Goal: Task Accomplishment & Management: Manage account settings

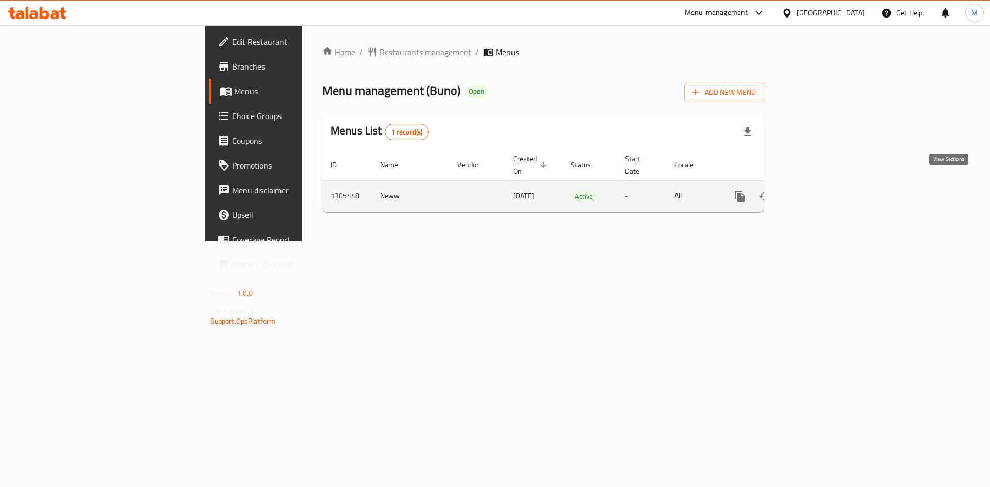
click at [820, 190] on icon "enhanced table" at bounding box center [814, 196] width 12 height 12
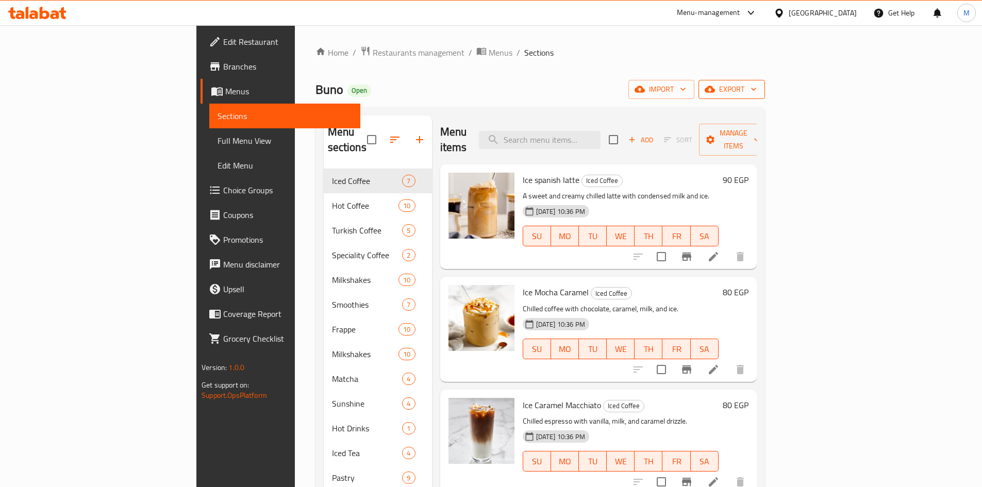
click at [757, 87] on span "export" at bounding box center [732, 89] width 50 height 13
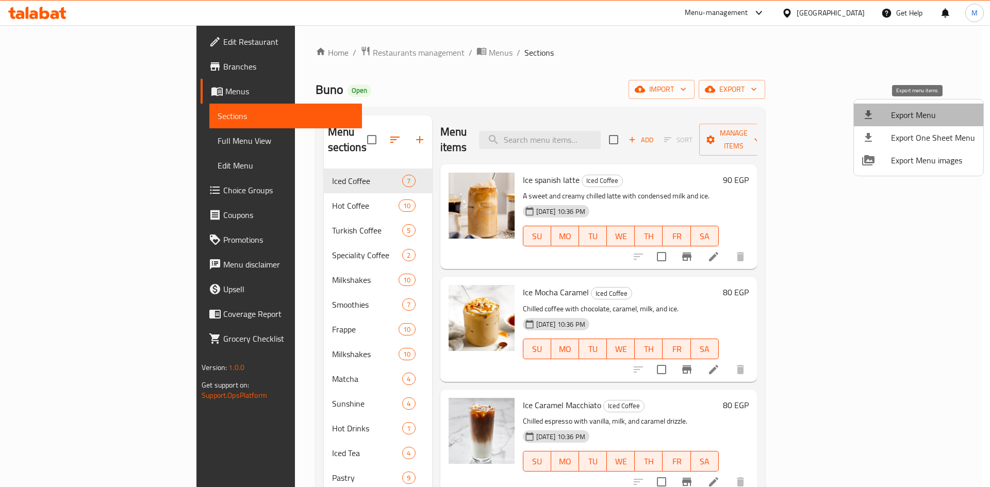
click at [928, 109] on span "Export Menu" at bounding box center [933, 115] width 84 height 12
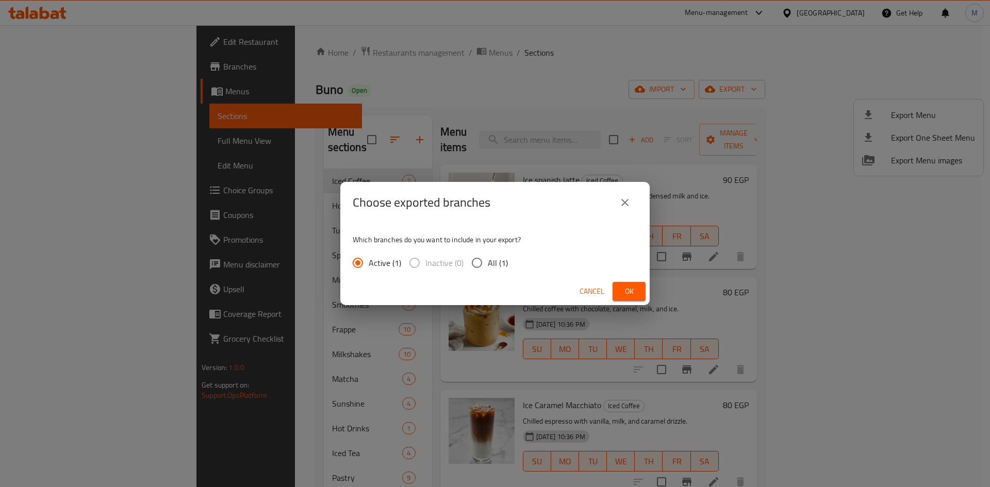
click at [476, 261] on input "All (1)" at bounding box center [477, 263] width 22 height 22
radio input "true"
drag, startPoint x: 626, startPoint y: 289, endPoint x: 532, endPoint y: 258, distance: 99.8
click at [626, 290] on span "Ok" at bounding box center [629, 291] width 16 height 13
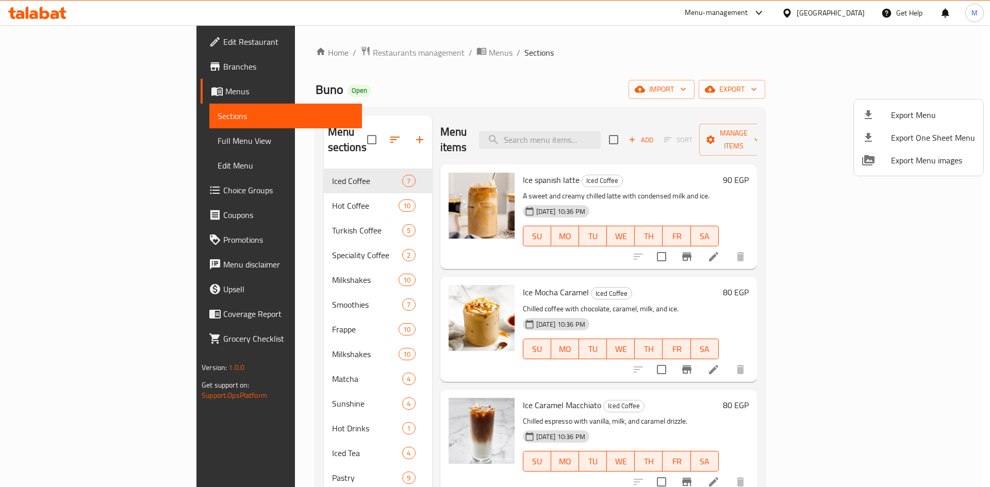
click at [246, 192] on div at bounding box center [495, 243] width 990 height 487
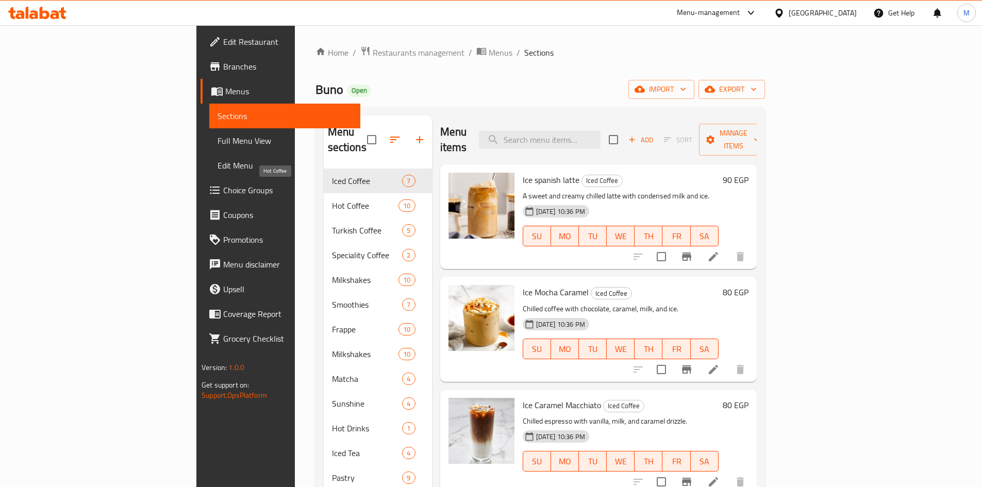
click at [332, 200] on span "Hot Coffee" at bounding box center [365, 206] width 67 height 12
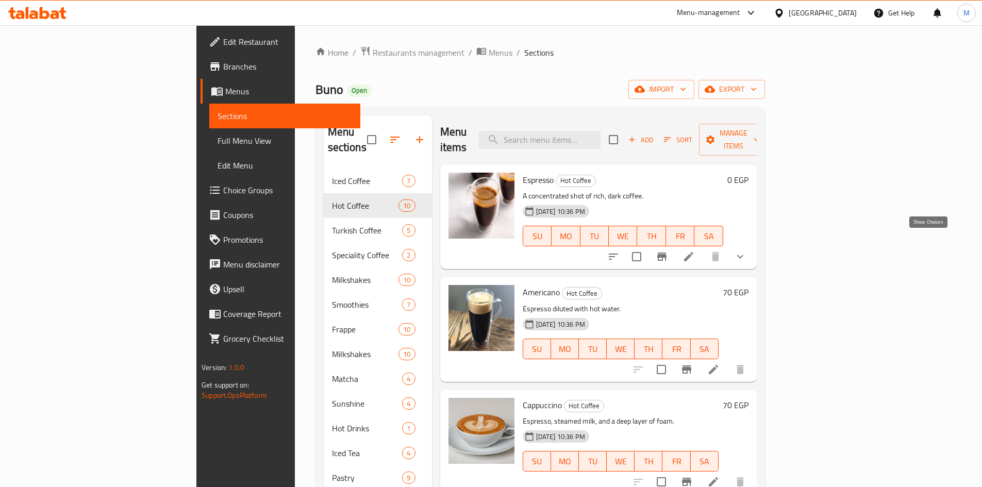
click at [747, 251] on icon "show more" at bounding box center [740, 257] width 12 height 12
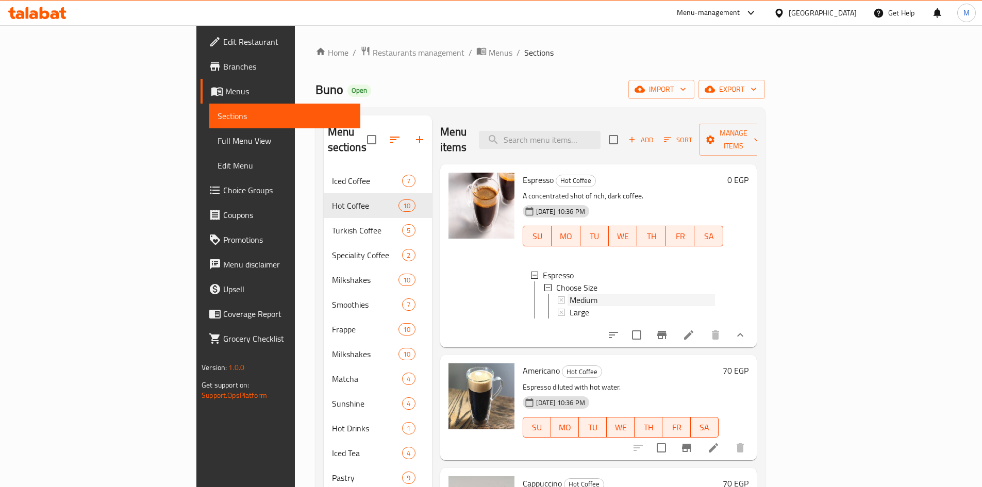
click at [570, 294] on div "Medium" at bounding box center [642, 300] width 145 height 12
click at [570, 306] on div "Large" at bounding box center [642, 312] width 145 height 12
click at [570, 294] on span "Medium" at bounding box center [584, 300] width 28 height 12
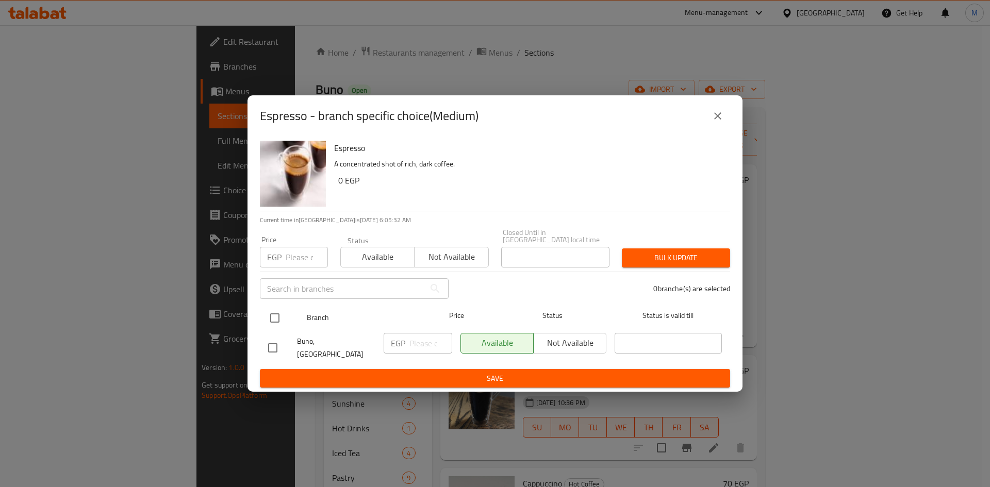
click at [278, 322] on input "checkbox" at bounding box center [275, 318] width 22 height 22
checkbox input "true"
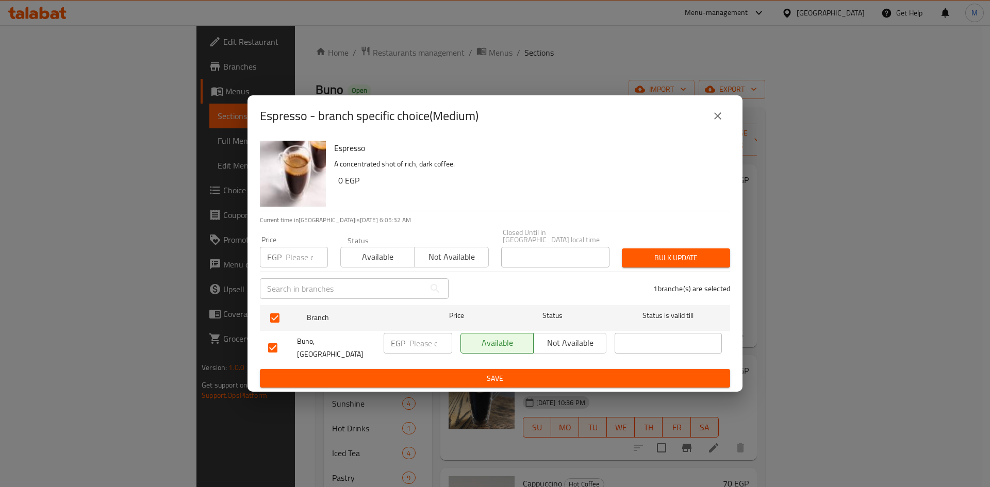
click at [295, 255] on input "number" at bounding box center [307, 257] width 42 height 21
paste input "50"
type input "50"
click at [653, 257] on span "Bulk update" at bounding box center [676, 258] width 92 height 13
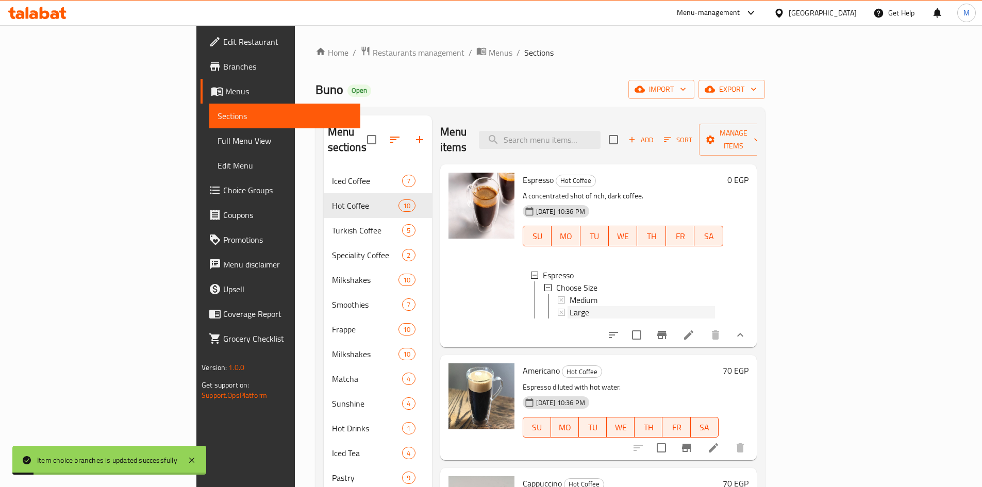
click at [570, 306] on div "Large" at bounding box center [642, 312] width 145 height 12
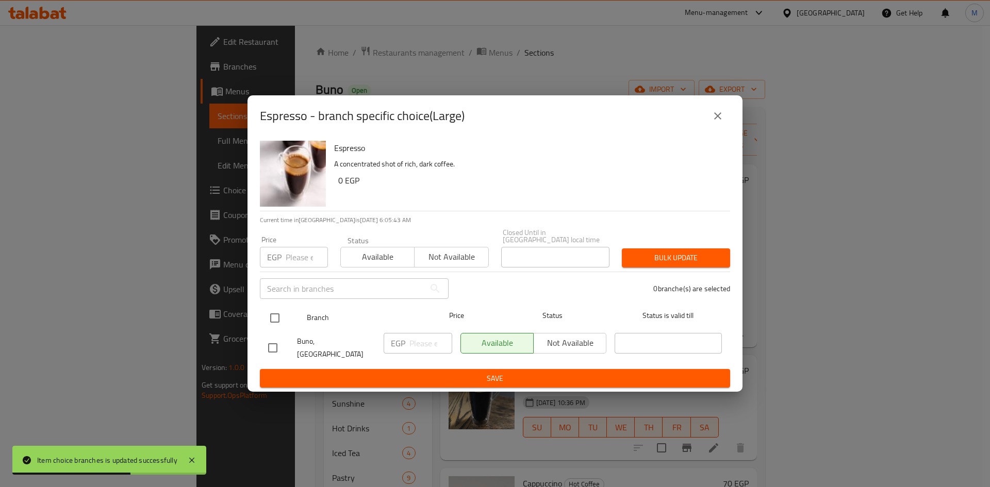
click at [277, 319] on input "checkbox" at bounding box center [275, 318] width 22 height 22
checkbox input "true"
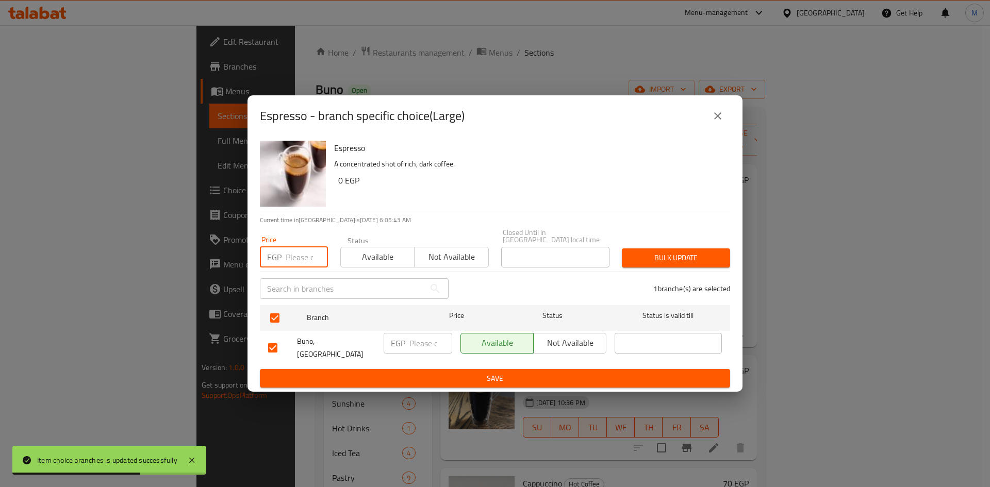
click at [300, 249] on input "number" at bounding box center [307, 257] width 42 height 21
paste input "65"
type input "65"
click at [638, 252] on span "Bulk update" at bounding box center [676, 258] width 92 height 13
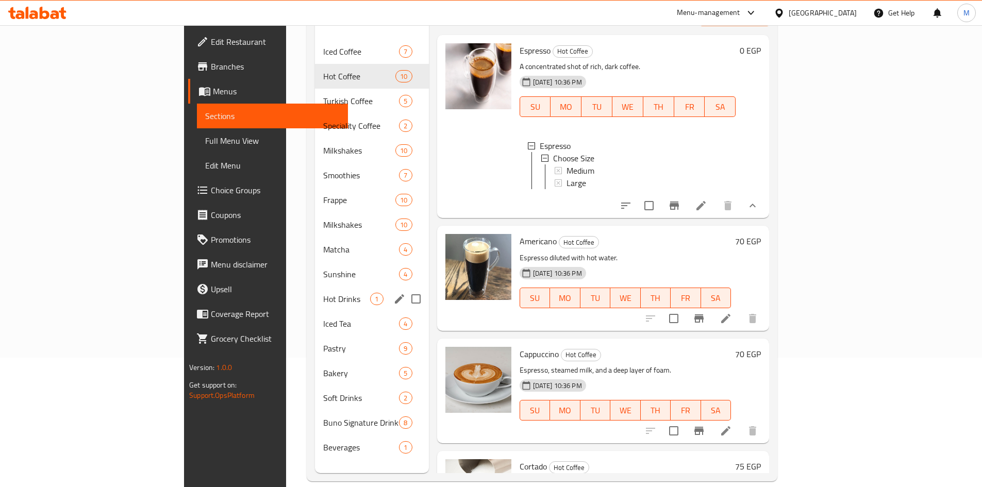
scroll to position [144, 0]
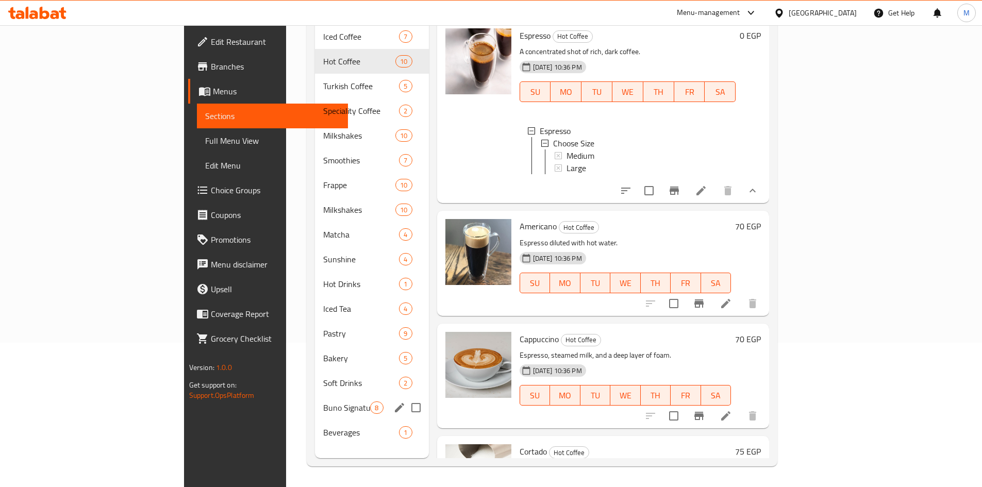
click at [323, 402] on span "Buno Signature Drinks" at bounding box center [346, 408] width 47 height 12
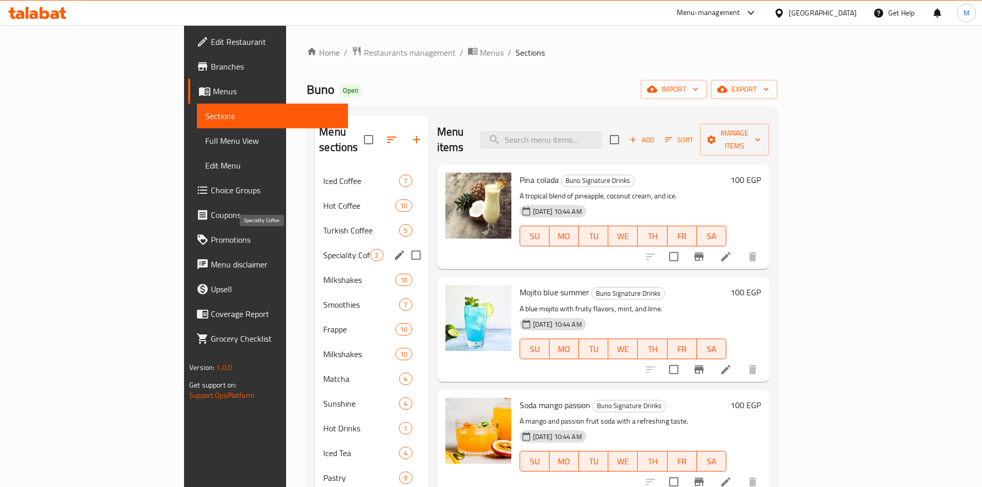
click at [323, 249] on span "Speciality Coffee" at bounding box center [346, 255] width 47 height 12
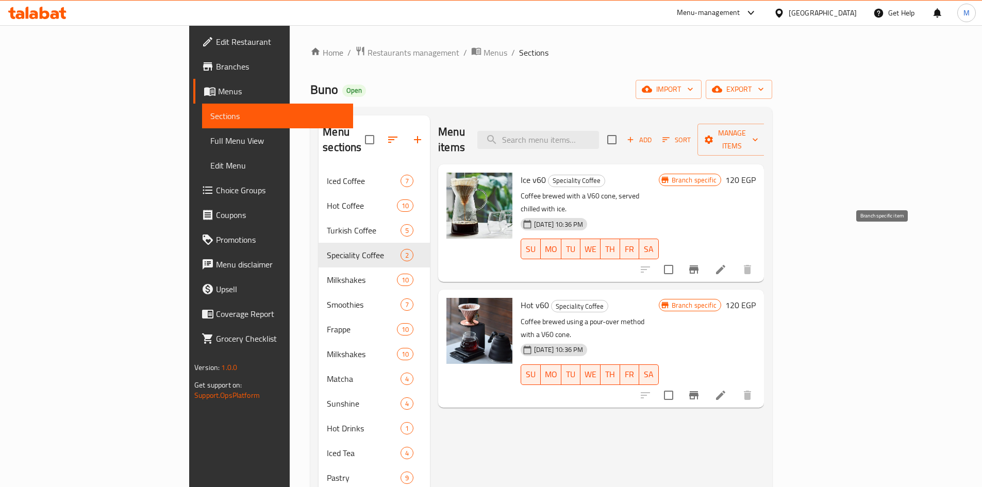
click at [699, 266] on icon "Branch-specific-item" at bounding box center [693, 270] width 9 height 8
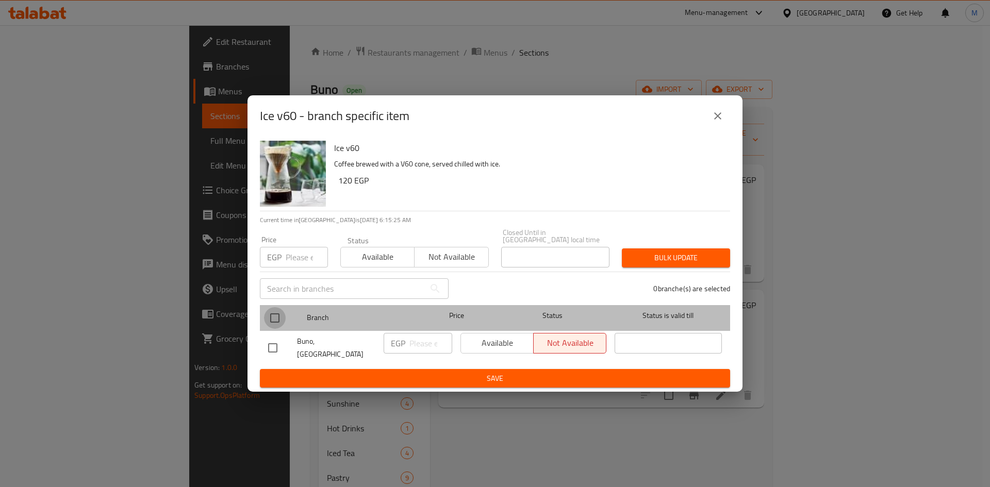
click at [276, 317] on input "checkbox" at bounding box center [275, 318] width 22 height 22
checkbox input "true"
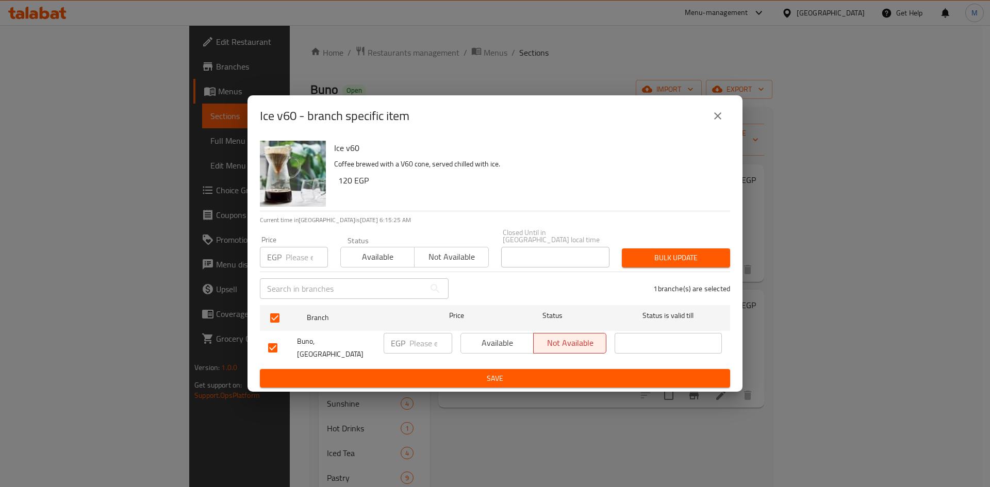
click at [292, 250] on input "number" at bounding box center [307, 257] width 42 height 21
paste input "120"
type input "120"
click at [663, 252] on span "Bulk update" at bounding box center [676, 258] width 92 height 13
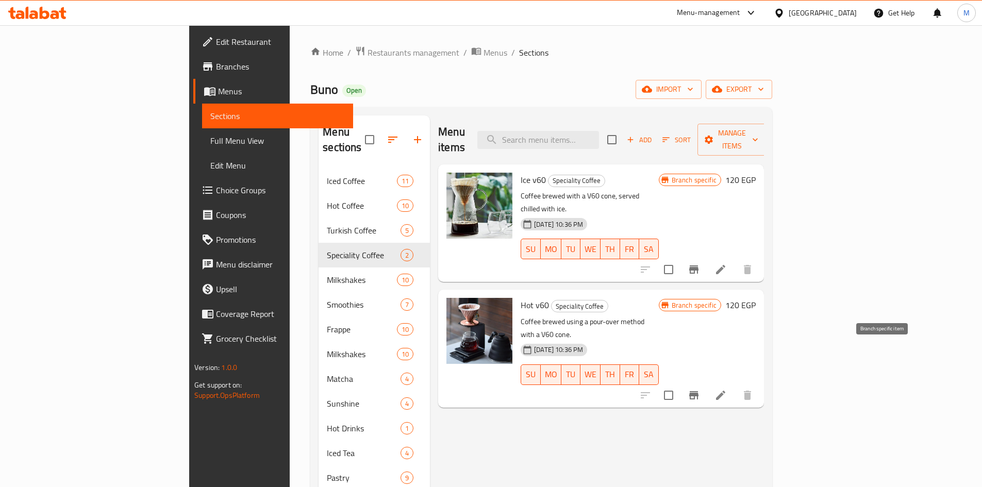
click at [699, 391] on icon "Branch-specific-item" at bounding box center [693, 395] width 9 height 8
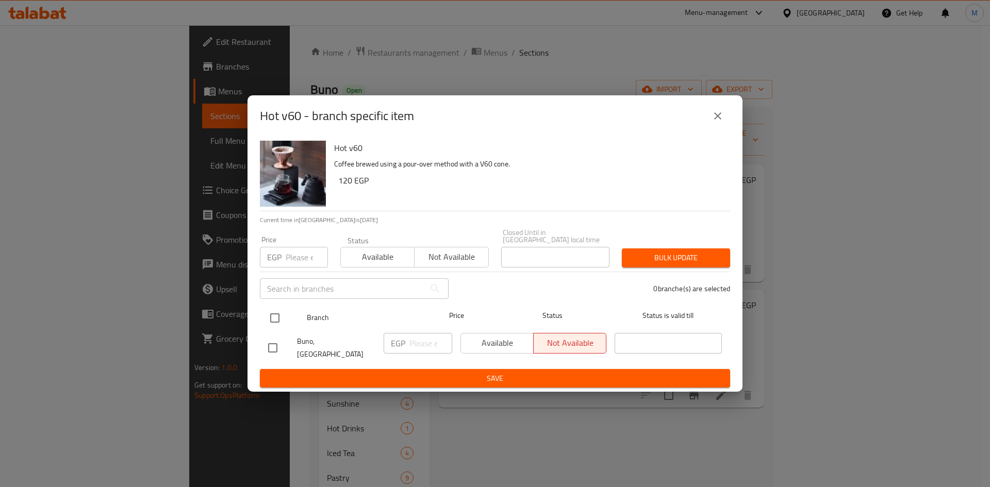
click at [276, 318] on input "checkbox" at bounding box center [275, 318] width 22 height 22
checkbox input "true"
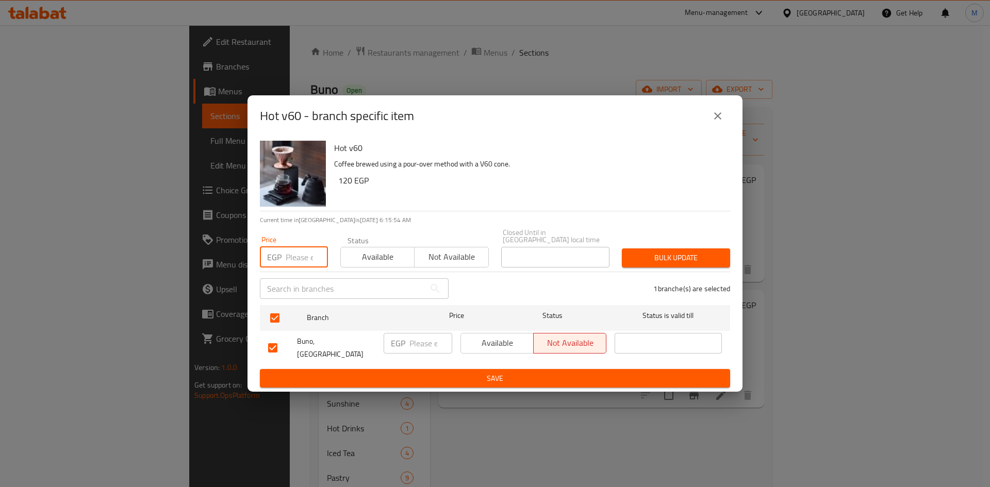
click at [292, 259] on input "number" at bounding box center [307, 257] width 42 height 21
paste input "120"
type input "120"
click at [649, 261] on span "Bulk update" at bounding box center [676, 258] width 92 height 13
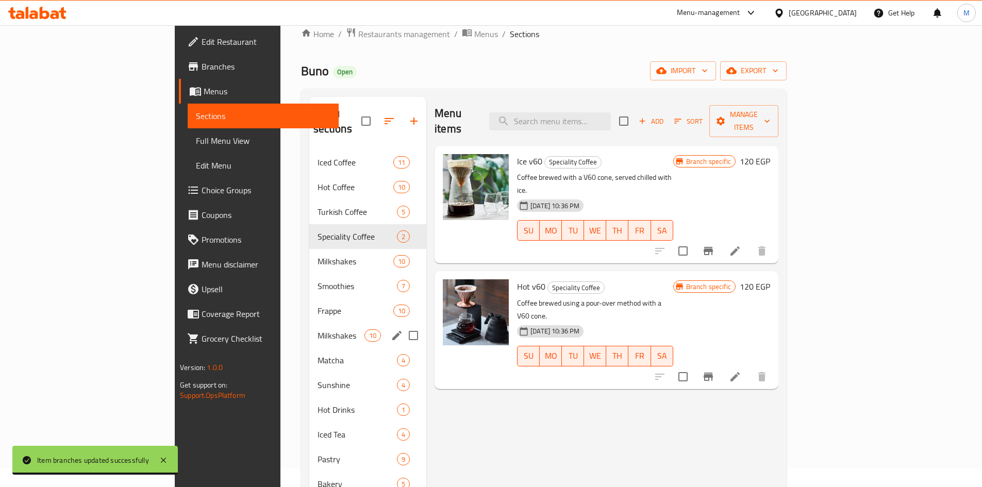
scroll to position [52, 0]
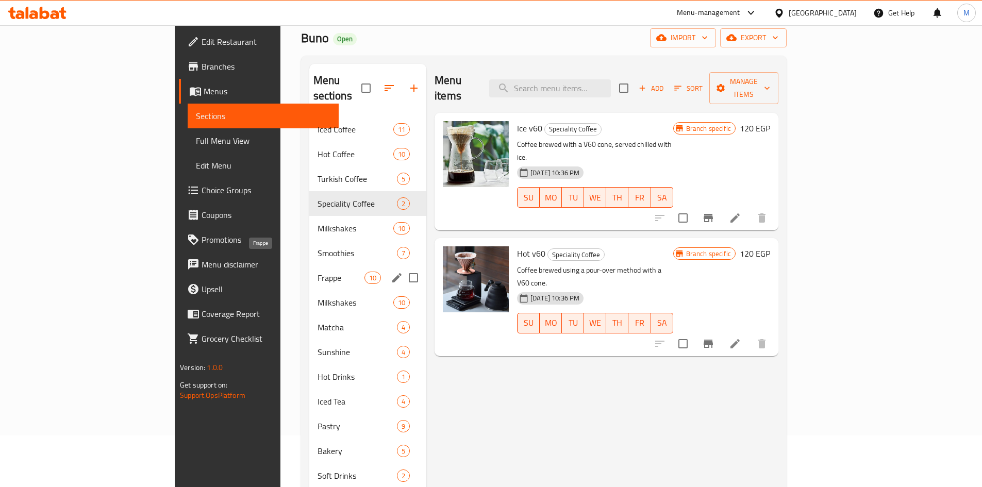
click at [318, 272] on span "Frappe" at bounding box center [341, 278] width 47 height 12
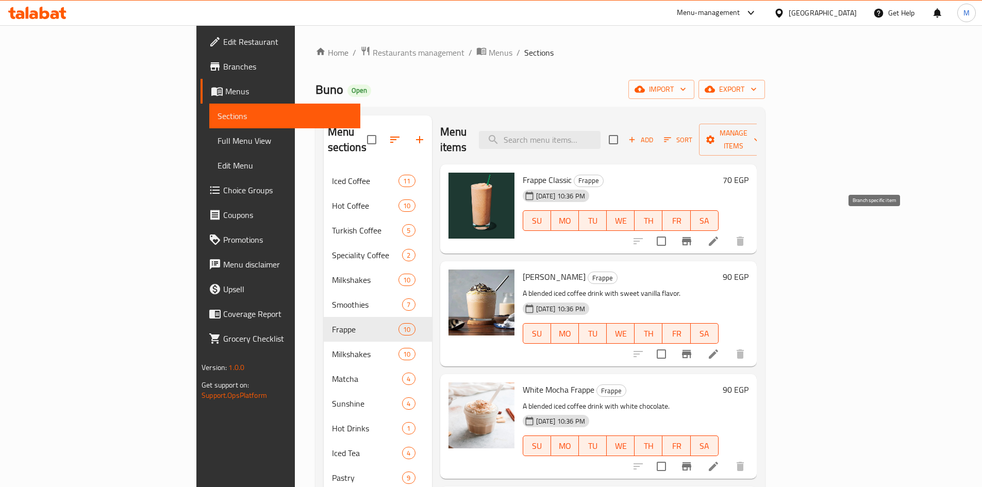
click at [693, 235] on icon "Branch-specific-item" at bounding box center [687, 241] width 12 height 12
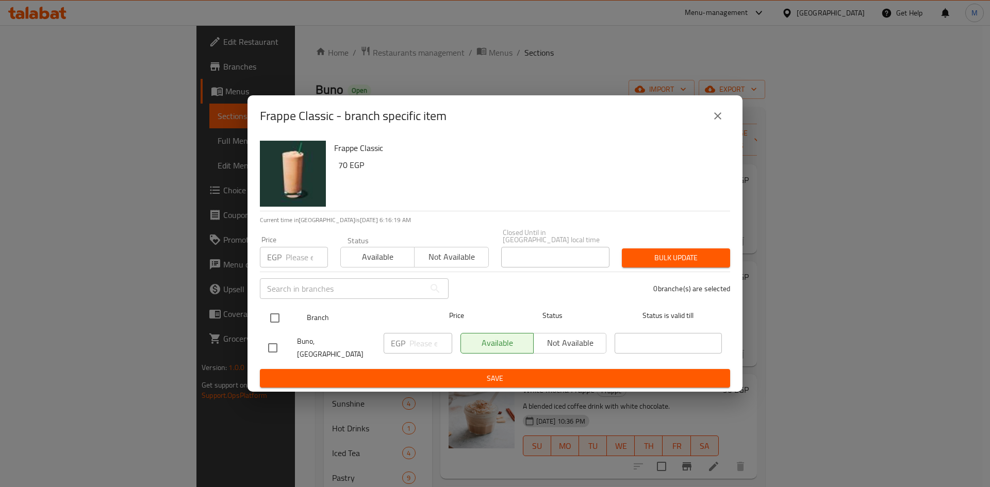
click at [279, 320] on input "checkbox" at bounding box center [275, 318] width 22 height 22
checkbox input "true"
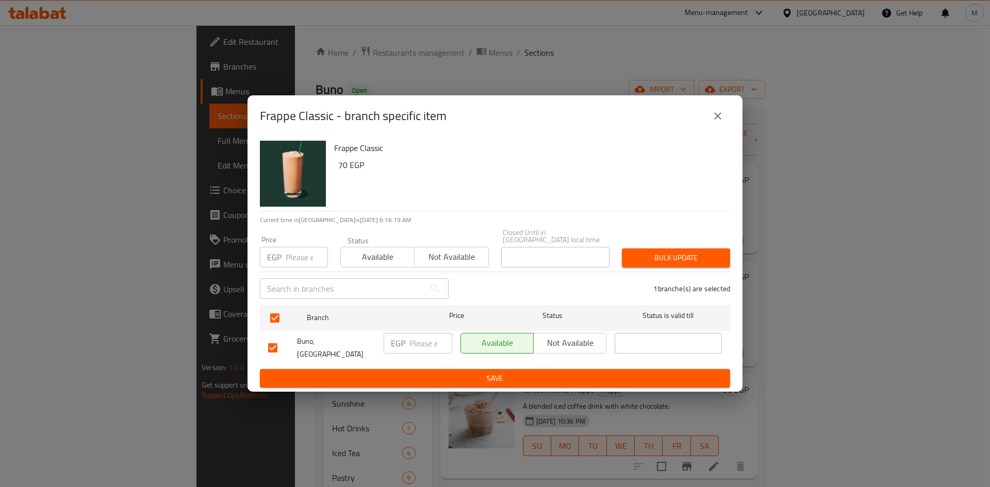
click at [300, 258] on input "number" at bounding box center [307, 257] width 42 height 21
paste input "80"
type input "80"
click at [708, 255] on span "Bulk update" at bounding box center [676, 258] width 92 height 13
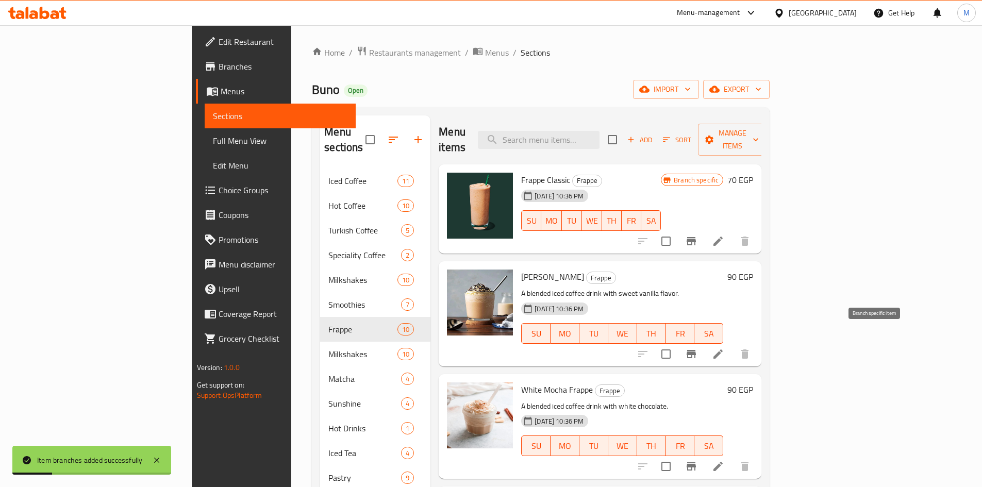
click at [696, 350] on icon "Branch-specific-item" at bounding box center [691, 354] width 9 height 8
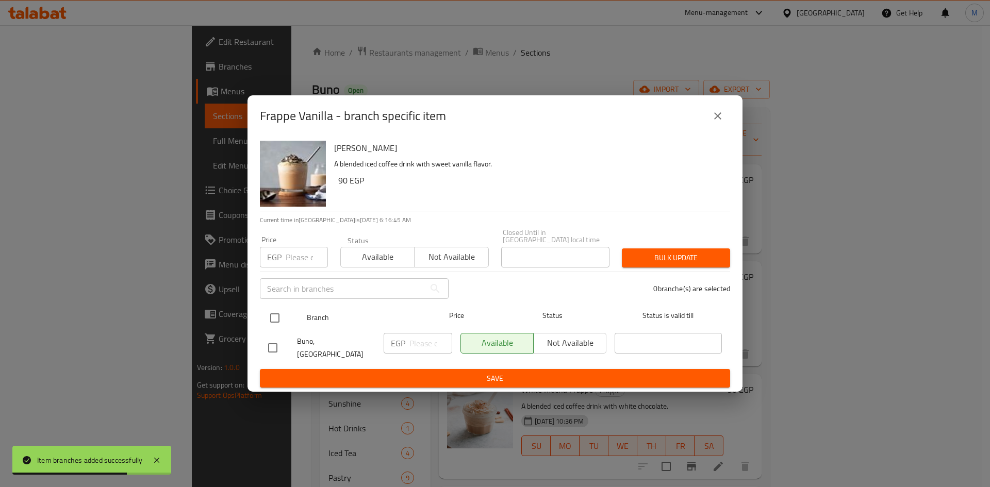
click at [274, 321] on input "checkbox" at bounding box center [275, 318] width 22 height 22
checkbox input "true"
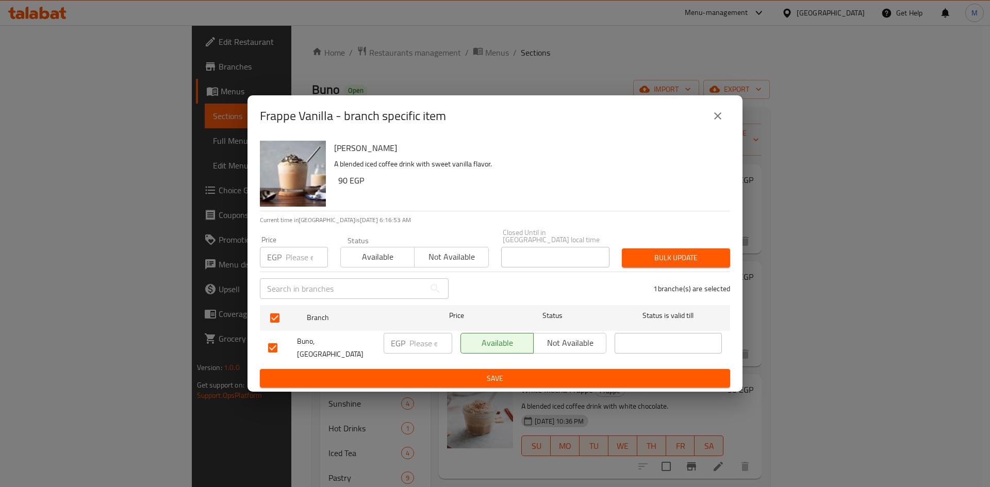
click at [284, 257] on div "EGP Price" at bounding box center [294, 257] width 68 height 21
paste input "90"
type input "90"
drag, startPoint x: 657, startPoint y: 260, endPoint x: 591, endPoint y: 244, distance: 67.9
click at [658, 260] on span "Bulk update" at bounding box center [676, 258] width 92 height 13
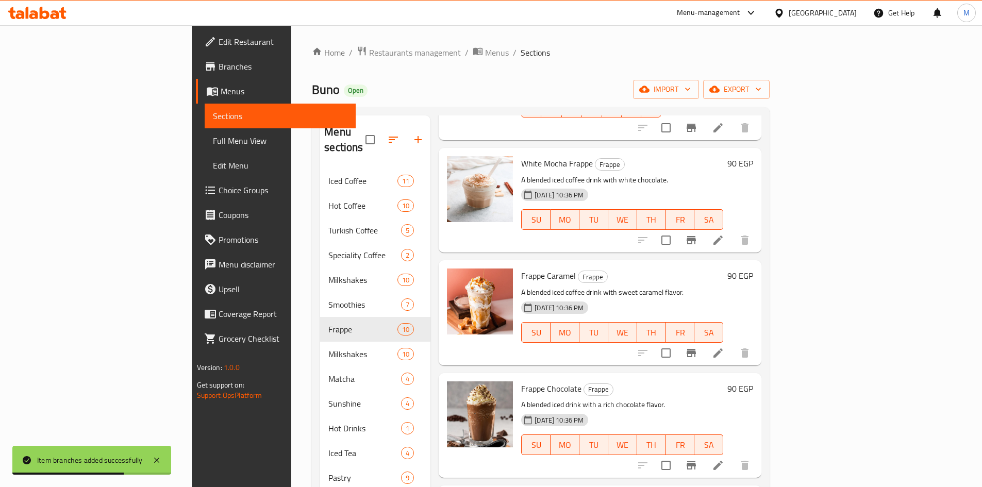
scroll to position [258, 0]
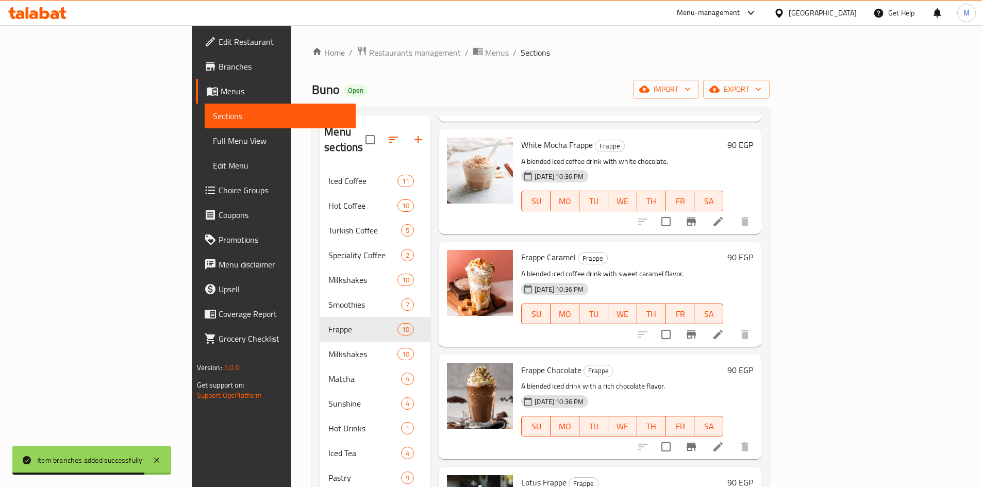
click at [698, 328] on icon "Branch-specific-item" at bounding box center [691, 334] width 12 height 12
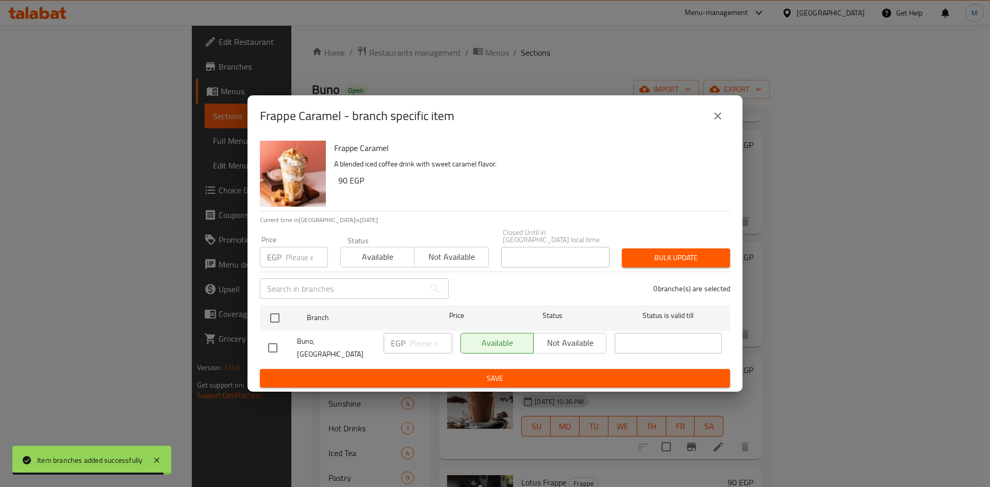
click at [275, 319] on input "checkbox" at bounding box center [275, 318] width 22 height 22
checkbox input "true"
click at [295, 253] on input "number" at bounding box center [307, 257] width 42 height 21
paste input "90"
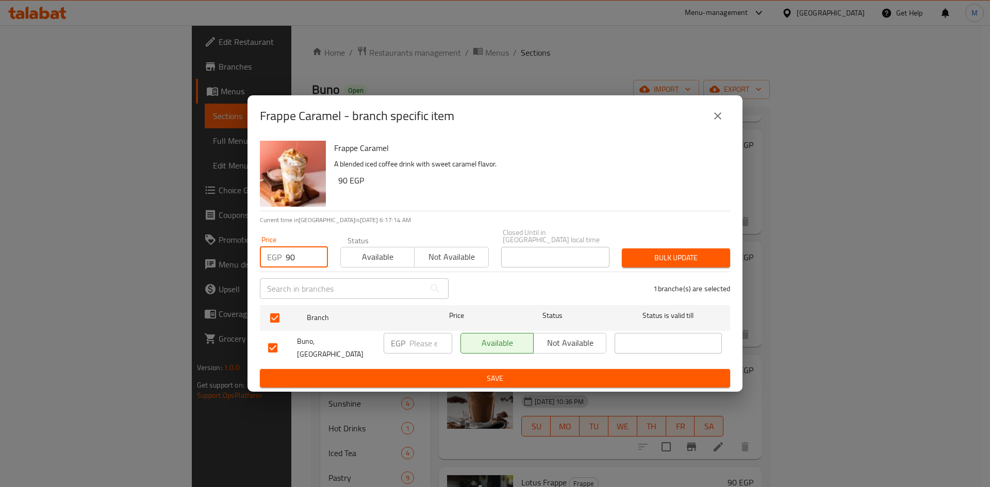
type input "90"
click at [649, 246] on div "Bulk update" at bounding box center [676, 257] width 121 height 31
click at [651, 248] on div "Bulk update" at bounding box center [676, 257] width 121 height 31
drag, startPoint x: 664, startPoint y: 256, endPoint x: 360, endPoint y: 70, distance: 356.0
click at [664, 257] on span "Bulk update" at bounding box center [676, 258] width 92 height 13
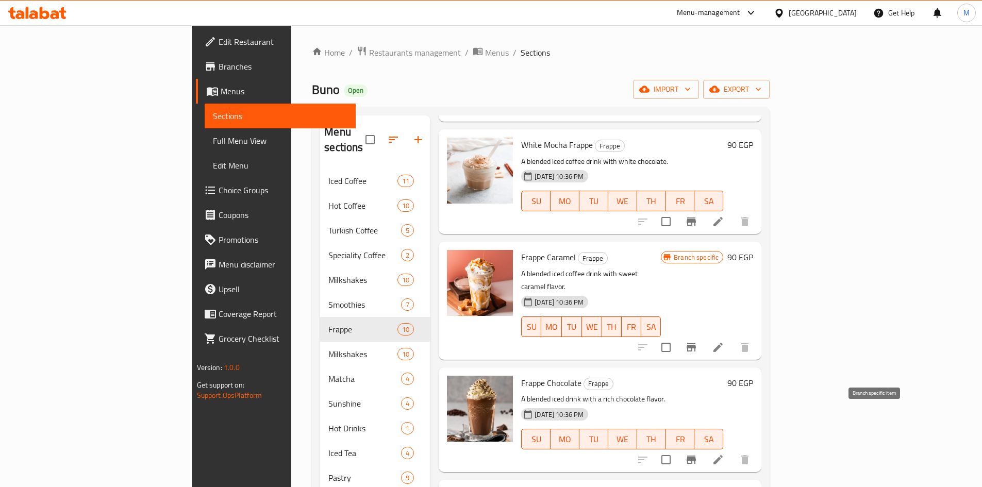
click at [696, 456] on icon "Branch-specific-item" at bounding box center [691, 460] width 9 height 8
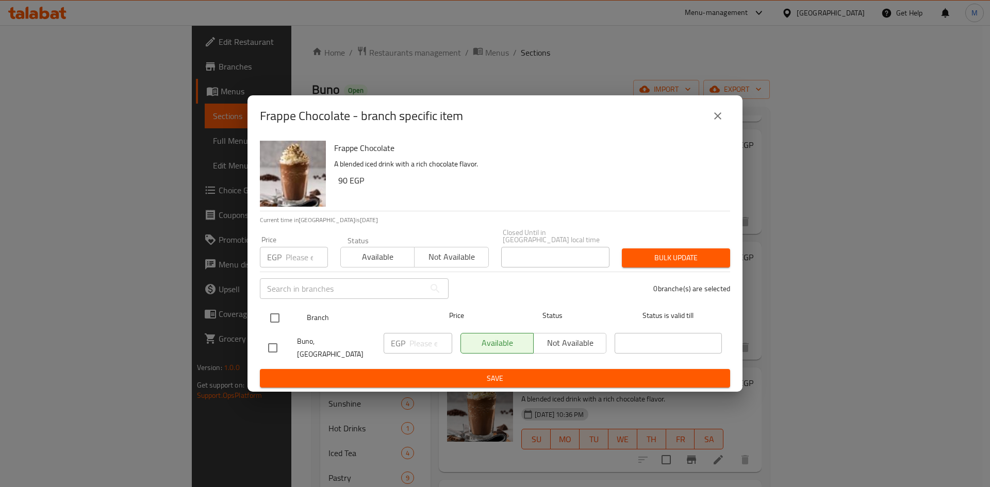
click at [281, 313] on input "checkbox" at bounding box center [275, 318] width 22 height 22
checkbox input "true"
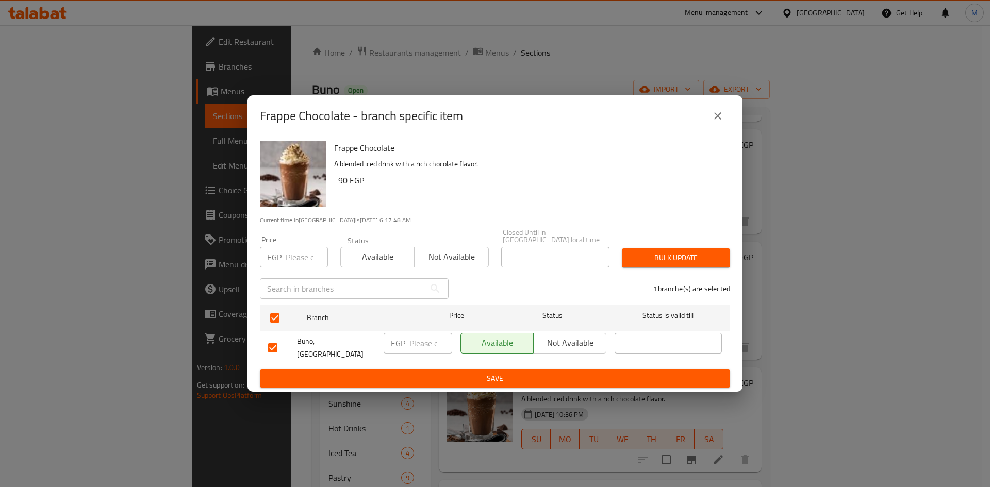
click at [288, 264] on input "number" at bounding box center [307, 257] width 42 height 21
paste input "90"
type input "90"
drag, startPoint x: 645, startPoint y: 254, endPoint x: 419, endPoint y: 108, distance: 269.3
click at [645, 254] on span "Bulk update" at bounding box center [676, 258] width 92 height 13
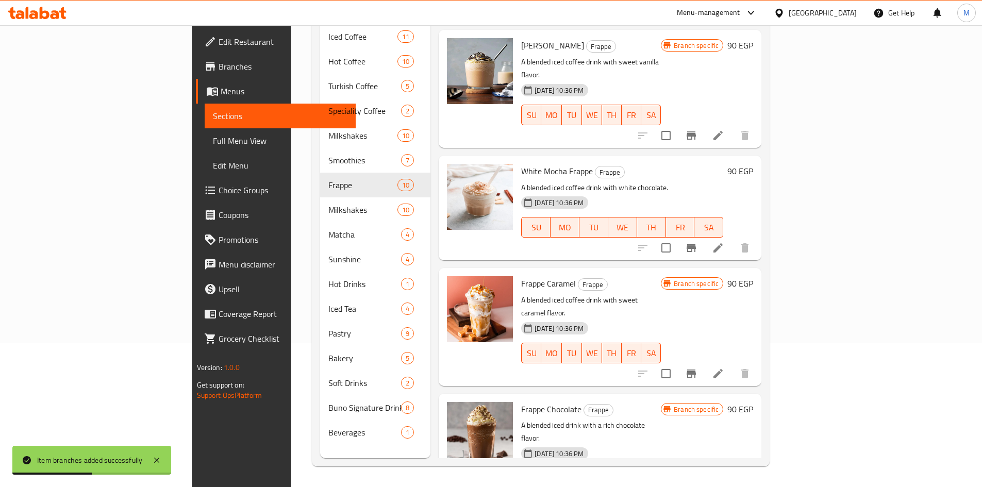
scroll to position [82, 0]
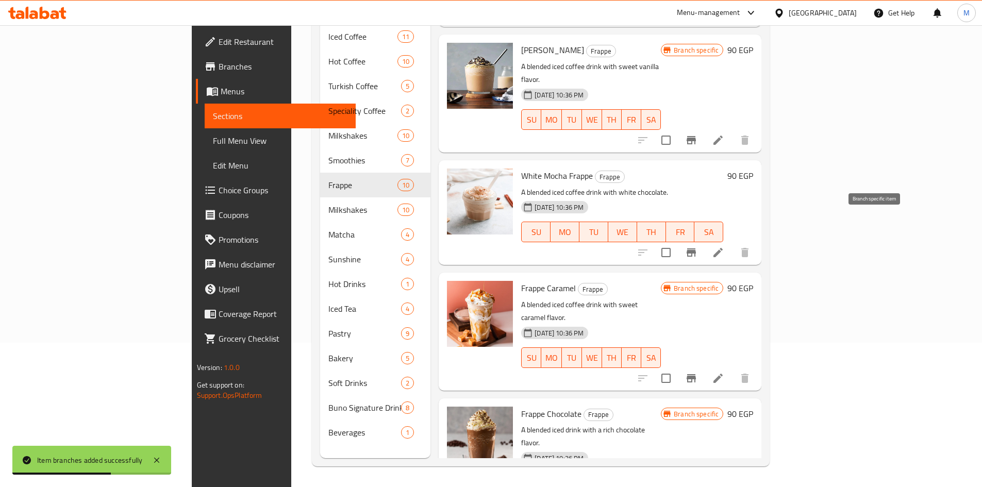
click at [696, 249] on icon "Branch-specific-item" at bounding box center [691, 253] width 9 height 8
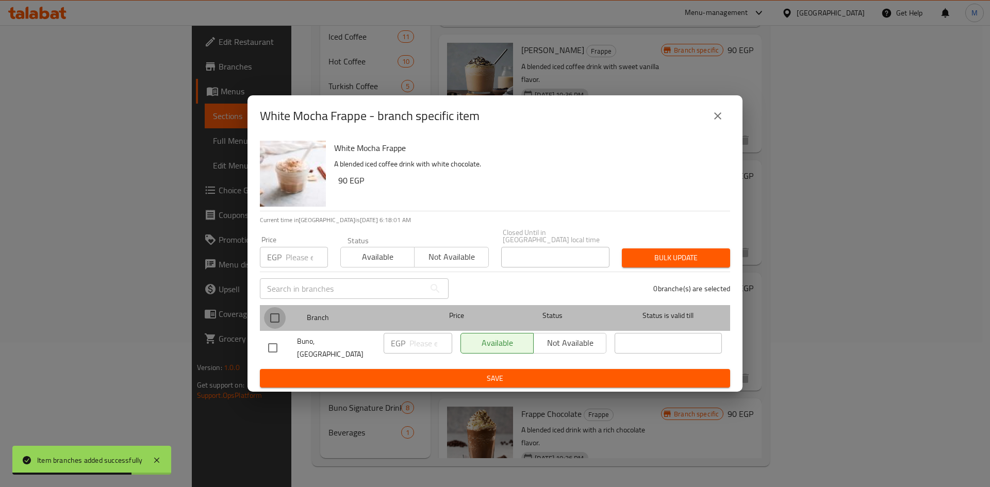
drag, startPoint x: 275, startPoint y: 320, endPoint x: 300, endPoint y: 277, distance: 49.9
click at [275, 320] on input "checkbox" at bounding box center [275, 318] width 22 height 22
checkbox input "true"
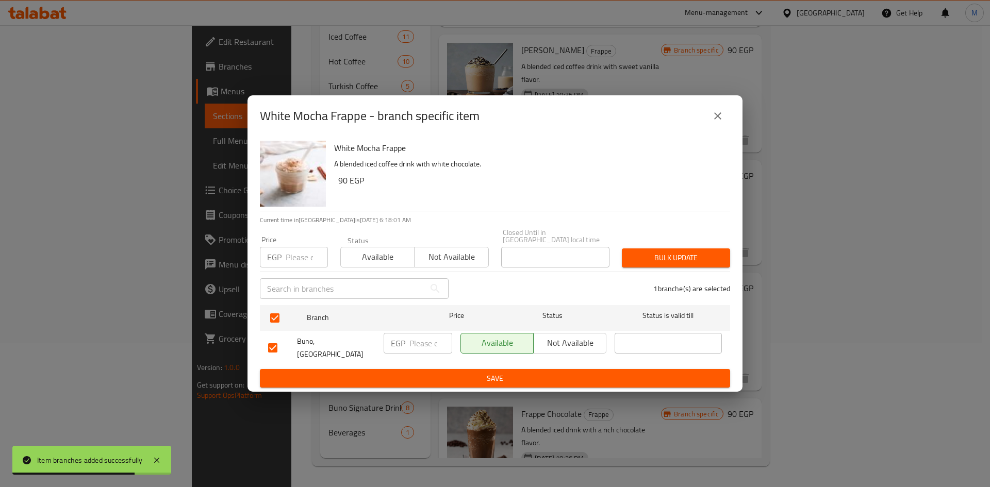
click at [302, 257] on input "number" at bounding box center [307, 257] width 42 height 21
paste input "100"
type input "100"
drag, startPoint x: 646, startPoint y: 252, endPoint x: 511, endPoint y: 200, distance: 144.3
click at [647, 252] on span "Bulk update" at bounding box center [676, 258] width 92 height 13
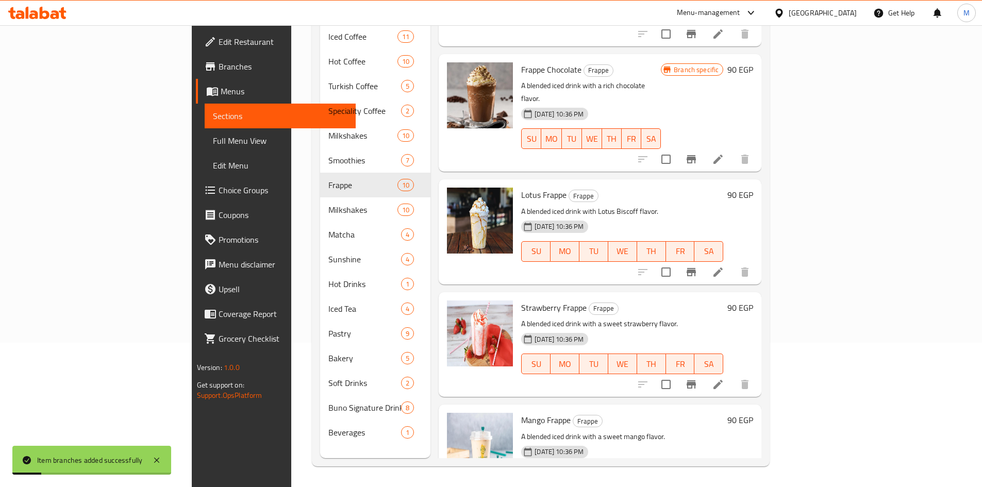
scroll to position [443, 0]
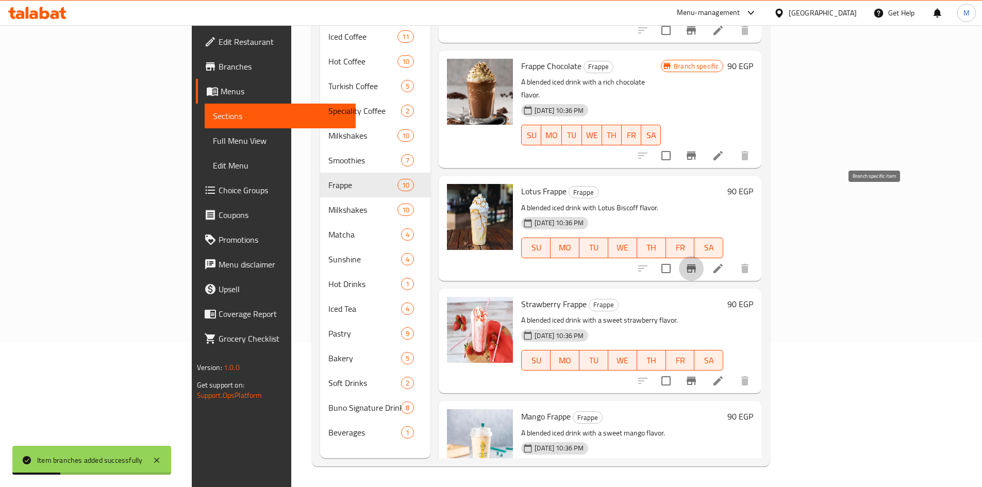
click at [704, 256] on button "Branch-specific-item" at bounding box center [691, 268] width 25 height 25
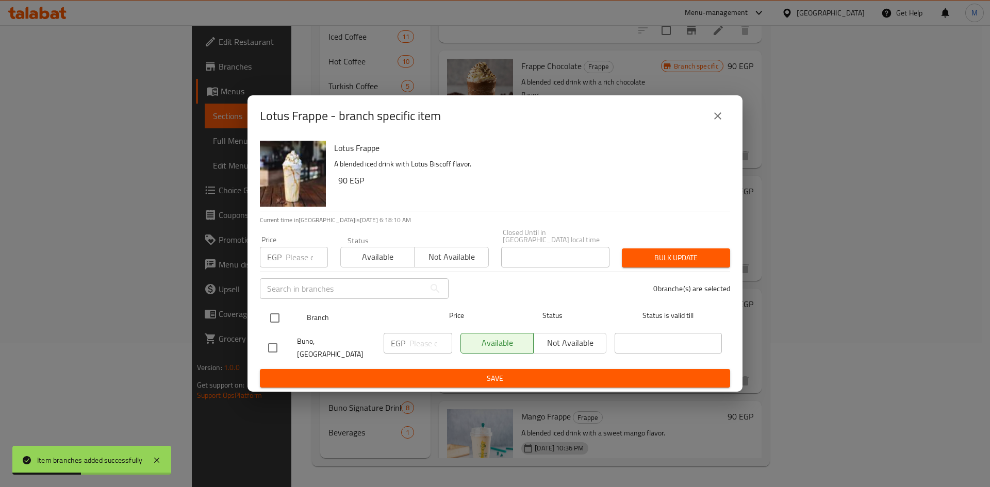
click at [277, 314] on input "checkbox" at bounding box center [275, 318] width 22 height 22
checkbox input "true"
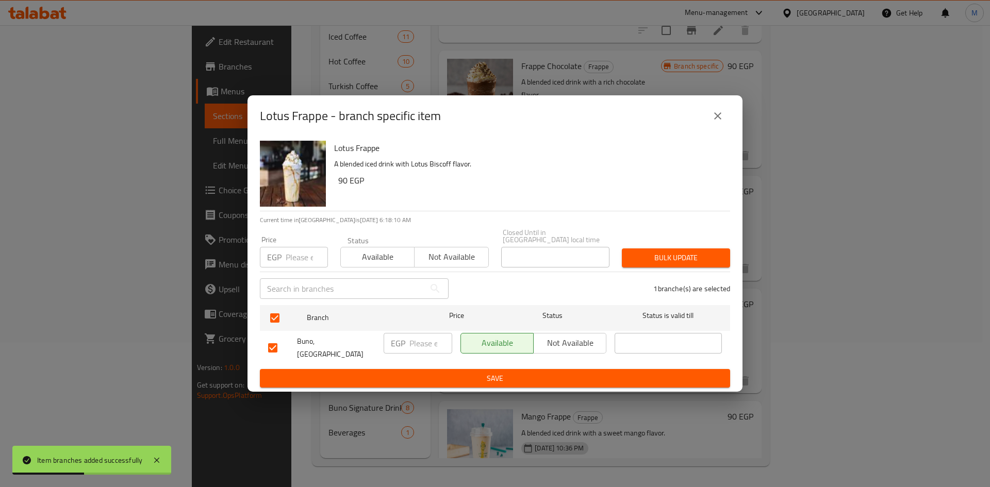
click at [296, 255] on input "number" at bounding box center [307, 257] width 42 height 21
paste input "90"
type input "90"
click at [677, 251] on button "Bulk update" at bounding box center [676, 258] width 108 height 19
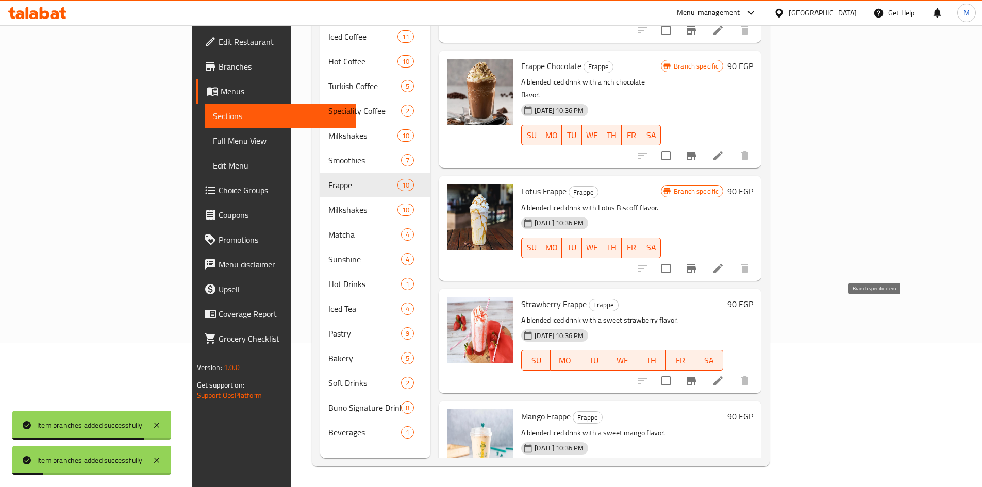
click at [696, 377] on icon "Branch-specific-item" at bounding box center [691, 381] width 9 height 8
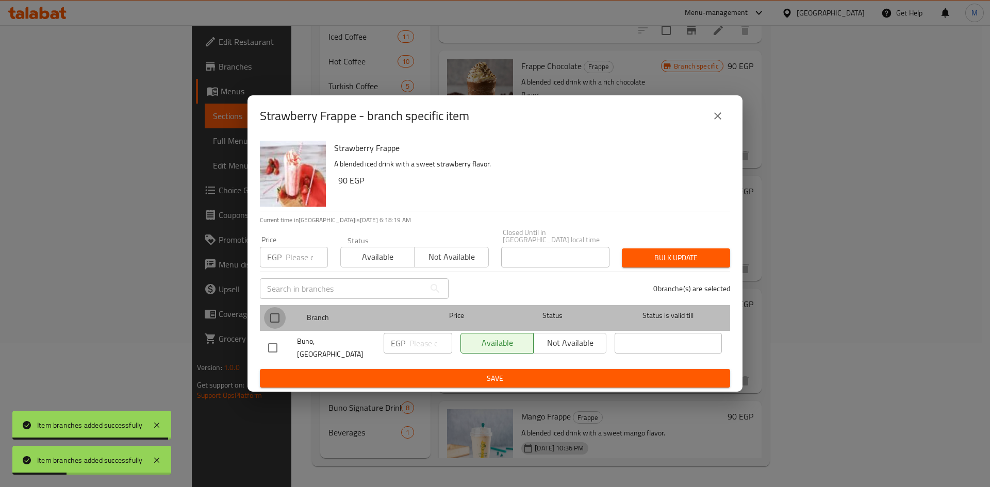
click at [273, 321] on input "checkbox" at bounding box center [275, 318] width 22 height 22
checkbox input "true"
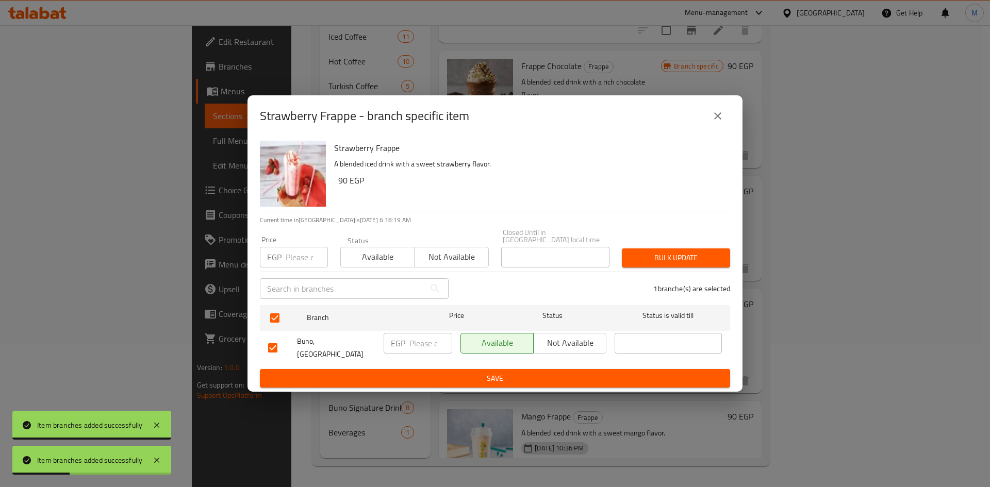
click at [292, 264] on input "number" at bounding box center [307, 257] width 42 height 21
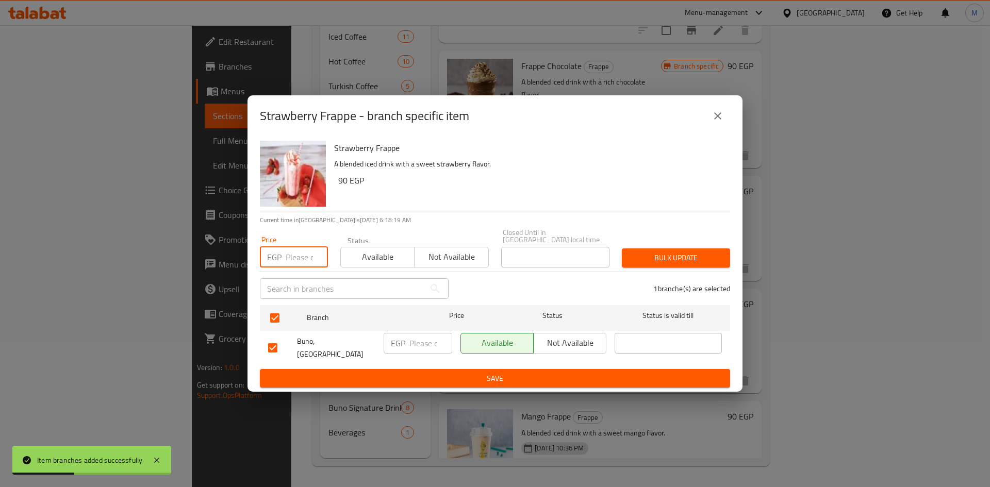
paste input "90"
type input "90"
click at [648, 258] on span "Bulk update" at bounding box center [676, 258] width 92 height 13
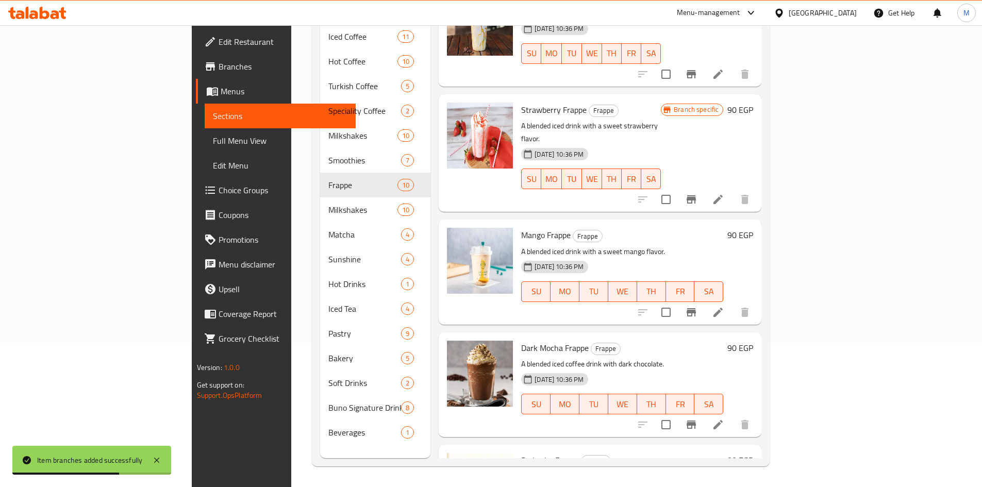
scroll to position [650, 0]
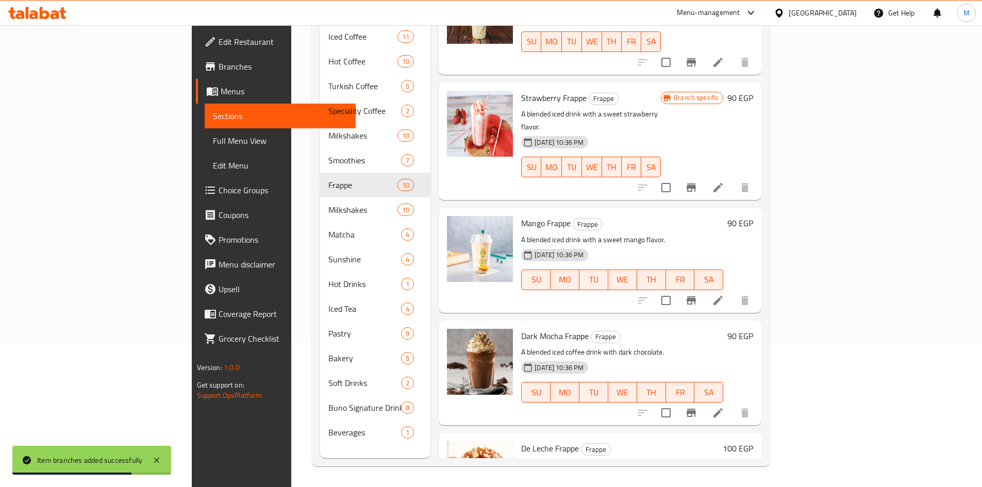
click at [696, 296] on icon "Branch-specific-item" at bounding box center [691, 300] width 9 height 8
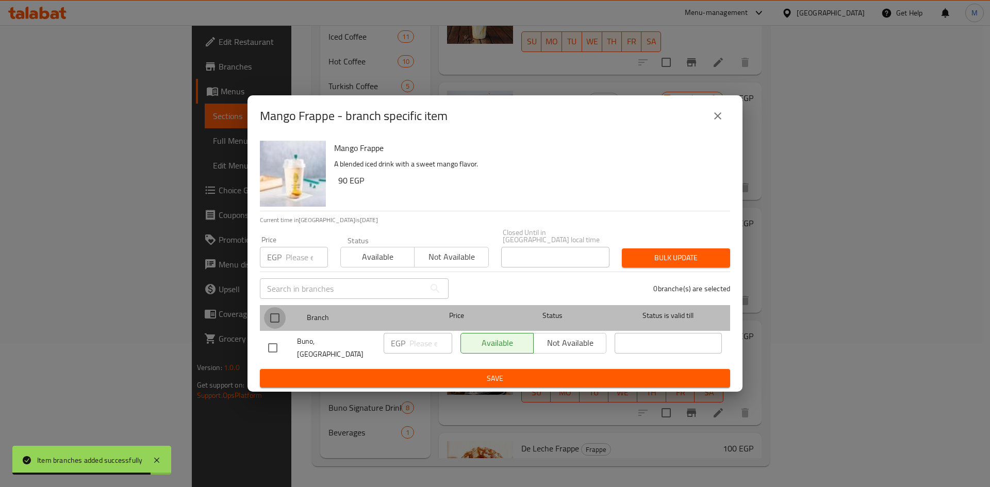
click at [278, 319] on input "checkbox" at bounding box center [275, 318] width 22 height 22
checkbox input "true"
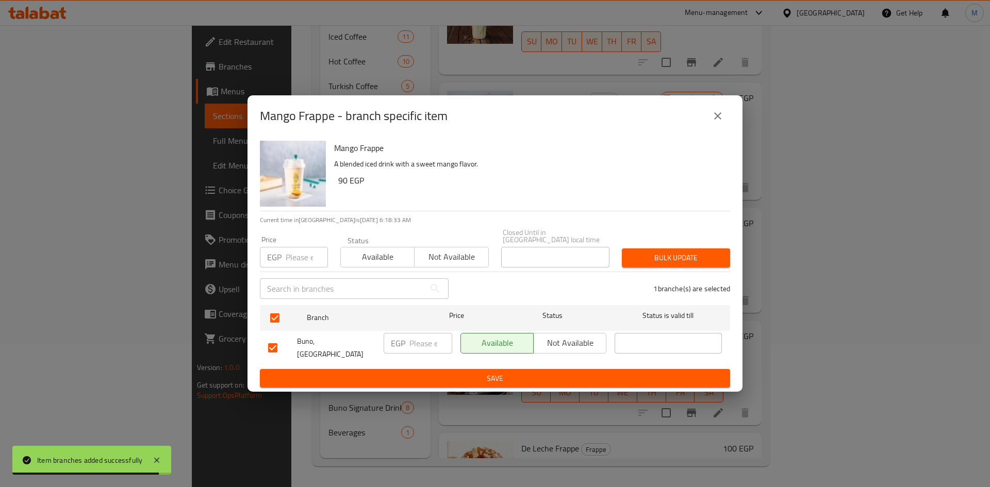
click at [296, 263] on input "number" at bounding box center [307, 257] width 42 height 21
paste input "90"
type input "90"
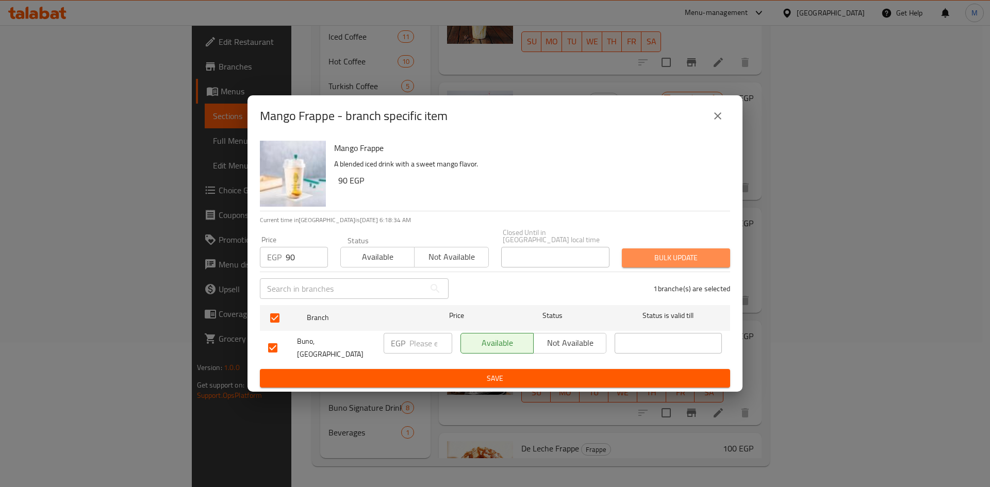
click at [709, 254] on span "Bulk update" at bounding box center [676, 258] width 92 height 13
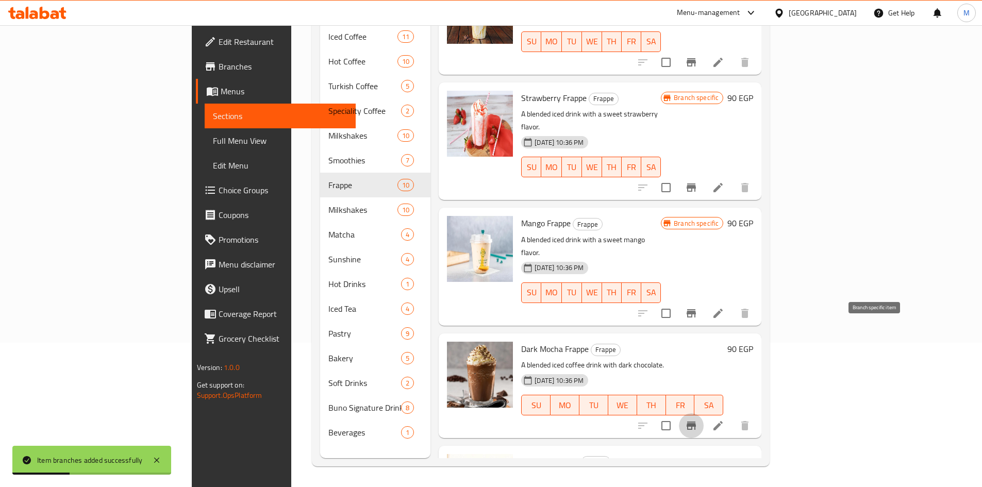
click at [696, 422] on icon "Branch-specific-item" at bounding box center [691, 426] width 9 height 8
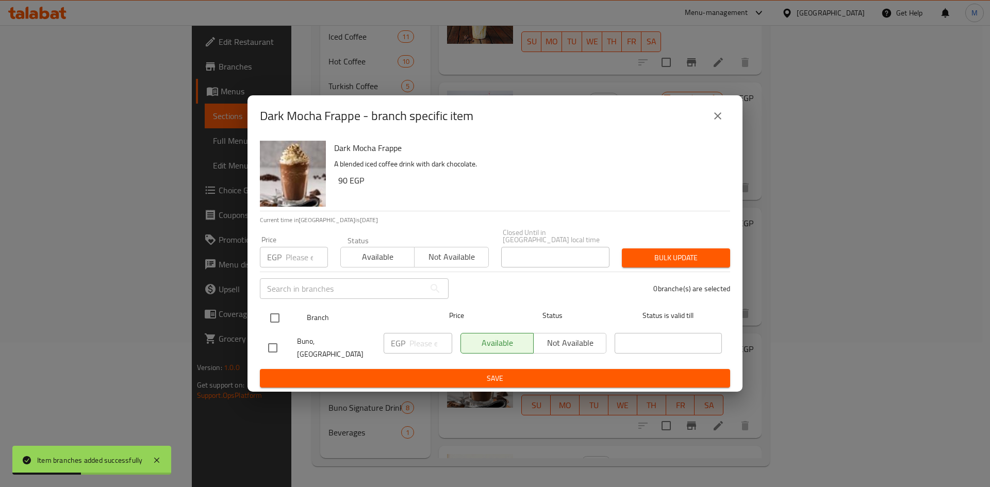
click at [275, 310] on input "checkbox" at bounding box center [275, 318] width 22 height 22
checkbox input "true"
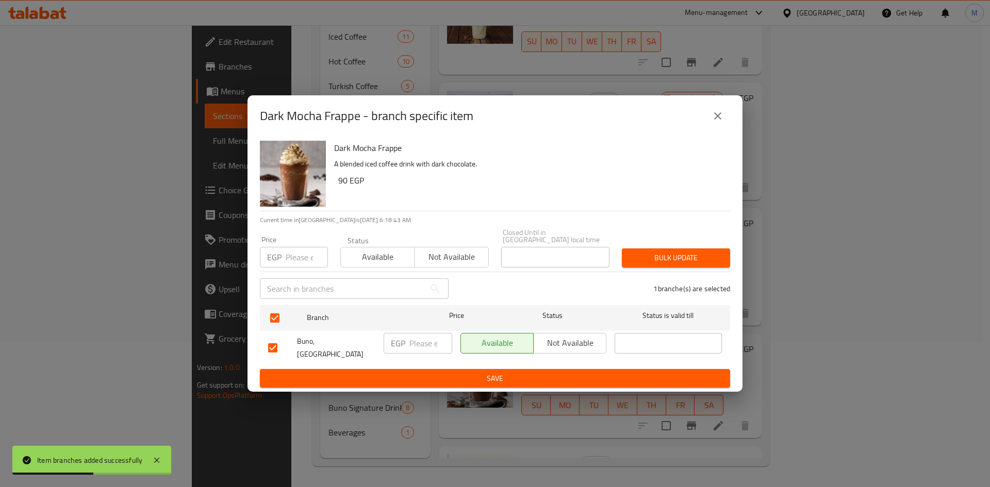
click at [294, 256] on input "number" at bounding box center [307, 257] width 42 height 21
paste input "100"
type input "100"
click at [681, 258] on span "Bulk update" at bounding box center [676, 258] width 92 height 13
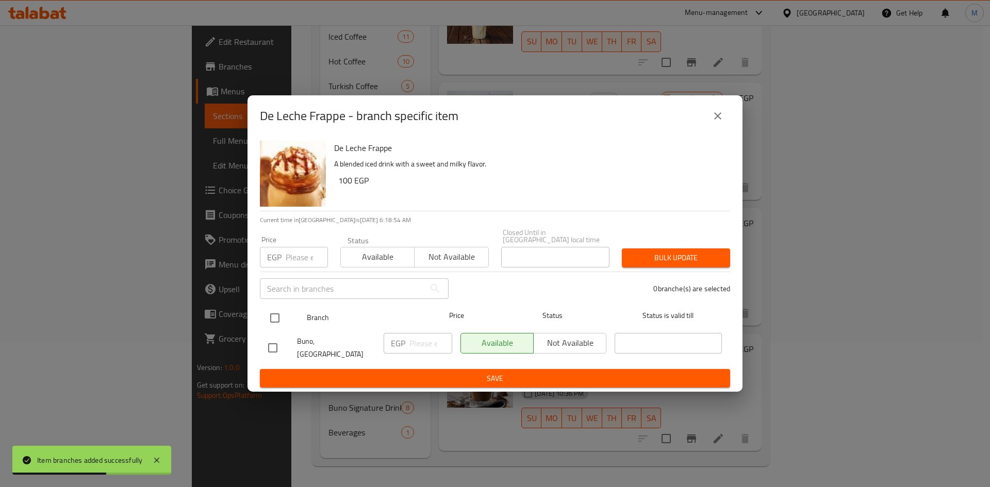
click at [279, 316] on input "checkbox" at bounding box center [275, 318] width 22 height 22
checkbox input "true"
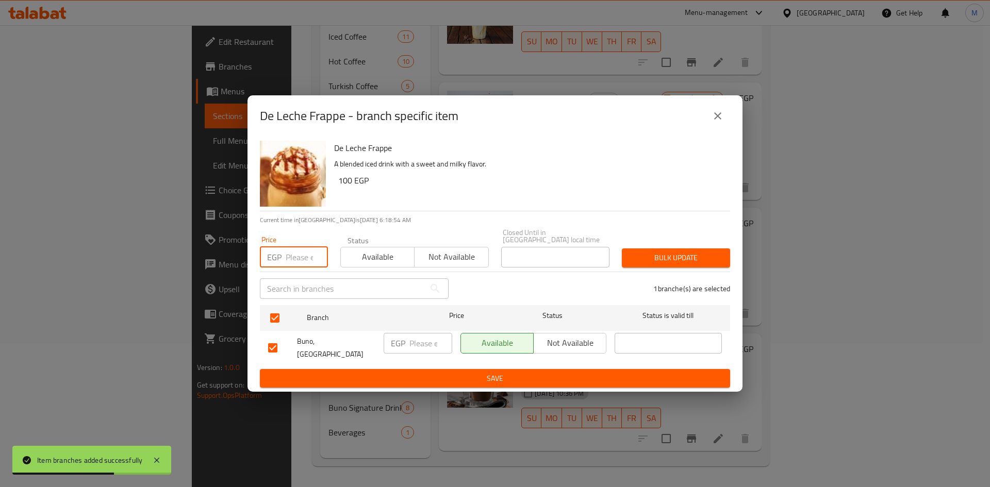
click at [295, 254] on input "number" at bounding box center [307, 257] width 42 height 21
paste input "100"
type input "100"
click at [661, 258] on span "Bulk update" at bounding box center [676, 258] width 92 height 13
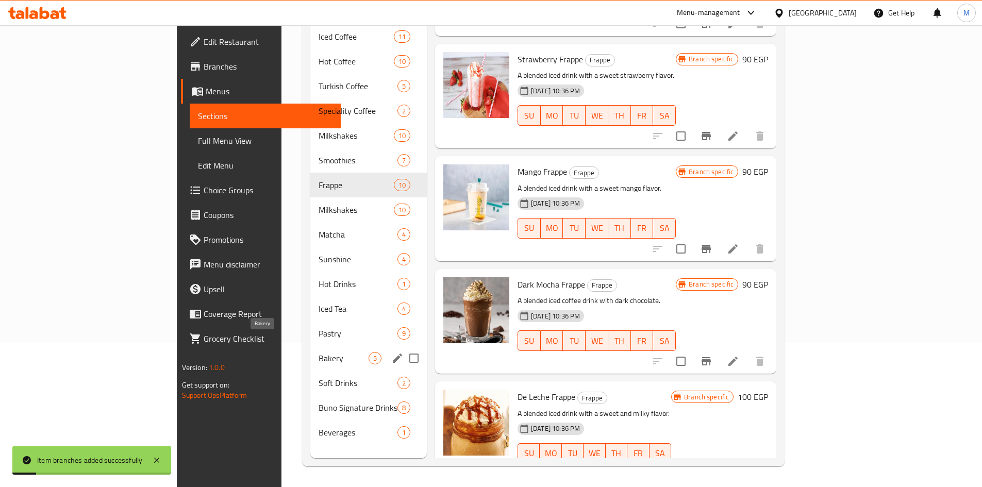
click at [319, 352] on span "Bakery" at bounding box center [344, 358] width 50 height 12
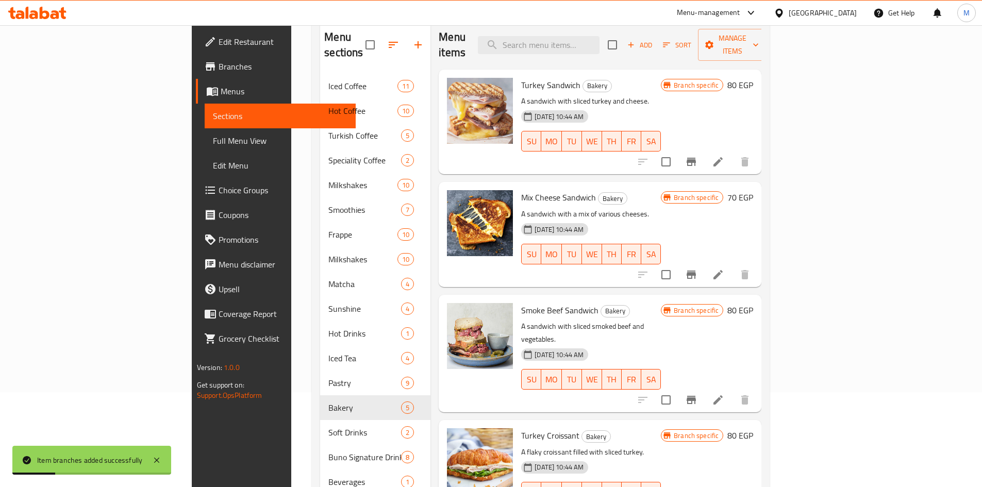
scroll to position [41, 0]
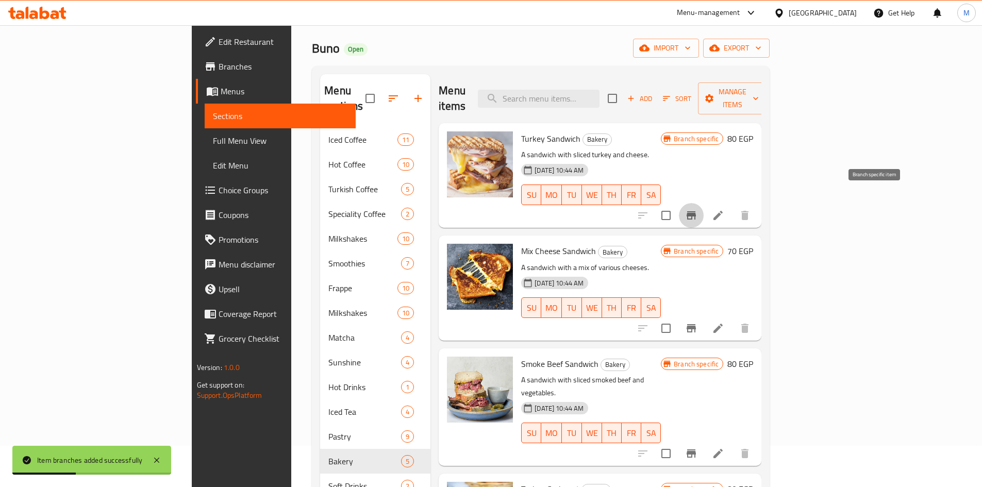
click at [696, 211] on icon "Branch-specific-item" at bounding box center [691, 215] width 9 height 8
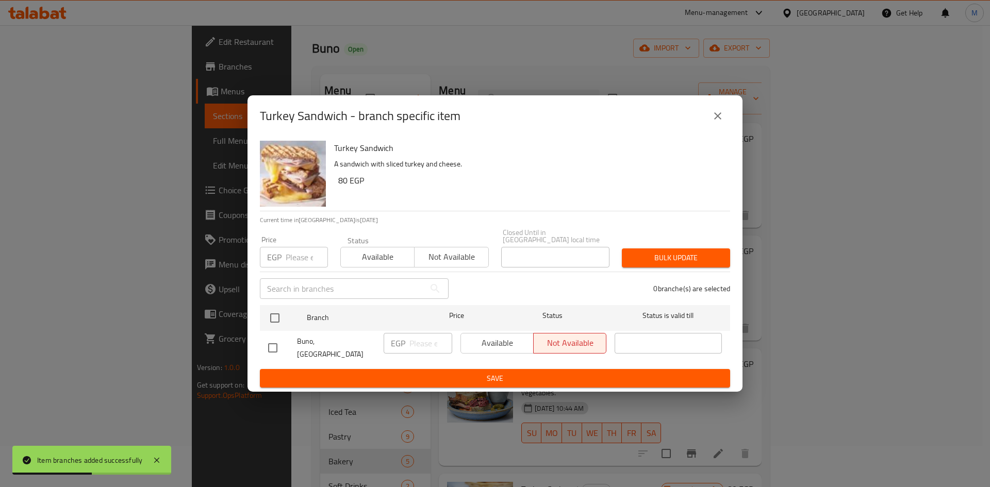
drag, startPoint x: 277, startPoint y: 320, endPoint x: 296, endPoint y: 272, distance: 51.8
click at [277, 318] on input "checkbox" at bounding box center [275, 318] width 22 height 22
checkbox input "true"
click at [299, 260] on input "number" at bounding box center [307, 257] width 42 height 21
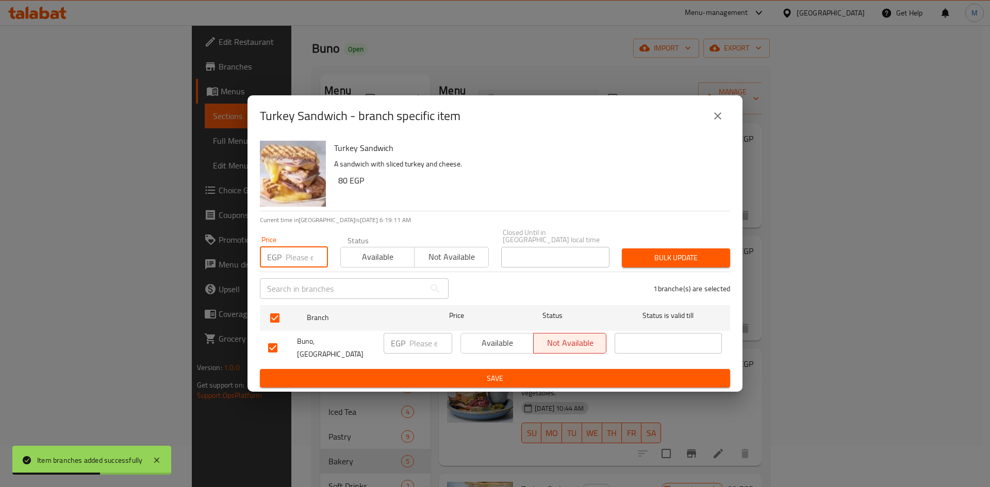
paste input "80"
type input "80"
click at [643, 252] on span "Bulk update" at bounding box center [676, 258] width 92 height 13
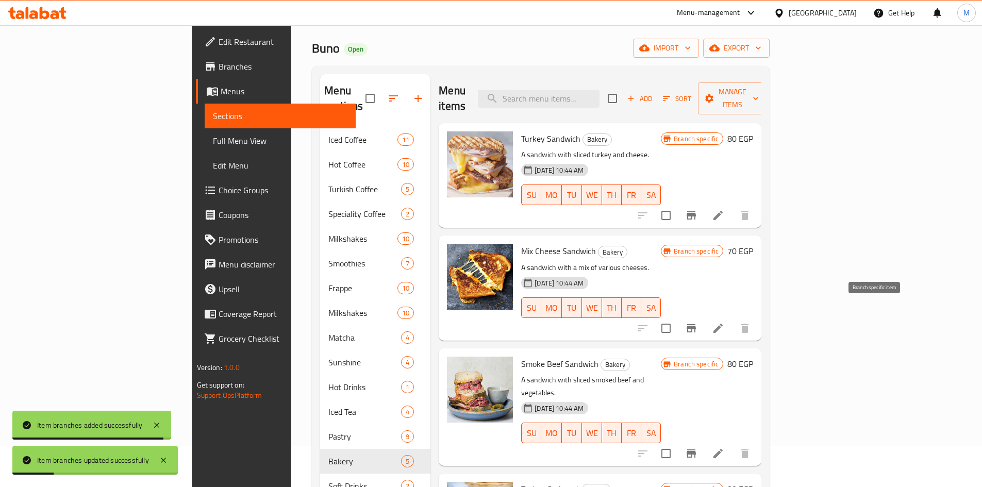
click at [698, 322] on icon "Branch-specific-item" at bounding box center [691, 328] width 12 height 12
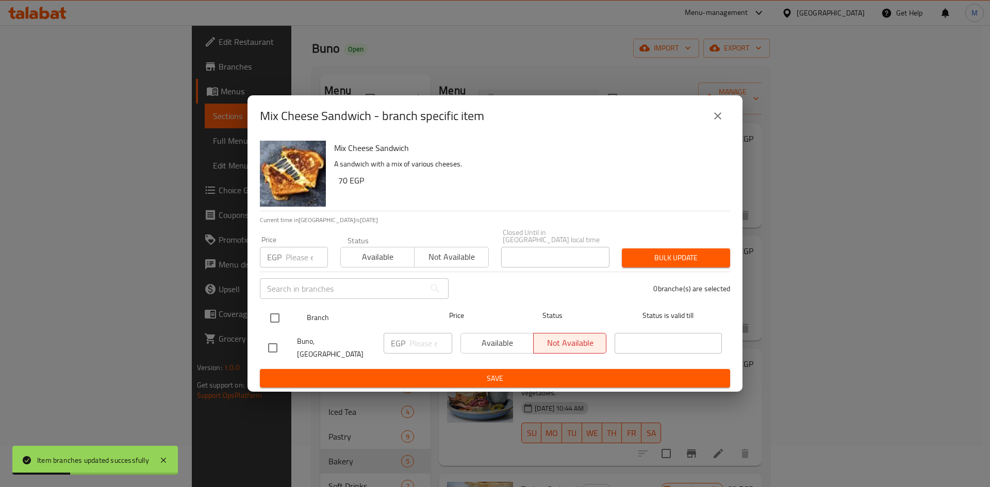
click at [277, 316] on input "checkbox" at bounding box center [275, 318] width 22 height 22
checkbox input "true"
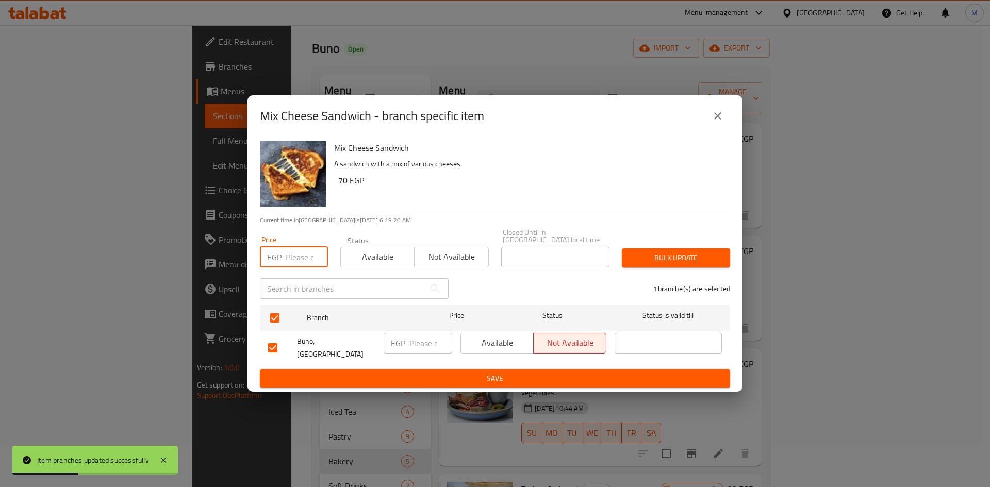
click at [295, 256] on input "number" at bounding box center [307, 257] width 42 height 21
paste input "70"
type input "70"
click at [666, 250] on button "Bulk update" at bounding box center [676, 258] width 108 height 19
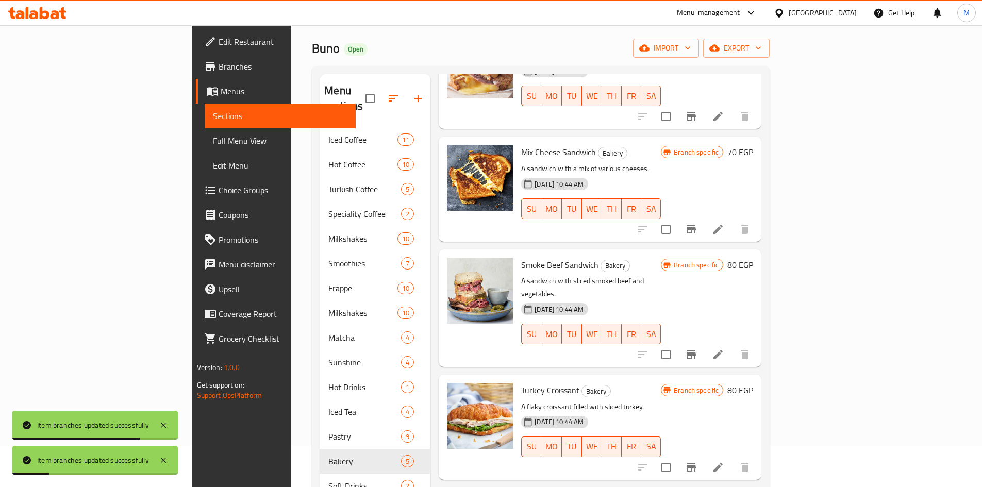
scroll to position [102, 0]
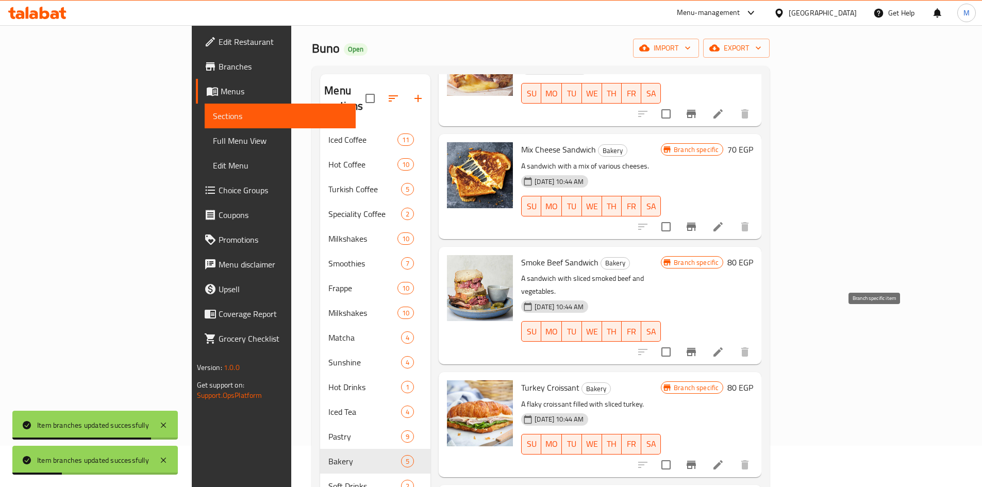
click at [698, 346] on icon "Branch-specific-item" at bounding box center [691, 352] width 12 height 12
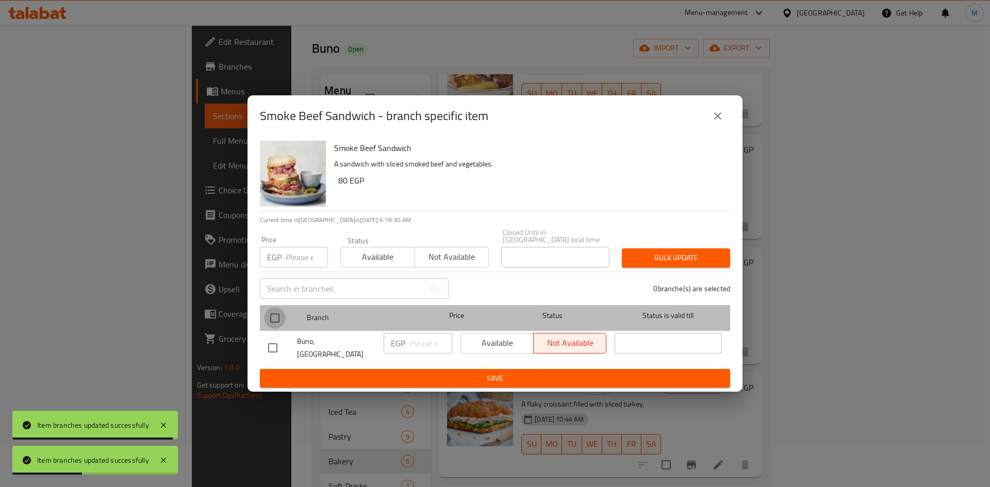
click at [277, 316] on input "checkbox" at bounding box center [275, 318] width 22 height 22
checkbox input "true"
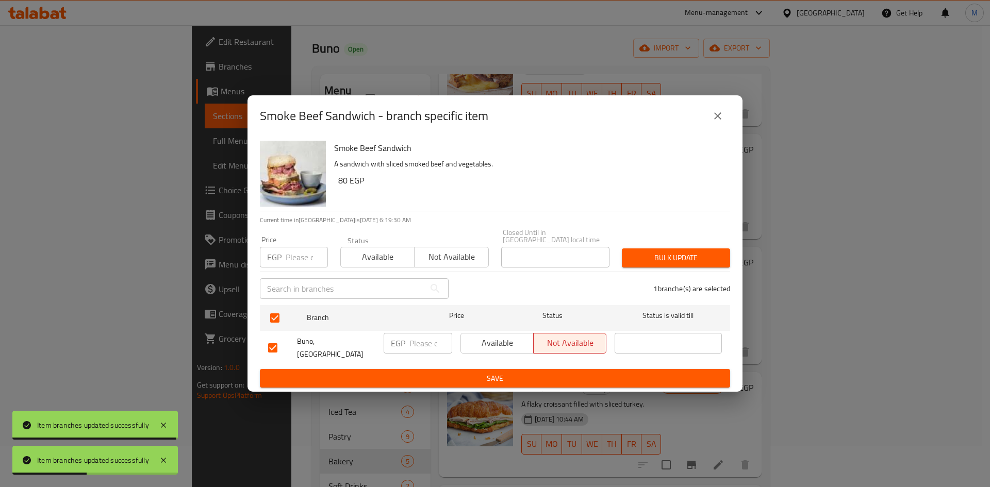
click at [284, 262] on div "EGP Price" at bounding box center [294, 257] width 68 height 21
paste input "80"
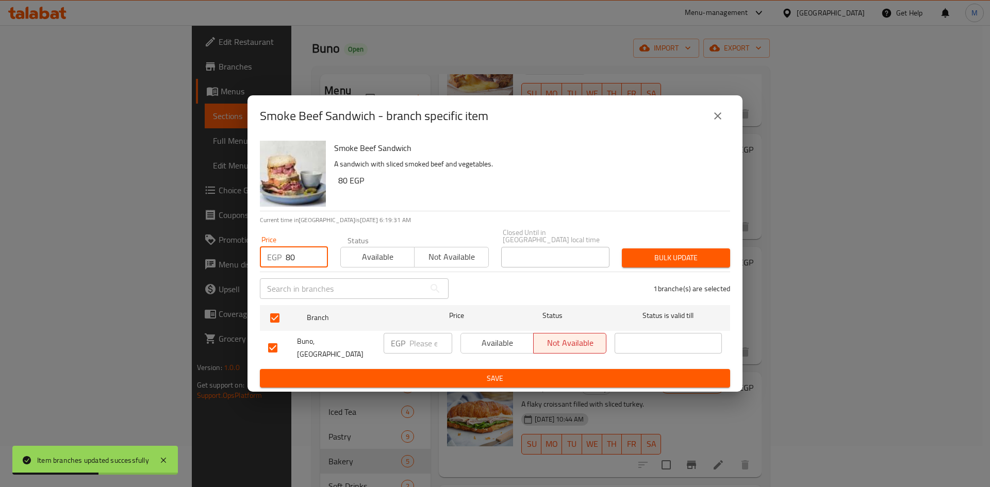
type input "80"
click at [665, 264] on span "Bulk update" at bounding box center [676, 258] width 92 height 13
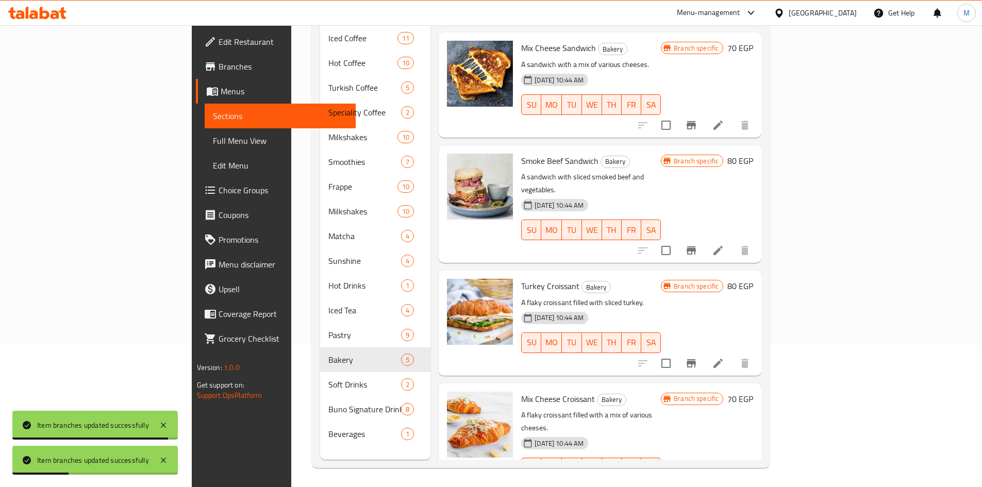
scroll to position [144, 0]
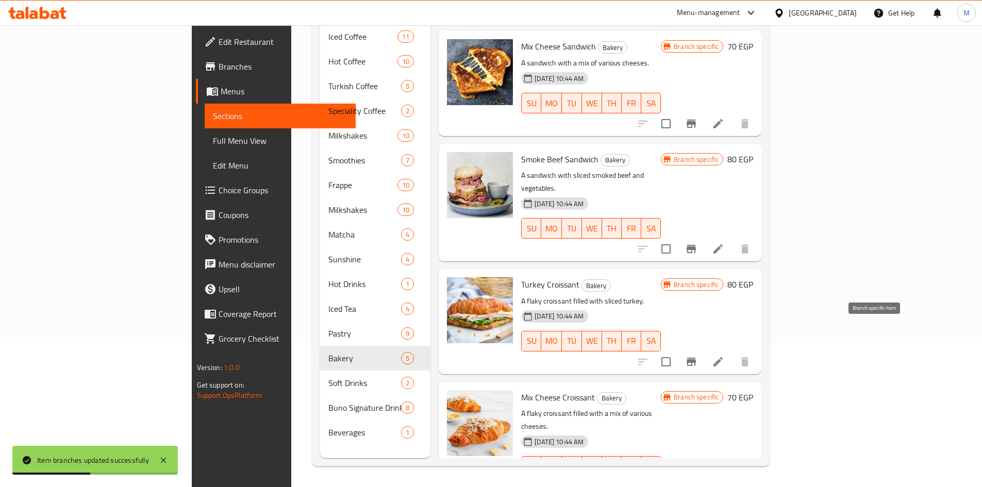
click at [698, 356] on icon "Branch-specific-item" at bounding box center [691, 362] width 12 height 12
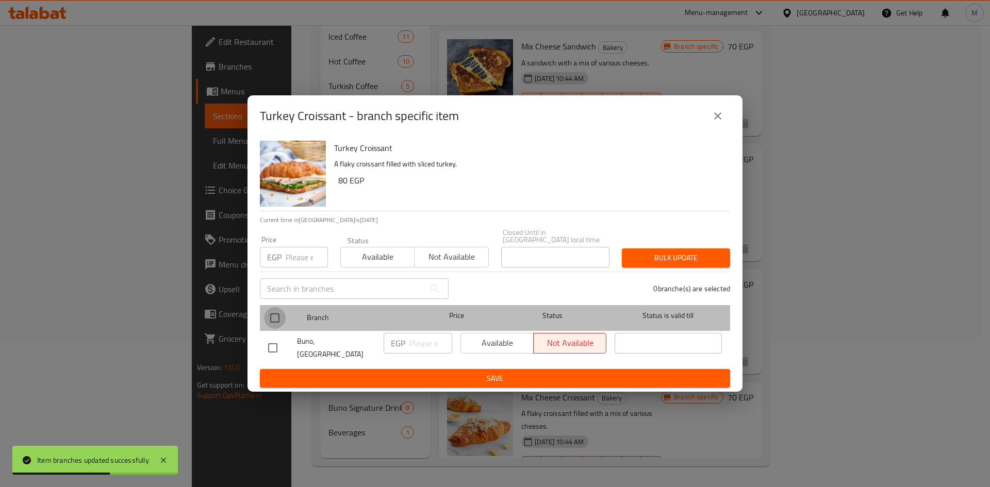
click at [280, 318] on input "checkbox" at bounding box center [275, 318] width 22 height 22
checkbox input "true"
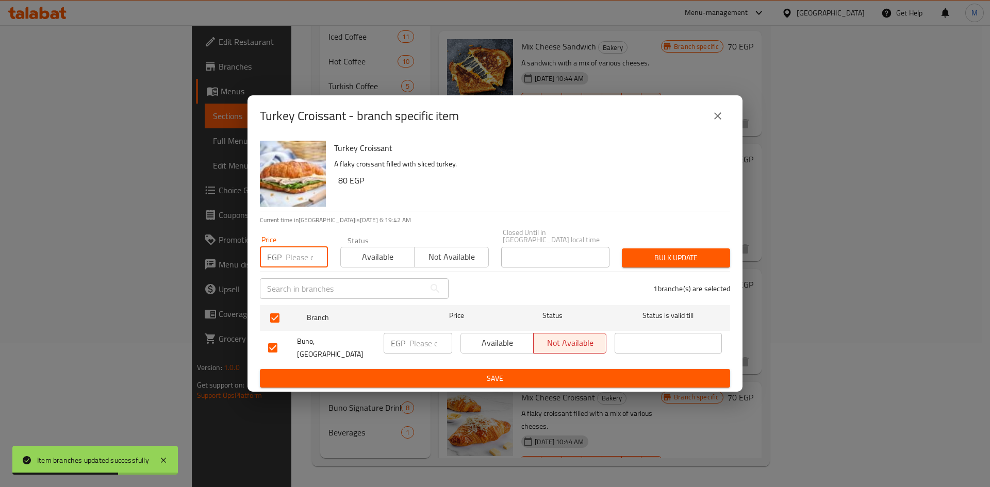
click at [293, 262] on input "number" at bounding box center [307, 257] width 42 height 21
paste input "80"
type input "80"
click at [713, 255] on span "Bulk update" at bounding box center [676, 258] width 92 height 13
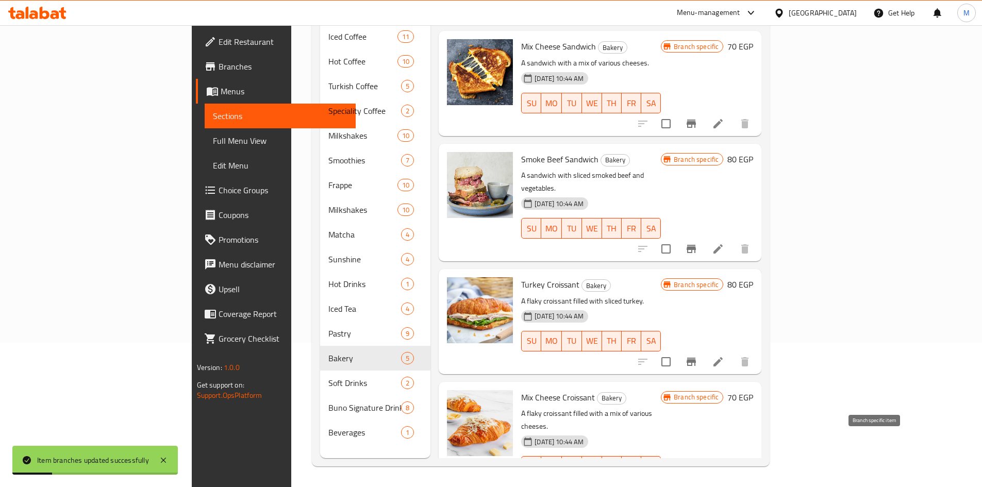
click at [696, 483] on icon "Branch-specific-item" at bounding box center [691, 487] width 9 height 8
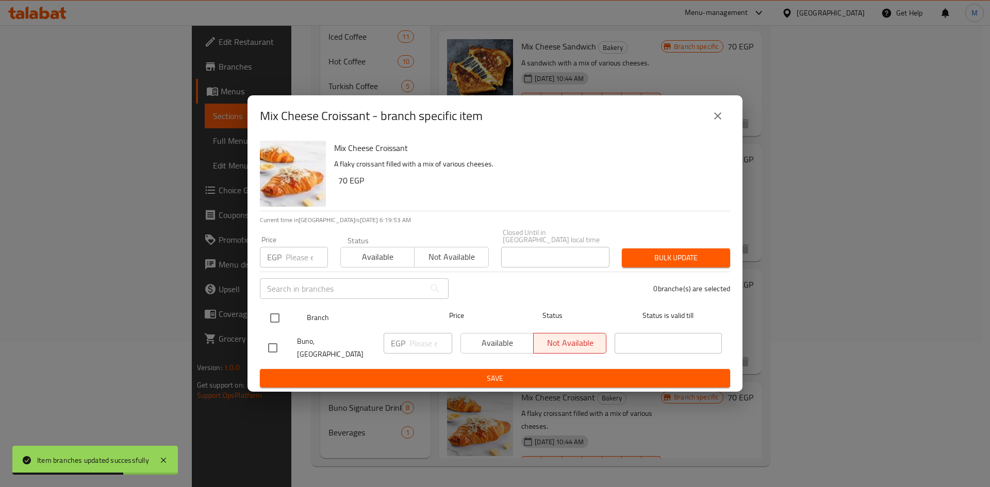
click at [274, 321] on input "checkbox" at bounding box center [275, 318] width 22 height 22
checkbox input "true"
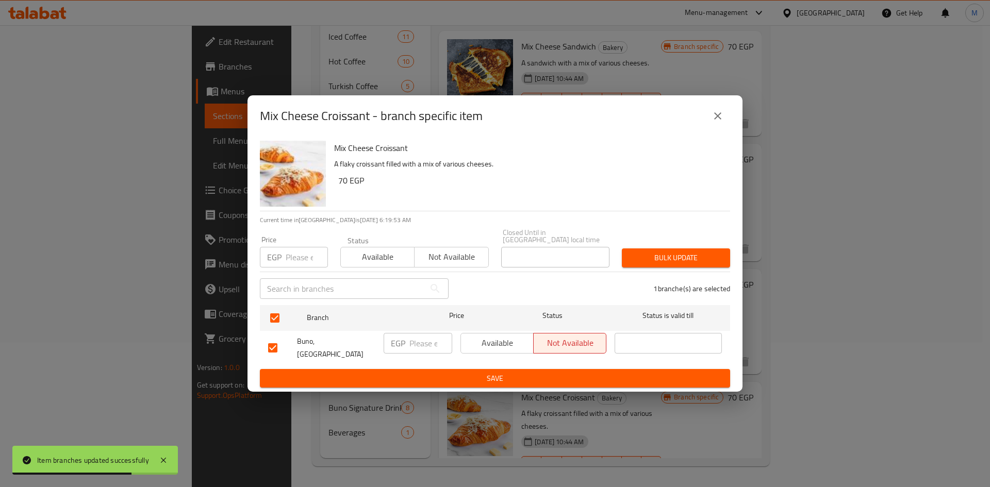
click at [296, 250] on input "number" at bounding box center [307, 257] width 42 height 21
paste input "70"
type input "70"
click at [660, 258] on span "Bulk update" at bounding box center [676, 258] width 92 height 13
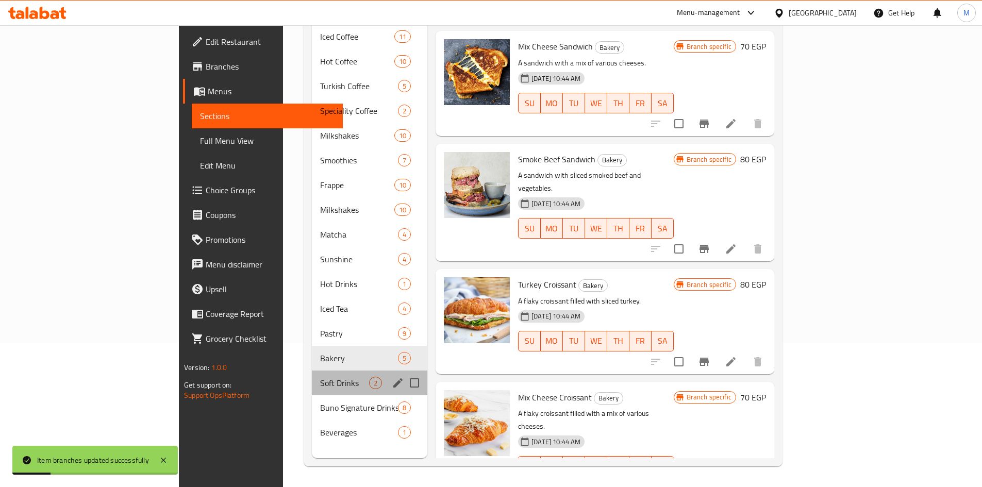
click at [312, 375] on div "Soft Drinks 2" at bounding box center [369, 383] width 115 height 25
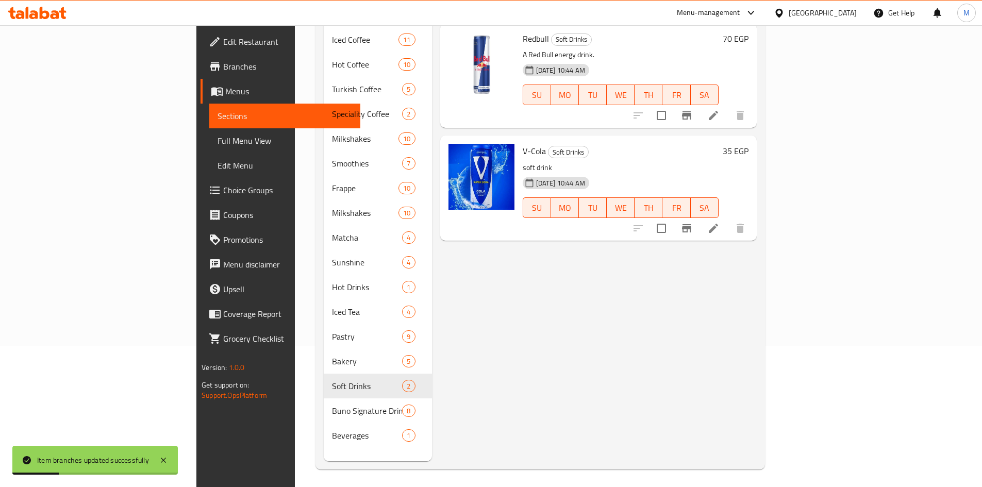
scroll to position [41, 0]
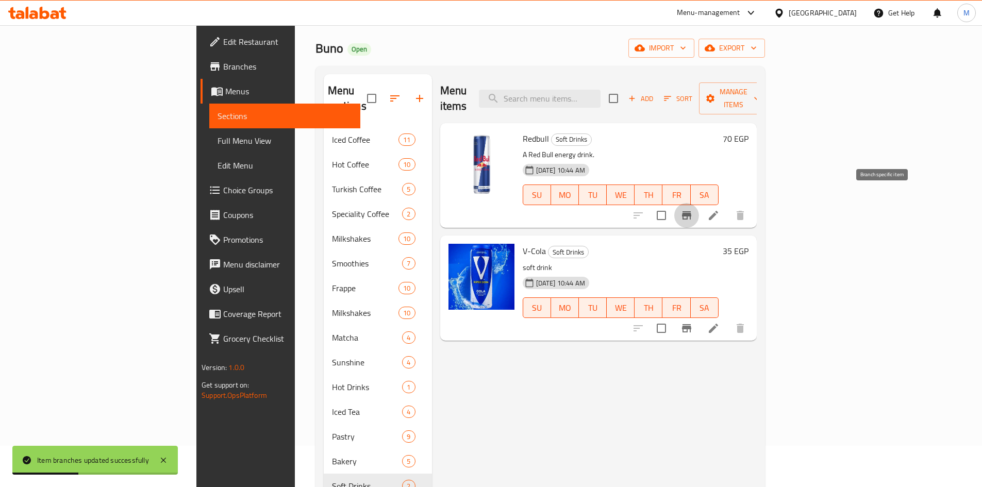
click at [691, 211] on icon "Branch-specific-item" at bounding box center [686, 215] width 9 height 8
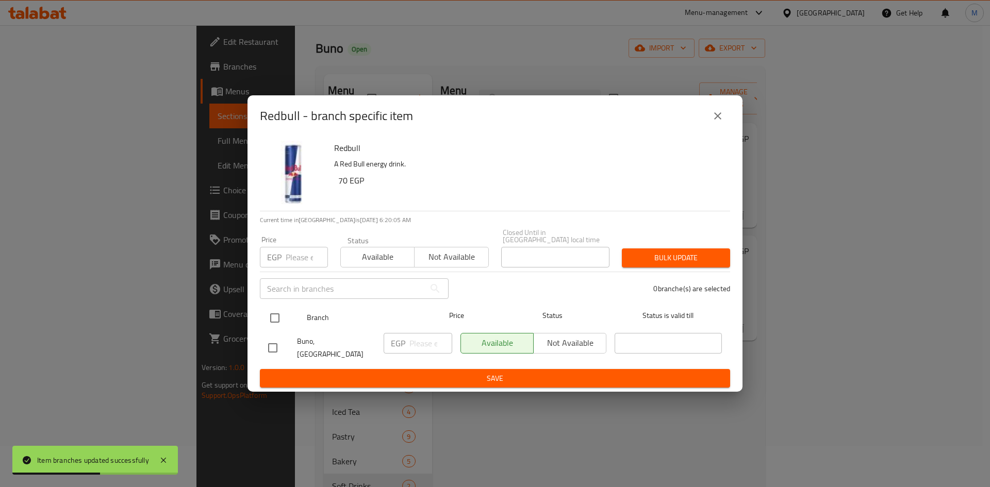
click at [275, 317] on input "checkbox" at bounding box center [275, 318] width 22 height 22
checkbox input "true"
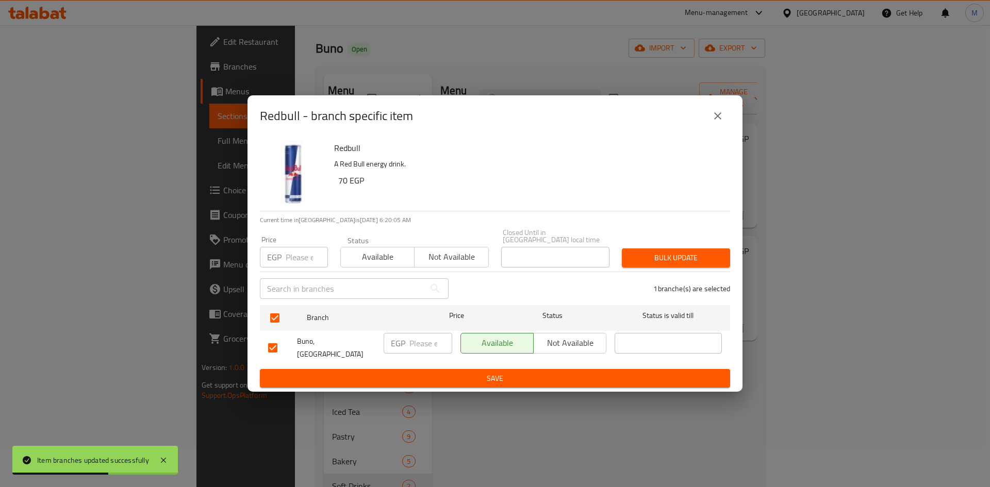
click at [293, 260] on input "number" at bounding box center [307, 257] width 42 height 21
paste input "70"
type input "70"
click at [660, 259] on span "Bulk update" at bounding box center [676, 258] width 92 height 13
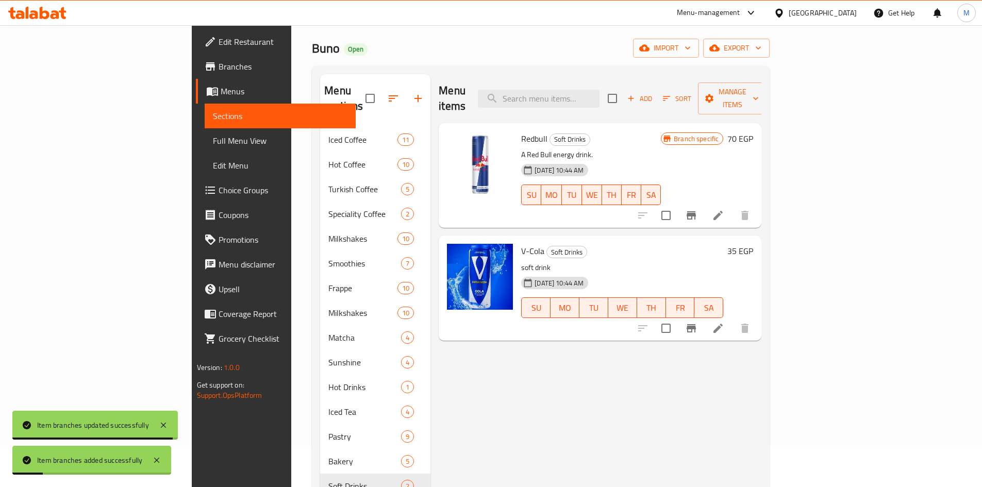
click at [696, 324] on icon "Branch-specific-item" at bounding box center [691, 328] width 9 height 8
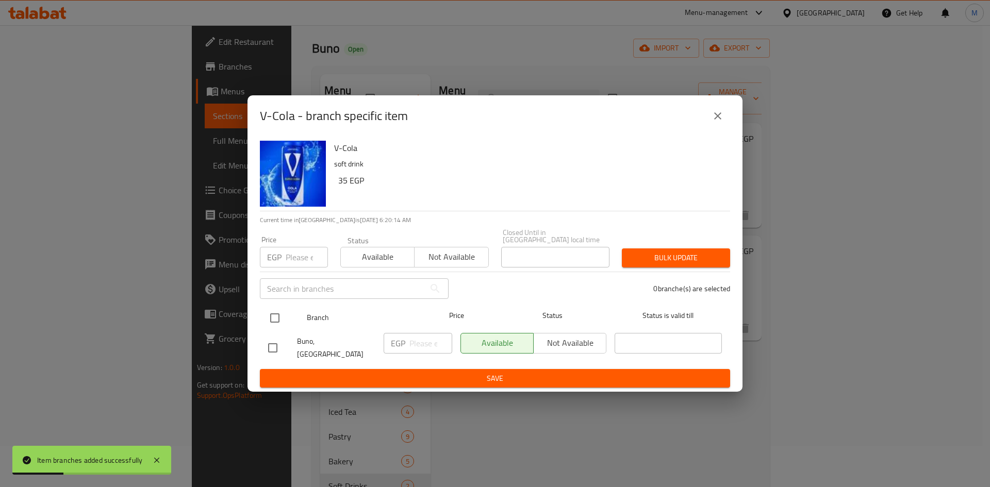
click at [279, 319] on input "checkbox" at bounding box center [275, 318] width 22 height 22
checkbox input "true"
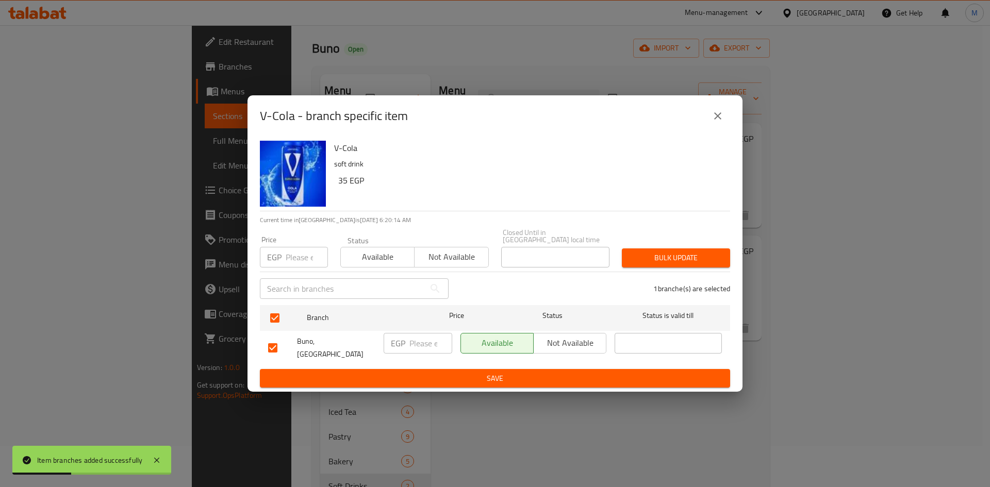
click at [284, 260] on div "EGP Price" at bounding box center [294, 257] width 68 height 21
paste input "35"
type input "35"
click at [710, 255] on span "Bulk update" at bounding box center [676, 258] width 92 height 13
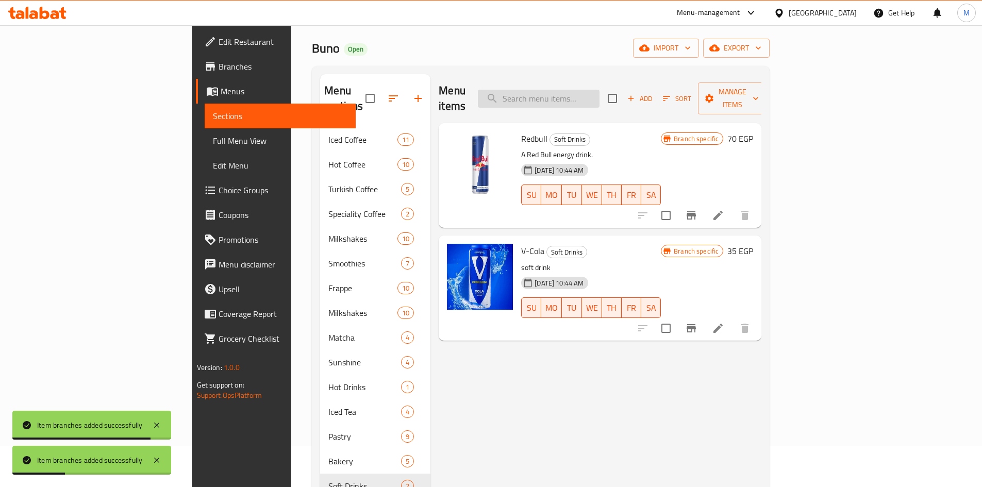
click at [584, 90] on input "search" at bounding box center [539, 99] width 122 height 18
paste input "Water"
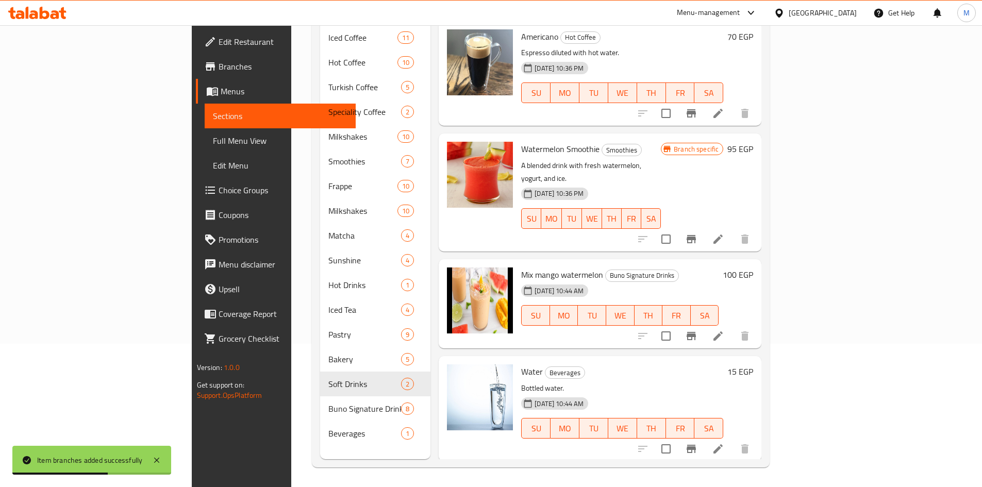
scroll to position [144, 0]
type input "Water"
click at [698, 442] on icon "Branch-specific-item" at bounding box center [691, 448] width 12 height 12
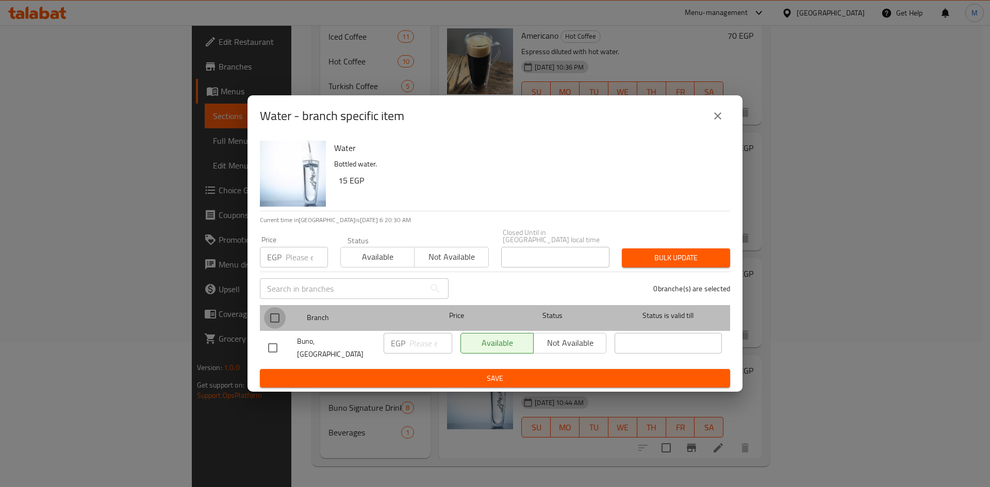
click at [280, 316] on input "checkbox" at bounding box center [275, 318] width 22 height 22
checkbox input "true"
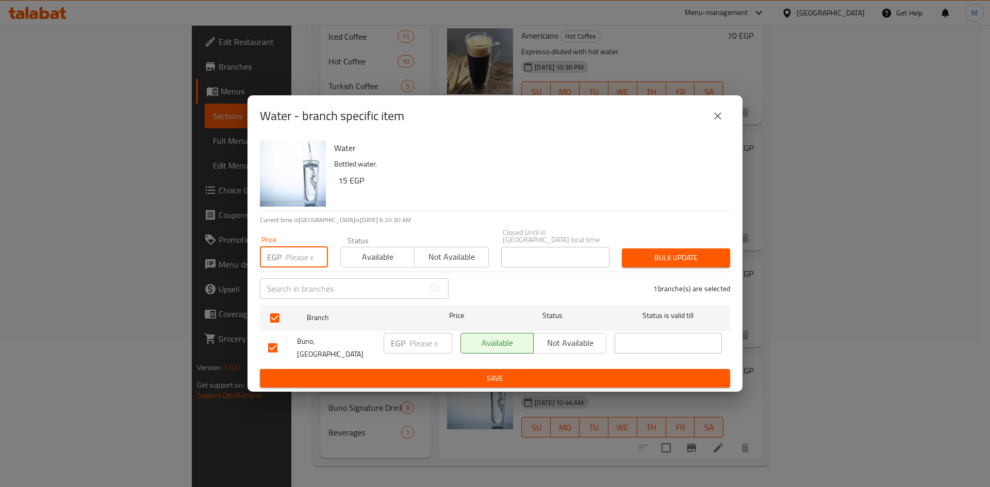
click at [290, 253] on input "number" at bounding box center [307, 257] width 42 height 21
type input "15"
drag, startPoint x: 713, startPoint y: 244, endPoint x: 705, endPoint y: 253, distance: 11.7
click at [712, 244] on div "Bulk update" at bounding box center [676, 257] width 121 height 31
click at [704, 254] on span "Bulk update" at bounding box center [676, 258] width 92 height 13
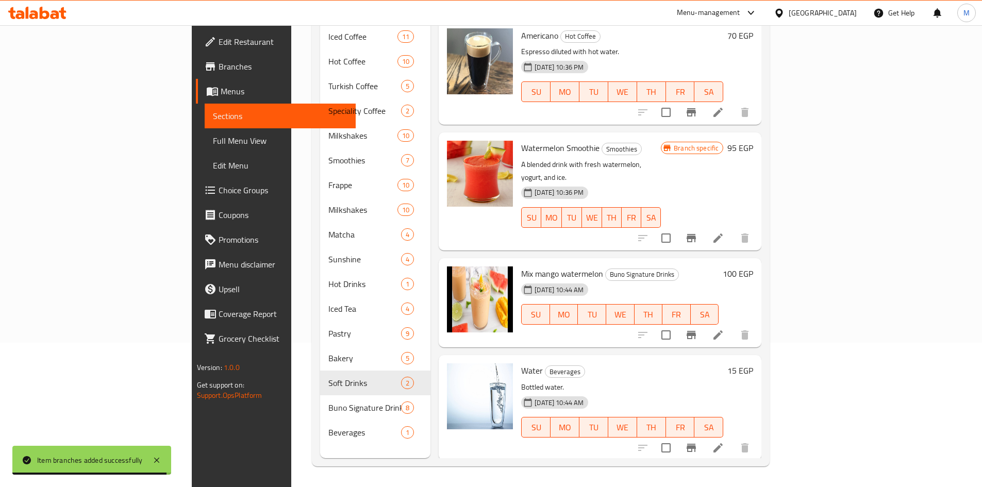
click at [219, 187] on span "Choice Groups" at bounding box center [283, 190] width 129 height 12
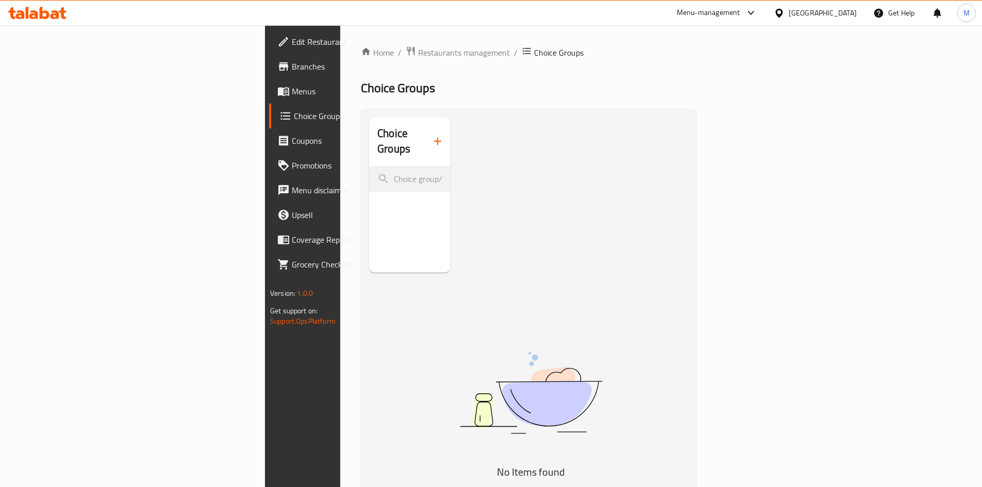
click at [292, 94] on span "Menus" at bounding box center [356, 91] width 129 height 12
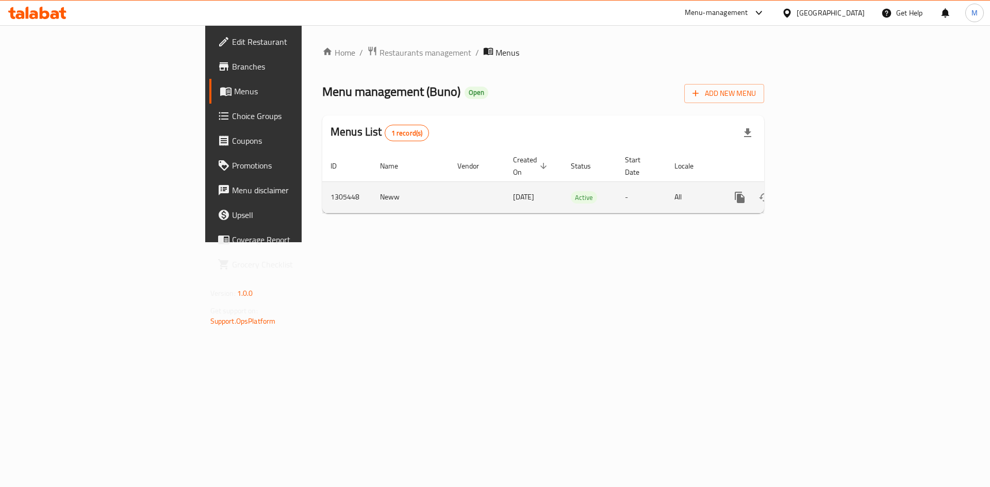
click at [820, 191] on icon "enhanced table" at bounding box center [814, 197] width 12 height 12
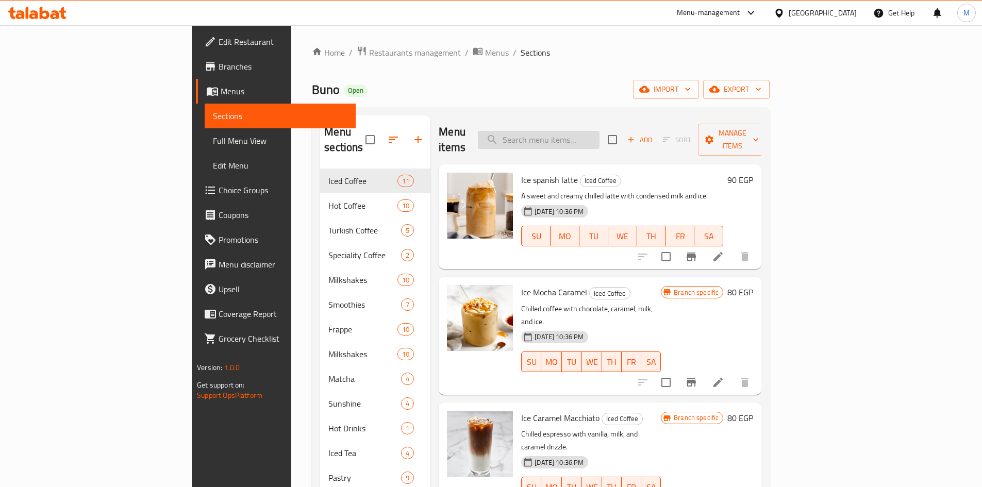
click at [600, 136] on input "search" at bounding box center [539, 140] width 122 height 18
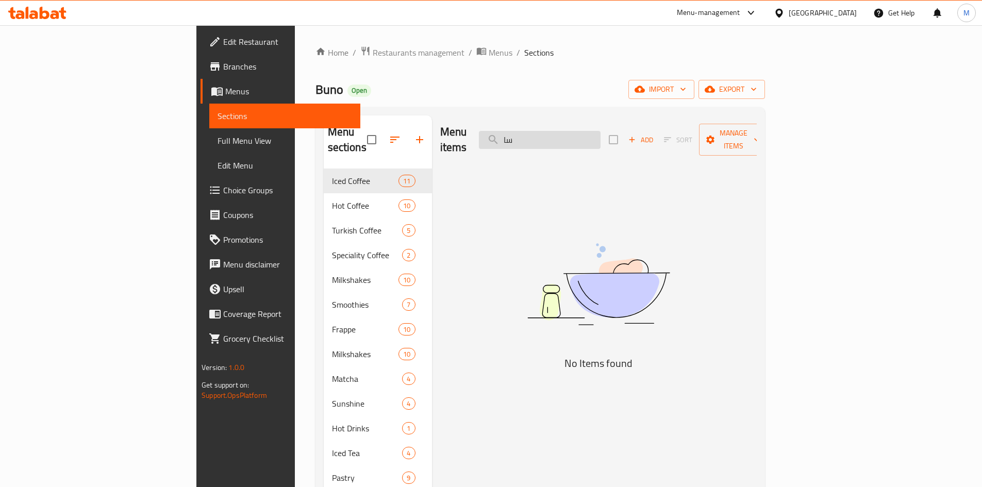
type input "س"
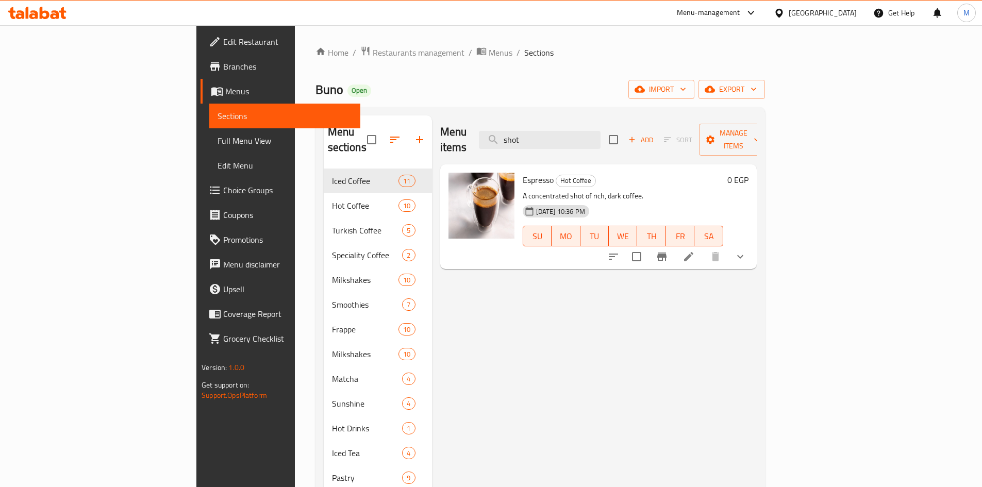
type input "shot"
click at [747, 251] on icon "show more" at bounding box center [740, 257] width 12 height 12
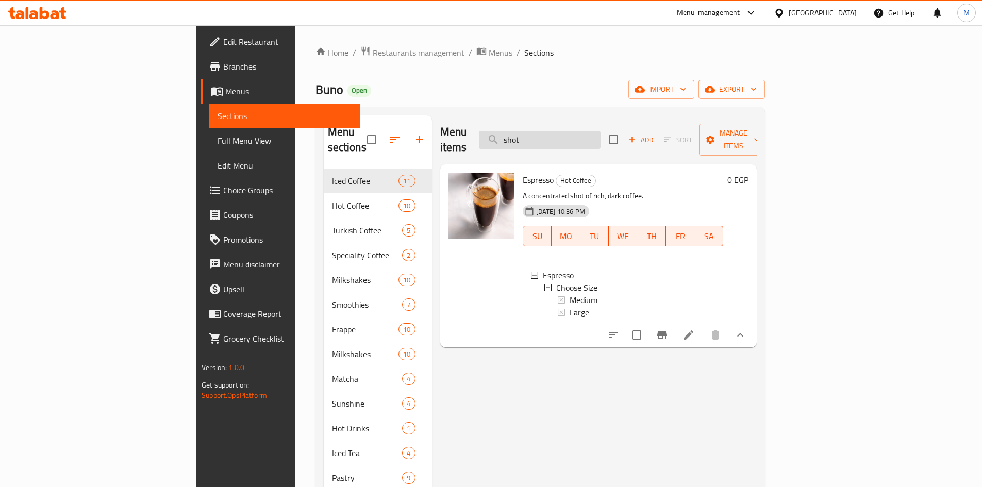
click at [601, 133] on input "shot" at bounding box center [540, 140] width 122 height 18
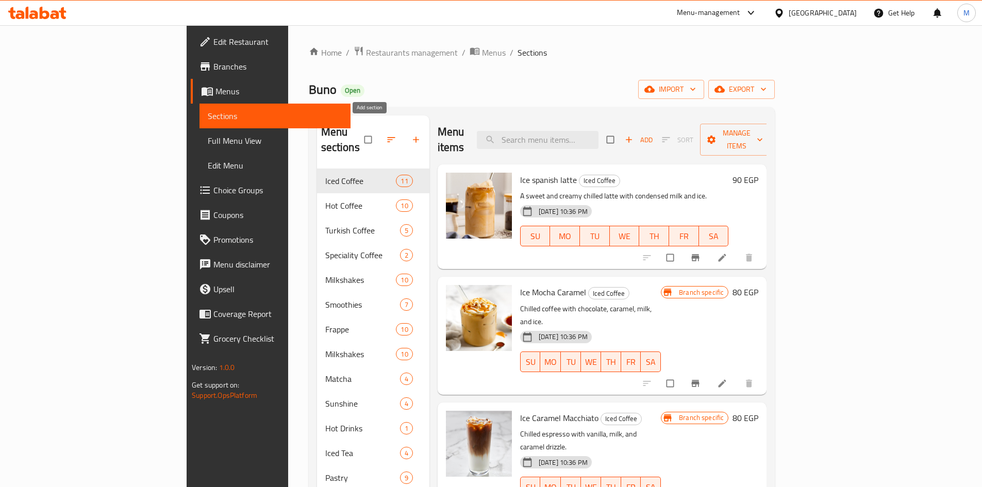
click at [411, 135] on span "button" at bounding box center [417, 140] width 12 height 10
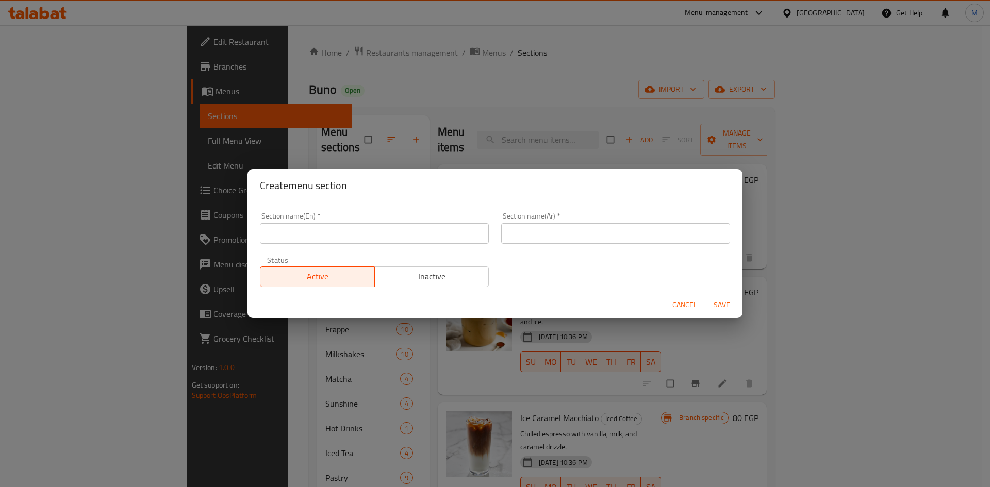
click at [325, 246] on div "Section name(En)   * Section name(En) *" at bounding box center [374, 228] width 241 height 44
click at [323, 234] on input "text" at bounding box center [374, 233] width 229 height 21
type input "Extra"
click at [536, 236] on input "text" at bounding box center [615, 233] width 229 height 21
type input "إضافة"
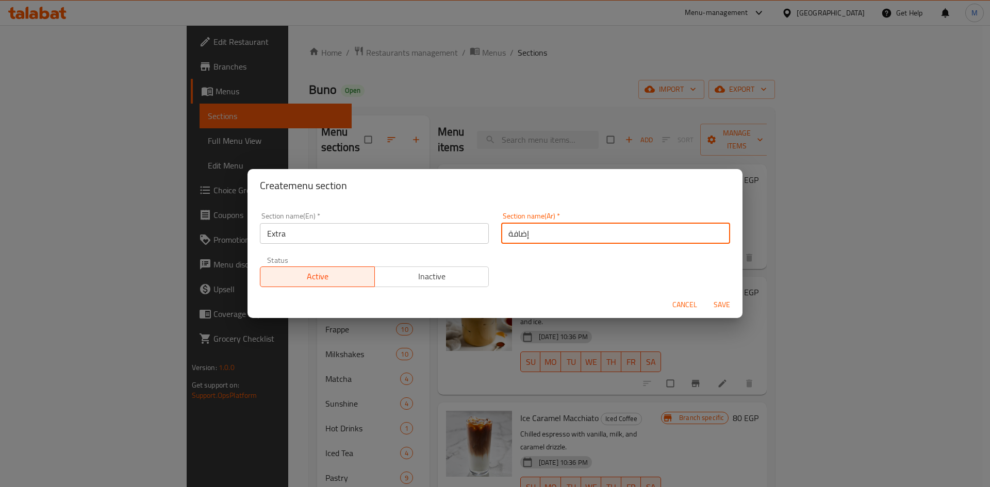
click at [728, 307] on span "Save" at bounding box center [721, 305] width 25 height 13
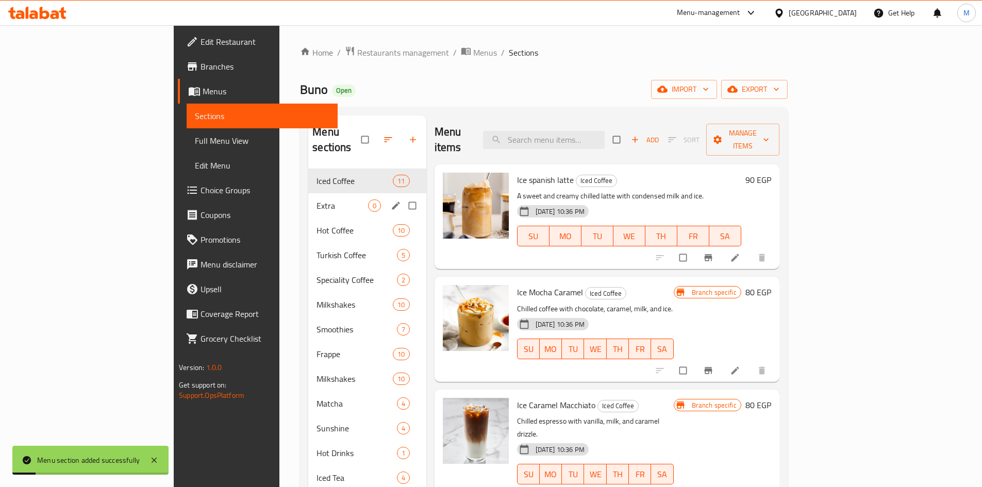
click at [317, 200] on span "Extra" at bounding box center [342, 206] width 51 height 12
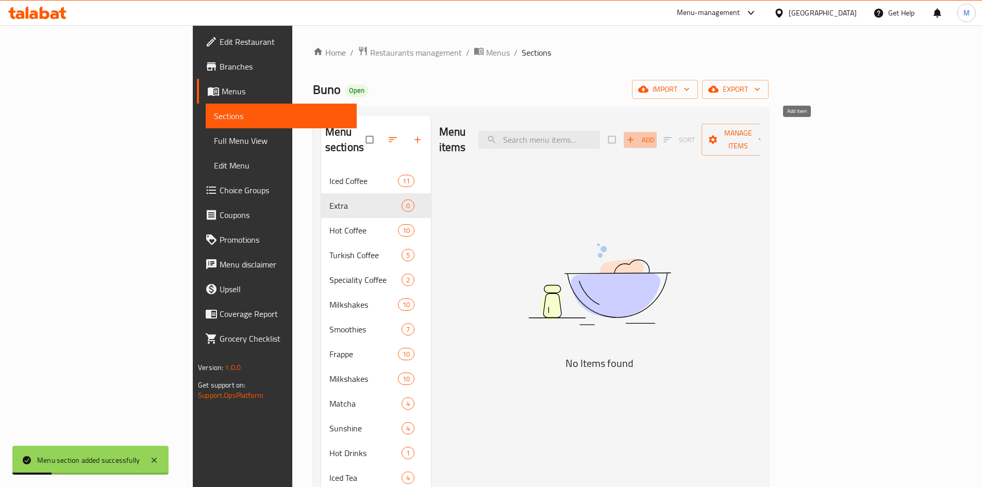
click at [654, 134] on span "Add" at bounding box center [640, 140] width 28 height 12
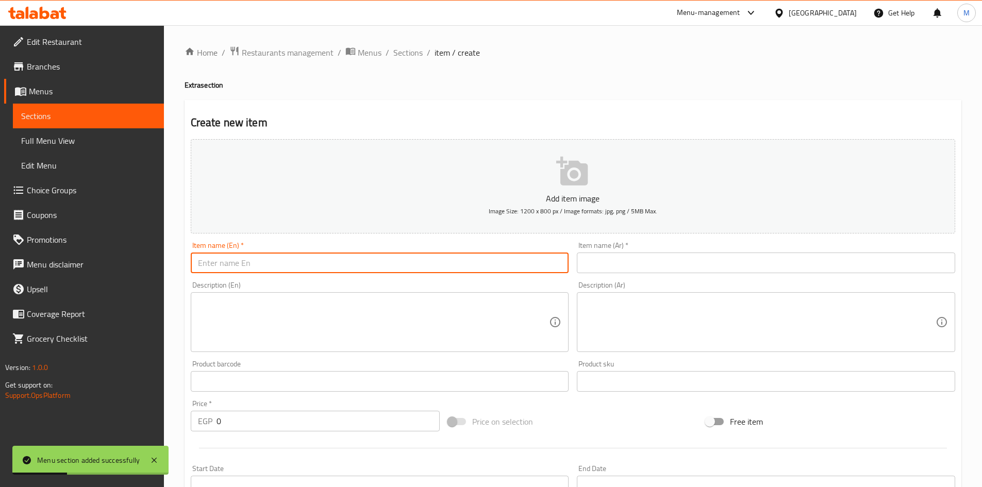
click at [410, 263] on input "text" at bounding box center [380, 263] width 378 height 21
type input "س"
click at [392, 259] on input "shot" at bounding box center [380, 263] width 378 height 21
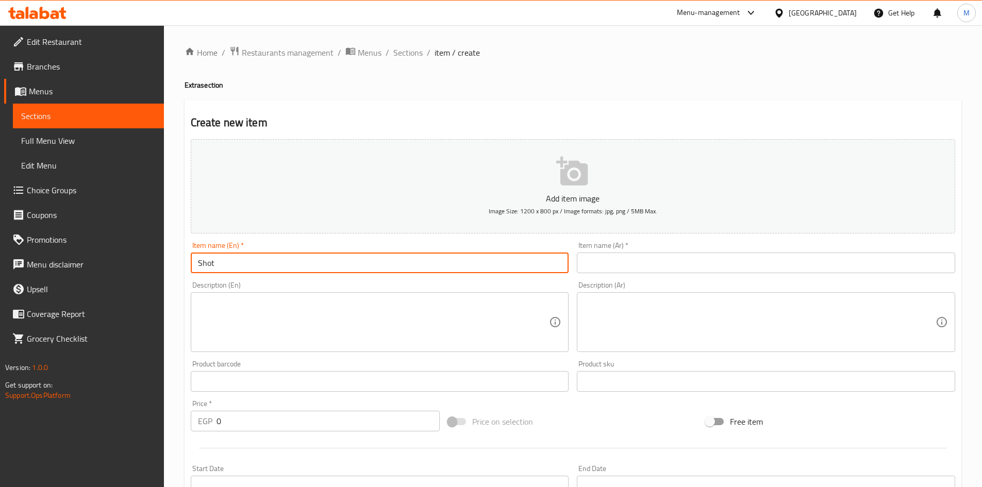
type input "Shot"
click at [641, 269] on input "text" at bounding box center [766, 263] width 378 height 21
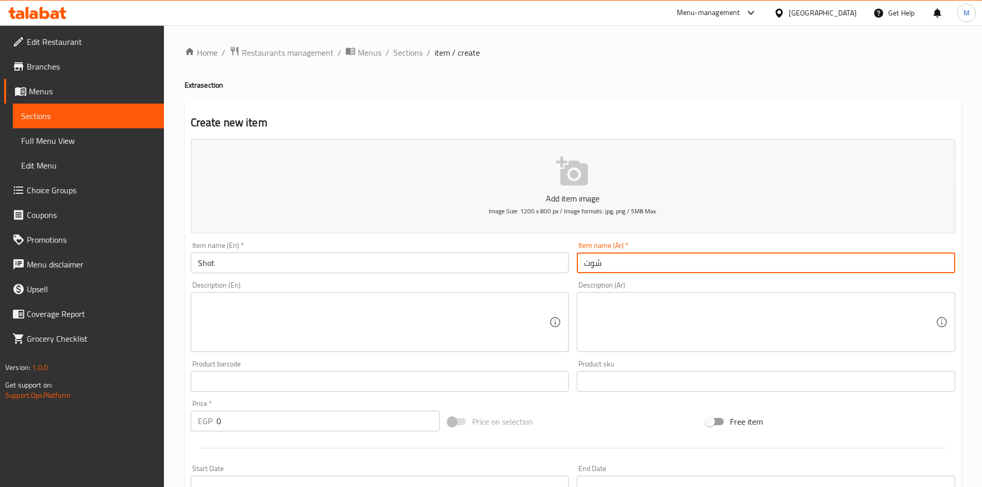
type input "شوت"
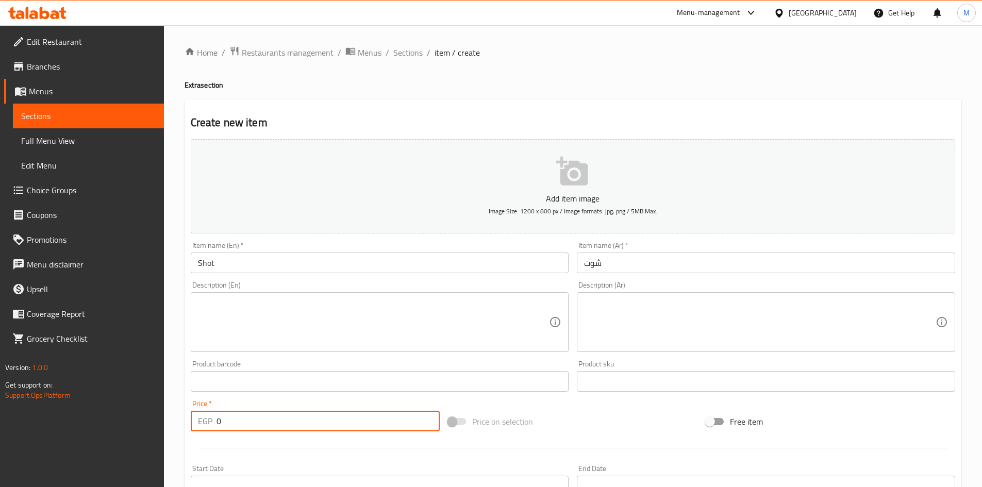
click at [264, 417] on input "0" at bounding box center [329, 421] width 224 height 21
type input "20"
click at [275, 400] on div "Price   * EGP 20 Price *" at bounding box center [316, 415] width 250 height 31
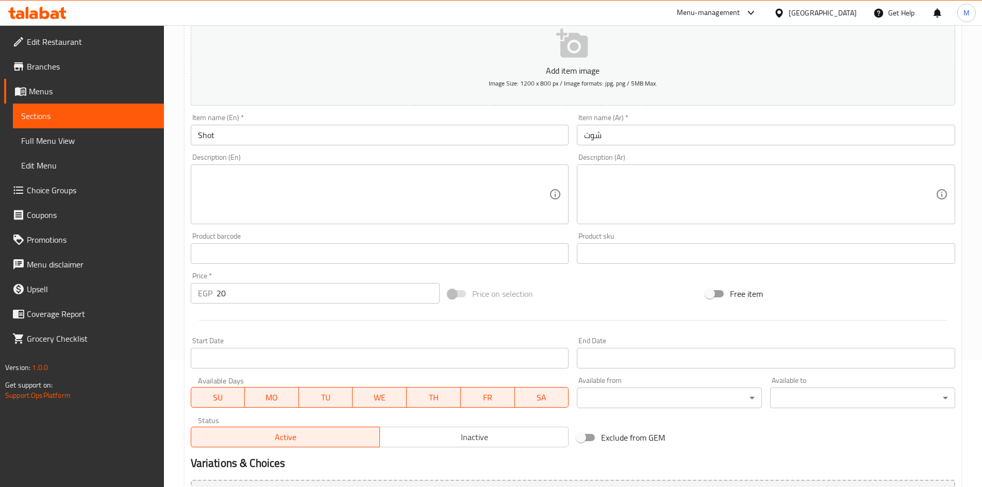
scroll to position [241, 0]
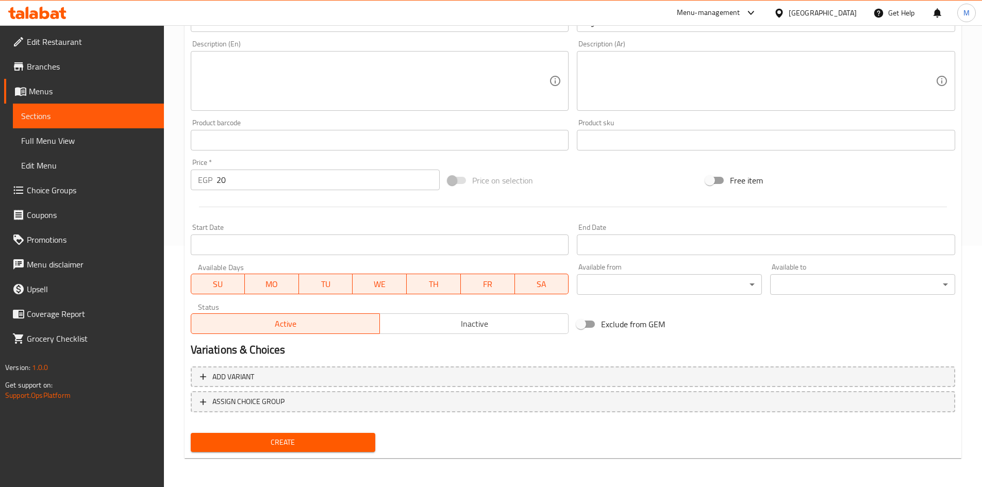
click at [275, 435] on button "Create" at bounding box center [283, 442] width 185 height 19
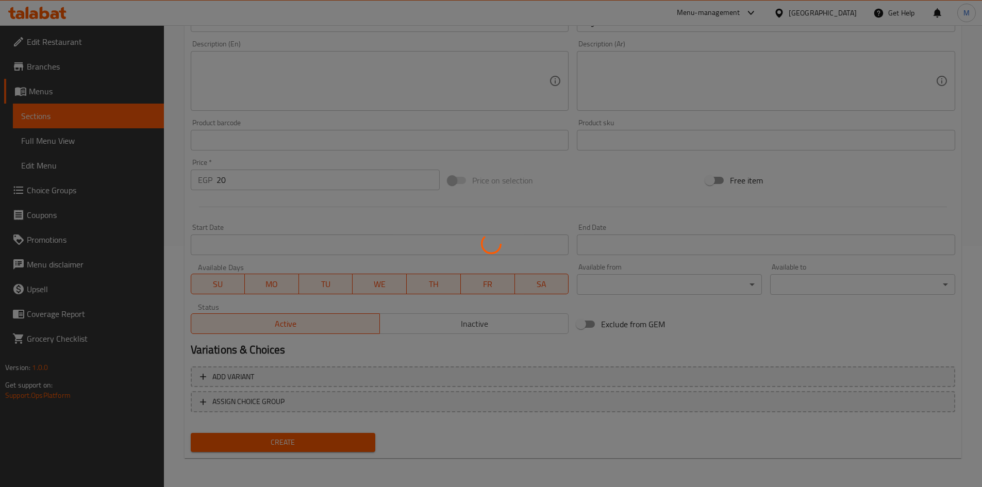
type input "0"
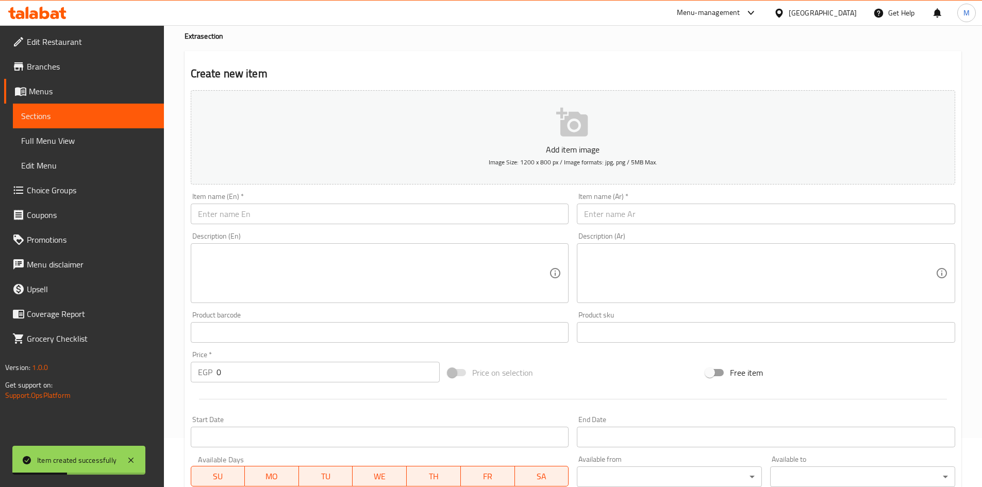
scroll to position [0, 0]
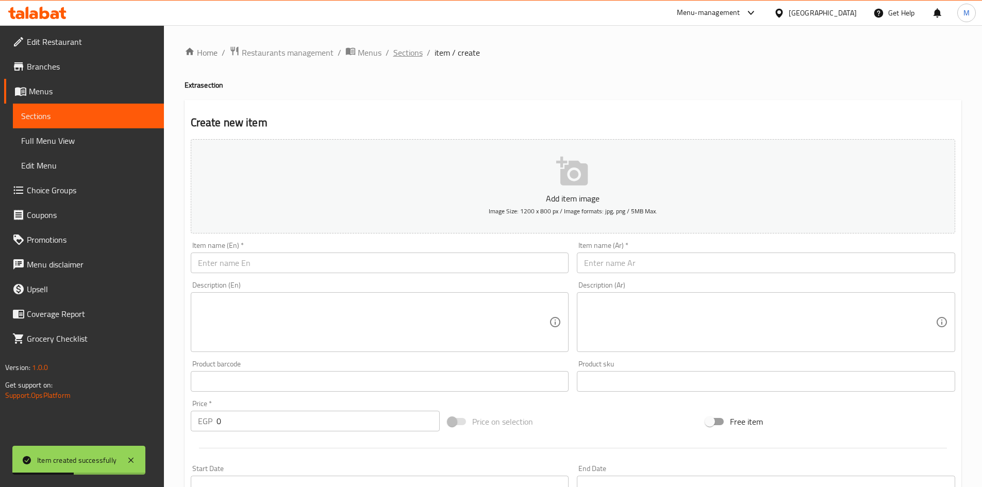
click at [404, 54] on span "Sections" at bounding box center [407, 52] width 29 height 12
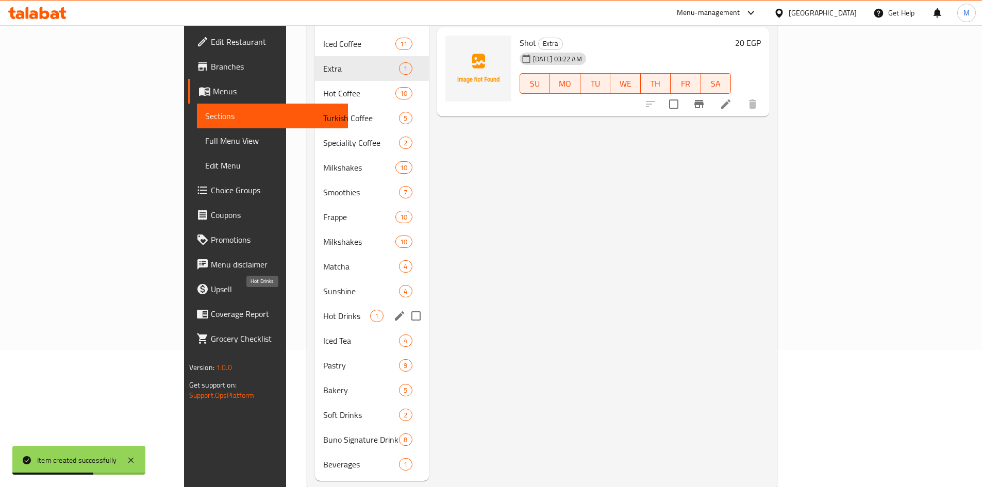
scroll to position [144, 0]
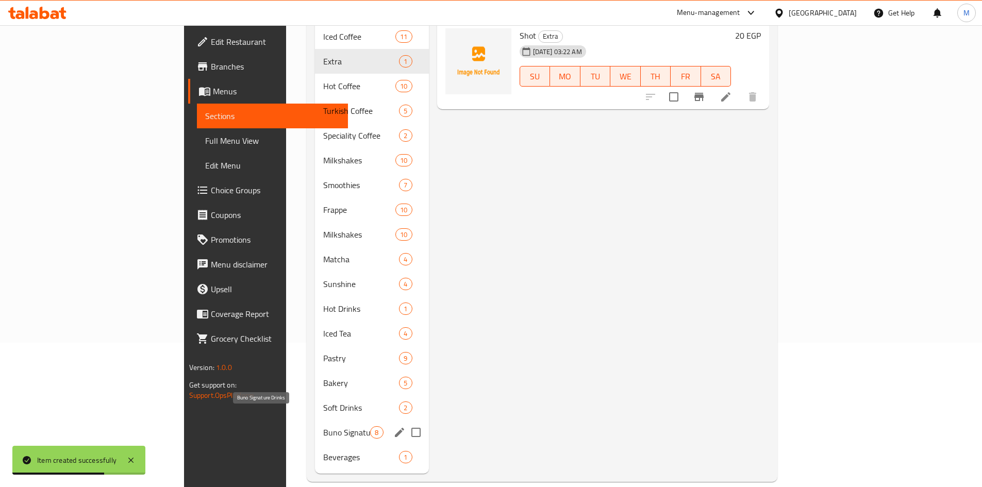
click at [323, 426] on span "Buno Signature Drinks" at bounding box center [346, 432] width 47 height 12
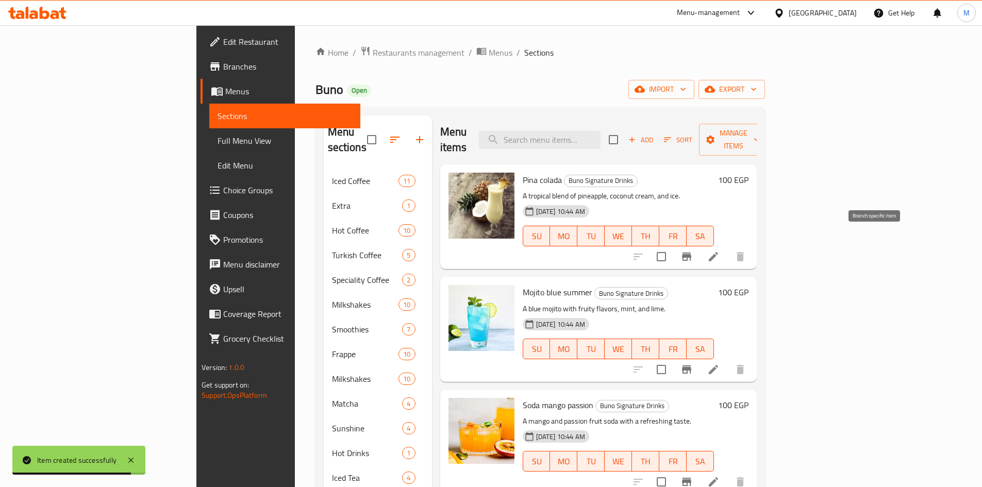
click at [693, 251] on icon "Branch-specific-item" at bounding box center [687, 257] width 12 height 12
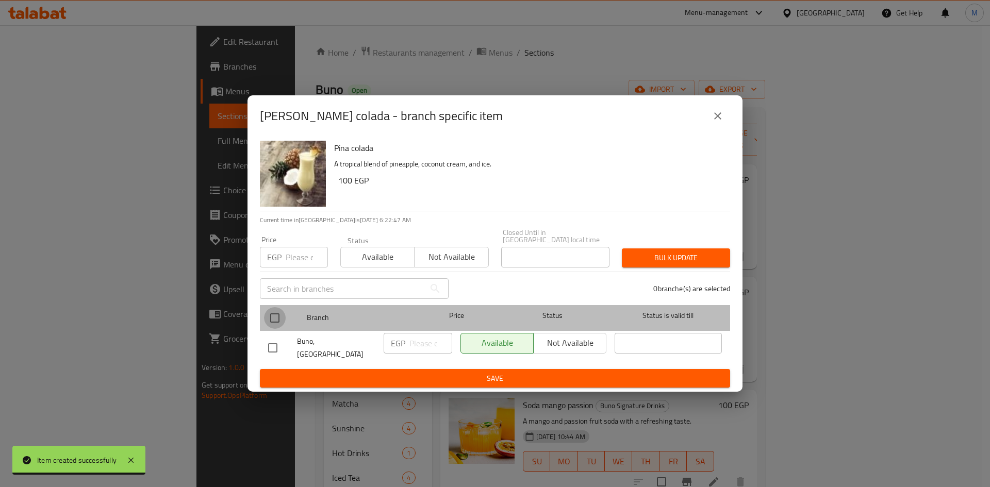
click at [274, 319] on input "checkbox" at bounding box center [275, 318] width 22 height 22
checkbox input "true"
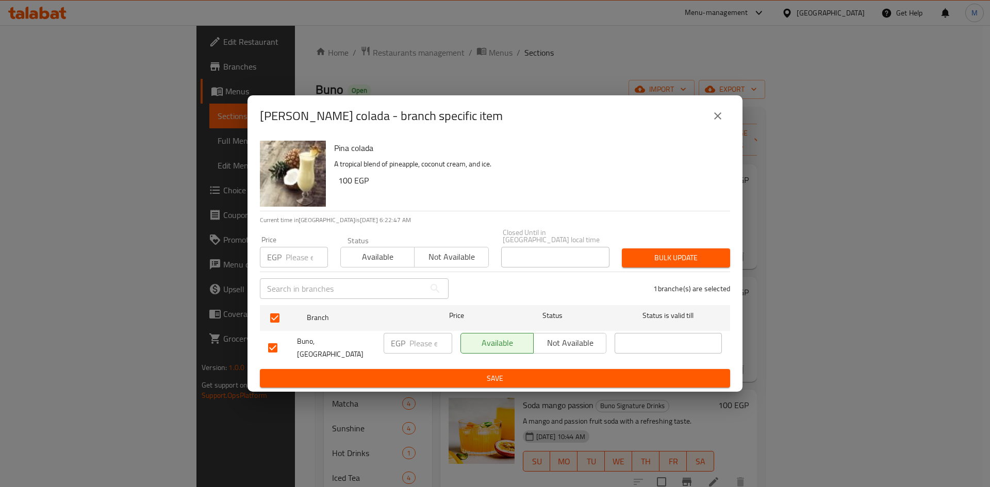
click at [299, 261] on input "number" at bounding box center [307, 257] width 42 height 21
paste input "100"
type input "100"
click at [678, 249] on button "Bulk update" at bounding box center [676, 258] width 108 height 19
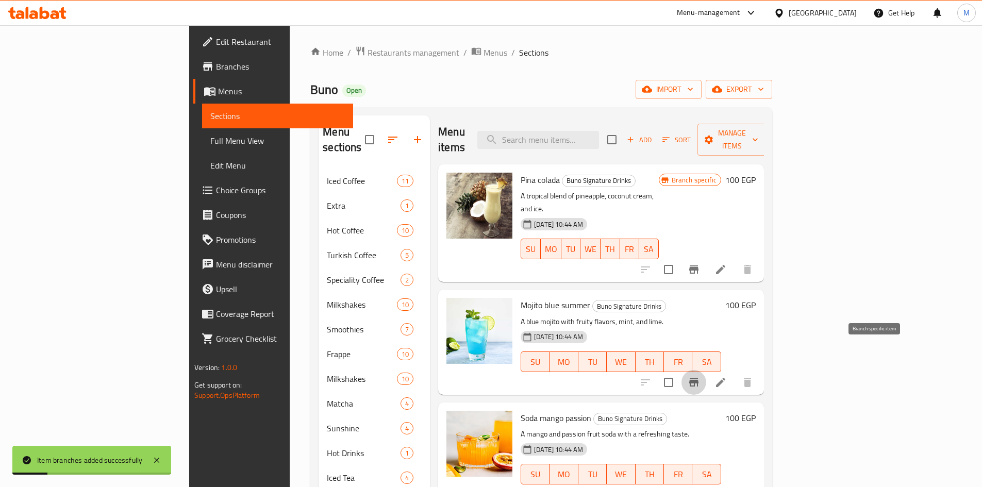
click at [699, 378] on icon "Branch-specific-item" at bounding box center [693, 382] width 9 height 8
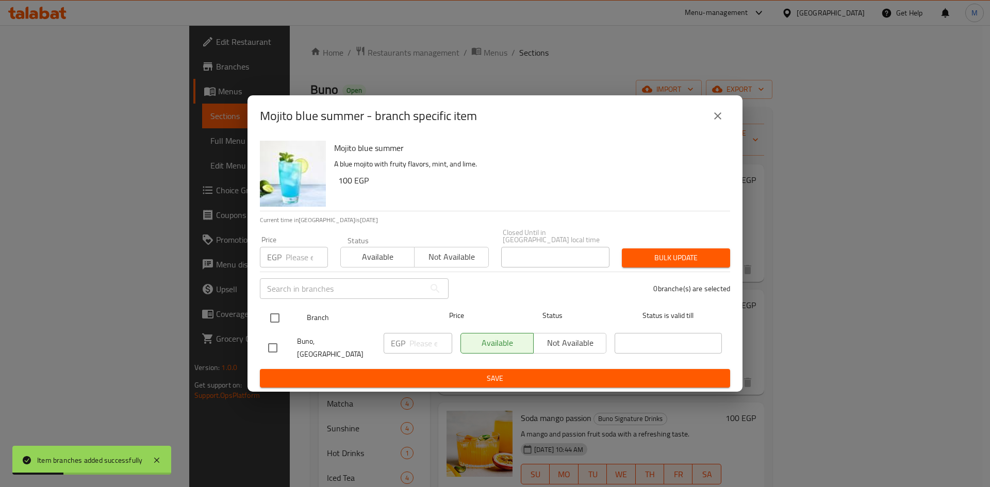
click at [279, 316] on input "checkbox" at bounding box center [275, 318] width 22 height 22
checkbox input "true"
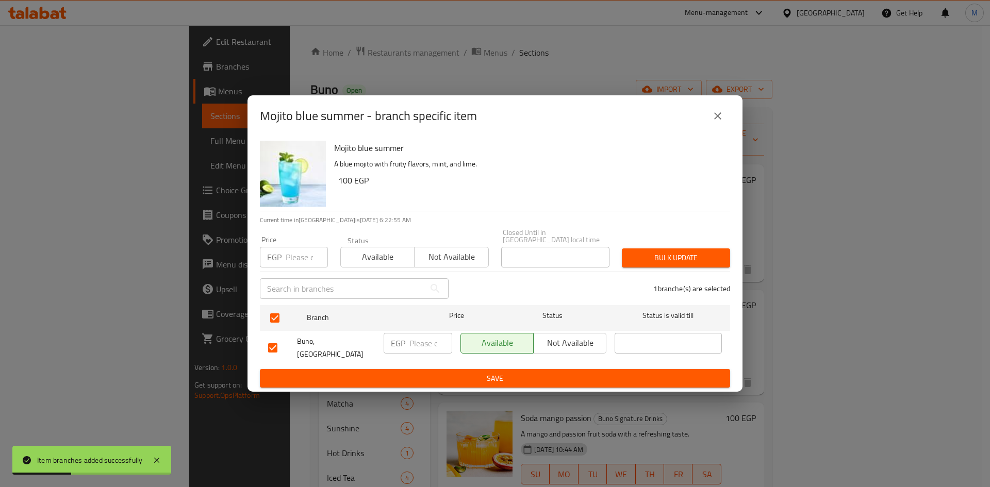
click at [289, 262] on input "number" at bounding box center [307, 257] width 42 height 21
paste input "100"
type input "100"
drag, startPoint x: 678, startPoint y: 249, endPoint x: 668, endPoint y: 250, distance: 10.9
click at [679, 249] on button "Bulk update" at bounding box center [676, 258] width 108 height 19
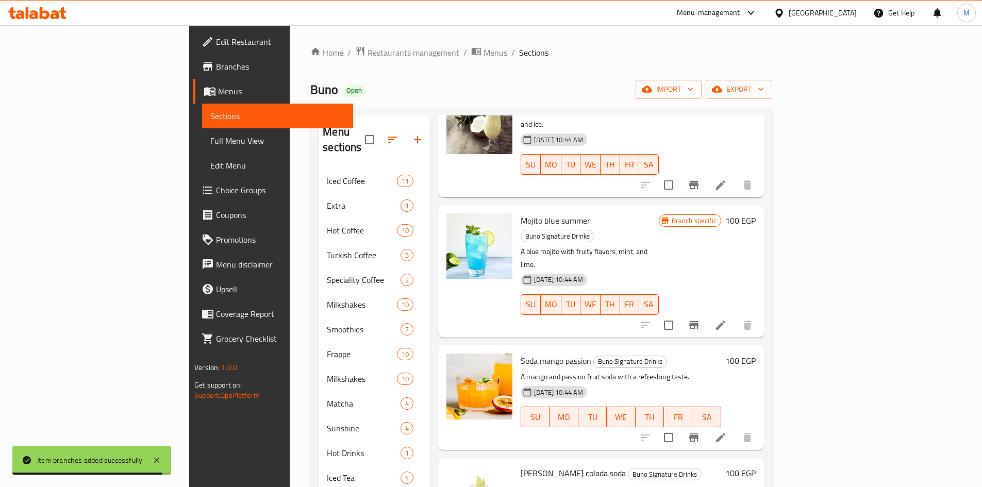
scroll to position [103, 0]
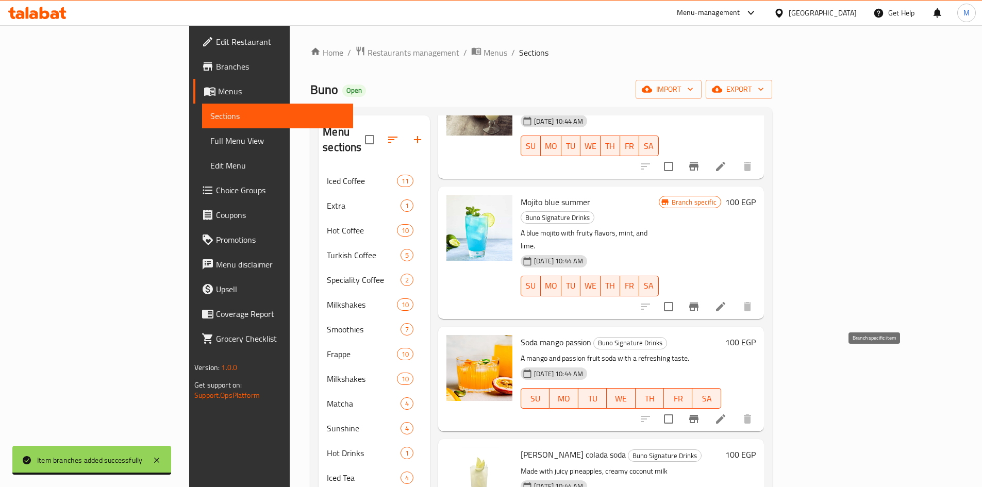
click at [700, 413] on icon "Branch-specific-item" at bounding box center [694, 419] width 12 height 12
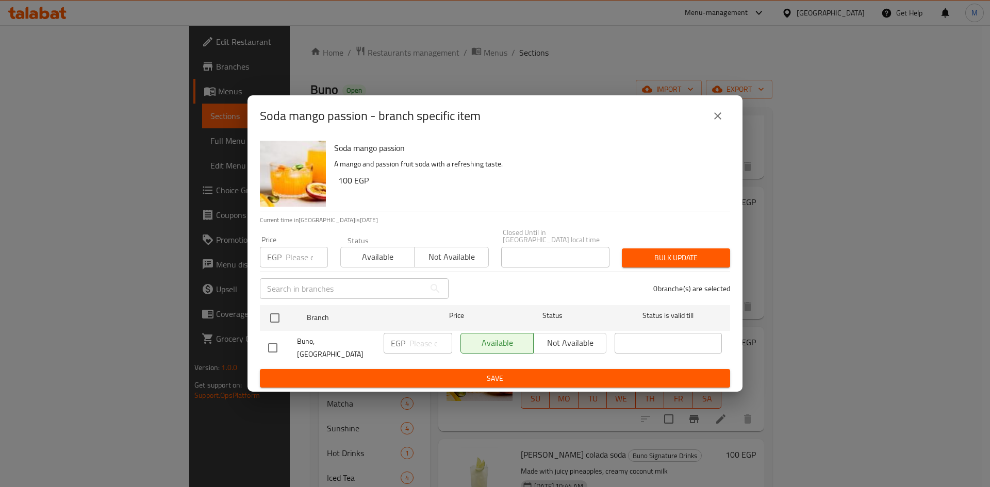
drag, startPoint x: 277, startPoint y: 311, endPoint x: 280, endPoint y: 300, distance: 11.9
click at [277, 312] on input "checkbox" at bounding box center [275, 318] width 22 height 22
checkbox input "true"
click at [299, 260] on input "number" at bounding box center [307, 257] width 42 height 21
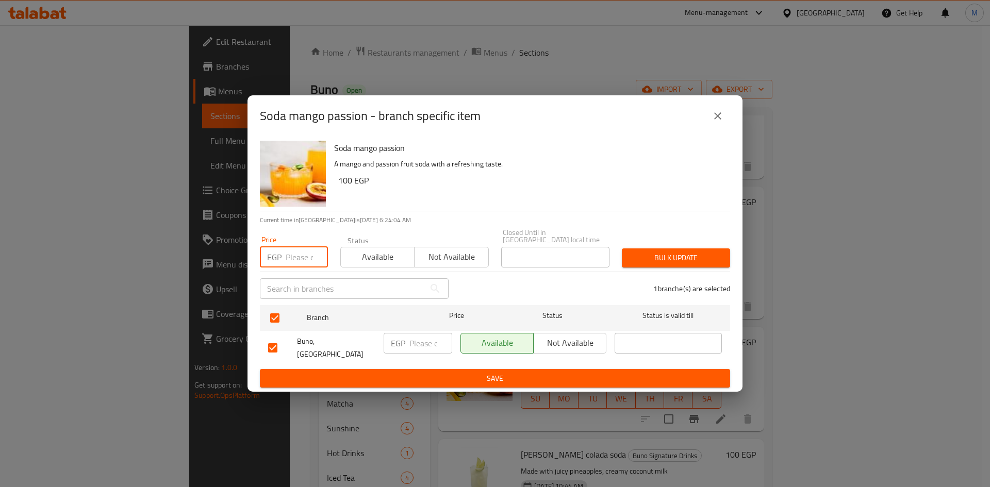
paste input "100"
type input "100"
click at [646, 265] on button "Bulk update" at bounding box center [676, 258] width 108 height 19
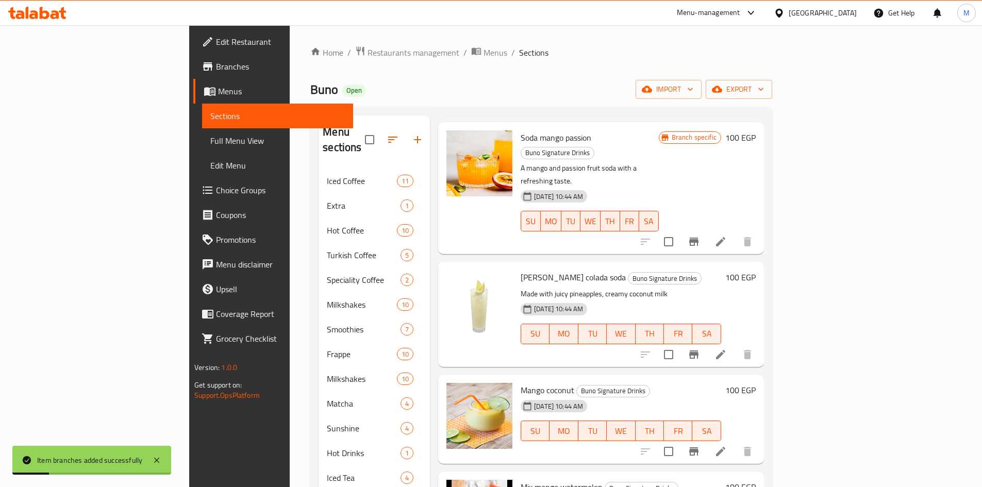
scroll to position [309, 0]
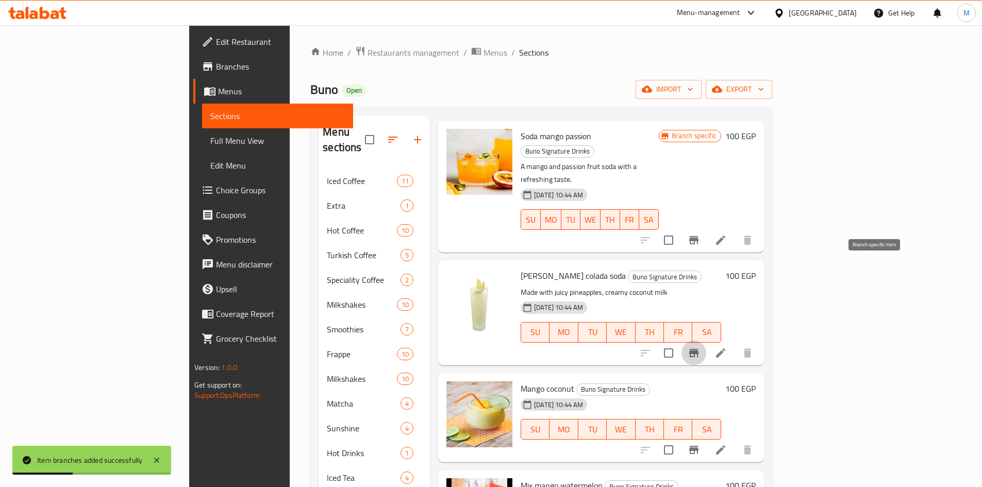
click at [700, 347] on icon "Branch-specific-item" at bounding box center [694, 353] width 12 height 12
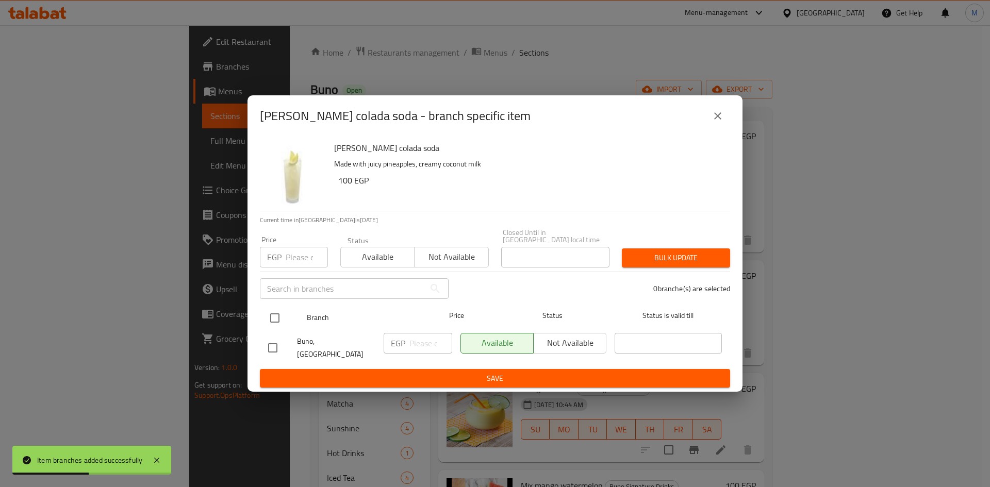
drag, startPoint x: 278, startPoint y: 316, endPoint x: 299, endPoint y: 269, distance: 51.2
click at [278, 316] on input "checkbox" at bounding box center [275, 318] width 22 height 22
checkbox input "true"
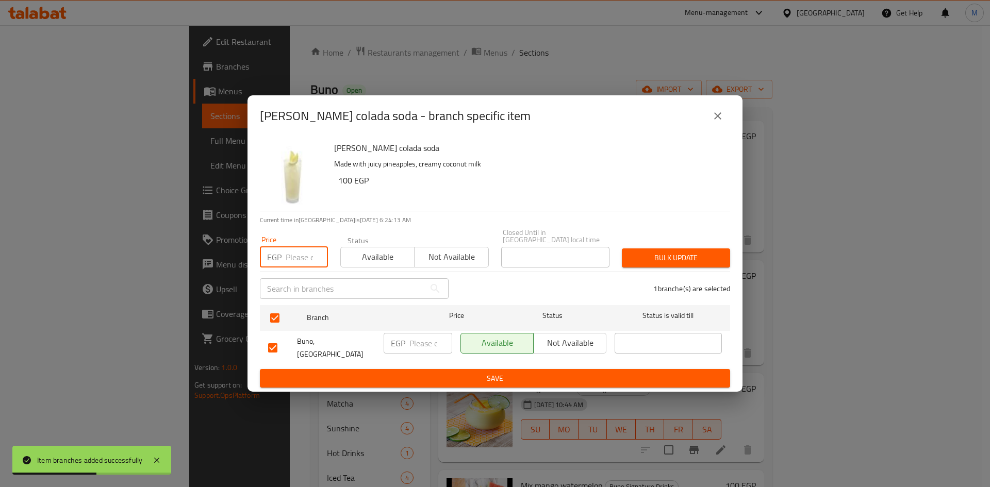
click at [304, 258] on input "number" at bounding box center [307, 257] width 42 height 21
paste input "100"
type input "100"
drag, startPoint x: 666, startPoint y: 257, endPoint x: 658, endPoint y: 255, distance: 7.4
click at [665, 257] on span "Bulk update" at bounding box center [676, 258] width 92 height 13
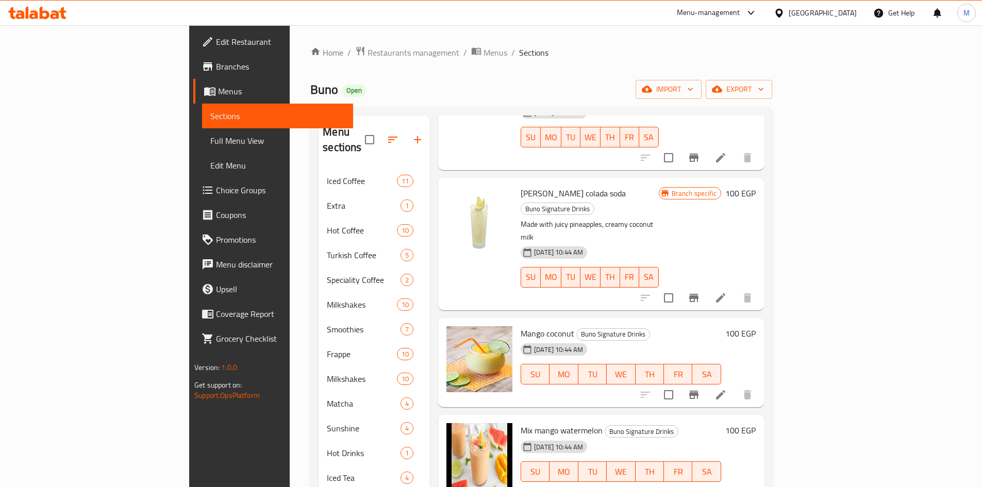
scroll to position [409, 0]
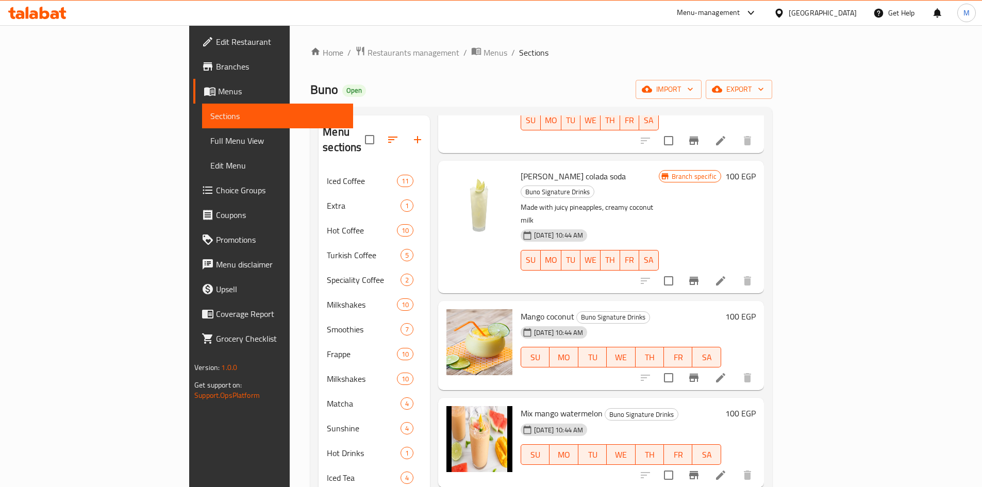
click at [699, 471] on icon "Branch-specific-item" at bounding box center [693, 475] width 9 height 8
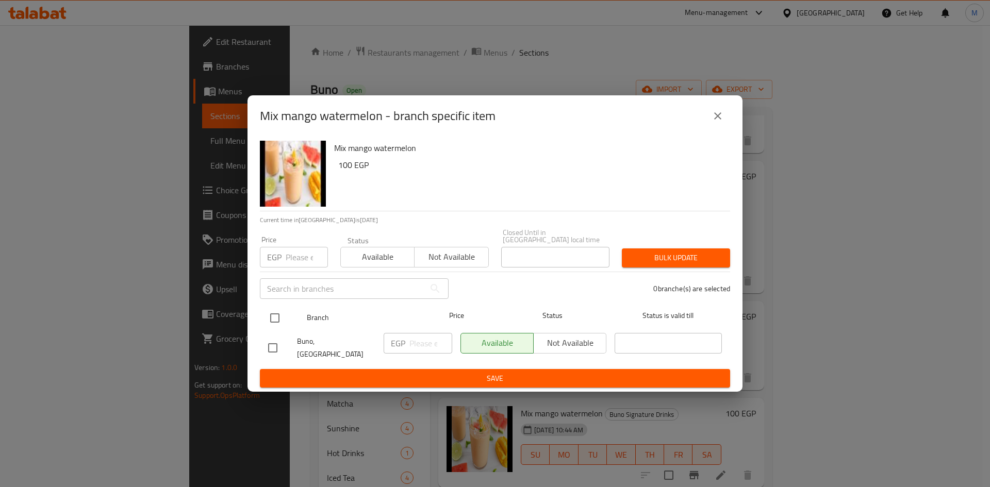
click at [278, 319] on input "checkbox" at bounding box center [275, 318] width 22 height 22
checkbox input "true"
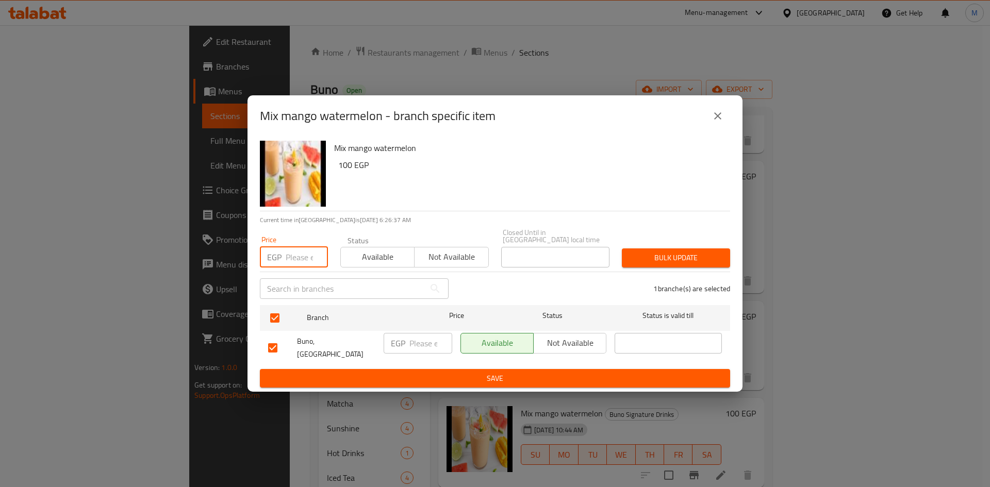
click at [296, 256] on input "number" at bounding box center [307, 257] width 42 height 21
paste input "100"
type input "100"
click at [660, 253] on span "Bulk update" at bounding box center [676, 258] width 92 height 13
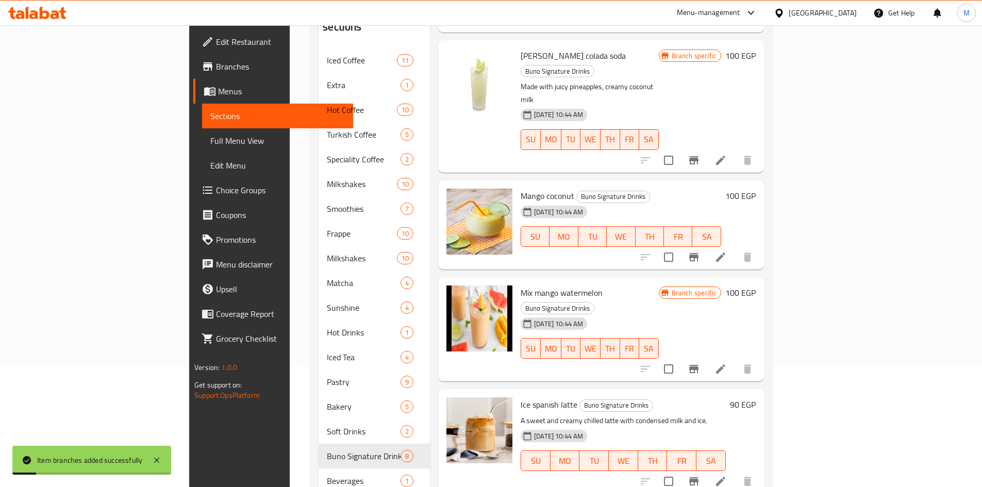
scroll to position [144, 0]
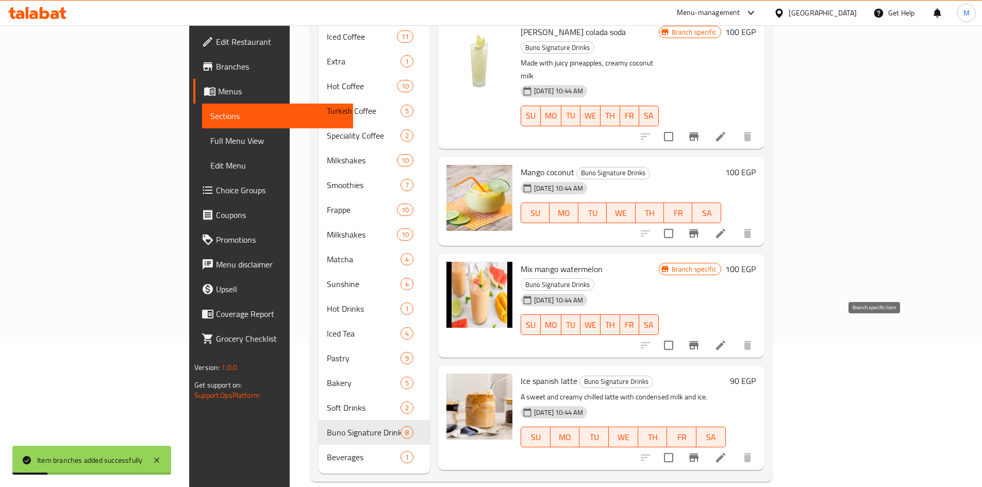
click at [700, 452] on icon "Branch-specific-item" at bounding box center [694, 458] width 12 height 12
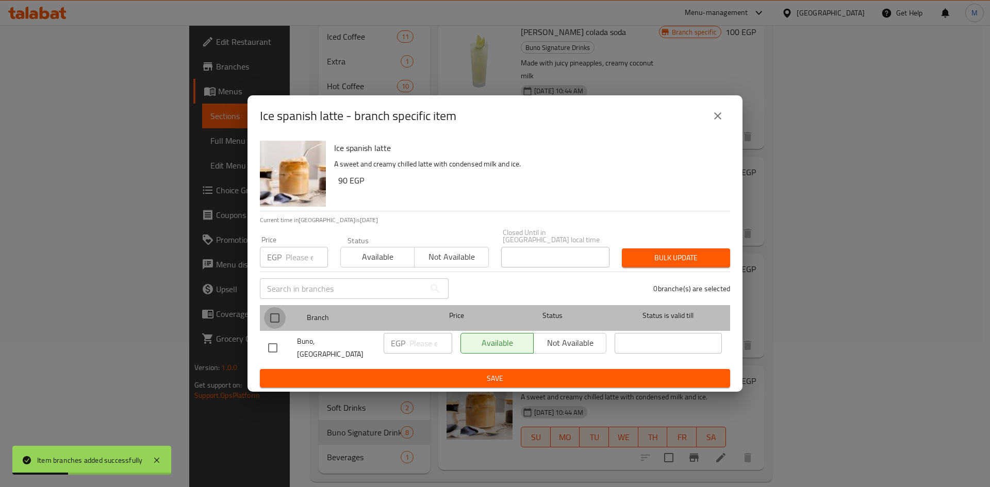
click at [274, 314] on input "checkbox" at bounding box center [275, 318] width 22 height 22
checkbox input "true"
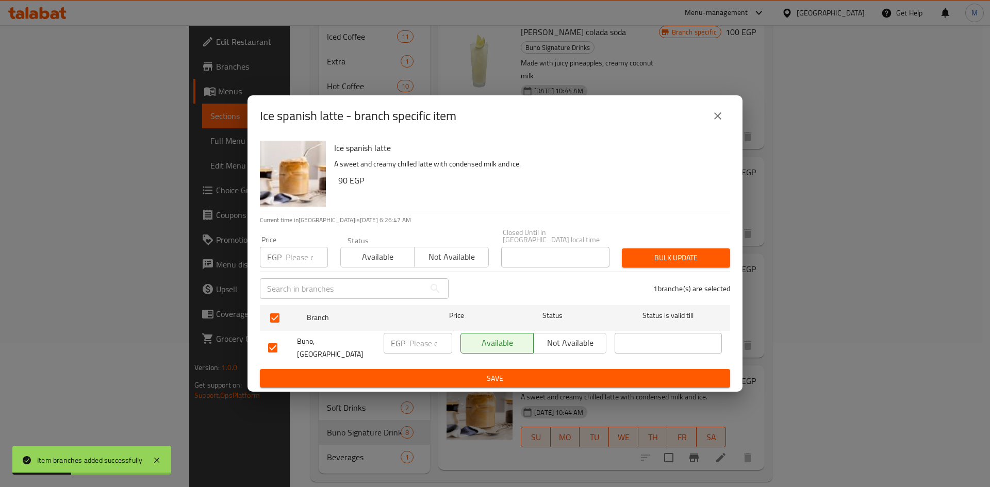
click at [299, 259] on input "number" at bounding box center [307, 257] width 42 height 21
paste input "90"
type input "90"
click at [660, 257] on span "Bulk update" at bounding box center [676, 258] width 92 height 13
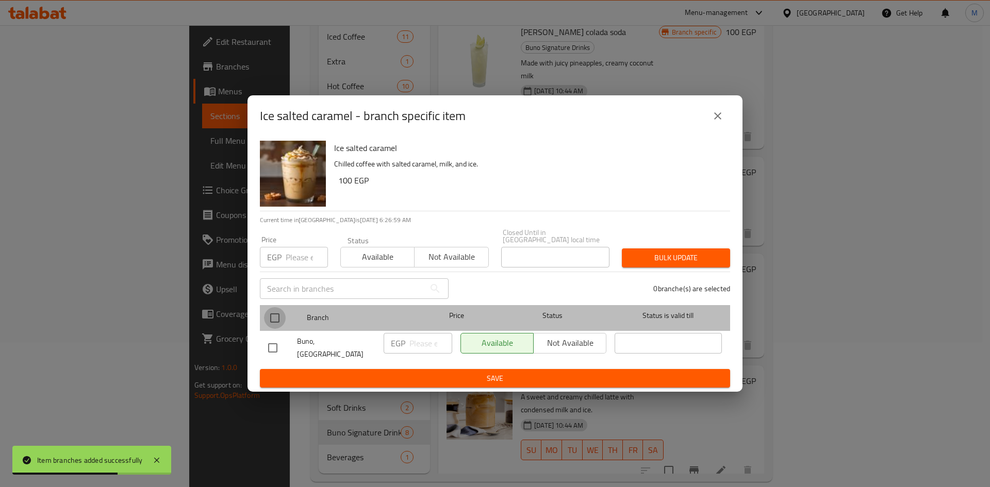
click at [279, 319] on input "checkbox" at bounding box center [275, 318] width 22 height 22
checkbox input "true"
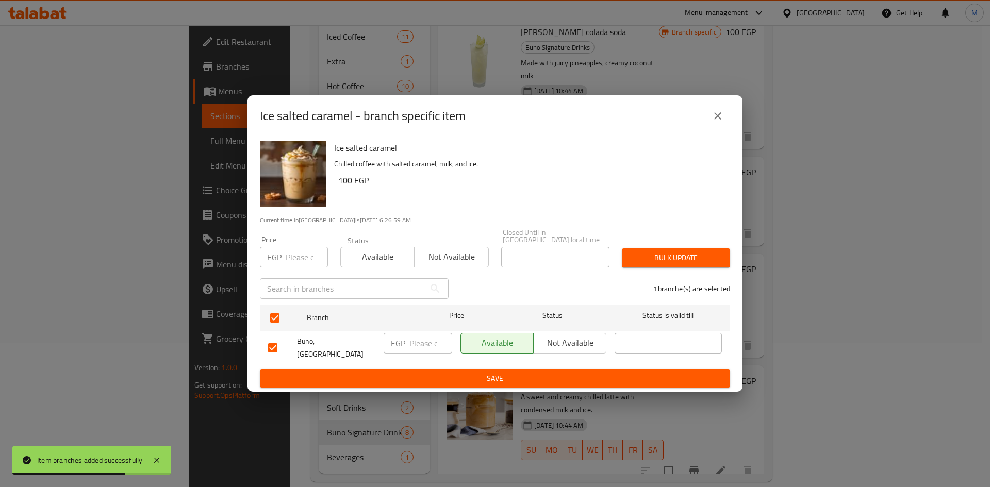
click at [291, 260] on input "number" at bounding box center [307, 257] width 42 height 21
paste input "100"
type input "100"
click at [682, 263] on span "Bulk update" at bounding box center [676, 258] width 92 height 13
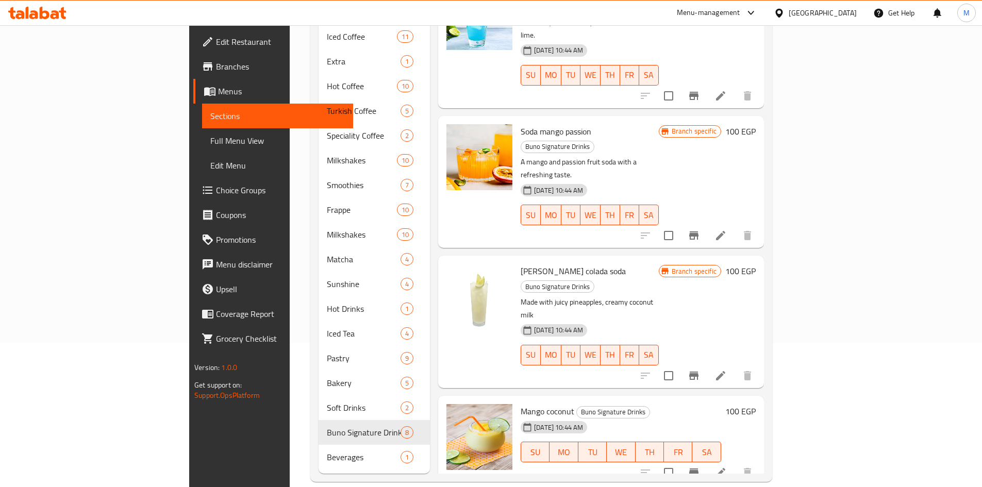
scroll to position [151, 0]
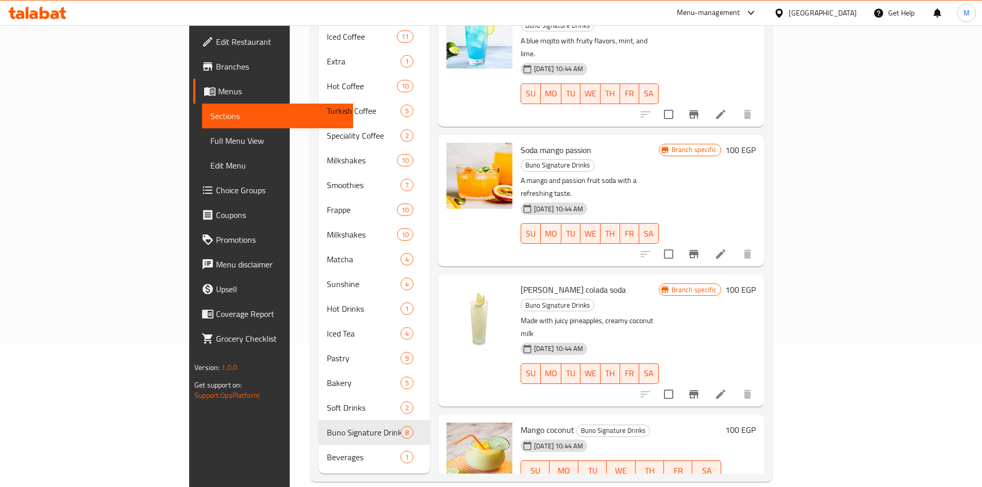
click at [699, 487] on icon "Branch-specific-item" at bounding box center [693, 491] width 9 height 8
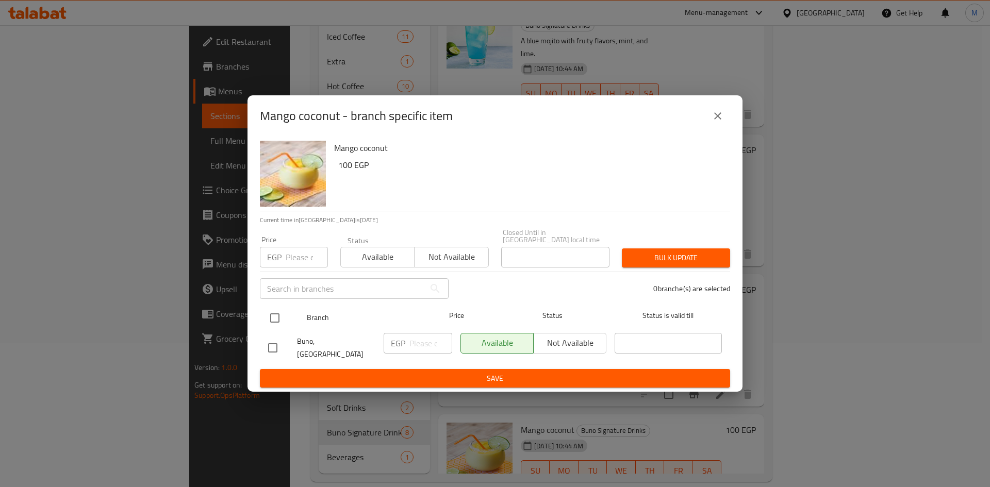
click at [272, 318] on input "checkbox" at bounding box center [275, 318] width 22 height 22
checkbox input "true"
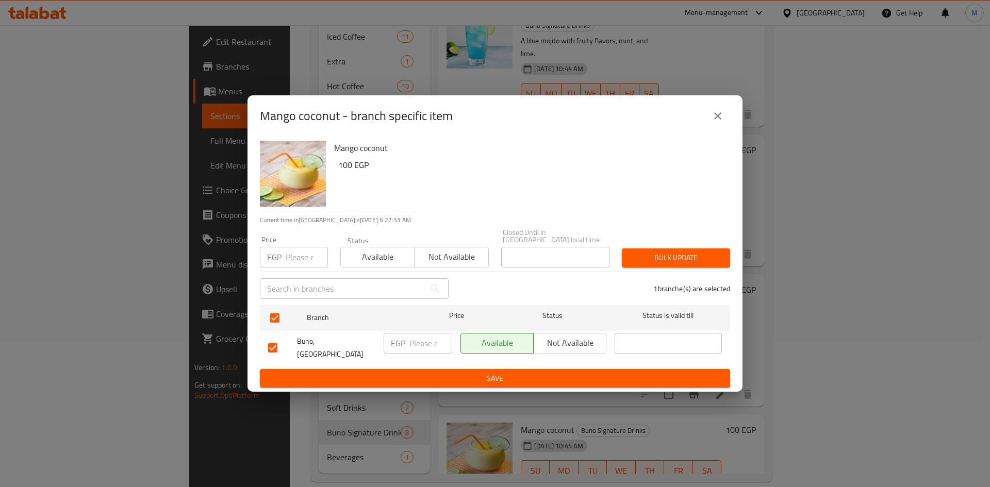
click at [292, 263] on input "number" at bounding box center [307, 257] width 42 height 21
paste input "100"
type input "100"
click at [653, 258] on span "Bulk update" at bounding box center [676, 258] width 92 height 13
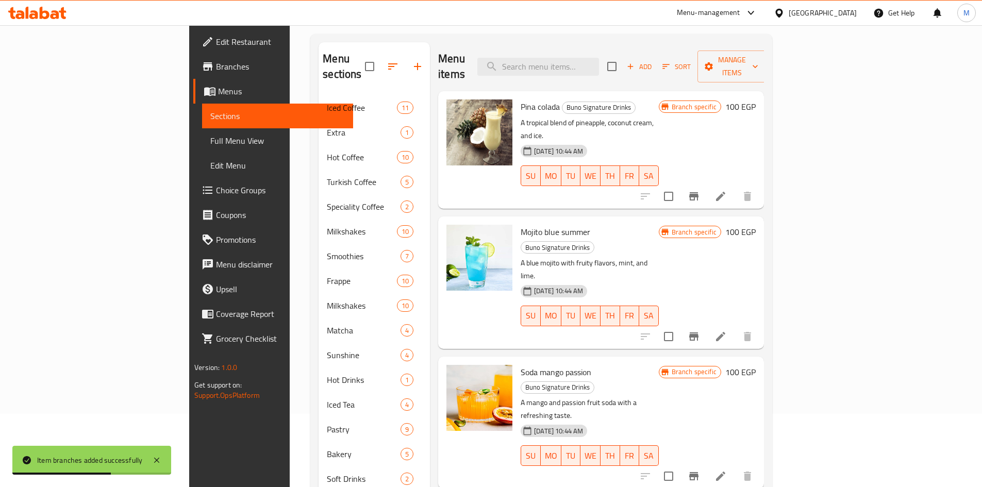
scroll to position [0, 0]
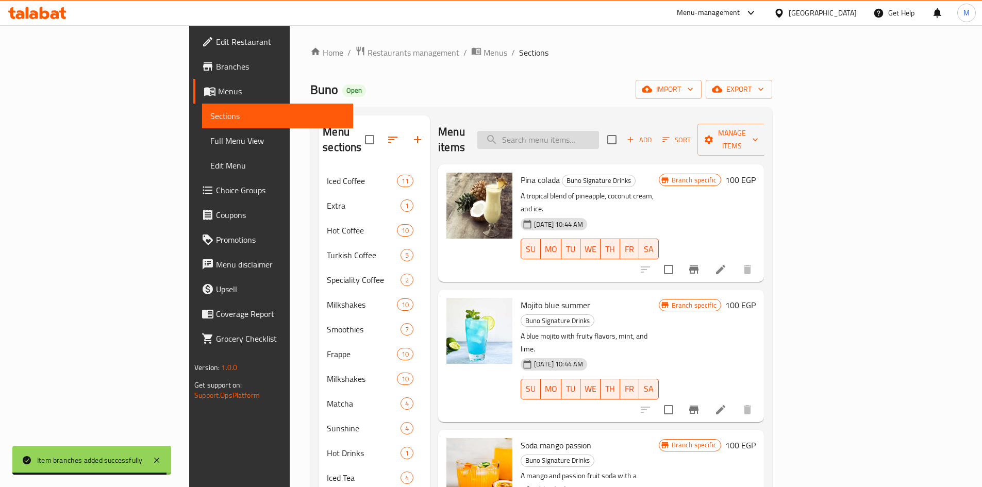
click at [595, 135] on input "search" at bounding box center [538, 140] width 122 height 18
paste input "Lemon [PERSON_NAME]"
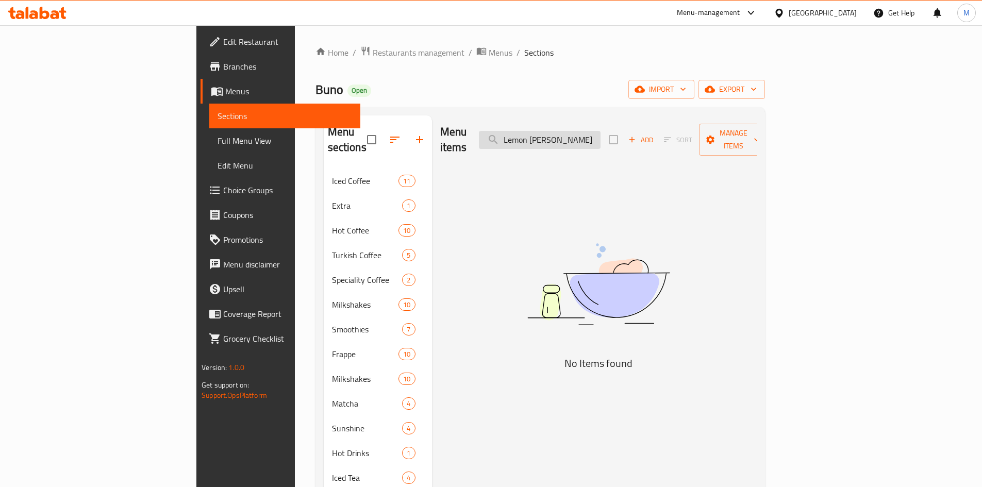
click at [601, 134] on input "Lemon [PERSON_NAME]" at bounding box center [540, 140] width 122 height 18
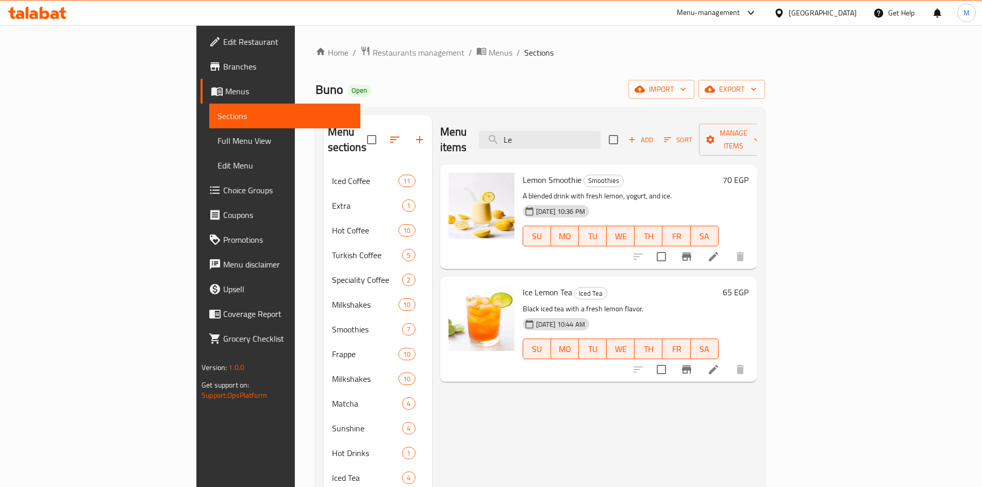
type input "L"
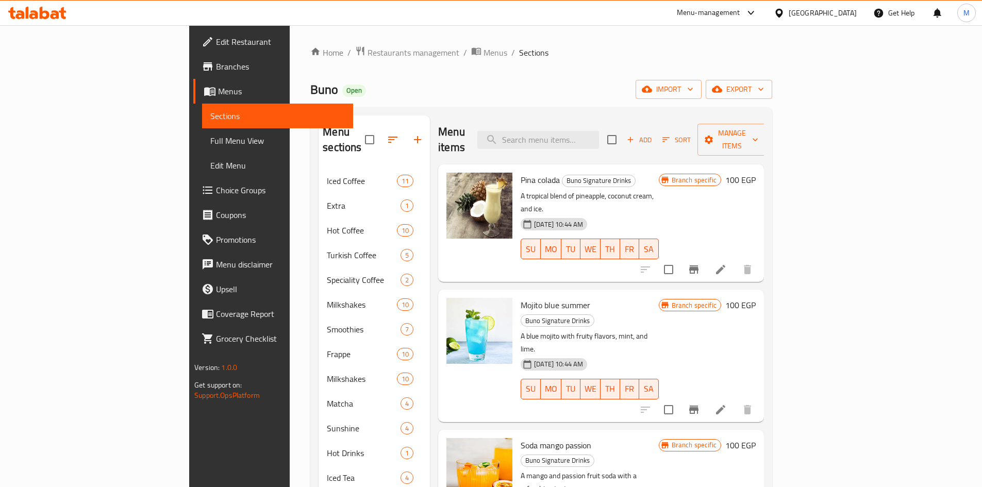
click at [653, 134] on span "Add" at bounding box center [639, 140] width 28 height 12
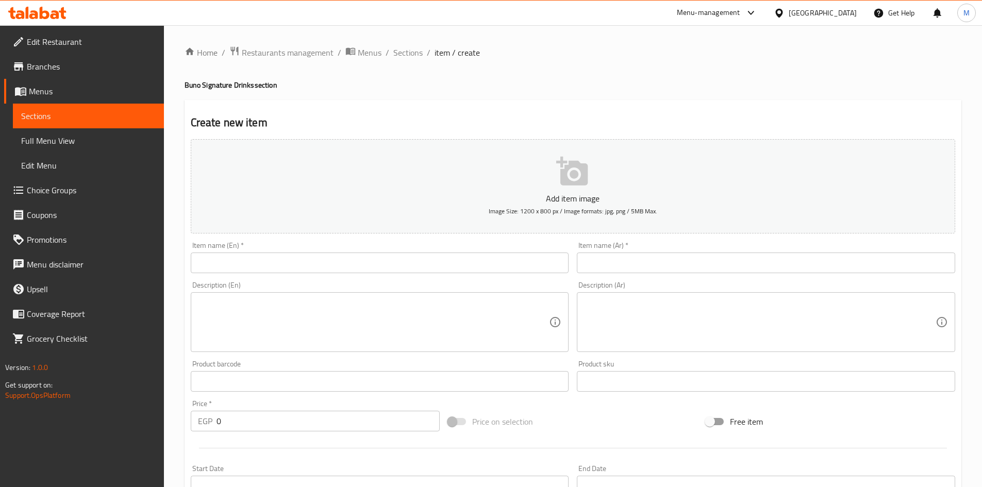
click at [360, 252] on div "Item name (En)   * Item name (En) *" at bounding box center [380, 257] width 378 height 31
click at [354, 267] on input "text" at bounding box center [380, 263] width 378 height 21
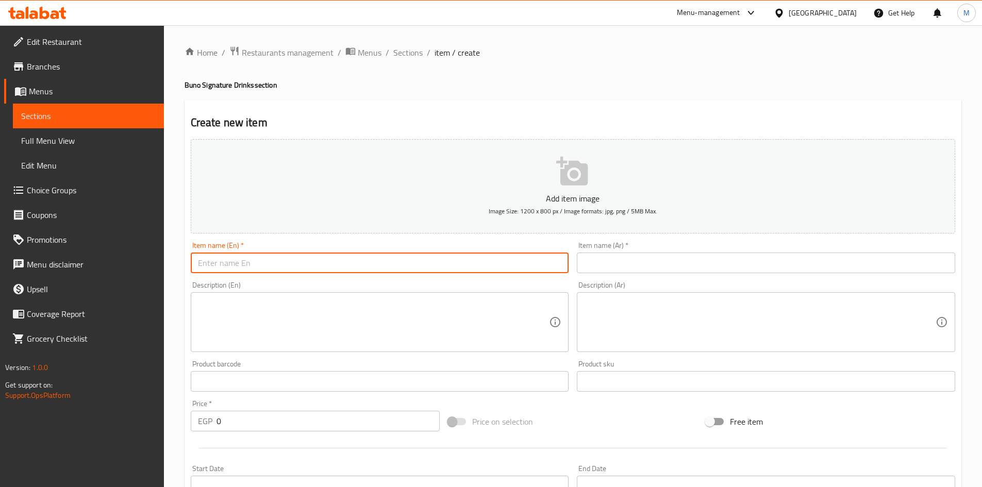
paste input "Lemon [PERSON_NAME]"
type input "Lemon [PERSON_NAME]"
click at [684, 255] on input "text" at bounding box center [766, 263] width 378 height 21
paste input "توت الليمون"
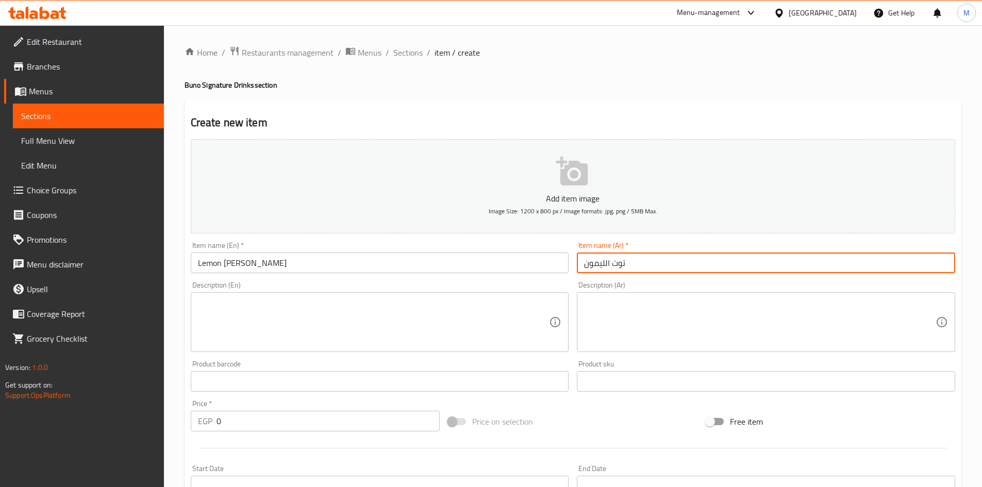
type input "توت الليمون"
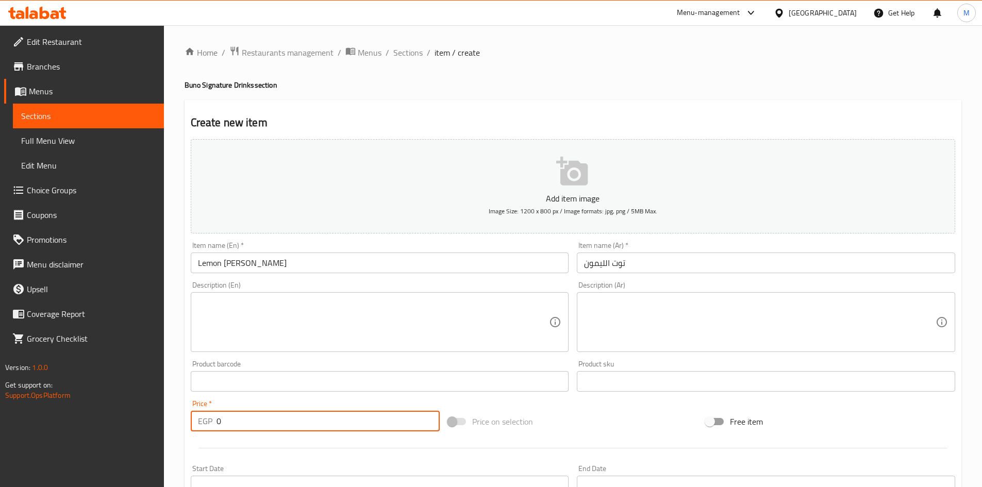
click at [393, 425] on input "0" at bounding box center [329, 421] width 224 height 21
paste input "10"
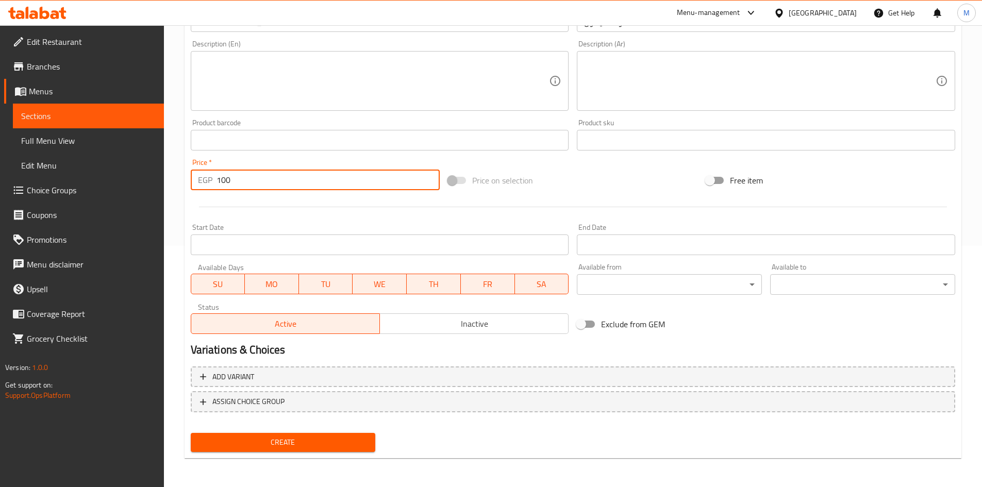
type input "100"
click at [251, 436] on button "Create" at bounding box center [283, 442] width 185 height 19
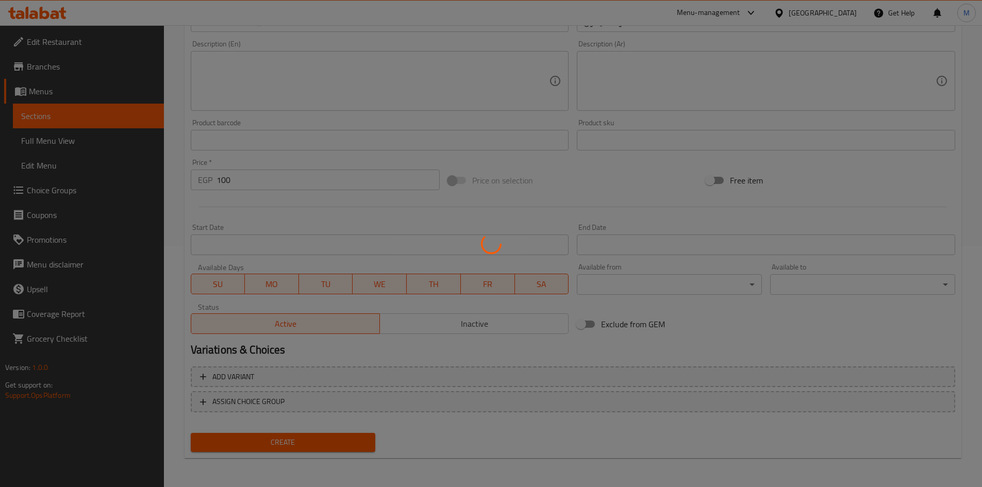
type input "0"
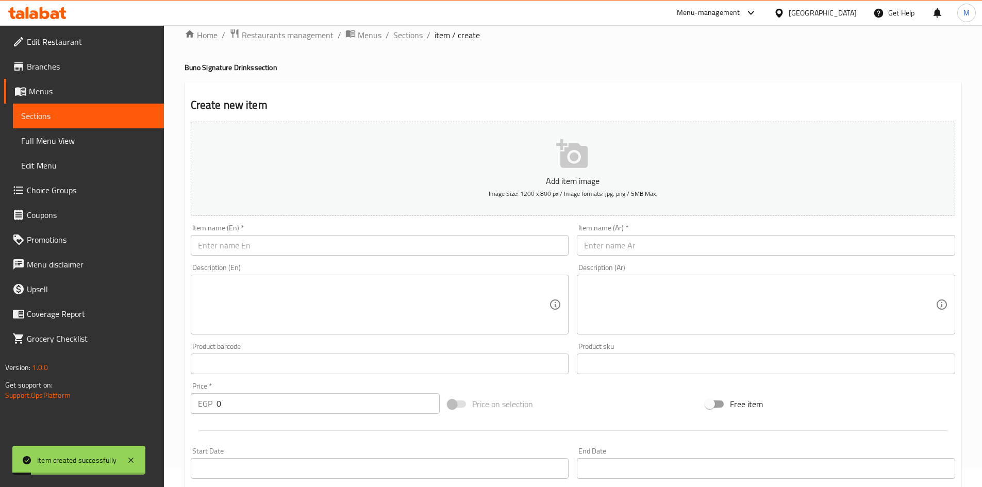
scroll to position [0, 0]
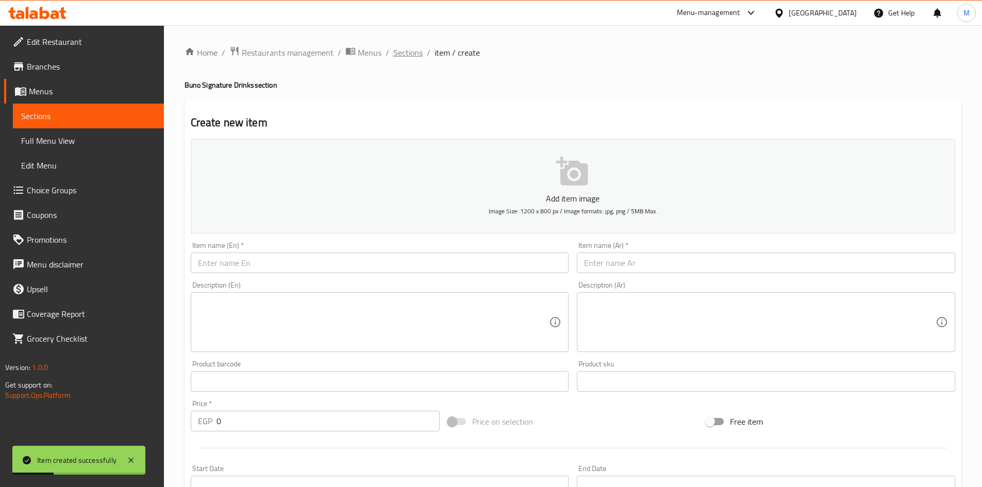
drag, startPoint x: 405, startPoint y: 54, endPoint x: 426, endPoint y: 100, distance: 49.8
click at [406, 54] on span "Sections" at bounding box center [407, 52] width 29 height 12
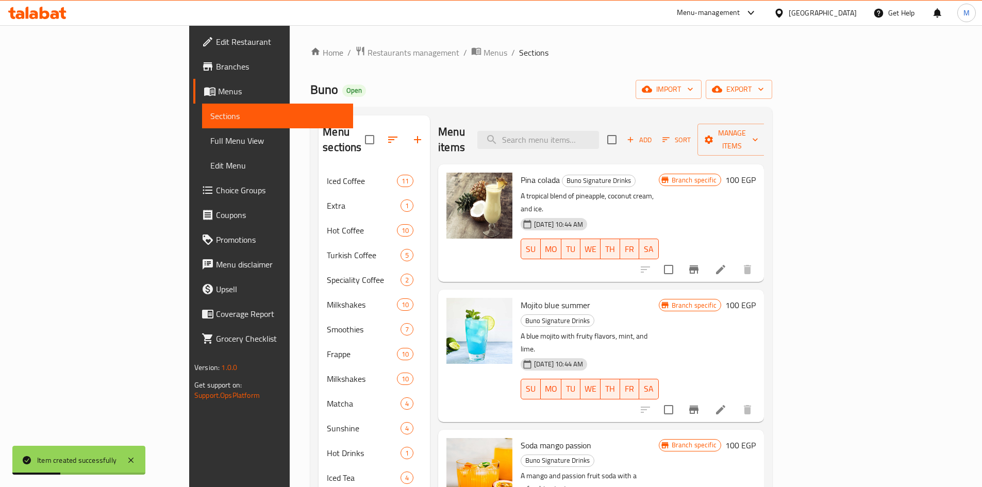
click at [592, 141] on div "Menu items Add Sort Manage items" at bounding box center [601, 139] width 326 height 49
click at [598, 136] on input "search" at bounding box center [538, 140] width 122 height 18
paste input "[PERSON_NAME]"
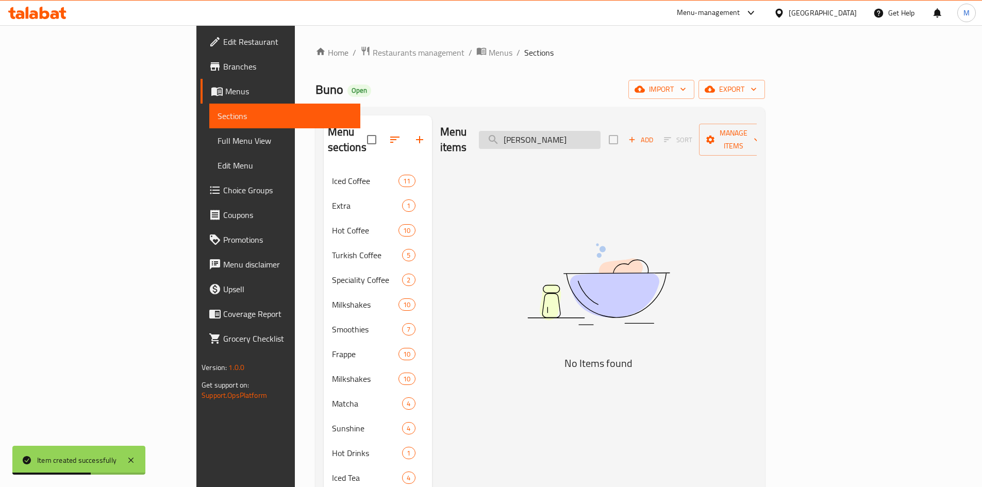
click at [601, 134] on input "[PERSON_NAME]" at bounding box center [540, 140] width 122 height 18
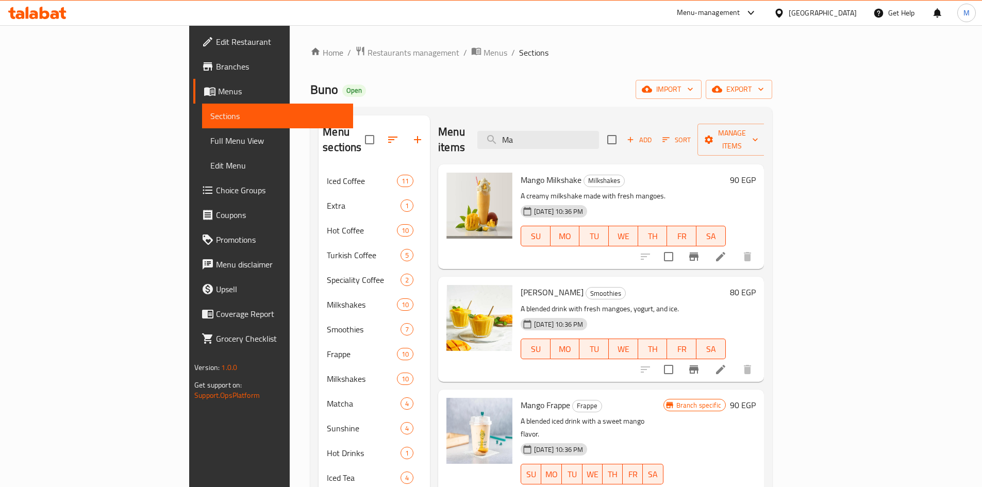
type input "M"
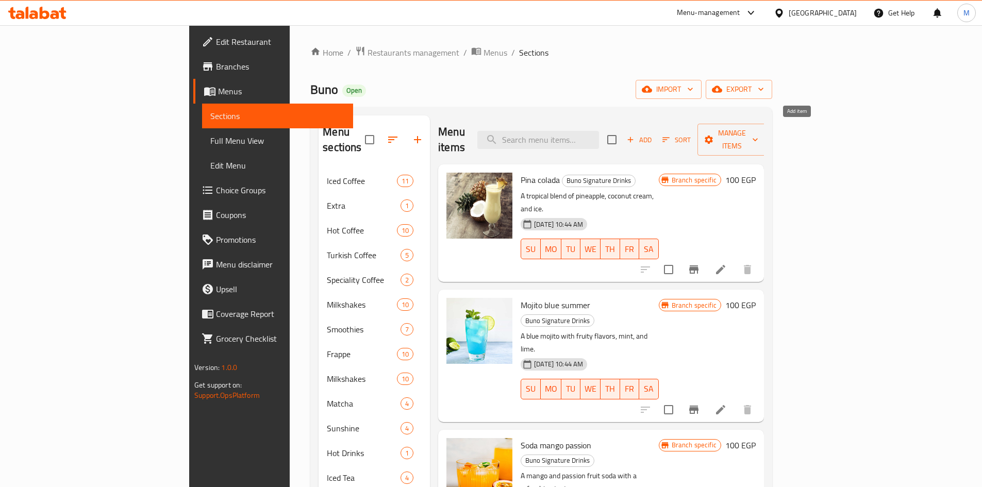
click at [653, 134] on span "Add" at bounding box center [639, 140] width 28 height 12
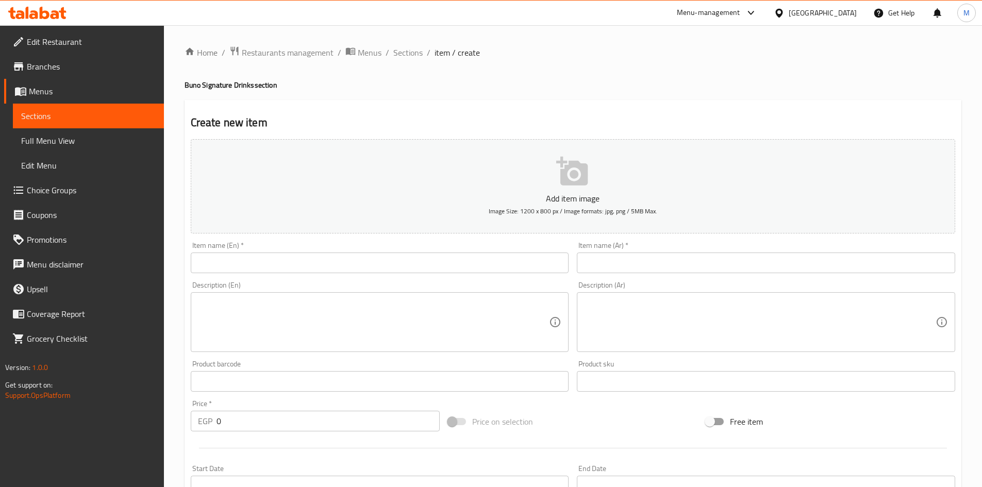
click at [402, 263] on input "text" at bounding box center [380, 263] width 378 height 21
paste input "[PERSON_NAME]"
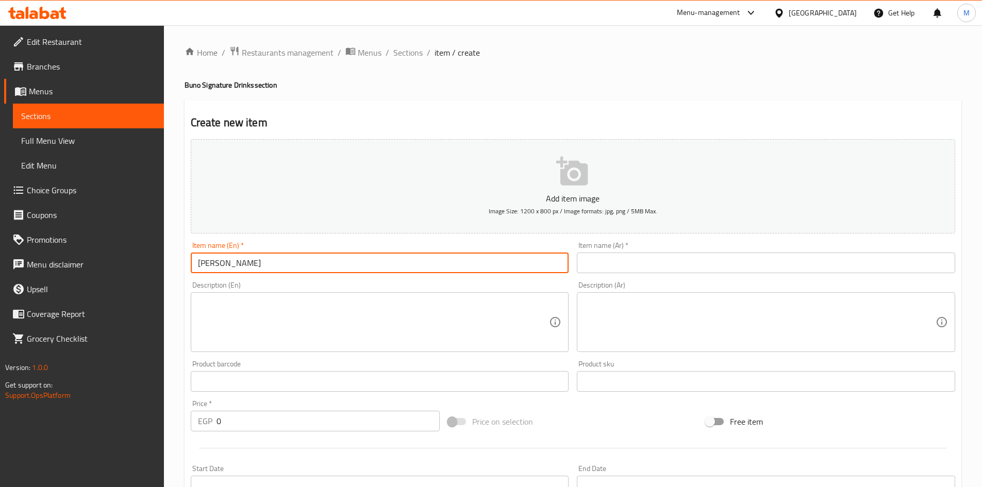
type input "[PERSON_NAME]"
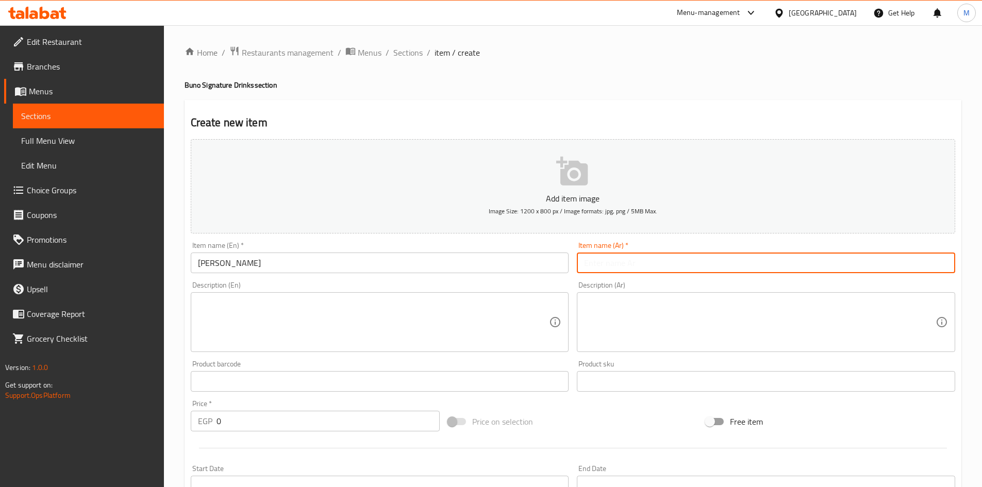
click at [629, 260] on input "text" at bounding box center [766, 263] width 378 height 21
paste input "مانجو كيوي"
type input "مانجو كيوي"
click at [284, 418] on input "0" at bounding box center [329, 421] width 224 height 21
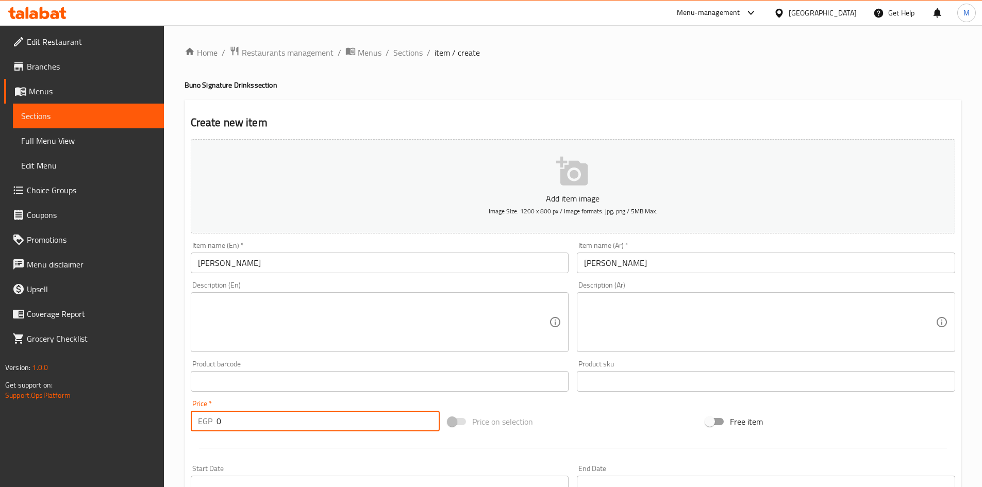
click at [284, 419] on input "0" at bounding box center [329, 421] width 224 height 21
paste input "10"
type input "100"
click at [276, 394] on div "Product barcode Product barcode" at bounding box center [380, 376] width 387 height 40
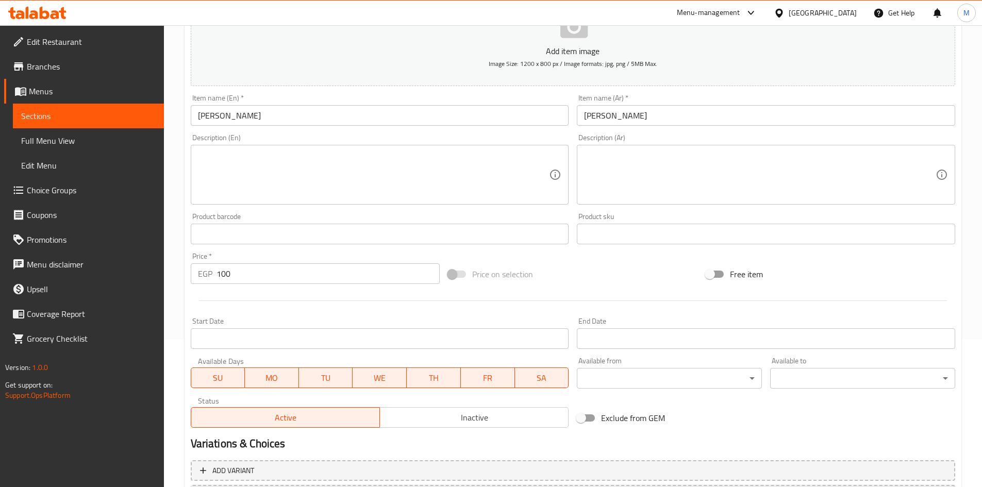
scroll to position [241, 0]
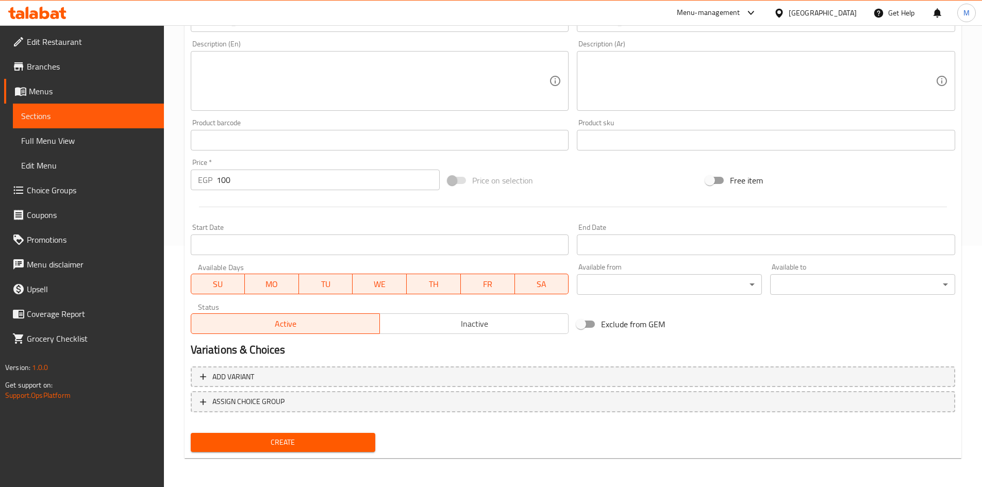
click at [293, 442] on span "Create" at bounding box center [283, 442] width 169 height 13
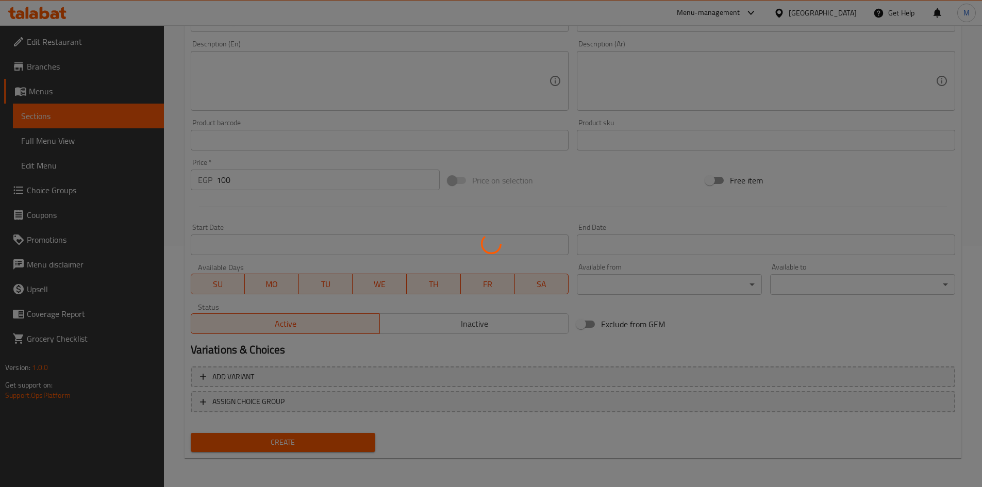
type input "0"
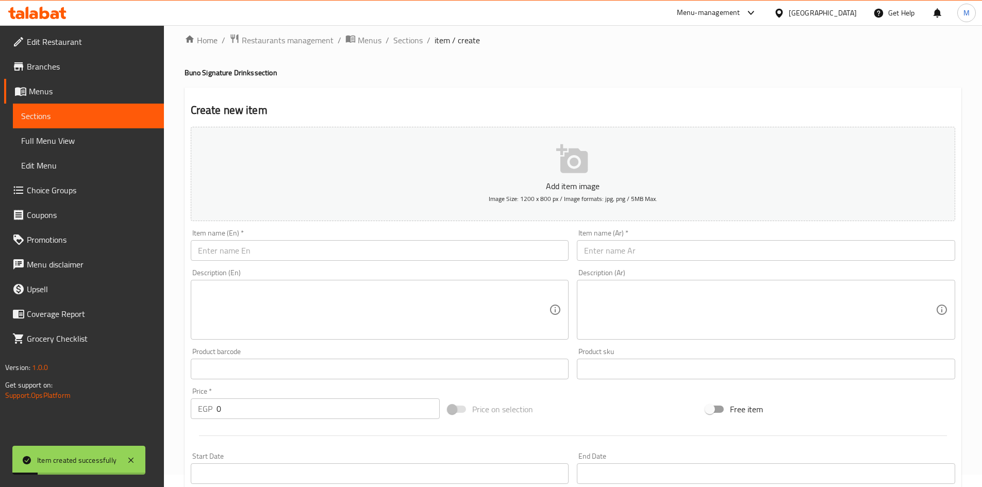
scroll to position [0, 0]
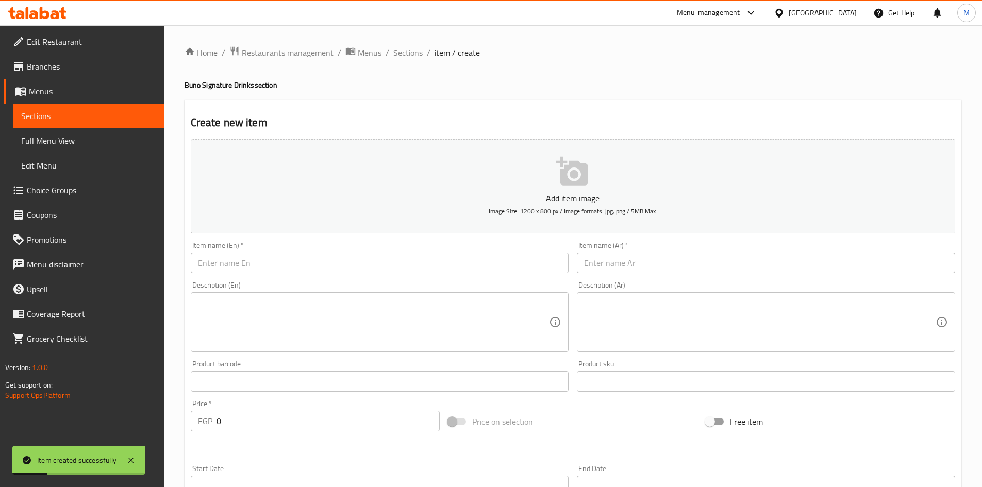
drag, startPoint x: 414, startPoint y: 56, endPoint x: 488, endPoint y: 78, distance: 77.5
click at [414, 56] on span "Sections" at bounding box center [407, 52] width 29 height 12
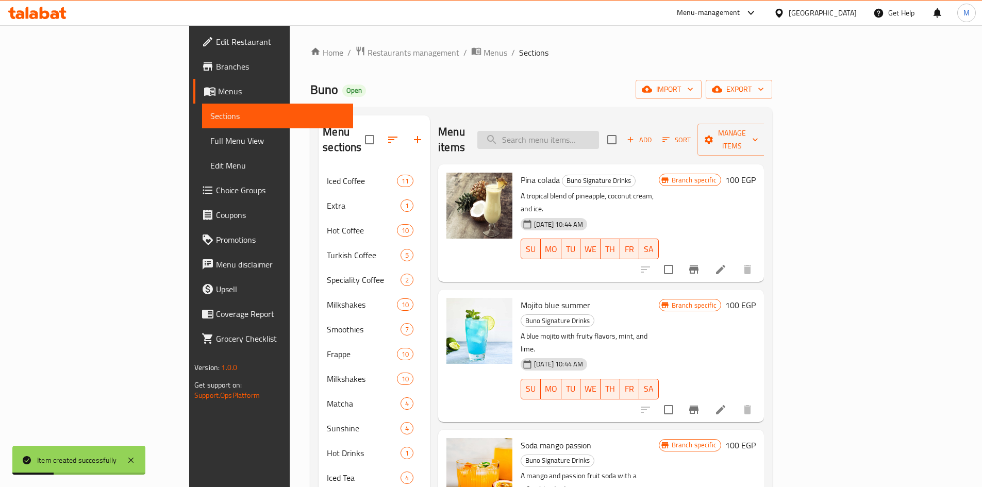
click at [599, 139] on input "search" at bounding box center [538, 140] width 122 height 18
paste input "Strawberry coconut"
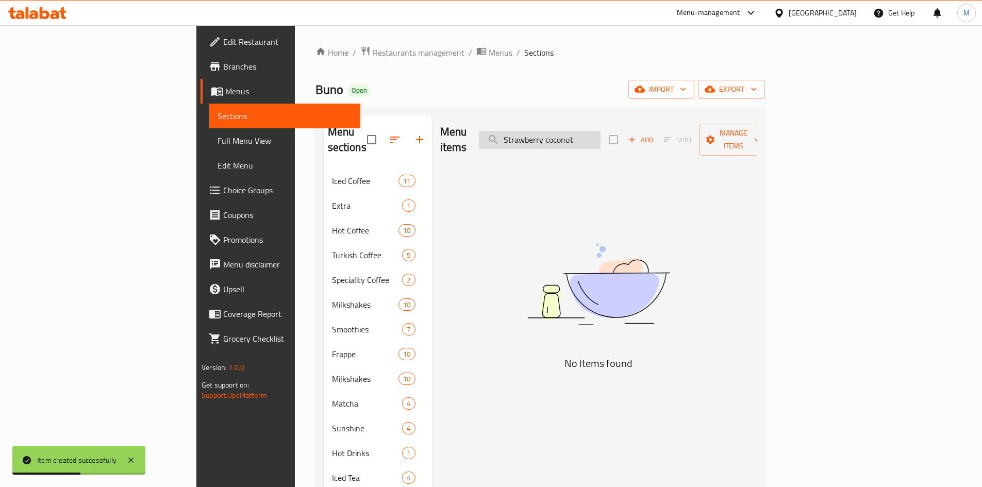
click at [601, 132] on input "Strawberry coconut" at bounding box center [540, 140] width 122 height 18
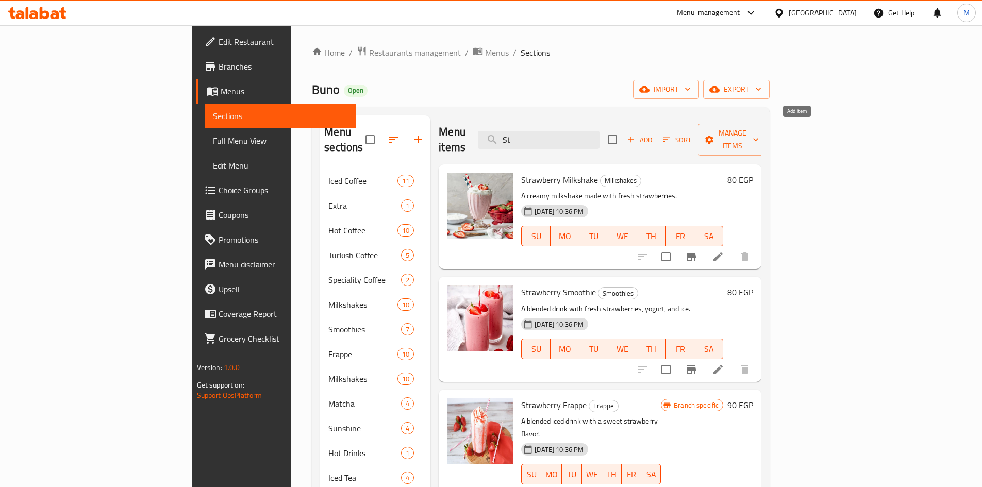
type input "S"
click at [654, 137] on span "Add" at bounding box center [640, 140] width 28 height 12
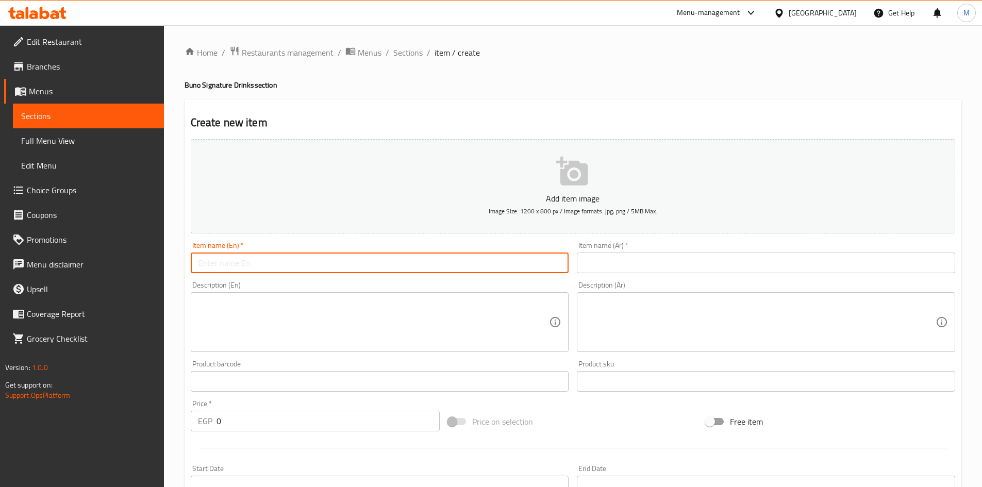
click at [419, 262] on input "text" at bounding box center [380, 263] width 378 height 21
paste input "Strawberry coconut"
type input "Strawberry coconut"
click at [663, 272] on input "text" at bounding box center [766, 263] width 378 height 21
paste input "جوز الهند والفراولة"
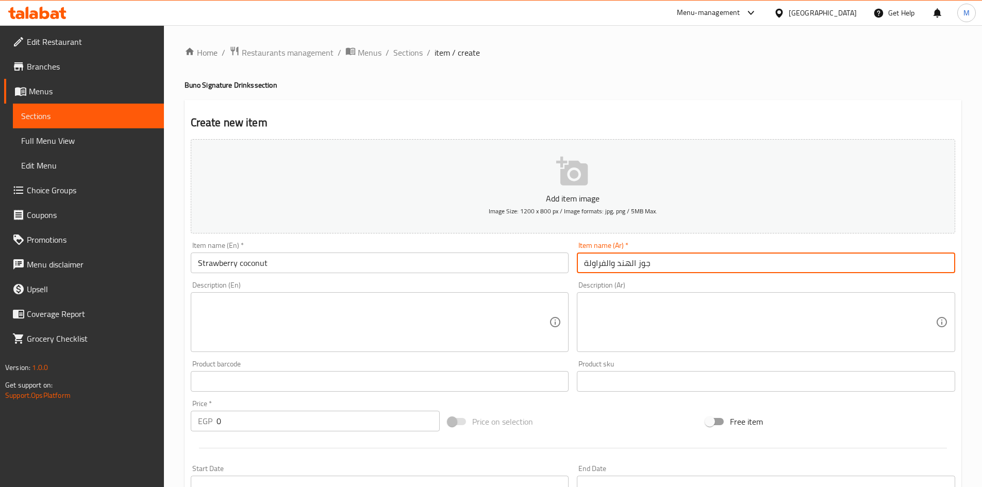
type input "جوز الهند والفراولة"
click at [335, 423] on input "0" at bounding box center [329, 421] width 224 height 21
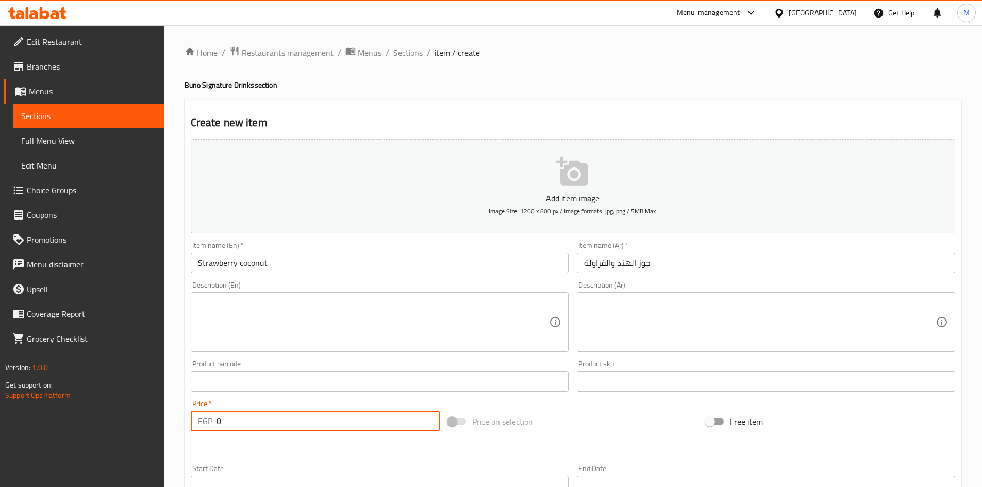
click at [335, 423] on input "0" at bounding box center [329, 421] width 224 height 21
click at [335, 424] on input "0" at bounding box center [329, 421] width 224 height 21
paste input "10"
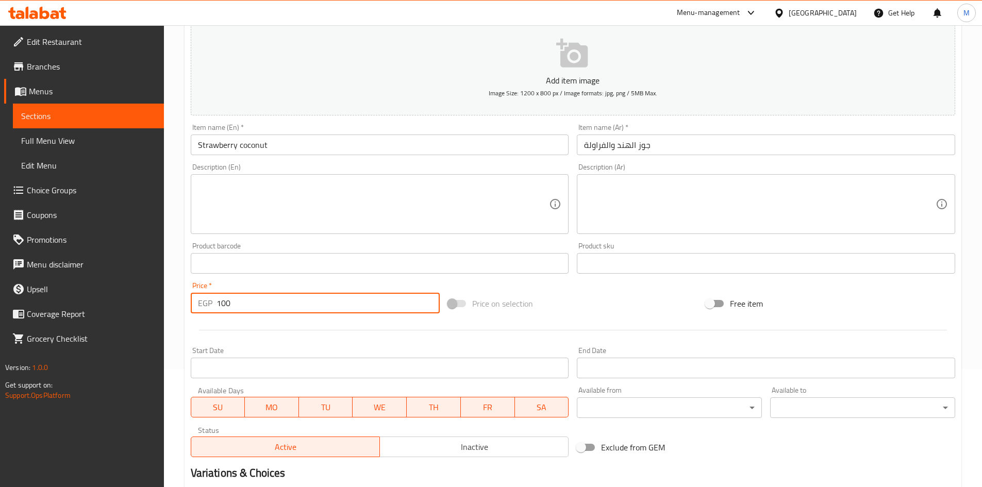
scroll to position [241, 0]
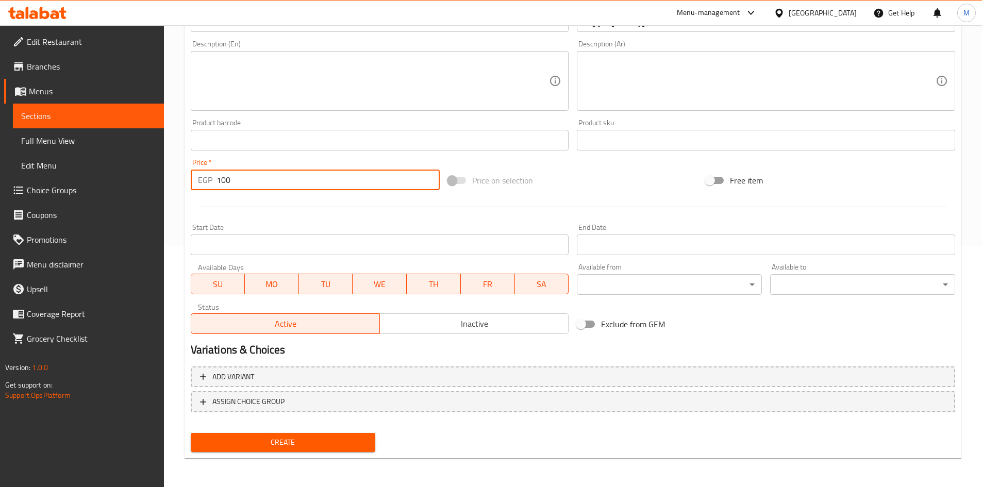
type input "100"
click at [255, 445] on span "Create" at bounding box center [283, 442] width 169 height 13
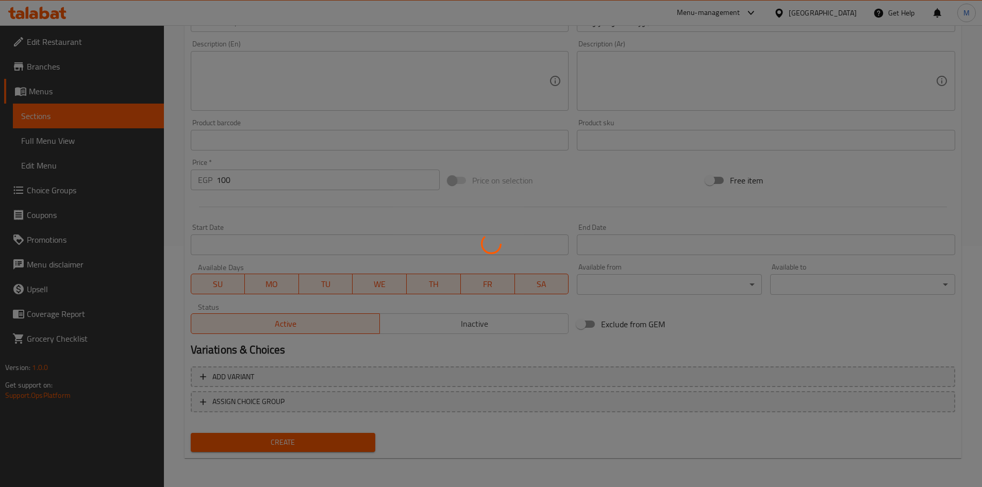
type input "0"
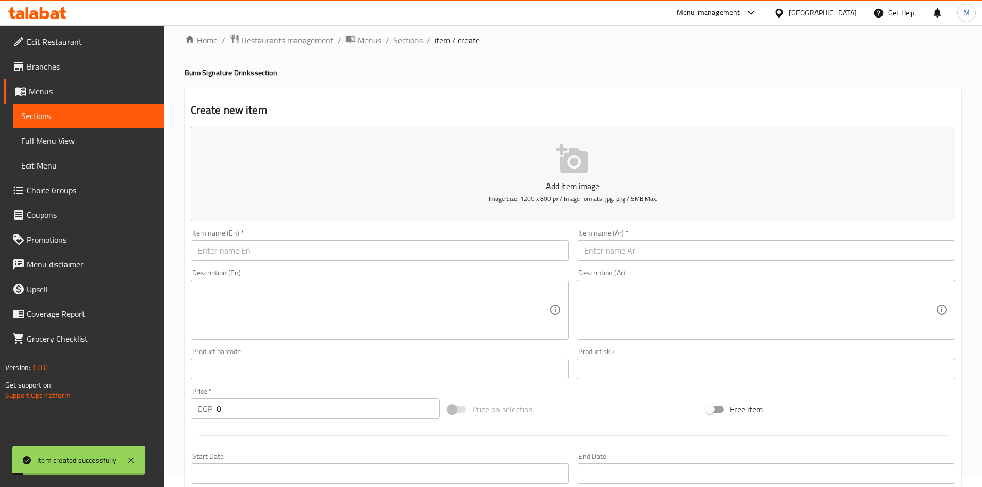
scroll to position [0, 0]
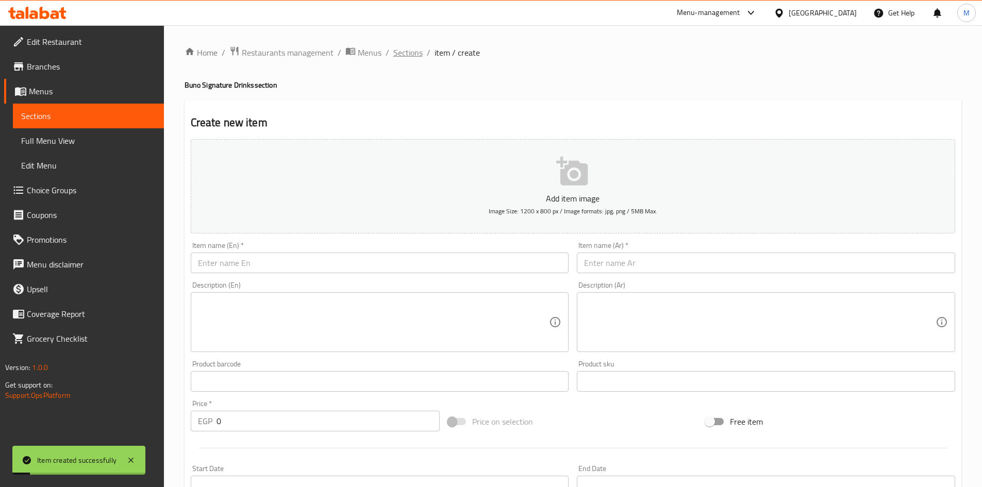
click at [401, 55] on span "Sections" at bounding box center [407, 52] width 29 height 12
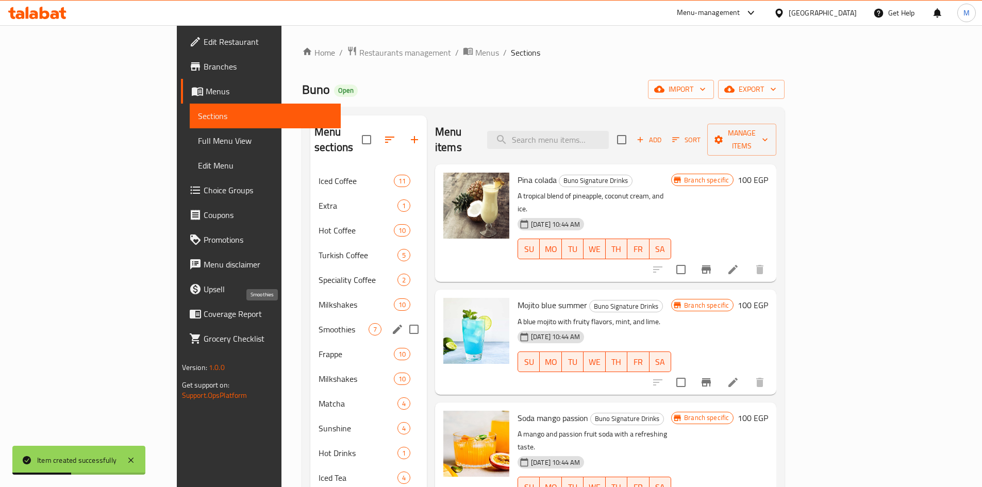
click at [319, 323] on span "Smoothies" at bounding box center [344, 329] width 50 height 12
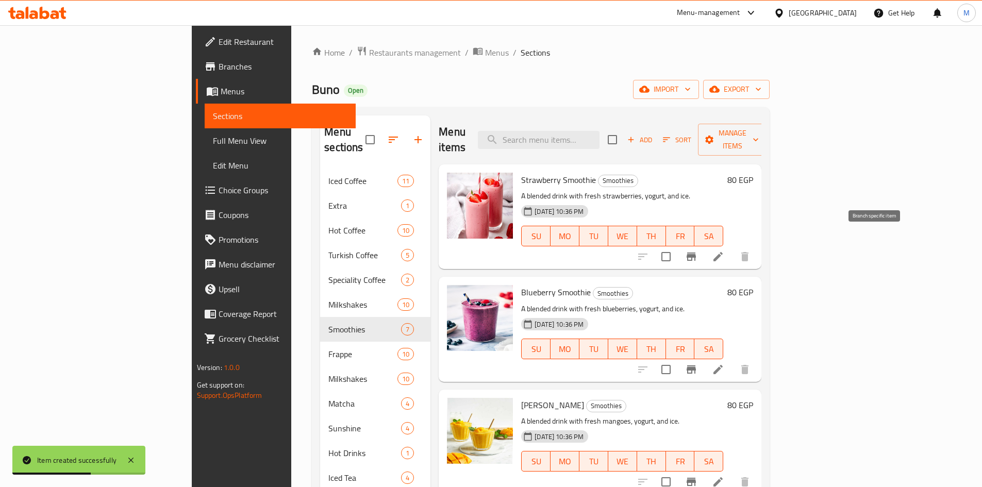
click at [698, 251] on icon "Branch-specific-item" at bounding box center [691, 257] width 12 height 12
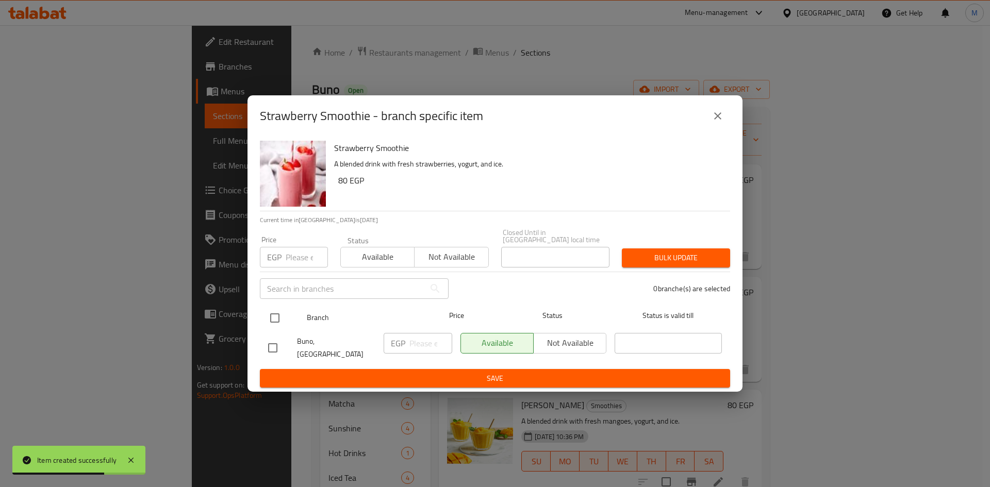
click at [275, 317] on input "checkbox" at bounding box center [275, 318] width 22 height 22
checkbox input "true"
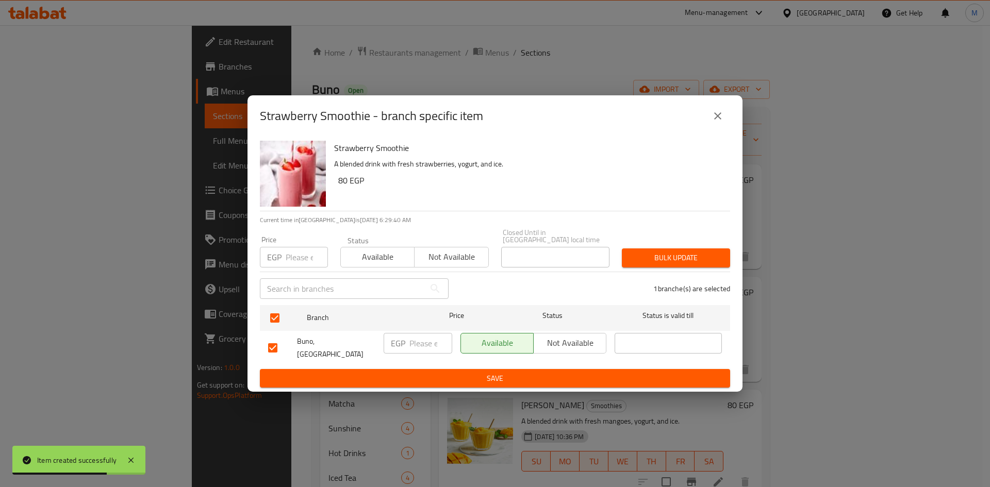
click at [296, 249] on input "number" at bounding box center [307, 257] width 42 height 21
paste input "80"
type input "80"
click at [634, 260] on span "Bulk update" at bounding box center [676, 258] width 92 height 13
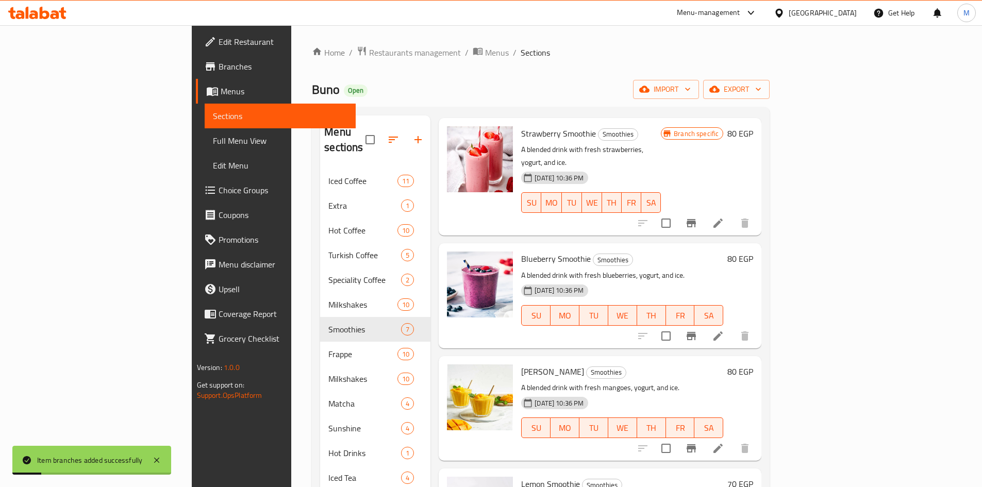
scroll to position [103, 0]
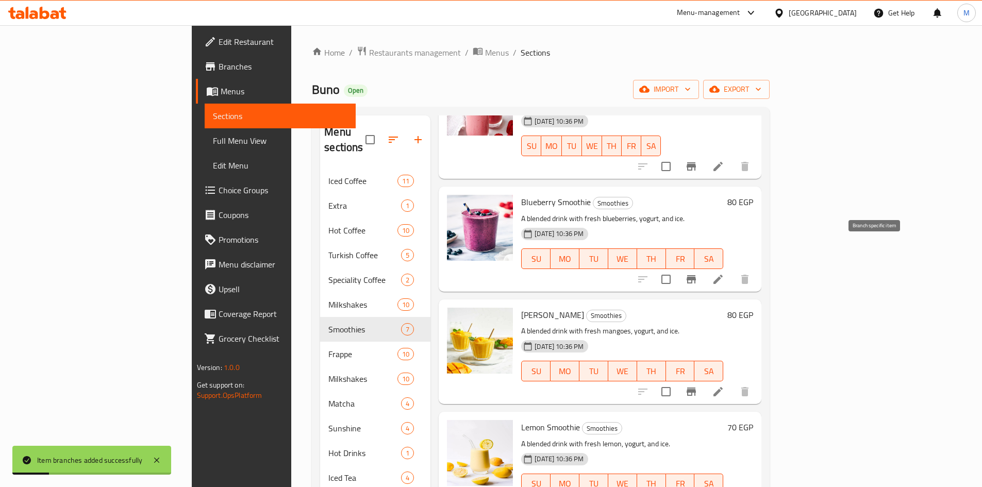
click at [704, 267] on button "Branch-specific-item" at bounding box center [691, 279] width 25 height 25
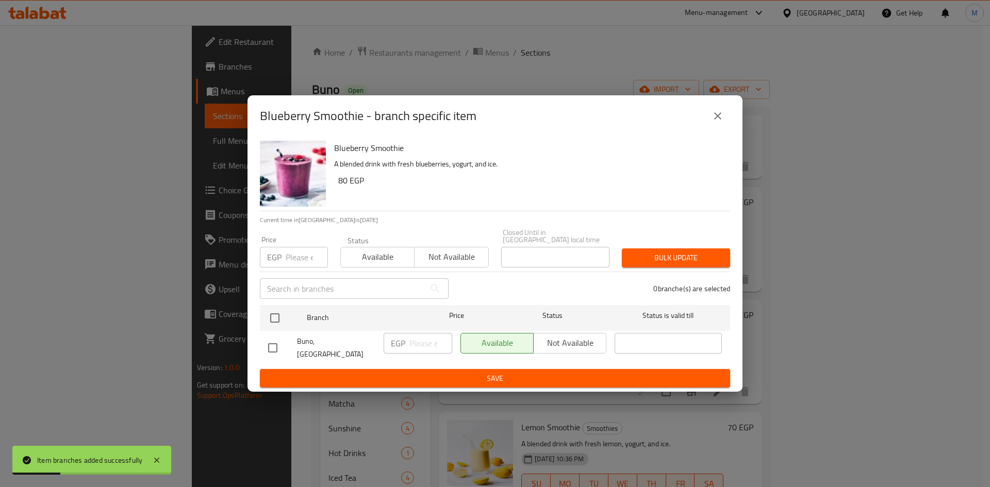
click at [365, 289] on input "text" at bounding box center [342, 288] width 165 height 21
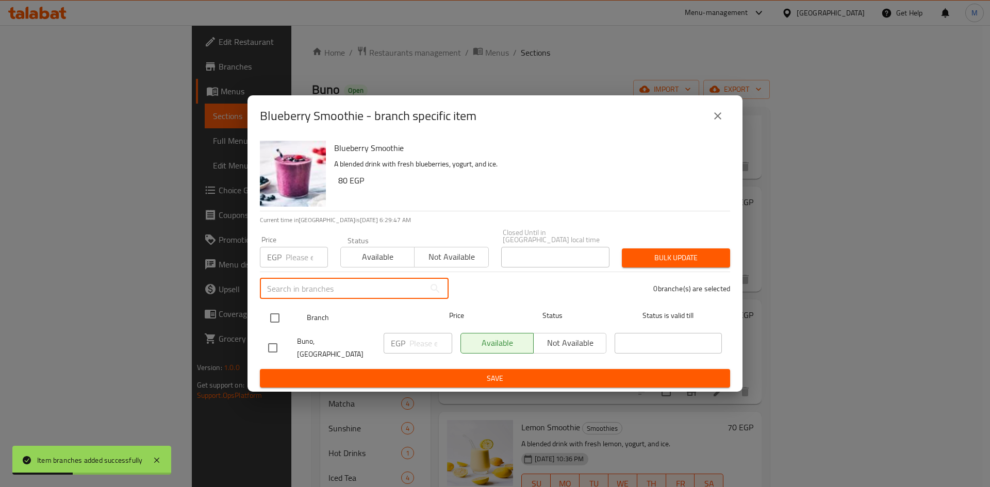
click at [275, 315] on input "checkbox" at bounding box center [275, 318] width 22 height 22
checkbox input "true"
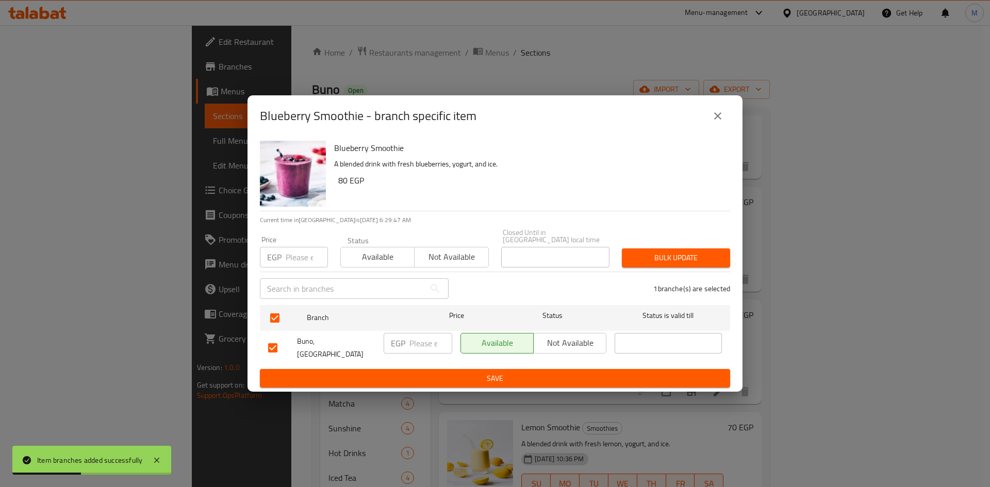
click at [286, 255] on input "number" at bounding box center [307, 257] width 42 height 21
paste input "80"
type input "80"
click at [640, 255] on span "Bulk update" at bounding box center [676, 258] width 92 height 13
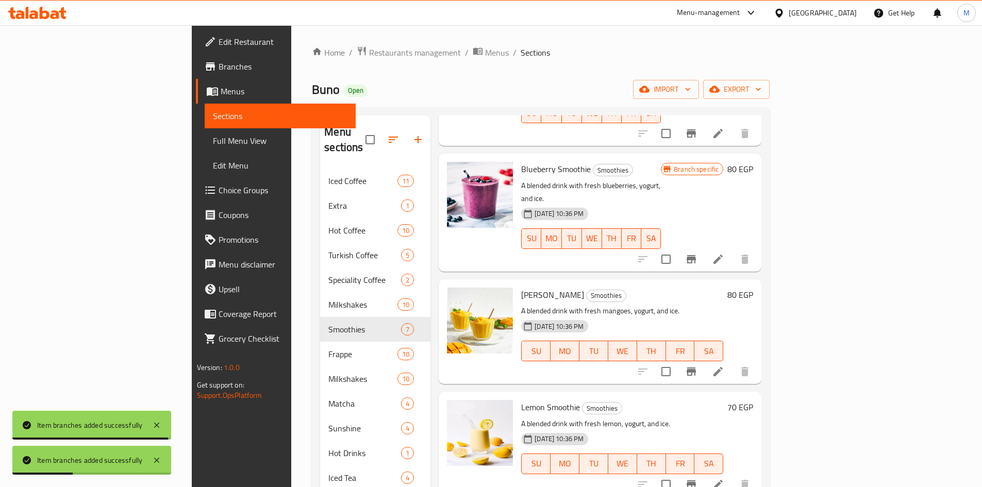
scroll to position [155, 0]
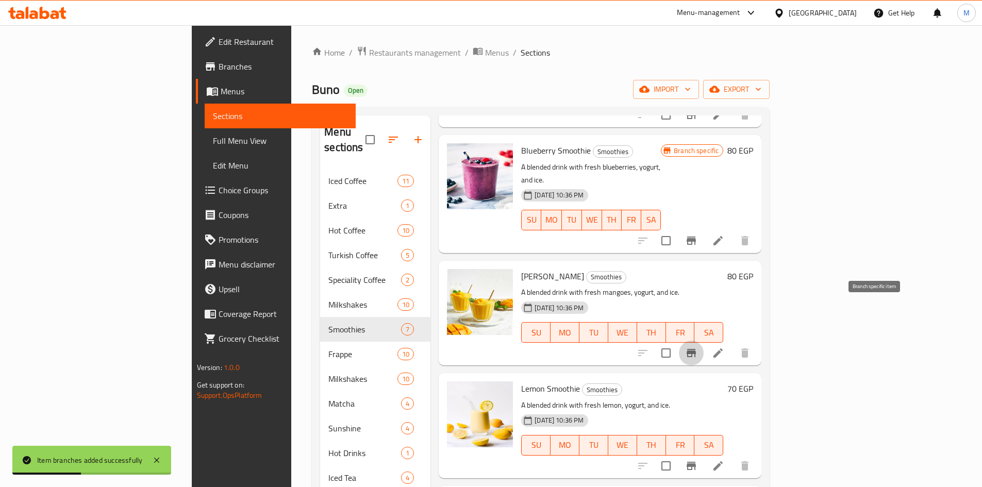
click at [696, 349] on icon "Branch-specific-item" at bounding box center [691, 353] width 9 height 8
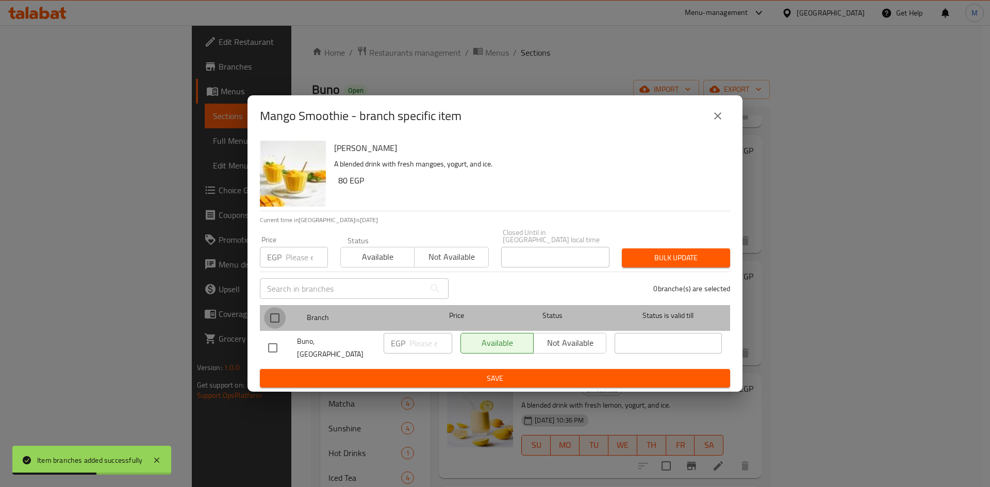
click at [273, 318] on input "checkbox" at bounding box center [275, 318] width 22 height 22
checkbox input "true"
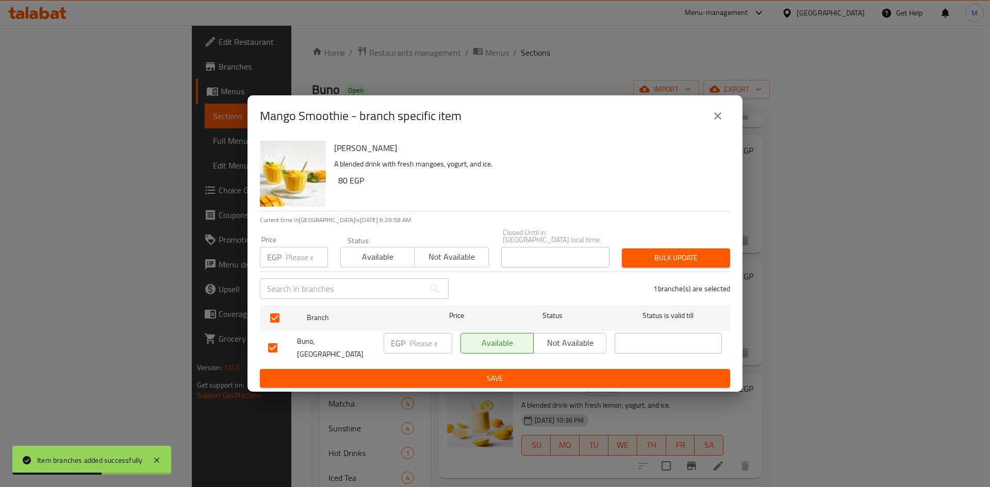
click at [291, 263] on input "number" at bounding box center [307, 257] width 42 height 21
paste input "80"
type input "80"
click at [668, 259] on span "Bulk update" at bounding box center [676, 258] width 92 height 13
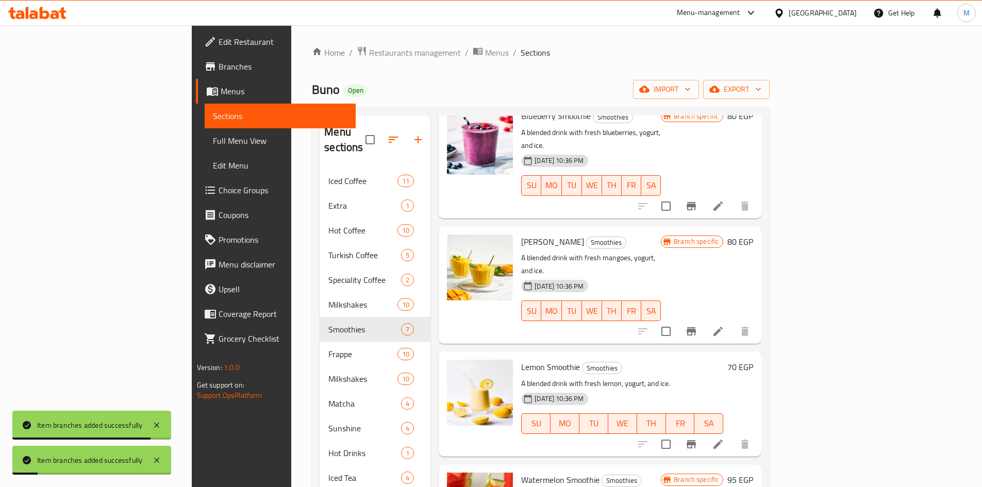
scroll to position [258, 0]
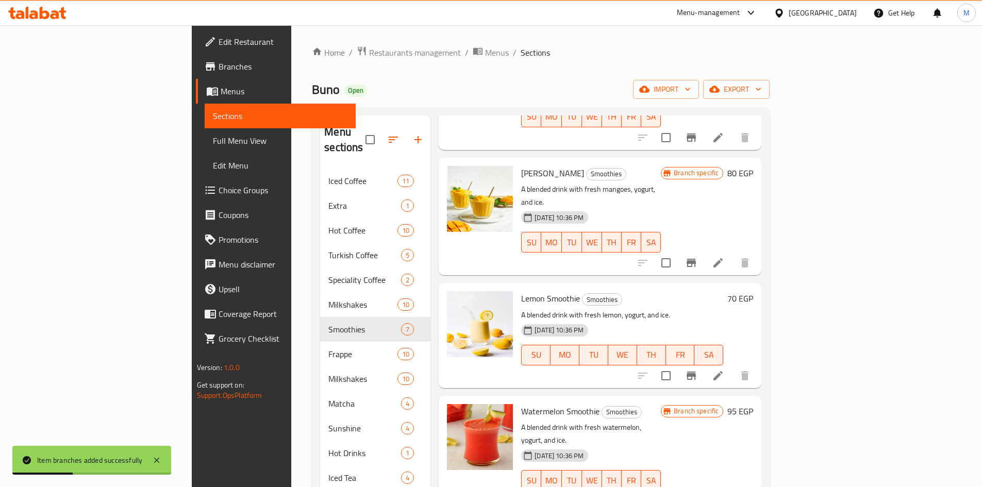
click at [696, 372] on icon "Branch-specific-item" at bounding box center [691, 376] width 9 height 8
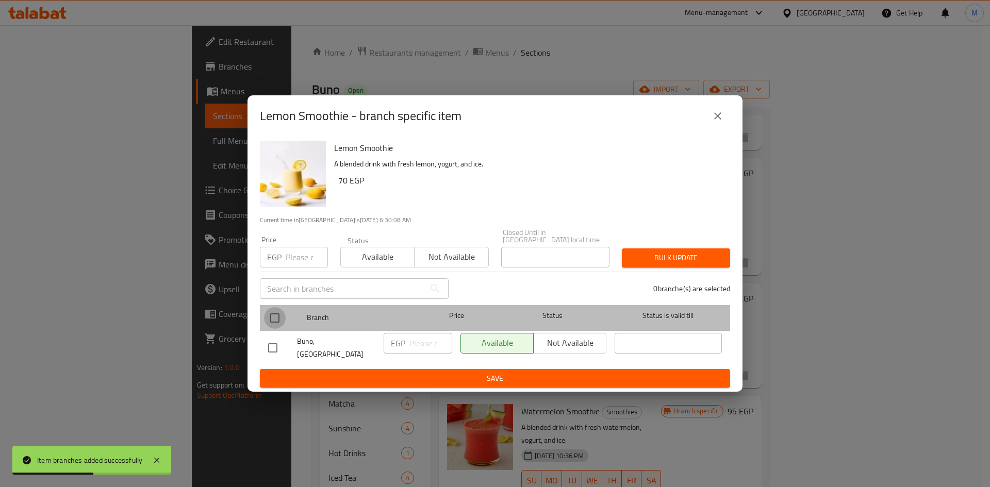
click at [279, 319] on input "checkbox" at bounding box center [275, 318] width 22 height 22
checkbox input "true"
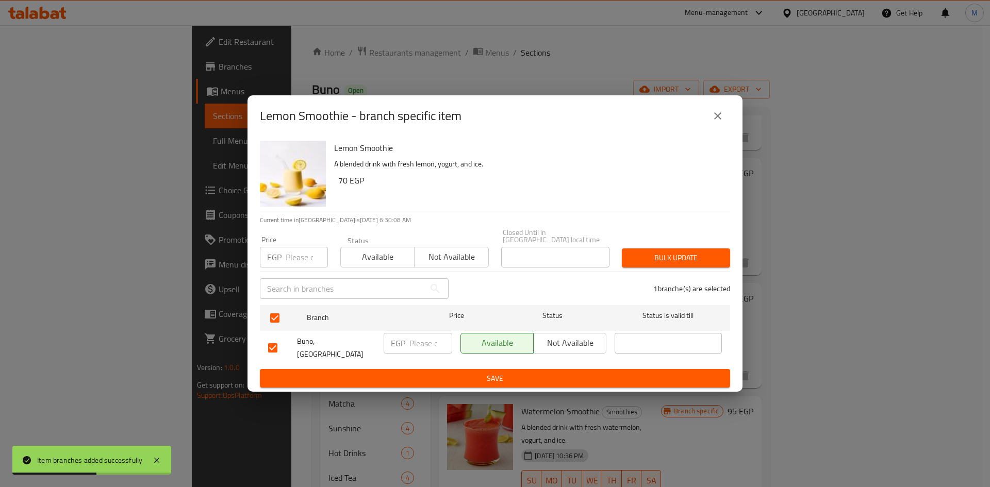
click at [290, 254] on input "number" at bounding box center [307, 257] width 42 height 21
paste input "80"
type input "80"
click at [667, 242] on div "Price EGP 80 Price Status Available Not available Closed Until in Egypt local t…" at bounding box center [495, 248] width 483 height 51
click at [671, 254] on span "Bulk update" at bounding box center [676, 258] width 92 height 13
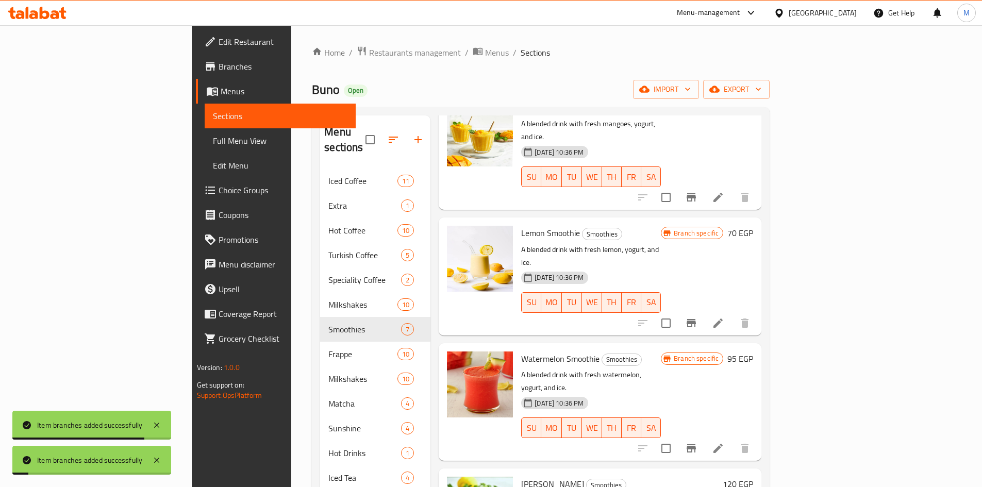
scroll to position [327, 0]
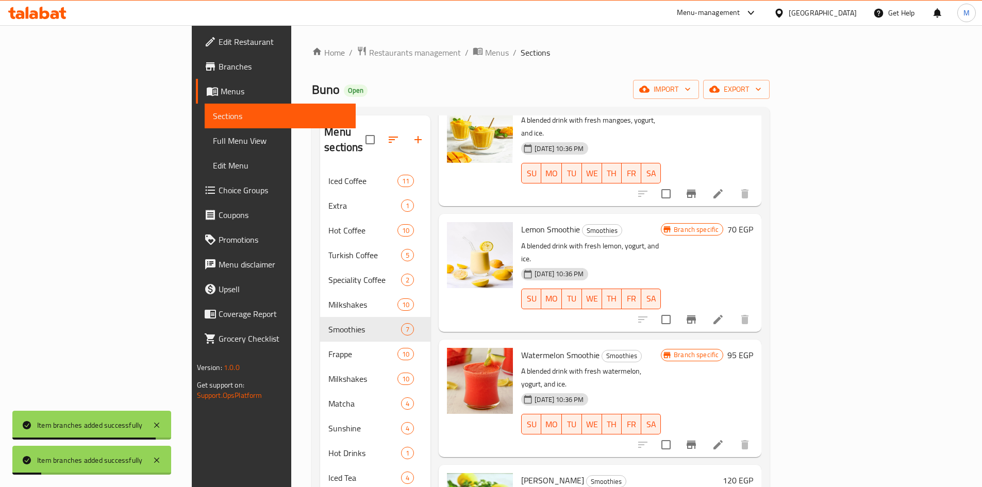
click at [696, 441] on icon "Branch-specific-item" at bounding box center [691, 445] width 9 height 8
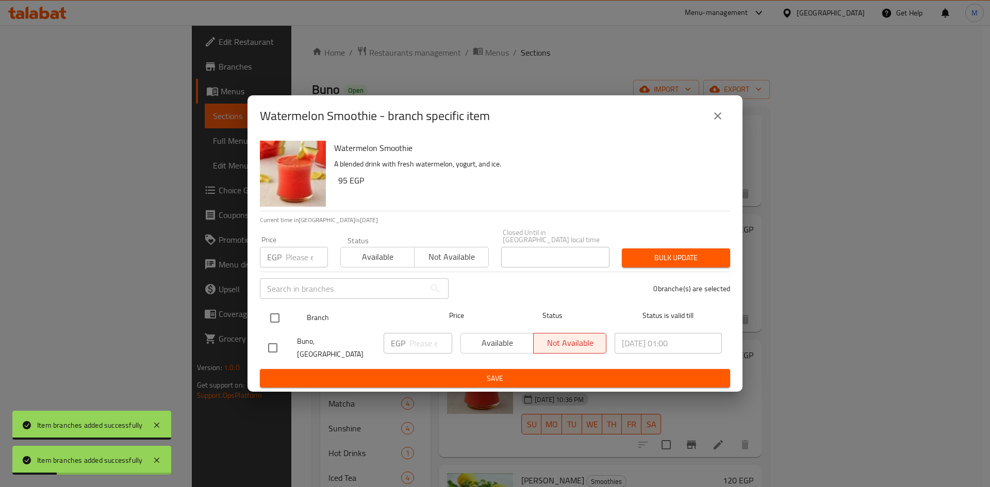
click at [274, 317] on input "checkbox" at bounding box center [275, 318] width 22 height 22
checkbox input "true"
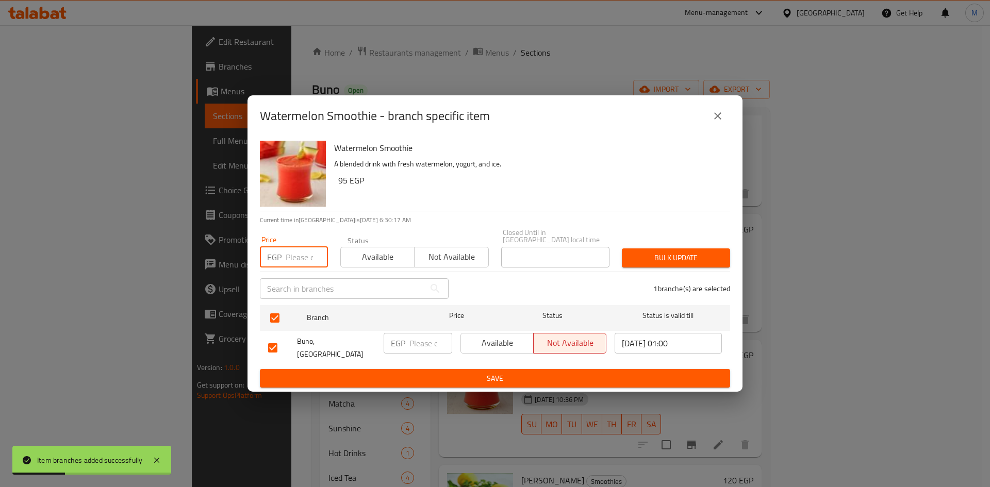
click at [294, 262] on input "number" at bounding box center [307, 257] width 42 height 21
paste input "95"
type input "95"
drag, startPoint x: 645, startPoint y: 259, endPoint x: 488, endPoint y: 179, distance: 176.6
click at [645, 259] on span "Bulk update" at bounding box center [676, 258] width 92 height 13
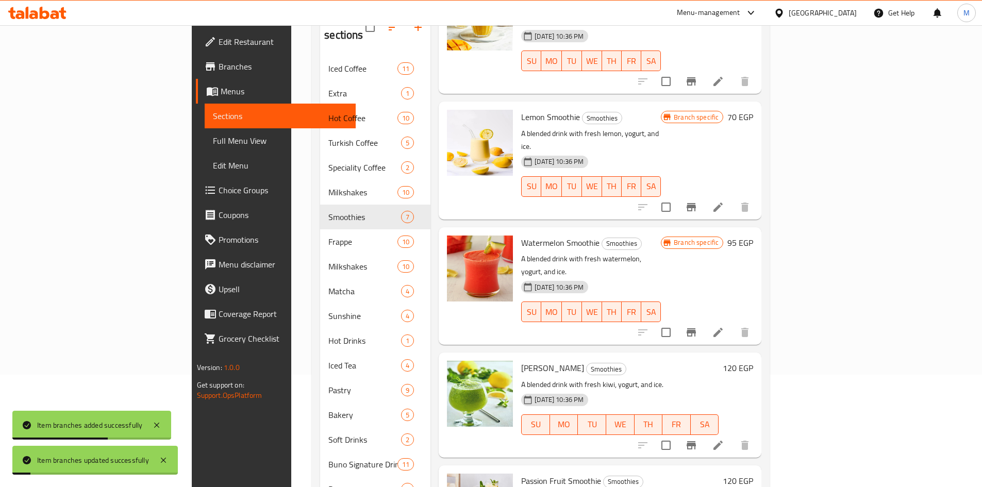
scroll to position [144, 0]
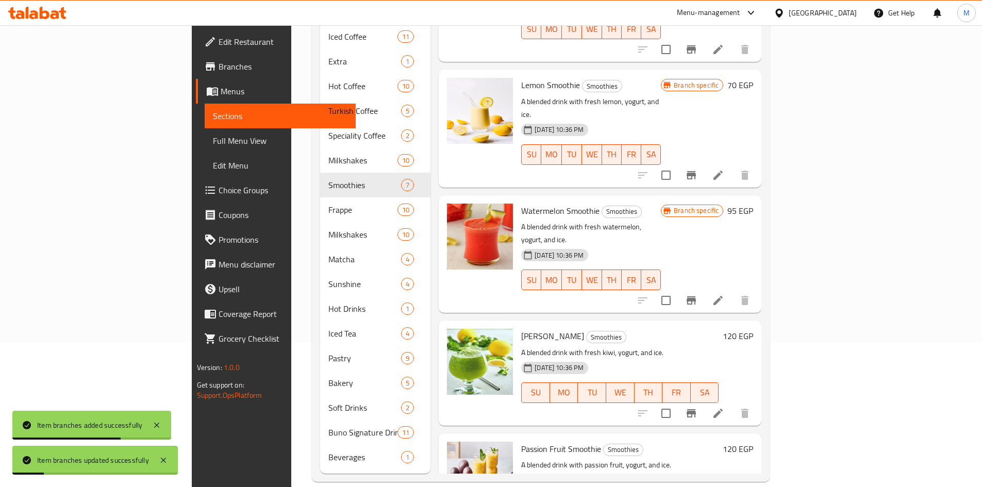
click at [698, 407] on icon "Branch-specific-item" at bounding box center [691, 413] width 12 height 12
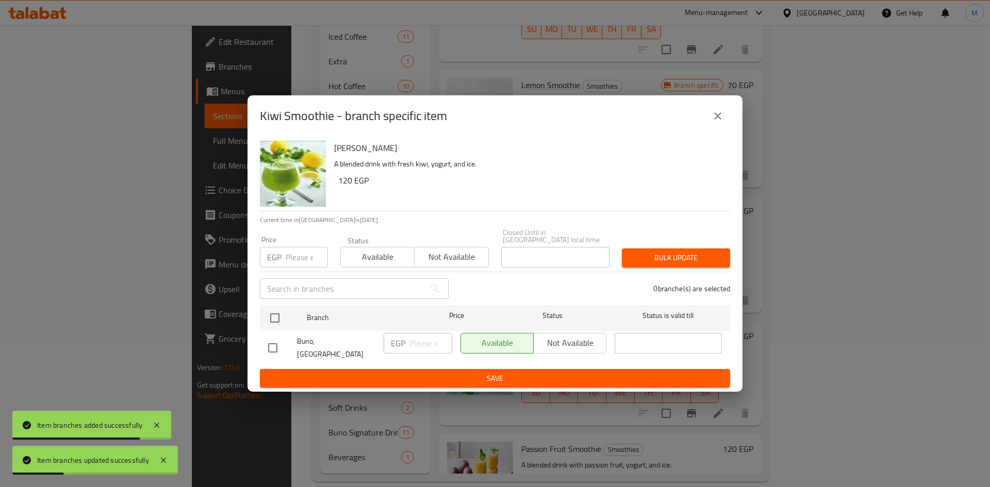
drag, startPoint x: 274, startPoint y: 324, endPoint x: 278, endPoint y: 300, distance: 24.1
click at [274, 323] on input "checkbox" at bounding box center [275, 318] width 22 height 22
checkbox input "true"
click at [295, 255] on input "number" at bounding box center [307, 257] width 42 height 21
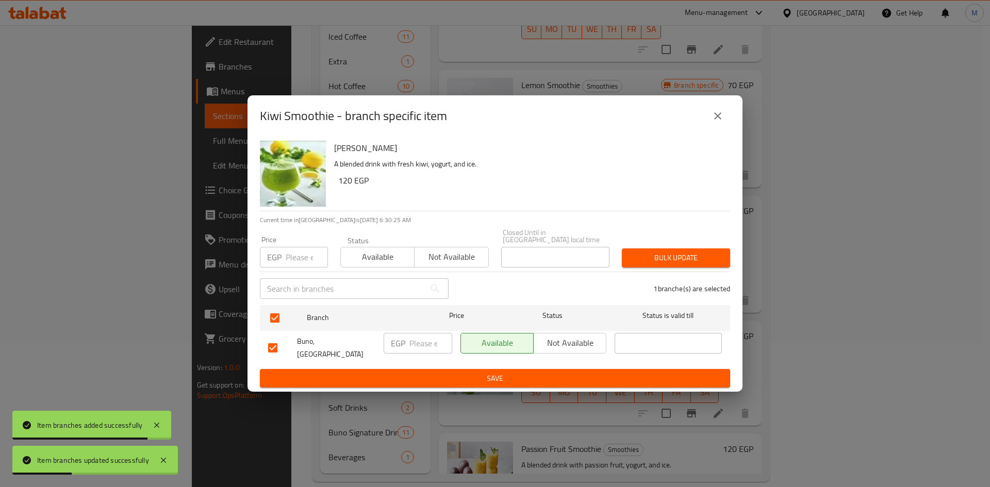
paste input "120"
type input "120"
click at [640, 261] on span "Bulk update" at bounding box center [676, 258] width 92 height 13
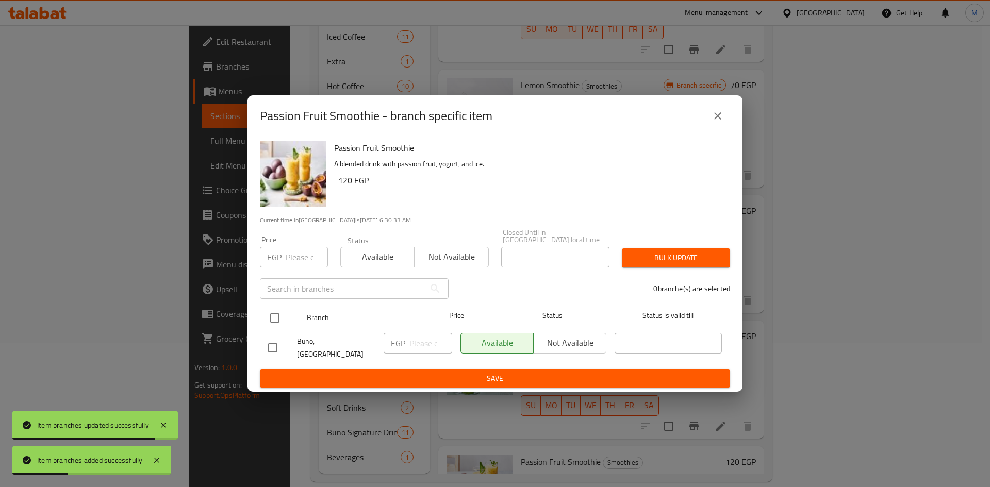
click at [273, 314] on input "checkbox" at bounding box center [275, 318] width 22 height 22
checkbox input "true"
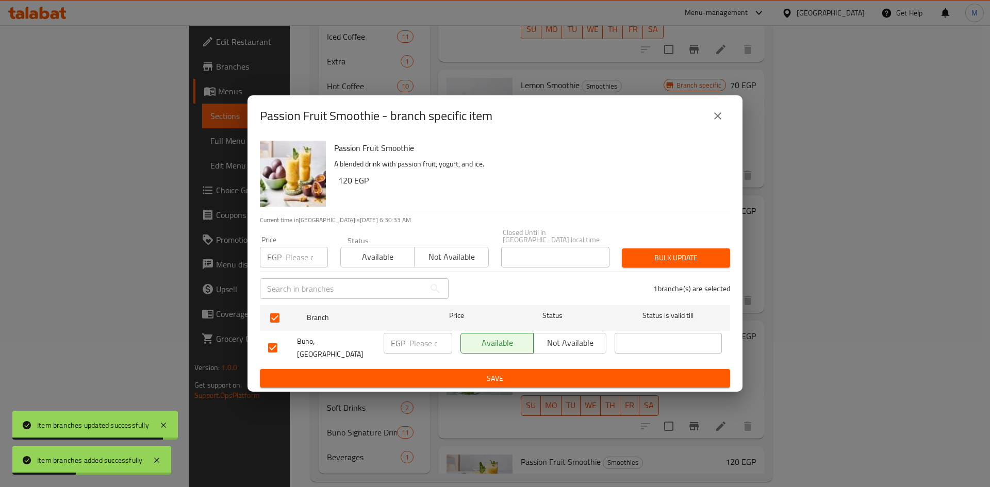
click at [305, 237] on div "Price EGP Price" at bounding box center [294, 251] width 68 height 31
click at [300, 251] on input "number" at bounding box center [307, 257] width 42 height 21
paste input "120"
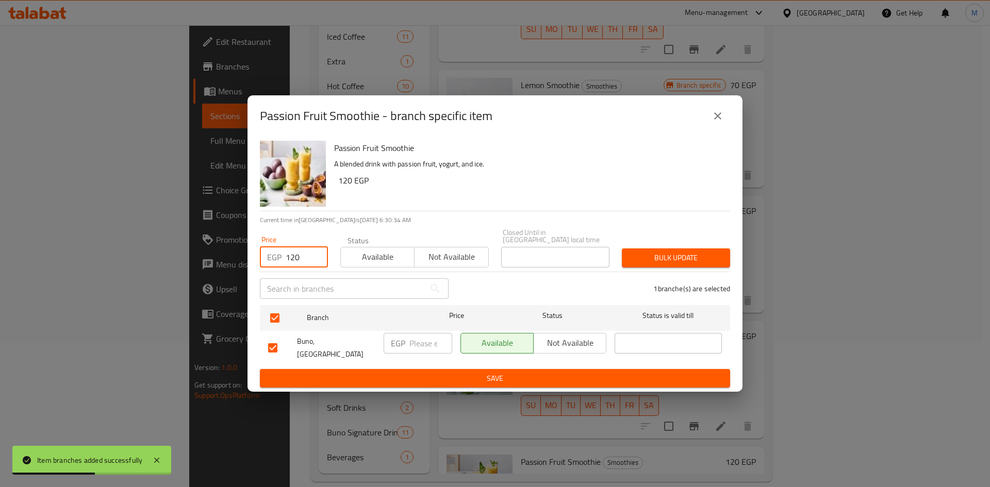
type input "120"
click at [680, 259] on span "Bulk update" at bounding box center [676, 258] width 92 height 13
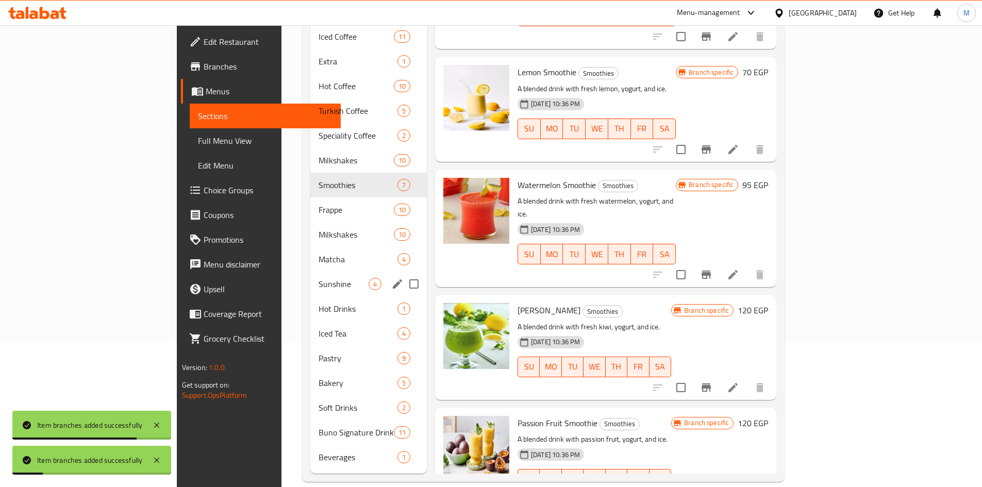
click at [319, 278] on span "Sunshine" at bounding box center [344, 284] width 50 height 12
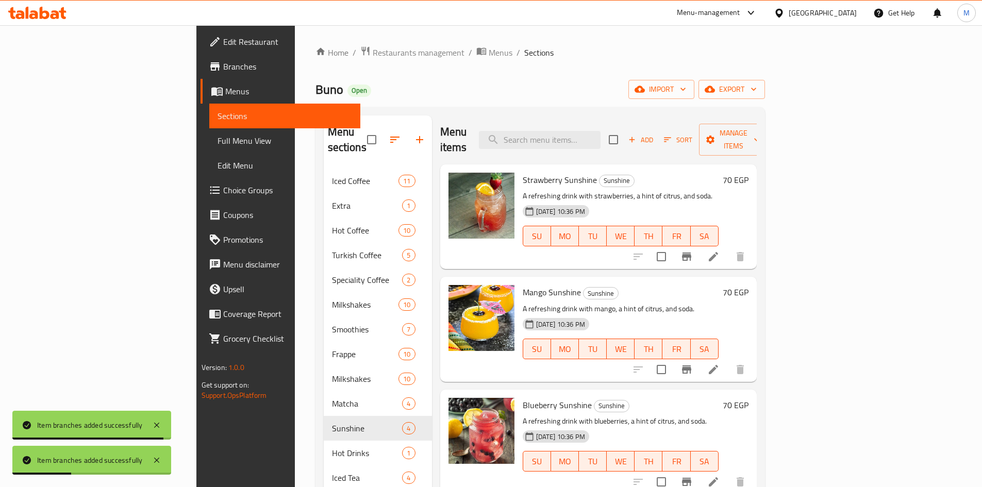
click at [691, 253] on icon "Branch-specific-item" at bounding box center [686, 257] width 9 height 8
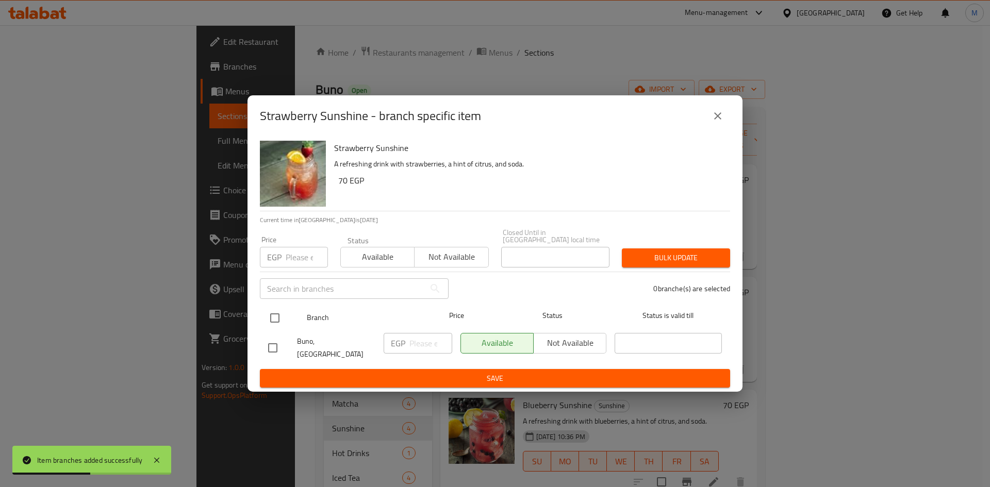
click at [274, 315] on input "checkbox" at bounding box center [275, 318] width 22 height 22
checkbox input "true"
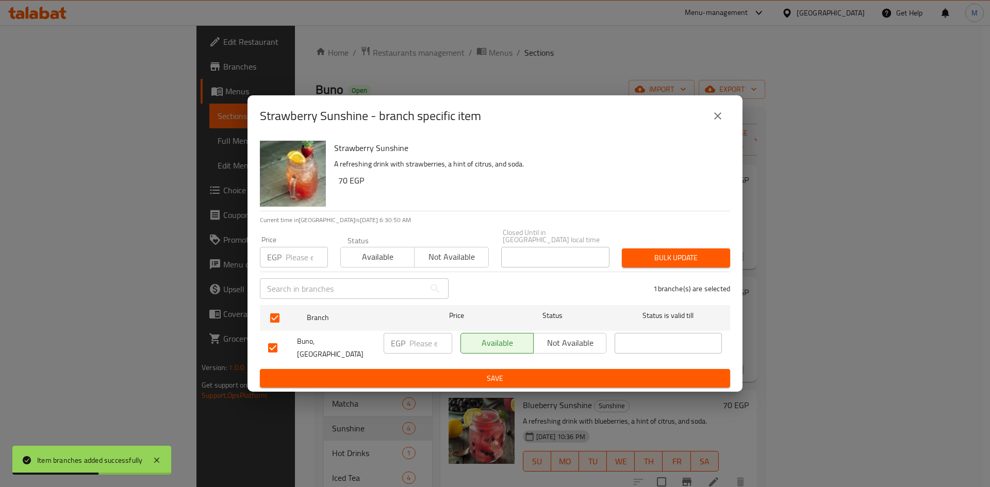
click at [291, 261] on input "number" at bounding box center [307, 257] width 42 height 21
paste input "90"
type input "90"
click at [645, 259] on span "Bulk update" at bounding box center [676, 258] width 92 height 13
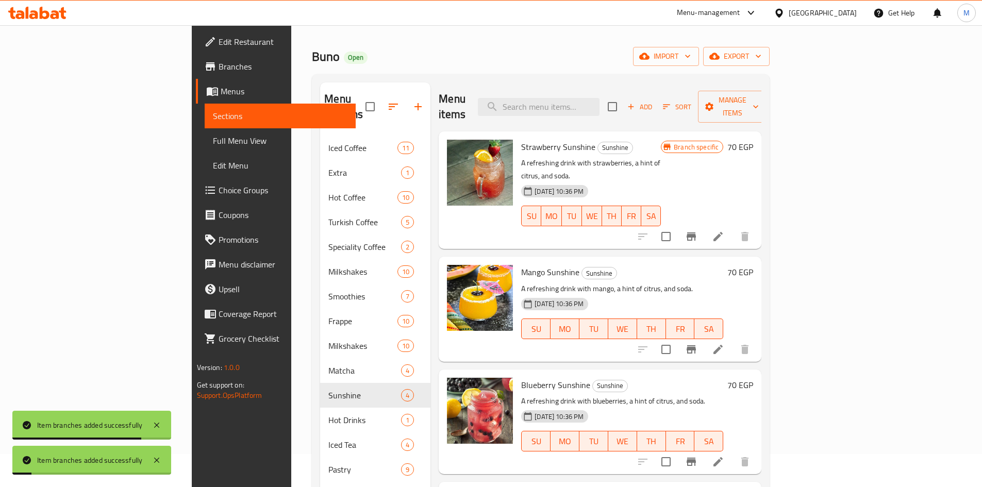
scroll to position [52, 0]
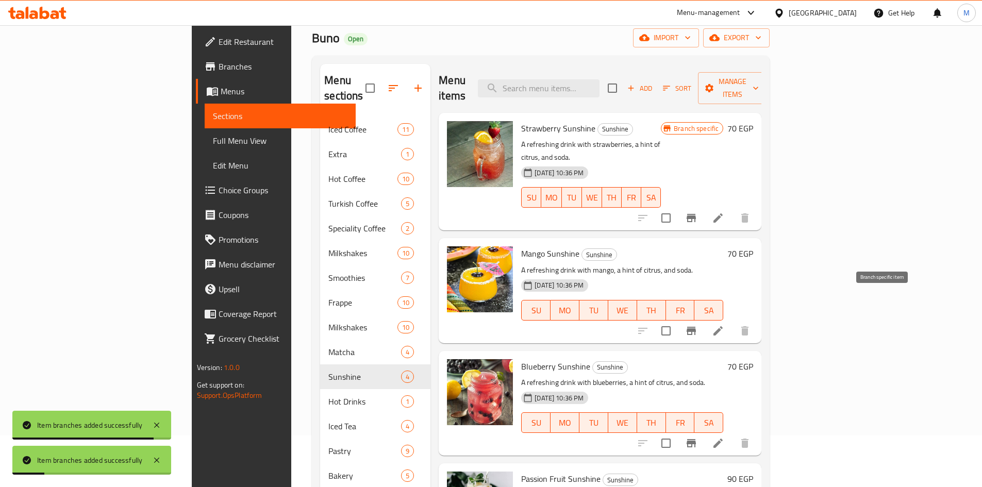
click at [757, 319] on div at bounding box center [694, 331] width 127 height 25
click at [698, 325] on icon "Branch-specific-item" at bounding box center [691, 331] width 12 height 12
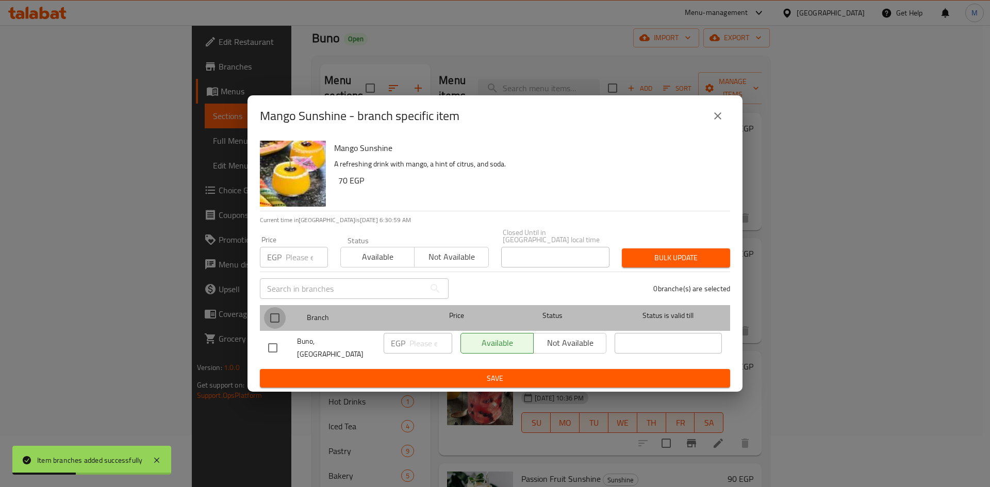
click at [271, 319] on input "checkbox" at bounding box center [275, 318] width 22 height 22
checkbox input "true"
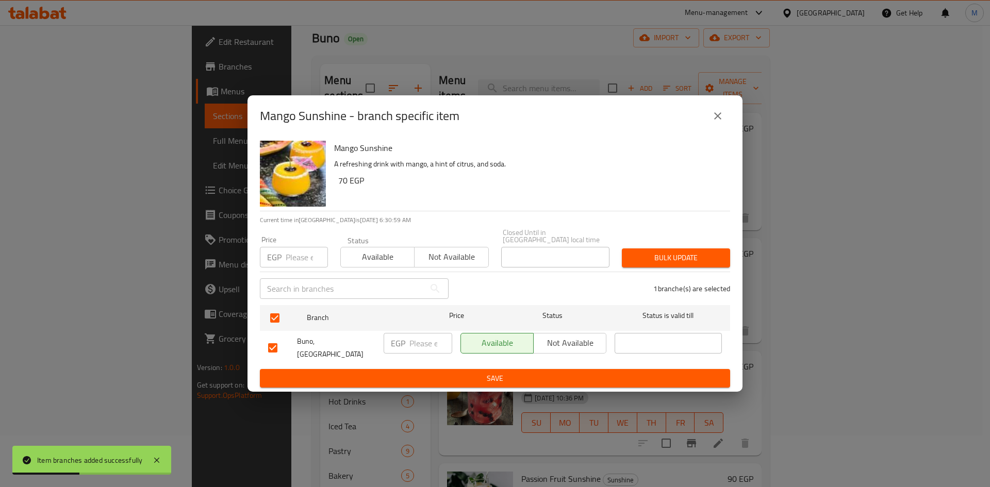
click at [294, 259] on input "number" at bounding box center [307, 257] width 42 height 21
paste input "90"
type input "90"
click at [663, 261] on span "Bulk update" at bounding box center [676, 258] width 92 height 13
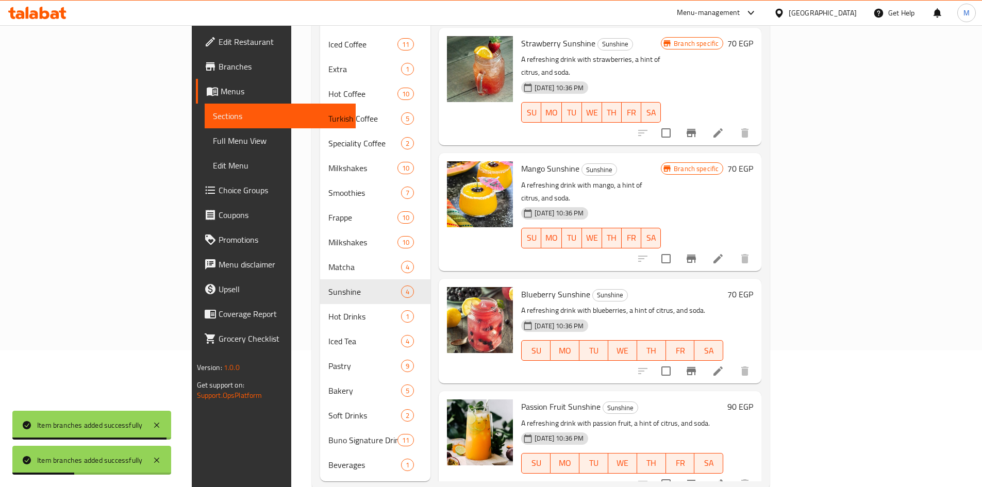
scroll to position [144, 0]
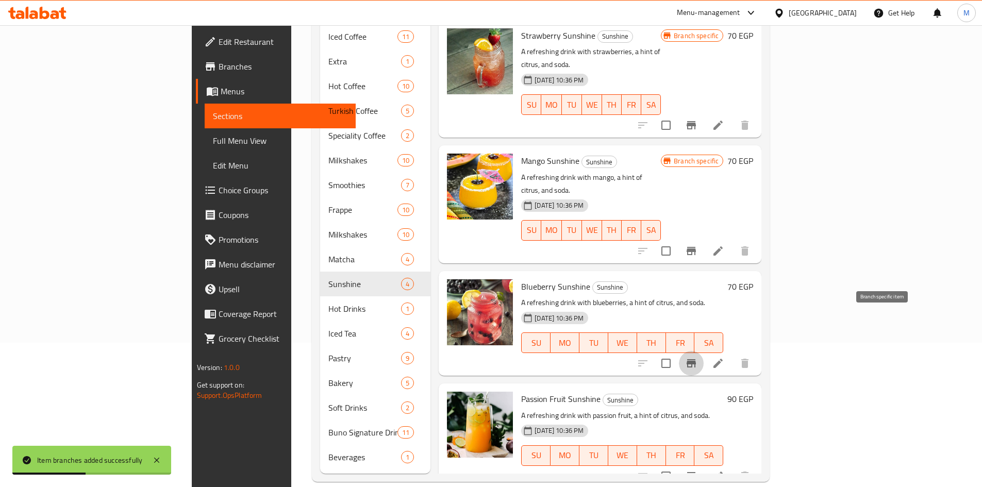
click at [704, 351] on button "Branch-specific-item" at bounding box center [691, 363] width 25 height 25
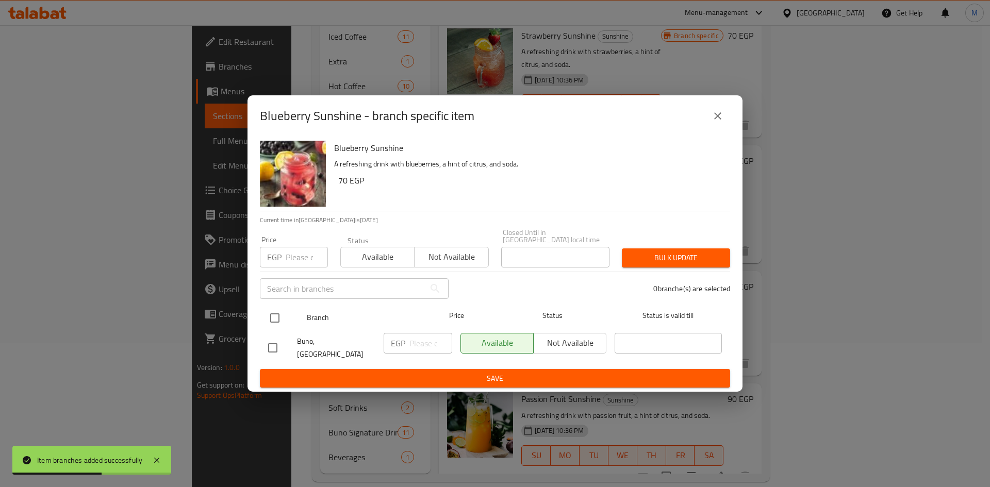
drag, startPoint x: 274, startPoint y: 316, endPoint x: 276, endPoint y: 301, distance: 14.6
click at [275, 316] on input "checkbox" at bounding box center [275, 318] width 22 height 22
checkbox input "true"
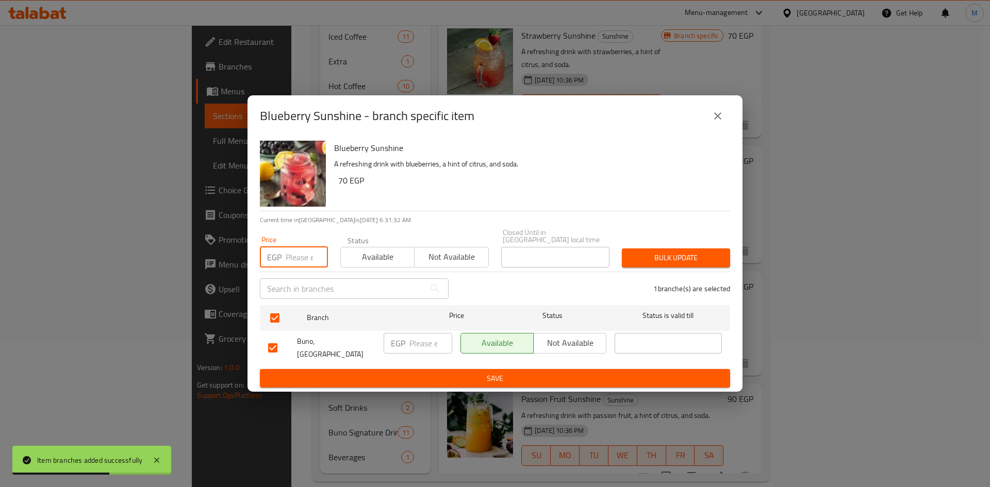
click at [294, 257] on input "number" at bounding box center [307, 257] width 42 height 21
paste input "90"
type input "90"
drag, startPoint x: 672, startPoint y: 252, endPoint x: 608, endPoint y: 214, distance: 74.4
click at [672, 252] on span "Bulk update" at bounding box center [676, 258] width 92 height 13
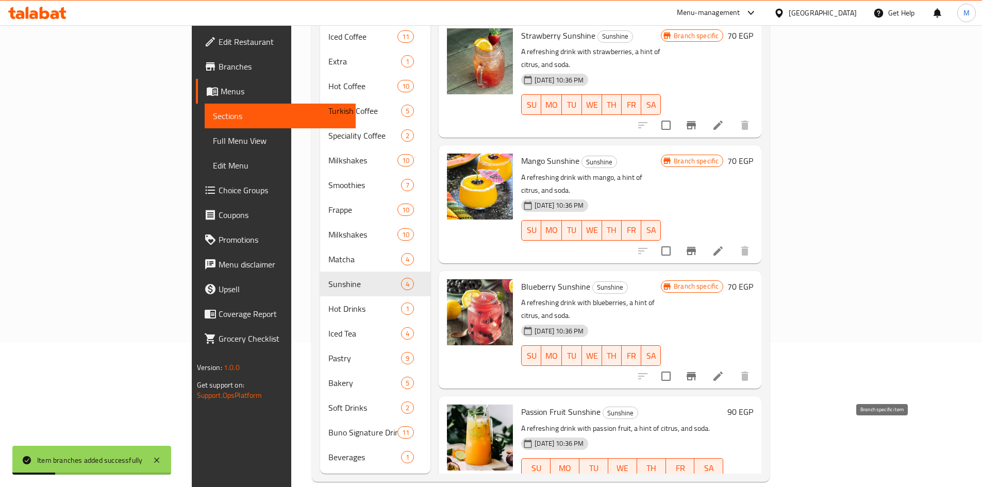
click at [696, 485] on icon "Branch-specific-item" at bounding box center [691, 489] width 9 height 8
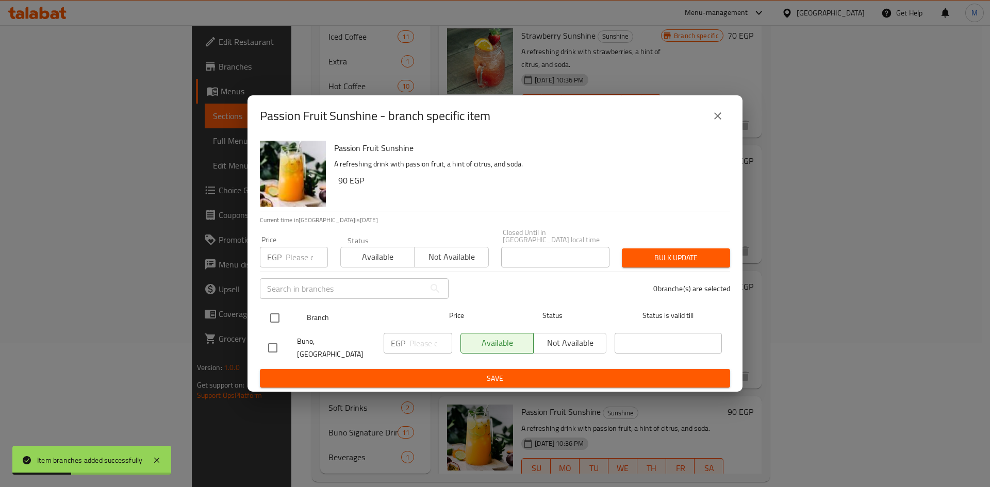
click at [274, 322] on input "checkbox" at bounding box center [275, 318] width 22 height 22
checkbox input "true"
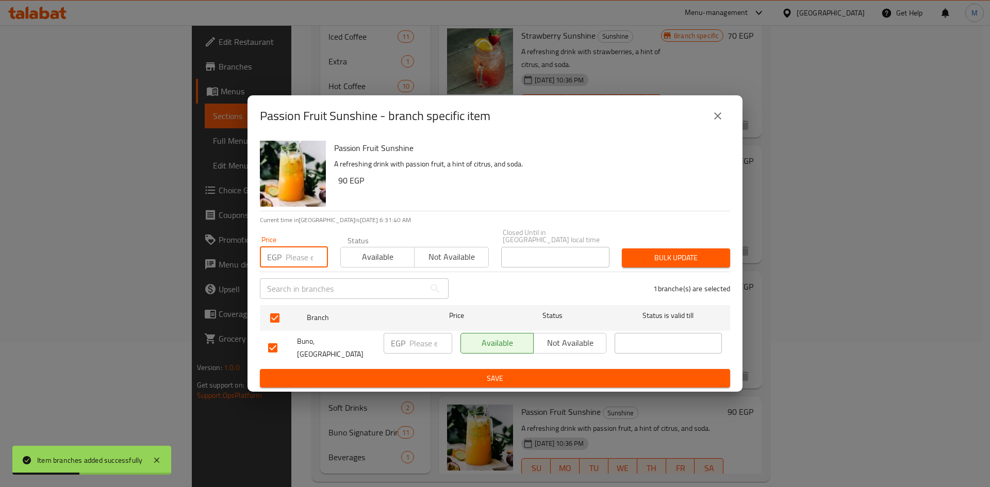
click at [295, 255] on input "number" at bounding box center [307, 257] width 42 height 21
paste input "100"
type input "100"
drag, startPoint x: 654, startPoint y: 258, endPoint x: 627, endPoint y: 249, distance: 28.1
click at [653, 258] on span "Bulk update" at bounding box center [676, 258] width 92 height 13
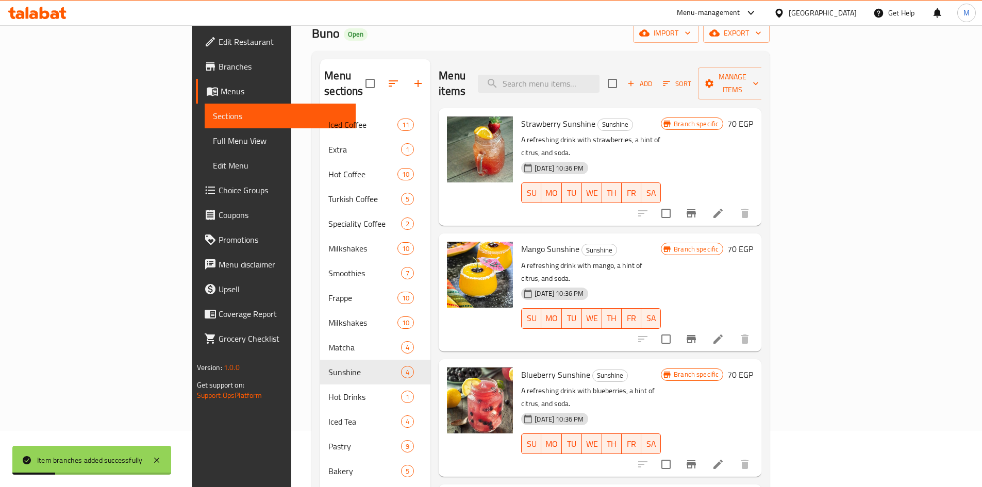
scroll to position [0, 0]
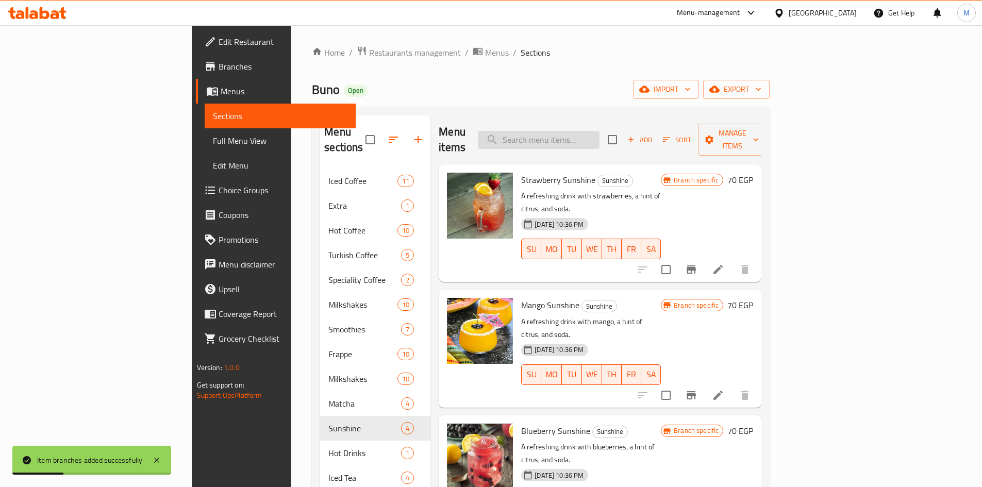
click at [600, 131] on input "search" at bounding box center [539, 140] width 122 height 18
paste input "Mix [PERSON_NAME] sunshine"
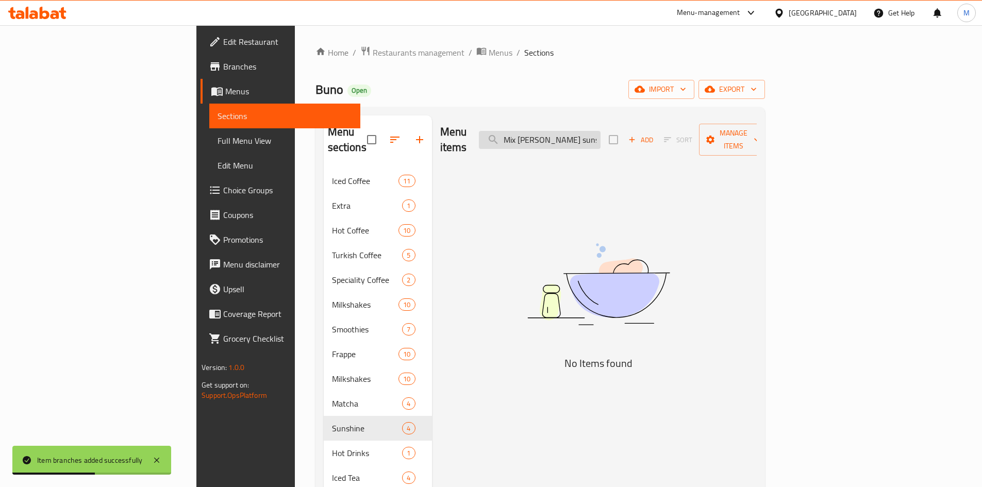
click at [601, 132] on input "Mix [PERSON_NAME] sunshine" at bounding box center [540, 140] width 122 height 18
type input "M"
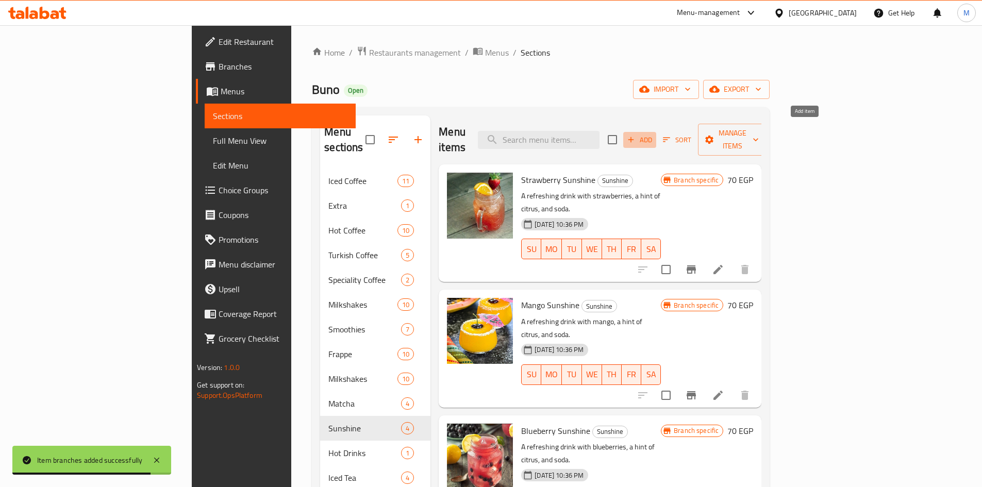
click at [654, 134] on span "Add" at bounding box center [640, 140] width 28 height 12
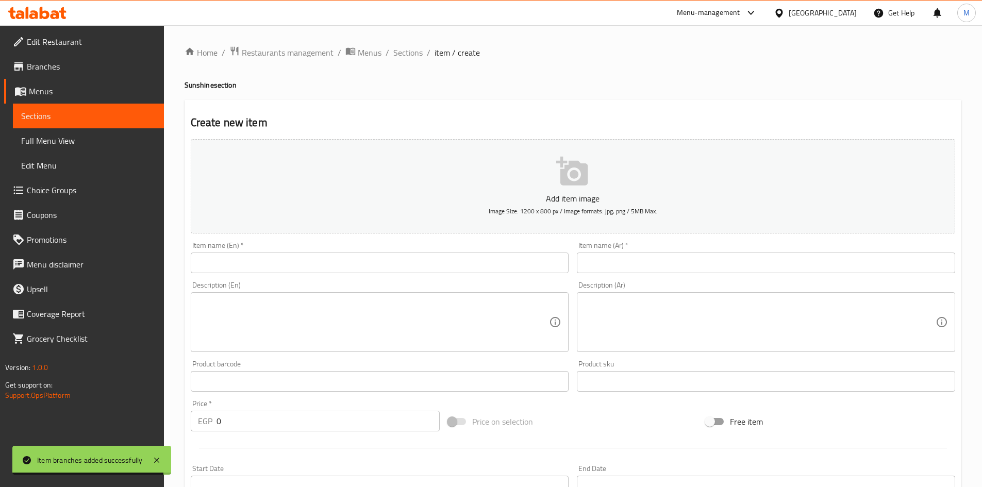
click at [426, 266] on input "text" at bounding box center [380, 263] width 378 height 21
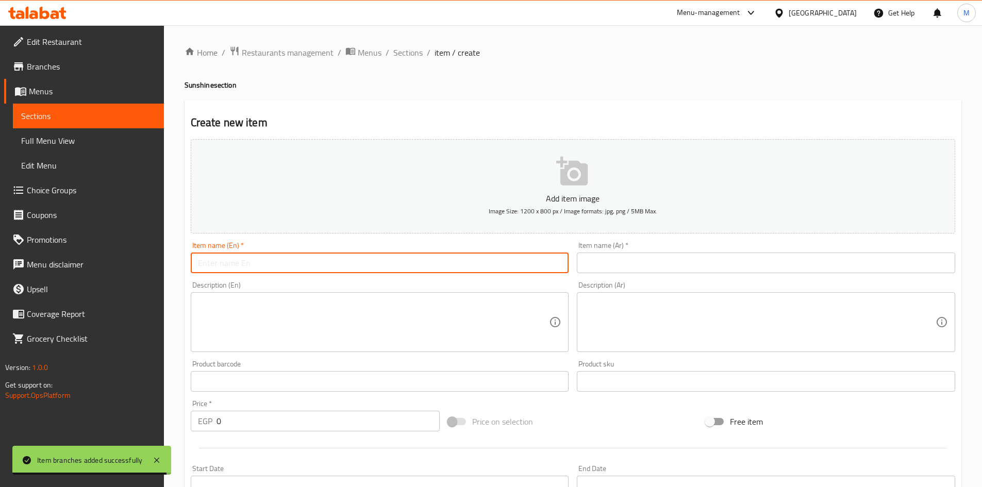
paste input "Mix [PERSON_NAME] sunshine"
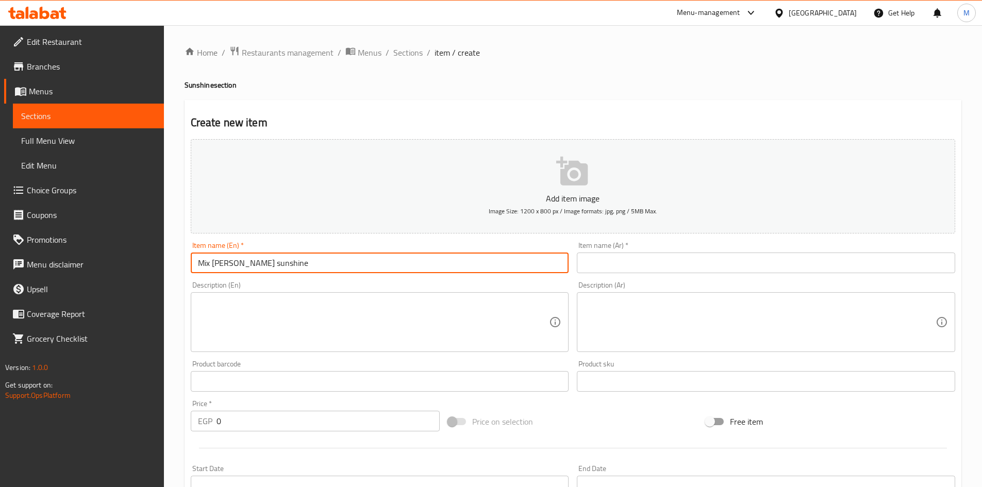
type input "Mix [PERSON_NAME] sunshine"
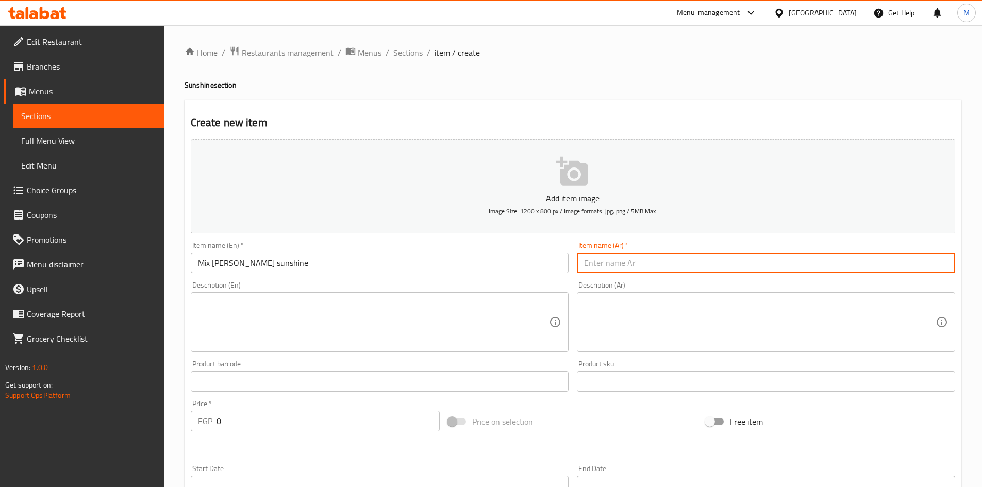
click at [682, 260] on input "text" at bounding box center [766, 263] width 378 height 21
paste input "مزيج التوت المشمس"
click at [609, 265] on input "مزيج التوت المشمس" at bounding box center [766, 263] width 378 height 21
type input "مزيج التوت المشمس"
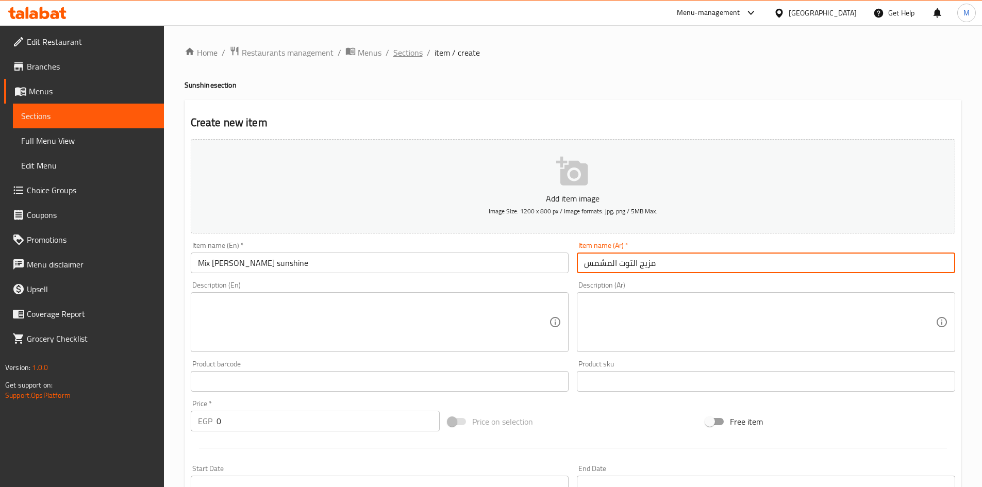
click at [402, 53] on span "Sections" at bounding box center [407, 52] width 29 height 12
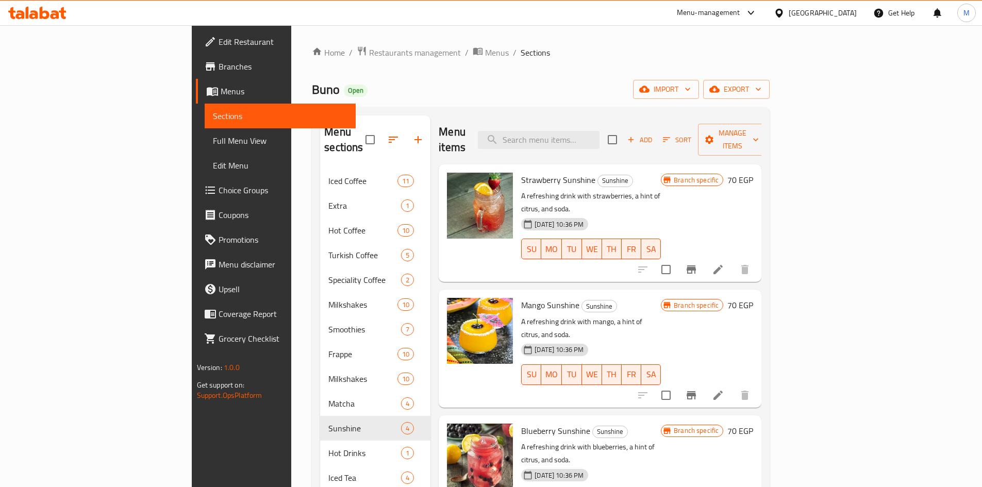
click at [724, 263] on icon at bounding box center [718, 269] width 12 height 12
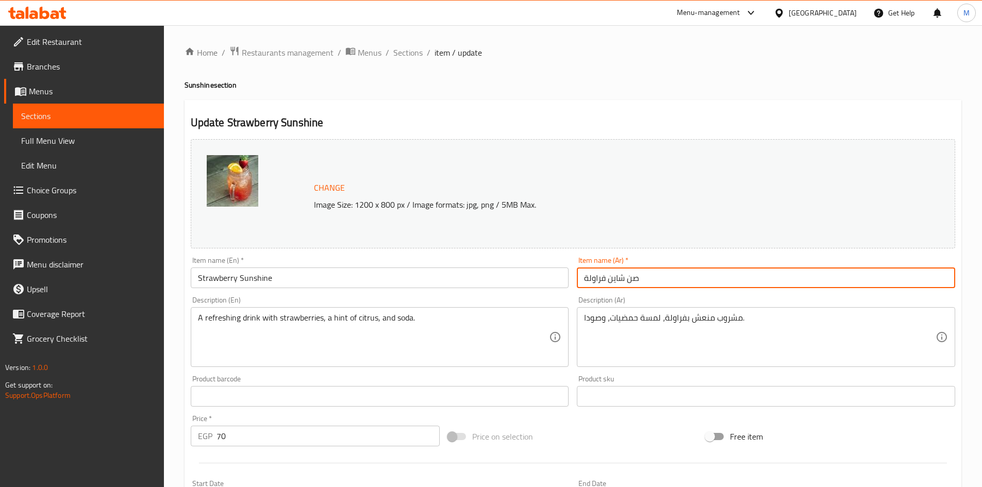
click at [637, 280] on input "صن شاين فراولة" at bounding box center [766, 278] width 378 height 21
drag, startPoint x: 637, startPoint y: 280, endPoint x: 626, endPoint y: 280, distance: 10.8
click at [626, 280] on input "صن شاين فراولة" at bounding box center [766, 278] width 378 height 21
click at [618, 277] on input "صن شاين فراولة" at bounding box center [766, 278] width 378 height 21
drag, startPoint x: 618, startPoint y: 277, endPoint x: 639, endPoint y: 277, distance: 21.1
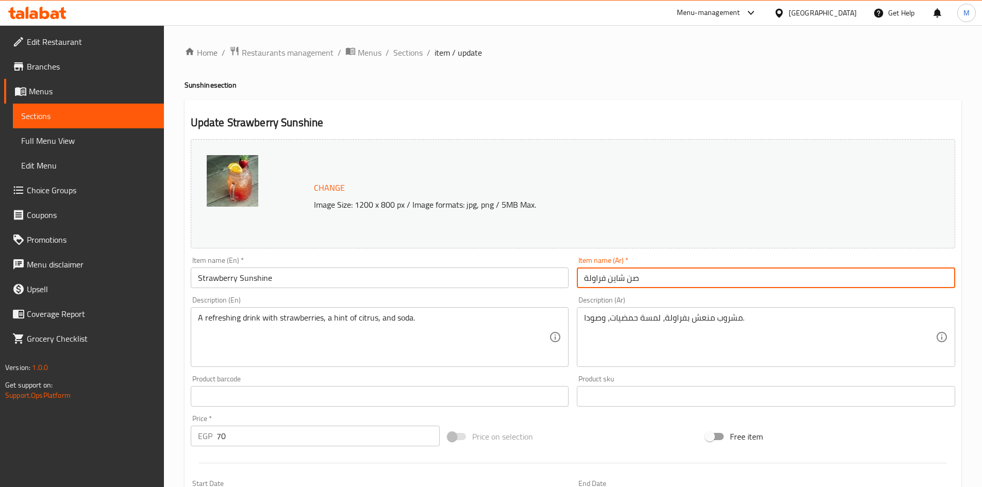
click at [639, 277] on input "صن شاين فراولة" at bounding box center [766, 278] width 378 height 21
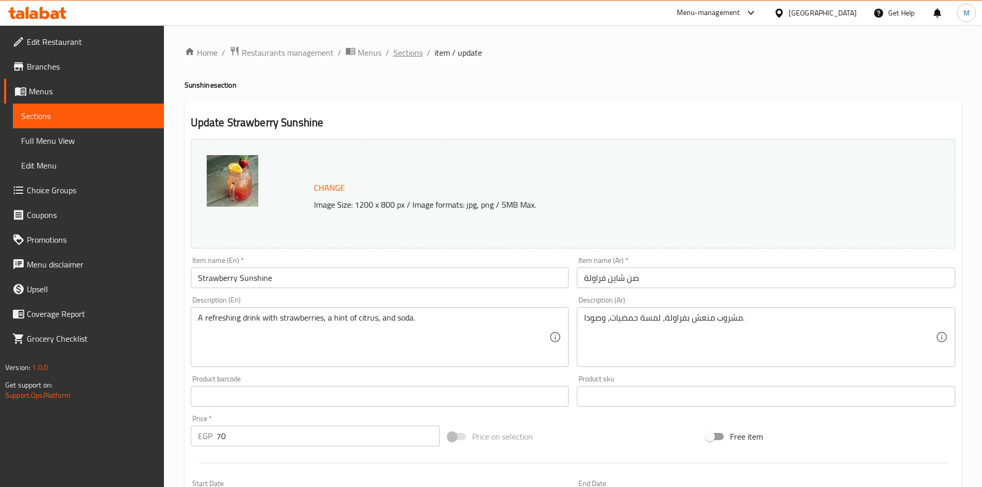
click at [407, 56] on span "Sections" at bounding box center [407, 52] width 29 height 12
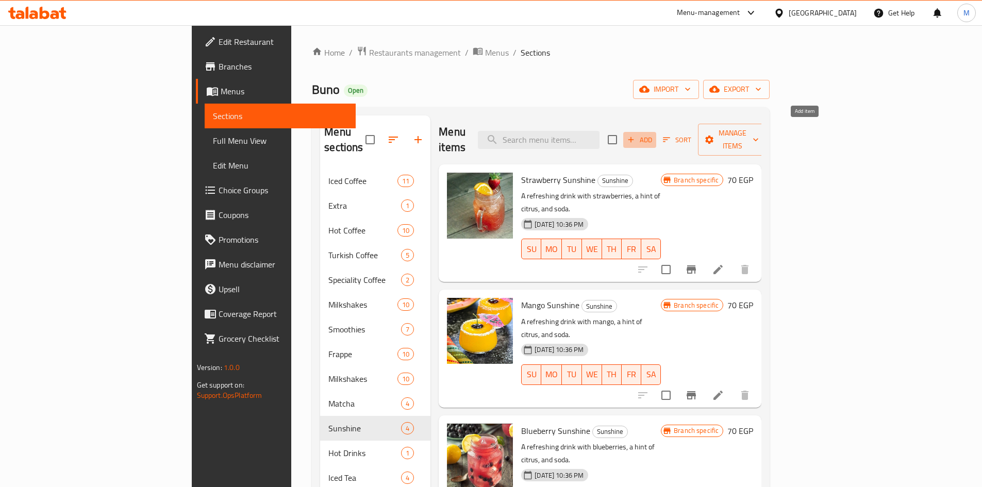
click at [654, 135] on span "Add" at bounding box center [640, 140] width 28 height 12
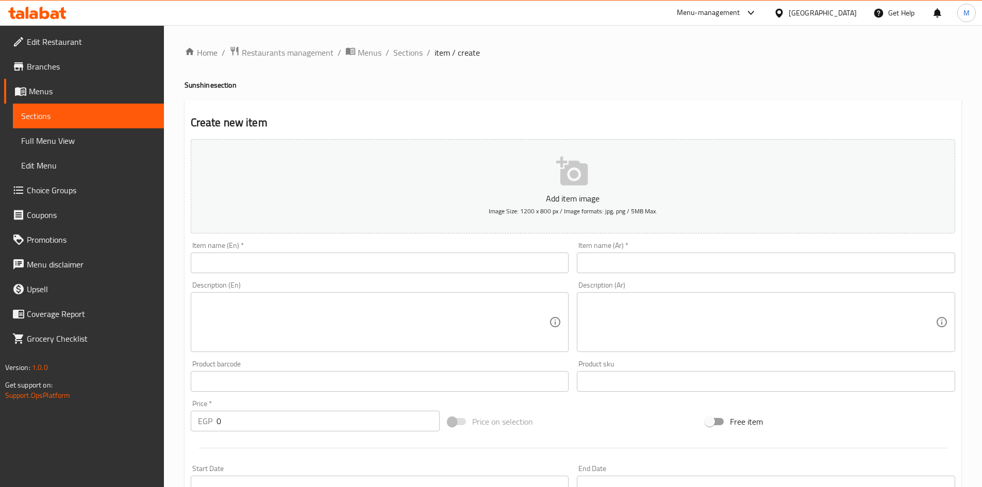
click at [748, 269] on input "text" at bounding box center [766, 263] width 378 height 21
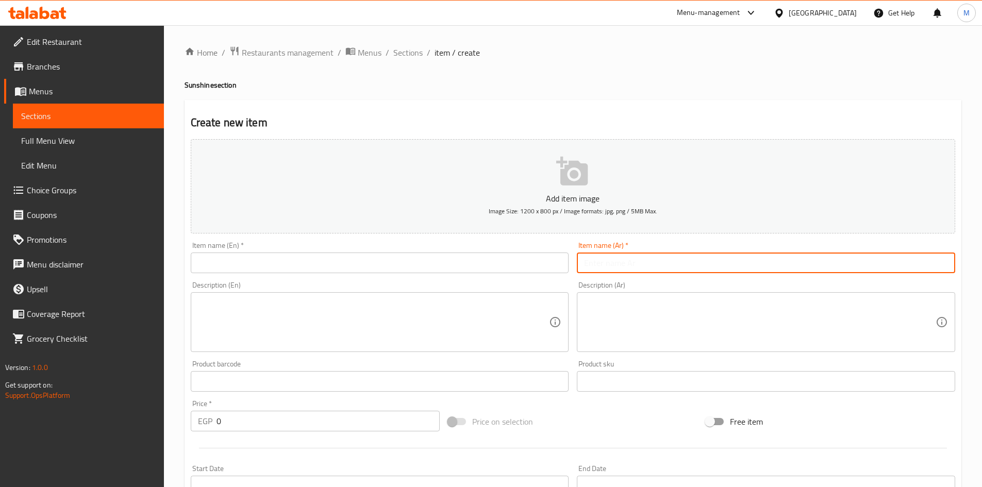
paste input "صن شاين"
type input "صن شاين توت مشكل"
click at [380, 261] on input "text" at bounding box center [380, 263] width 378 height 21
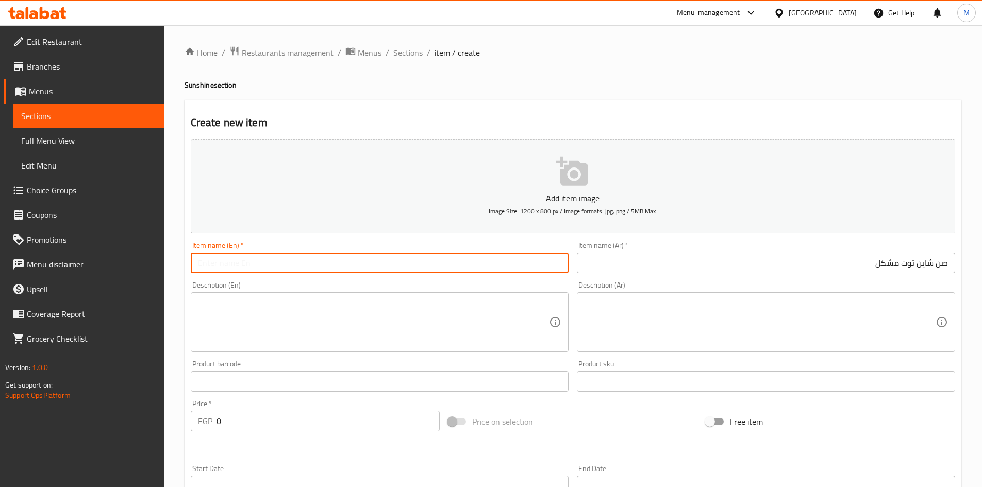
paste input "Mix [PERSON_NAME] sunshine"
type input "Mix [PERSON_NAME] sunshine"
click at [281, 426] on input "0" at bounding box center [329, 421] width 224 height 21
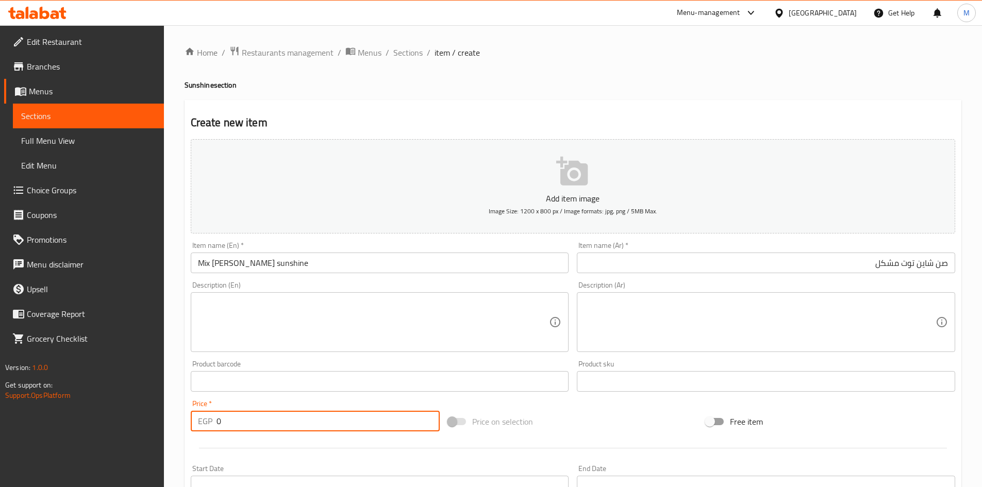
click at [282, 426] on input "0" at bounding box center [329, 421] width 224 height 21
paste input "10"
type input "100"
click at [278, 401] on div "Price   * EGP 100 Price *" at bounding box center [316, 415] width 250 height 31
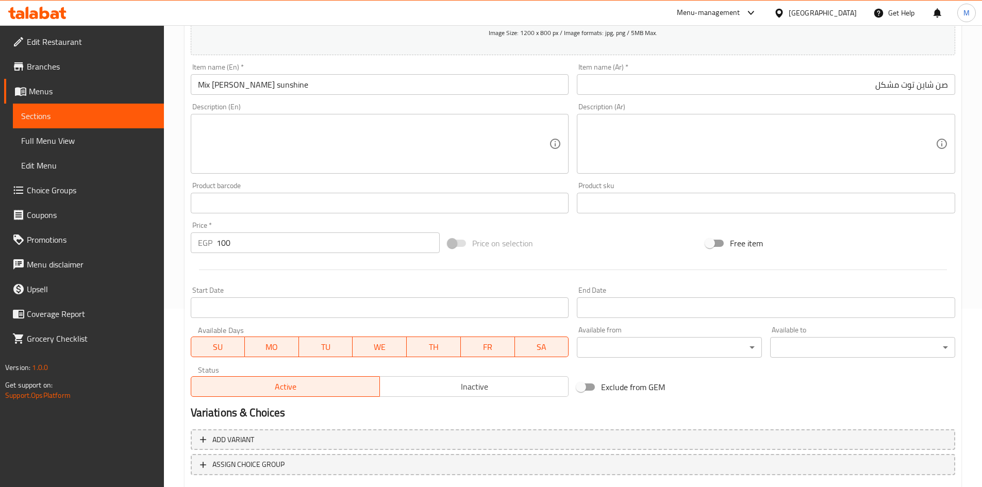
scroll to position [241, 0]
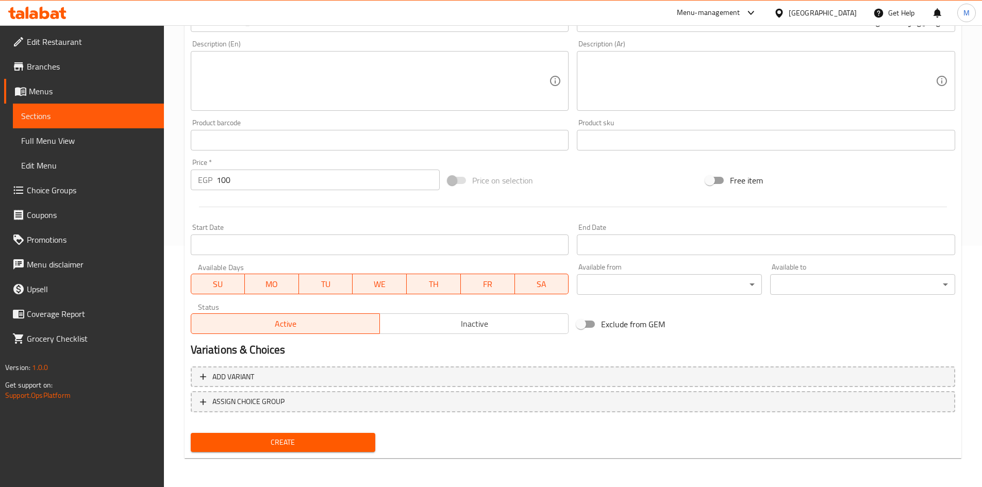
click at [298, 439] on span "Create" at bounding box center [283, 442] width 169 height 13
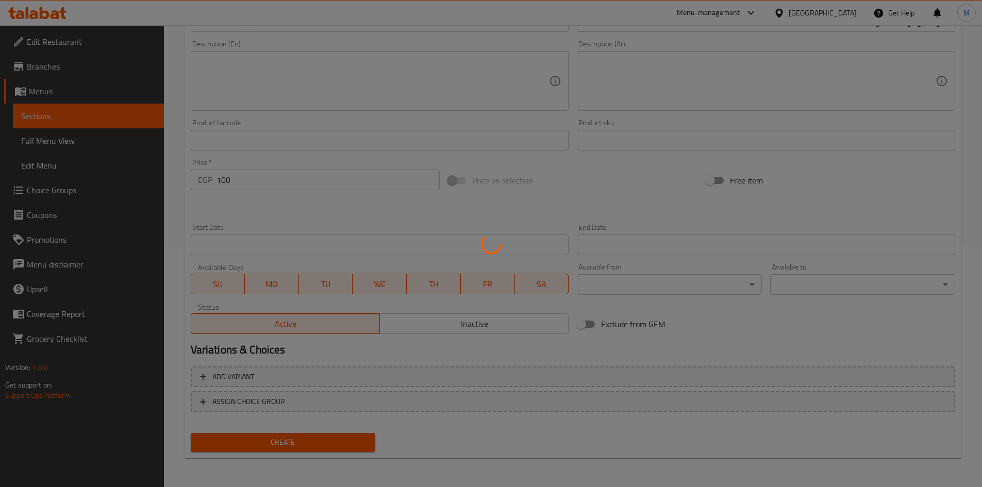
type input "0"
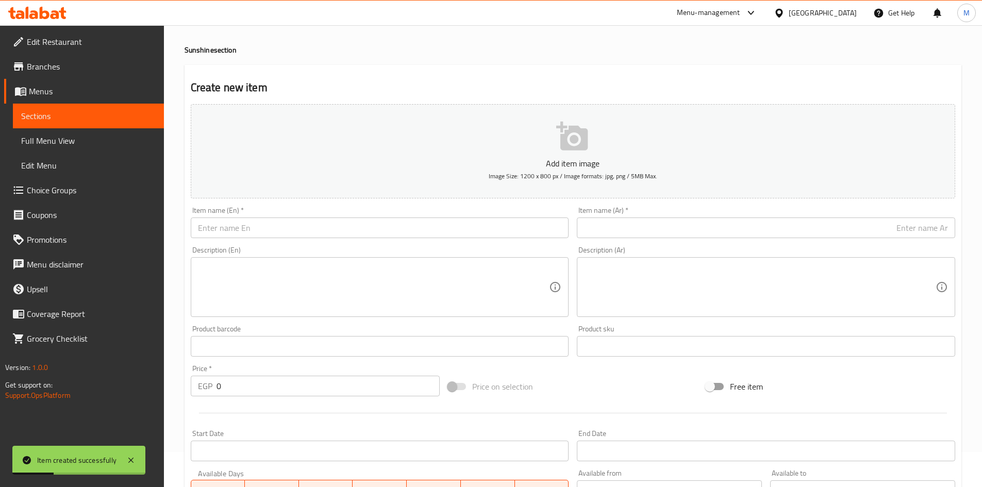
scroll to position [0, 0]
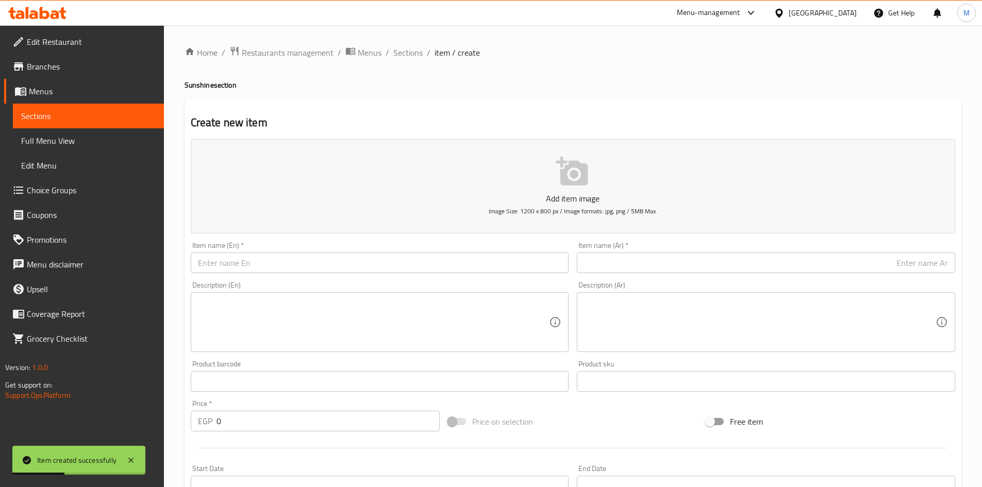
drag, startPoint x: 403, startPoint y: 56, endPoint x: 414, endPoint y: 74, distance: 21.5
click at [404, 55] on span "Sections" at bounding box center [407, 52] width 29 height 12
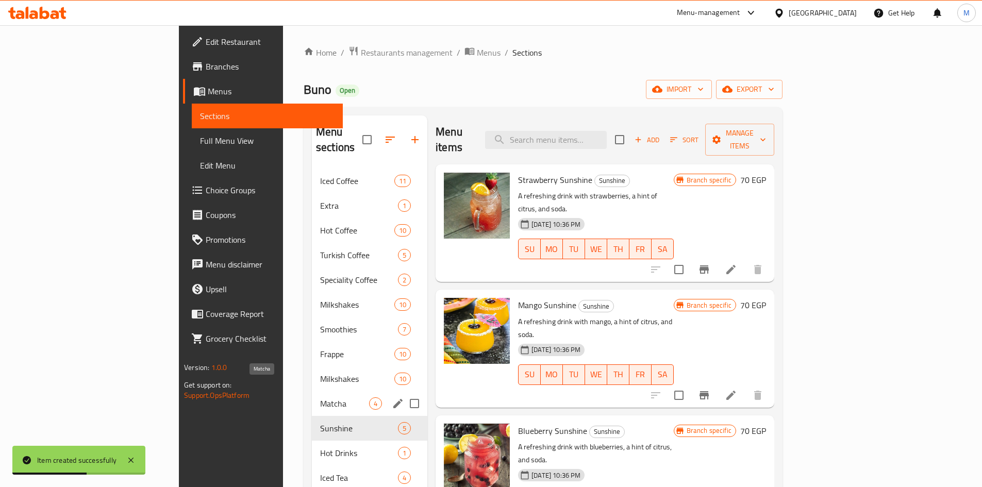
click at [320, 398] on span "Matcha" at bounding box center [344, 404] width 49 height 12
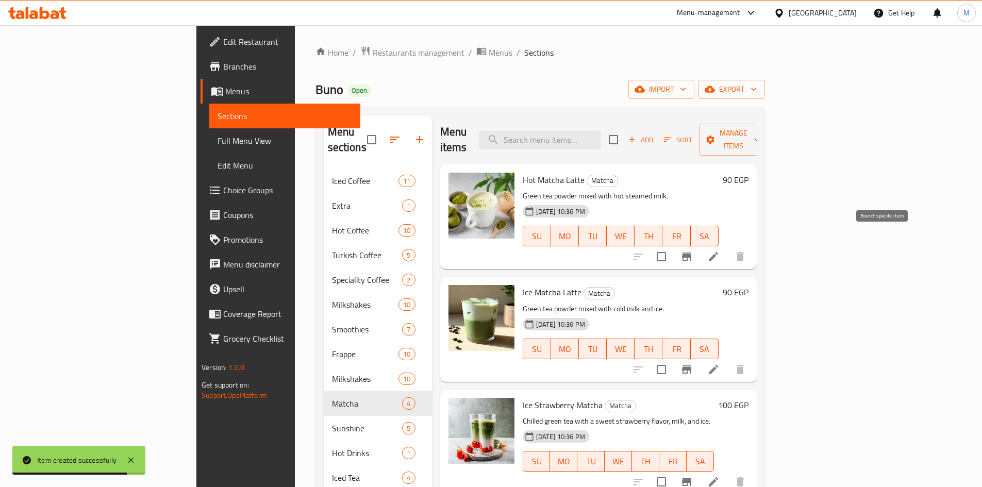
click at [691, 253] on icon "Branch-specific-item" at bounding box center [686, 257] width 9 height 8
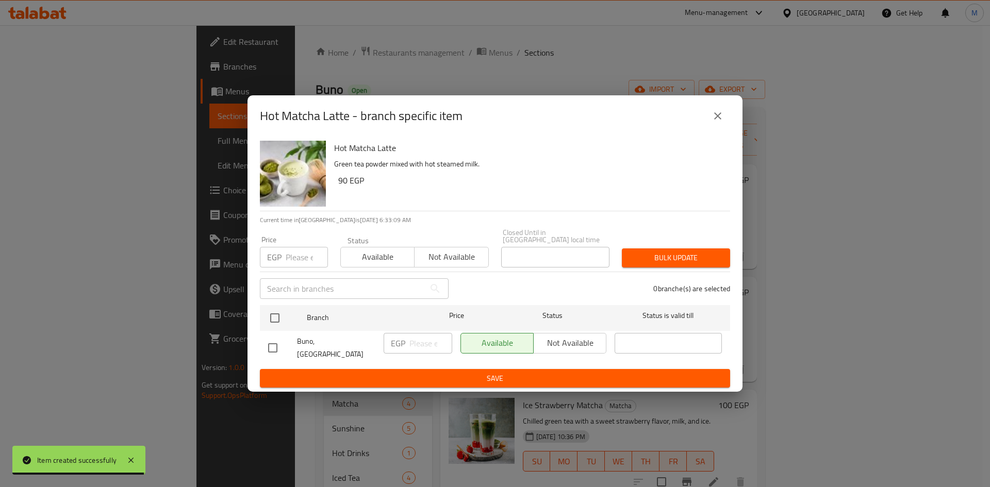
drag, startPoint x: 279, startPoint y: 319, endPoint x: 284, endPoint y: 285, distance: 33.9
click at [278, 319] on input "checkbox" at bounding box center [275, 318] width 22 height 22
checkbox input "true"
click at [291, 265] on input "number" at bounding box center [307, 257] width 42 height 21
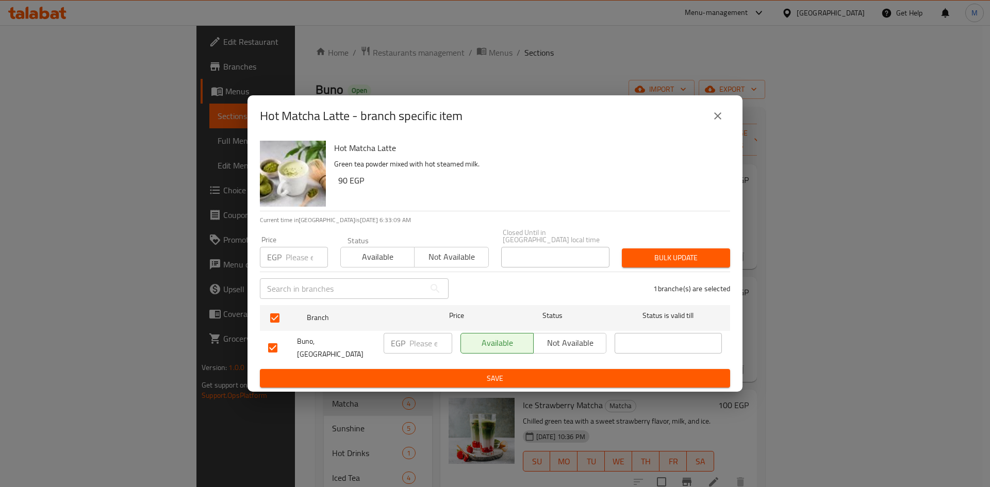
paste input "90"
type input "90"
drag, startPoint x: 661, startPoint y: 251, endPoint x: 399, endPoint y: 152, distance: 280.5
click at [661, 251] on button "Bulk update" at bounding box center [676, 258] width 108 height 19
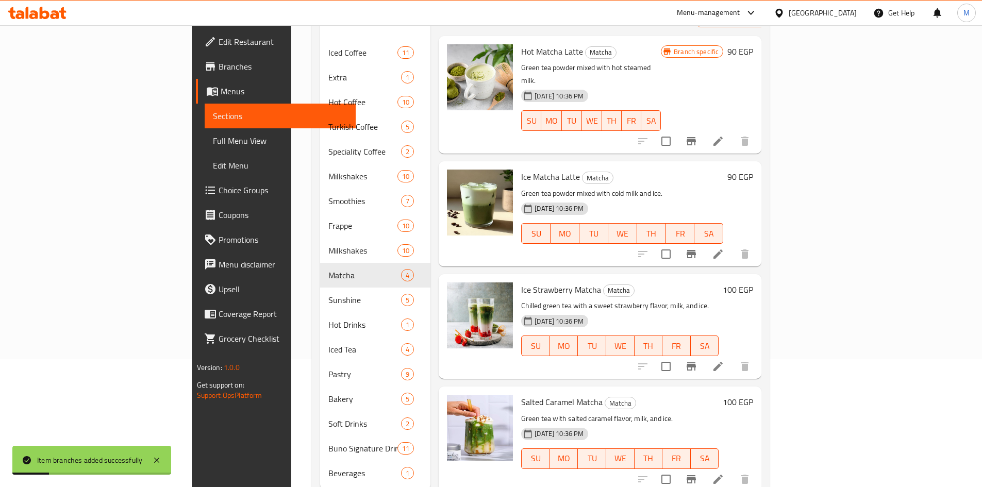
scroll to position [144, 0]
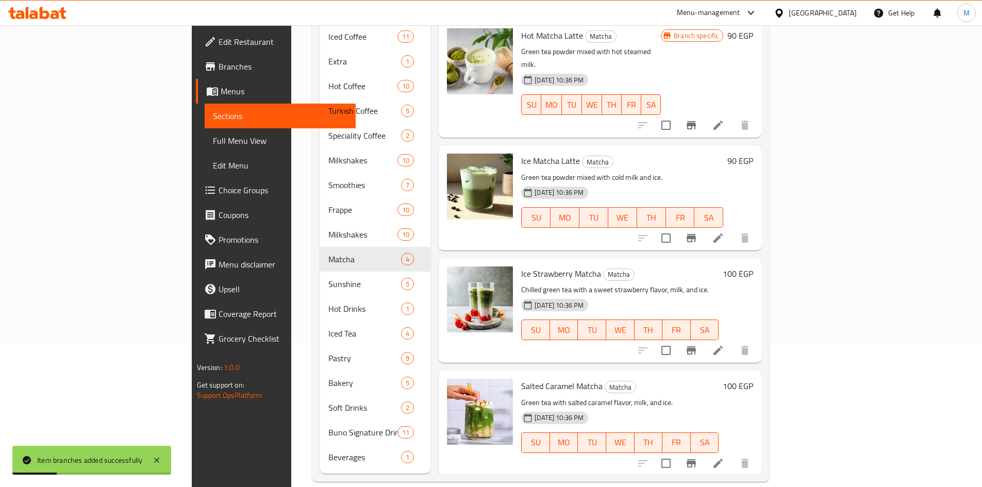
click at [696, 234] on icon "Branch-specific-item" at bounding box center [691, 238] width 9 height 8
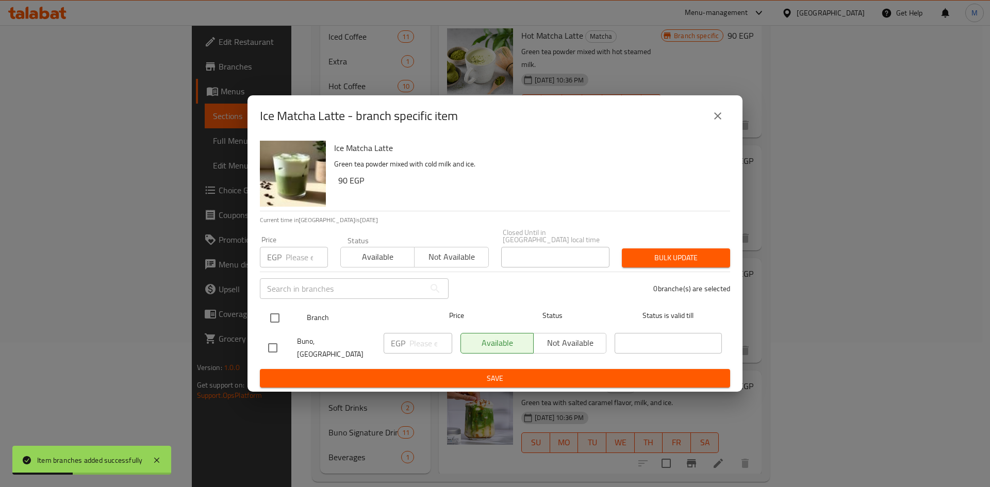
click at [272, 318] on input "checkbox" at bounding box center [275, 318] width 22 height 22
checkbox input "true"
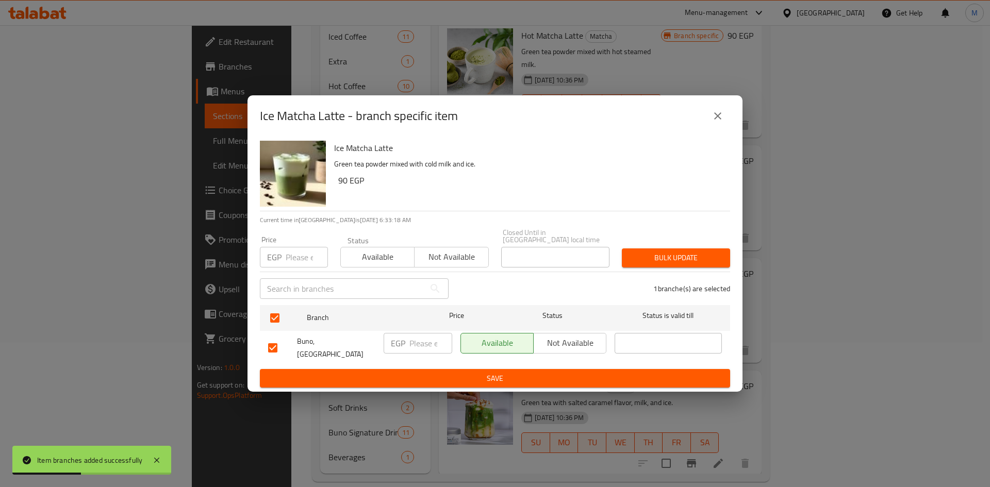
click at [284, 261] on div "EGP Price" at bounding box center [294, 257] width 68 height 21
paste input "90"
type input "90"
click at [666, 266] on button "Bulk update" at bounding box center [676, 258] width 108 height 19
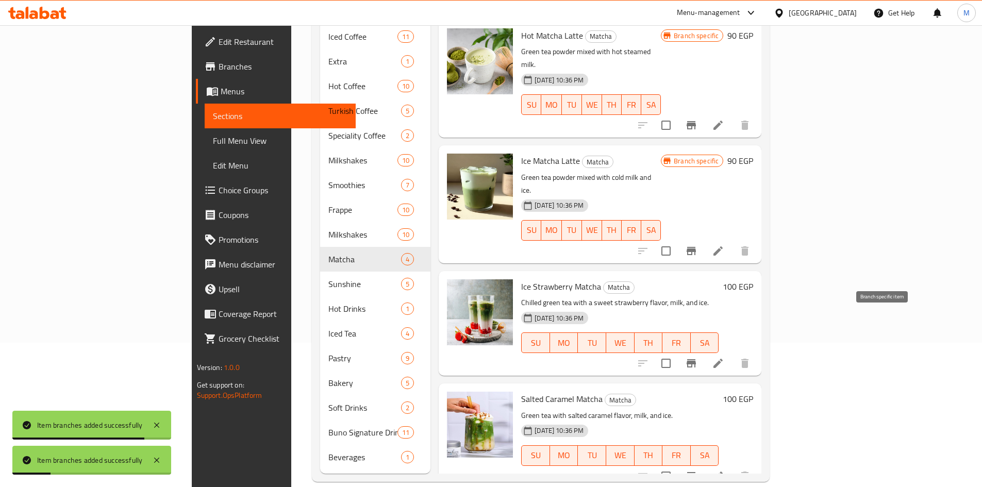
click at [696, 359] on icon "Branch-specific-item" at bounding box center [691, 363] width 9 height 8
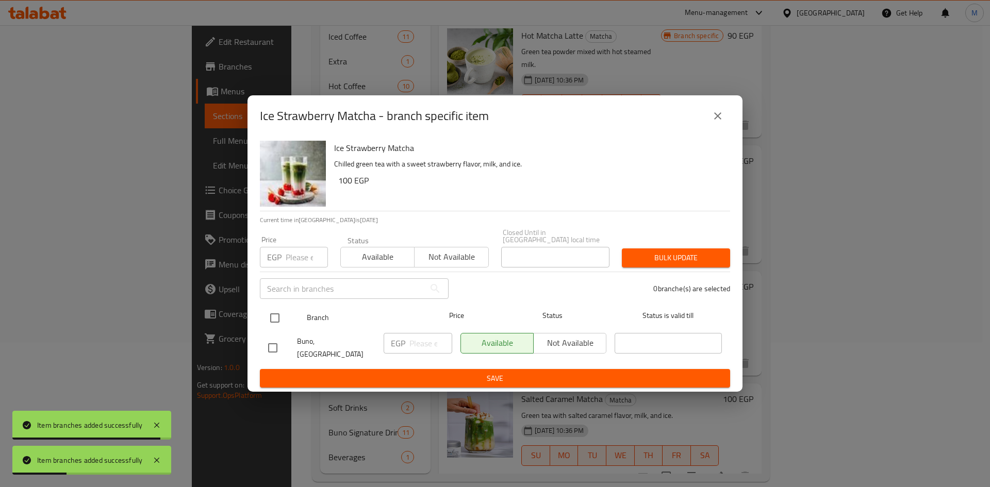
click at [280, 316] on input "checkbox" at bounding box center [275, 318] width 22 height 22
checkbox input "true"
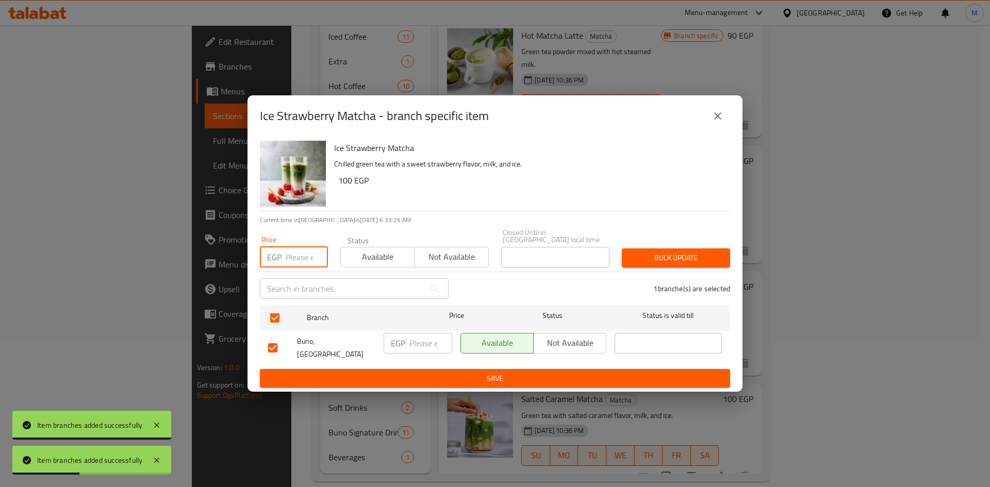
click at [289, 265] on input "number" at bounding box center [307, 257] width 42 height 21
paste input "100"
type input "100"
click at [690, 260] on span "Bulk update" at bounding box center [676, 258] width 92 height 13
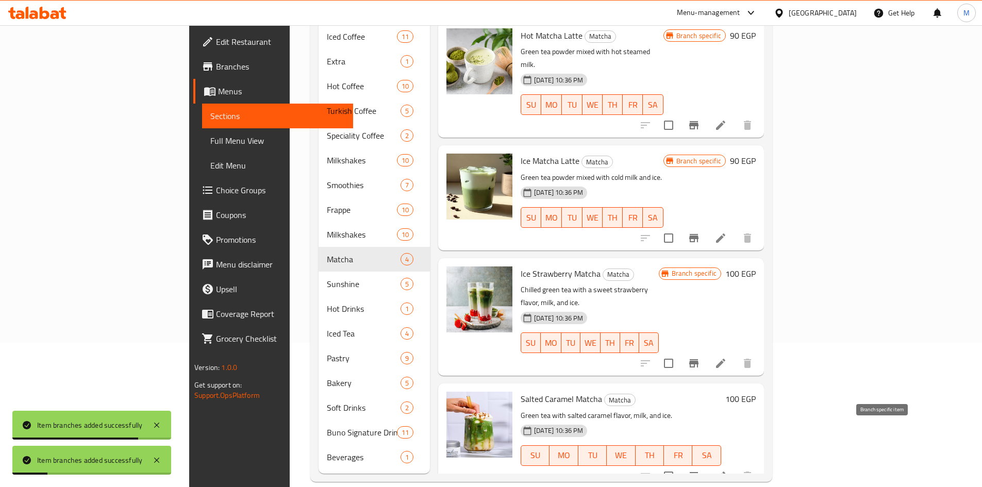
click at [699, 472] on icon "Branch-specific-item" at bounding box center [693, 476] width 9 height 8
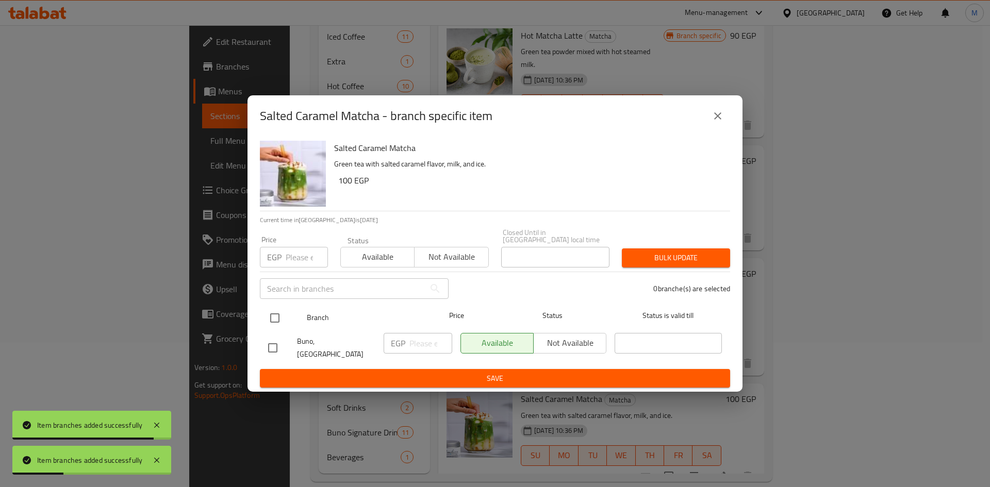
click at [273, 319] on input "checkbox" at bounding box center [275, 318] width 22 height 22
checkbox input "true"
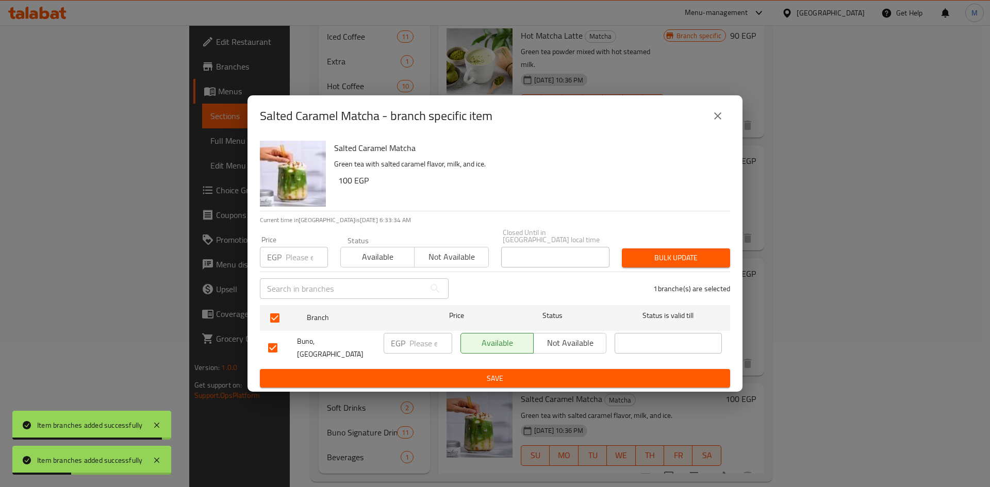
click at [297, 257] on input "number" at bounding box center [307, 257] width 42 height 21
paste input "100"
type input "100"
click at [679, 261] on span "Bulk update" at bounding box center [676, 258] width 92 height 13
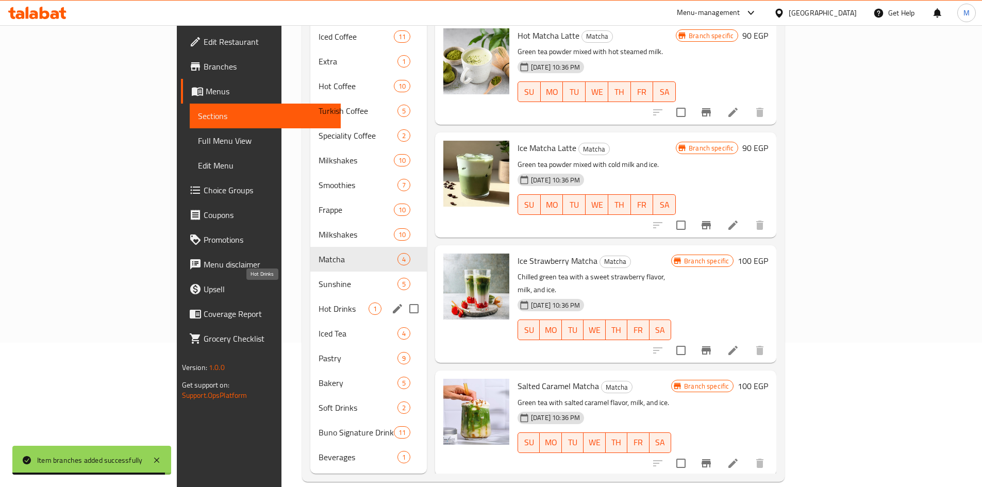
click at [319, 303] on span "Hot Drinks" at bounding box center [344, 309] width 50 height 12
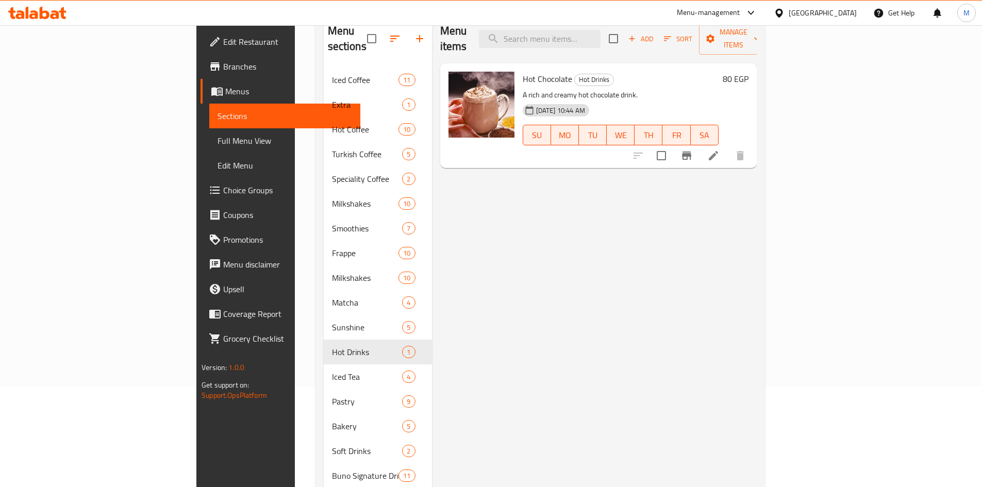
scroll to position [41, 0]
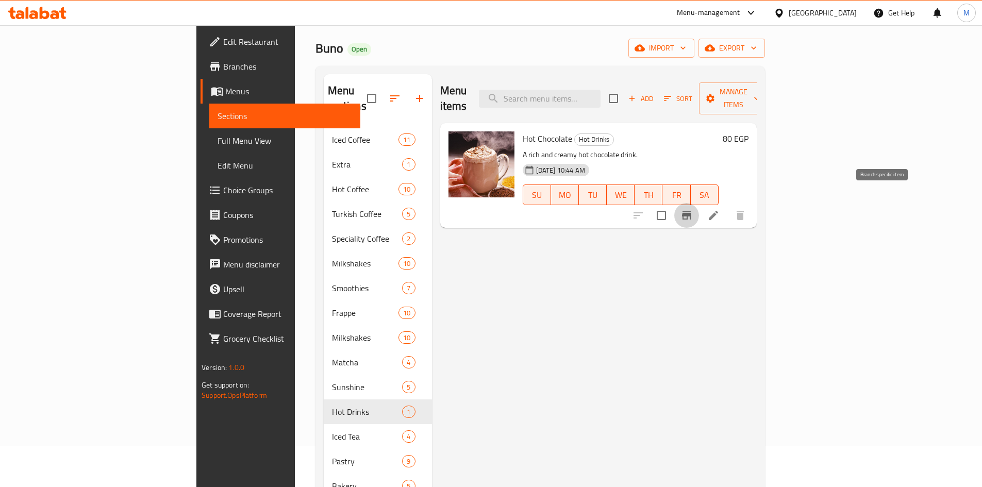
click at [693, 209] on icon "Branch-specific-item" at bounding box center [687, 215] width 12 height 12
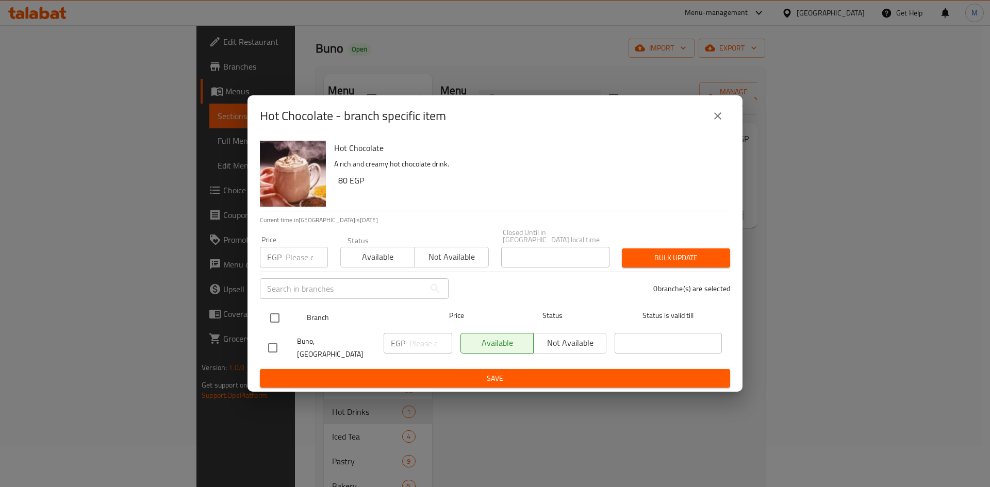
click at [277, 314] on input "checkbox" at bounding box center [275, 318] width 22 height 22
checkbox input "true"
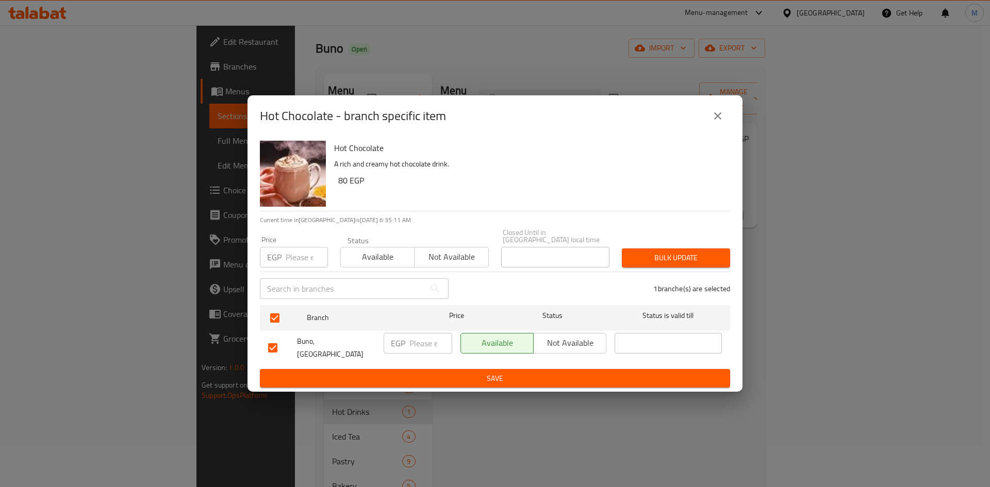
click at [289, 260] on input "number" at bounding box center [307, 257] width 42 height 21
paste input "80"
type input "80"
click at [645, 258] on span "Bulk update" at bounding box center [676, 258] width 92 height 13
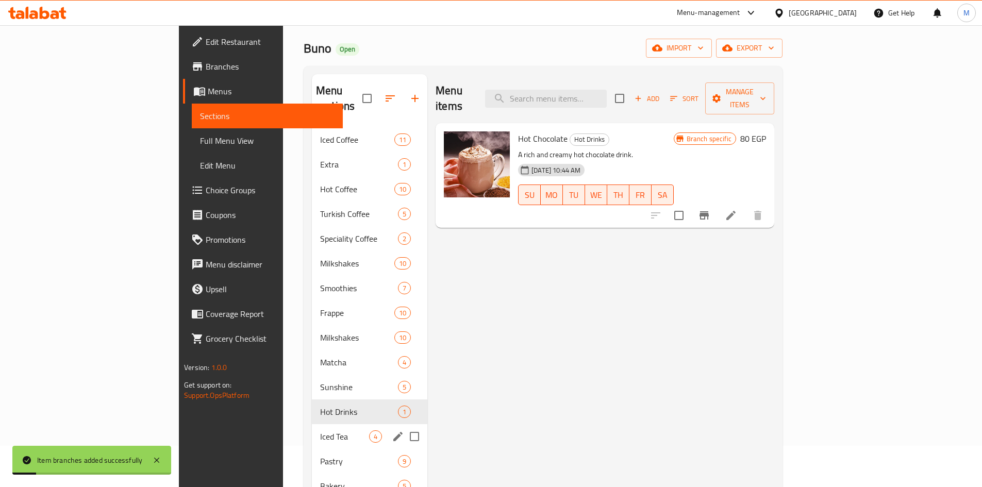
click at [320, 430] on span "Iced Tea" at bounding box center [344, 436] width 49 height 12
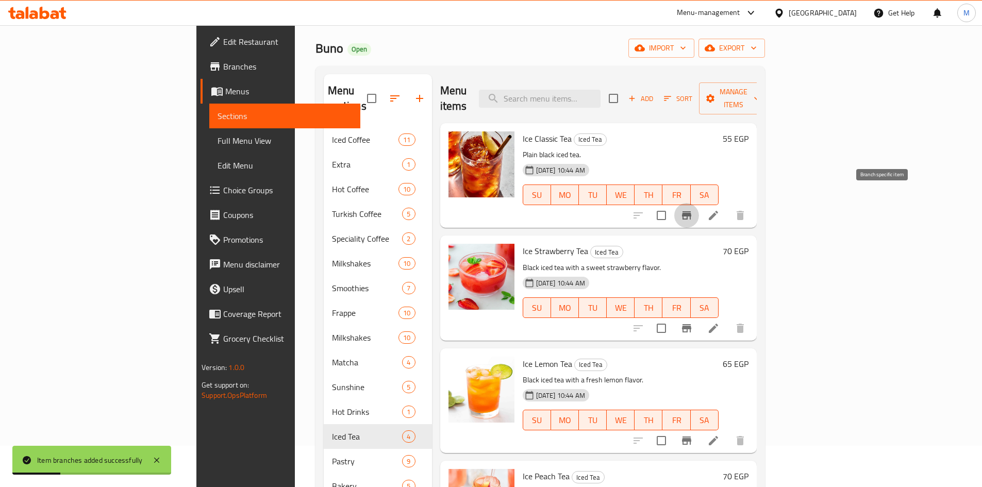
click at [693, 209] on icon "Branch-specific-item" at bounding box center [687, 215] width 12 height 12
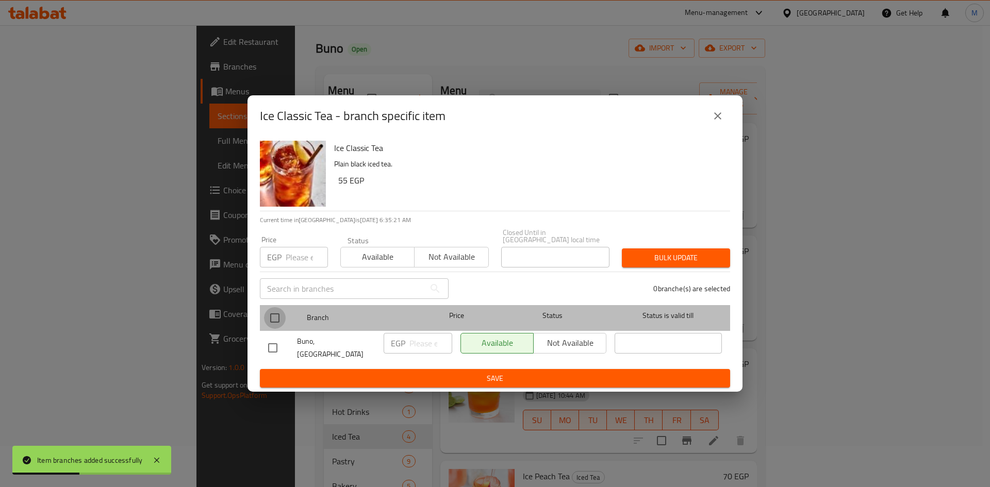
click at [276, 318] on input "checkbox" at bounding box center [275, 318] width 22 height 22
checkbox input "true"
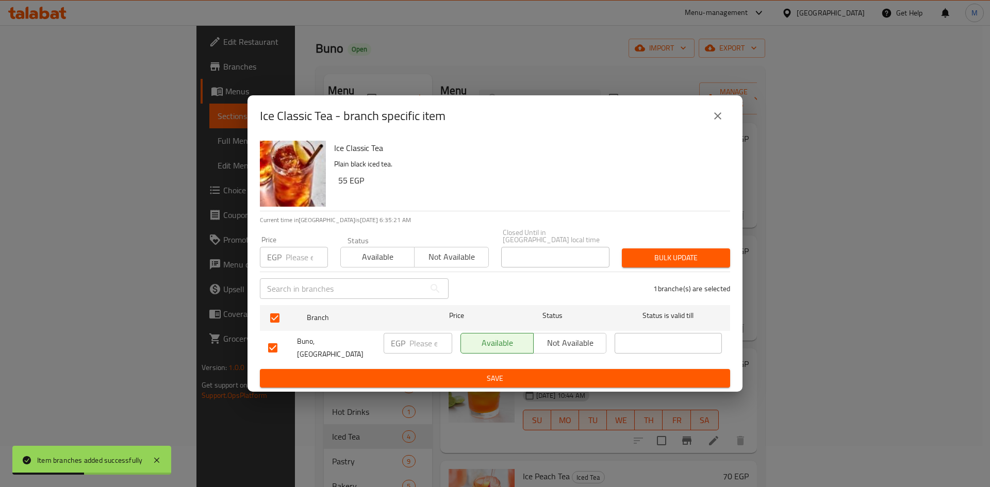
click at [302, 234] on div "Price EGP Price" at bounding box center [294, 252] width 80 height 44
click at [296, 249] on input "number" at bounding box center [307, 257] width 42 height 21
paste input "60"
type input "60"
click at [653, 253] on span "Bulk update" at bounding box center [676, 258] width 92 height 13
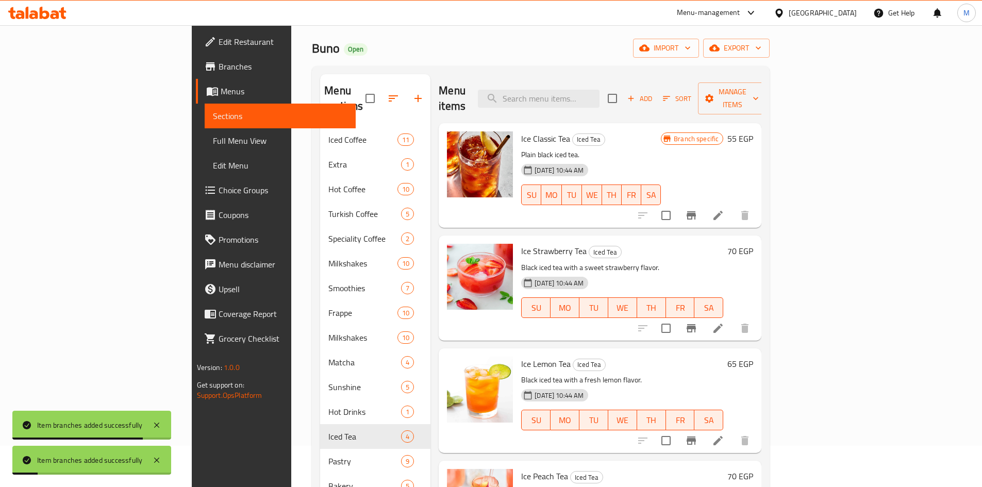
click at [698, 322] on icon "Branch-specific-item" at bounding box center [691, 328] width 12 height 12
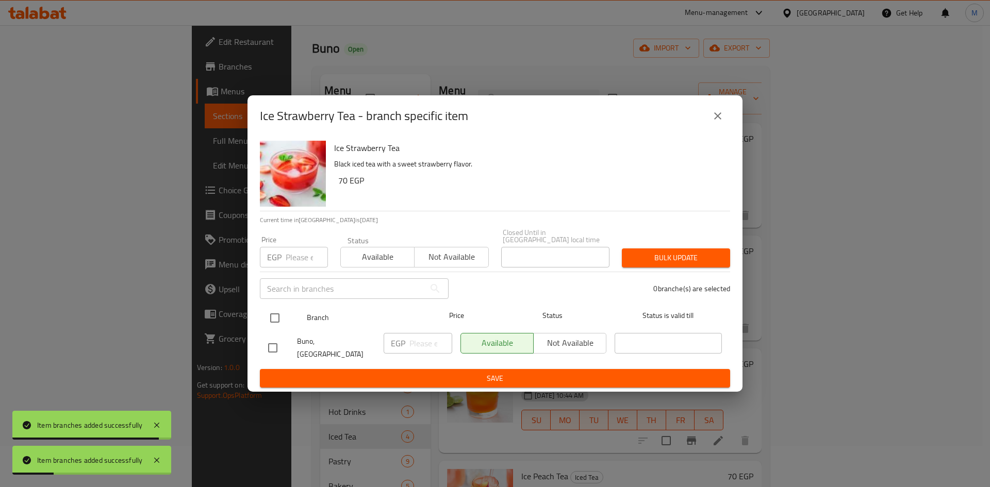
click at [272, 317] on input "checkbox" at bounding box center [275, 318] width 22 height 22
checkbox input "true"
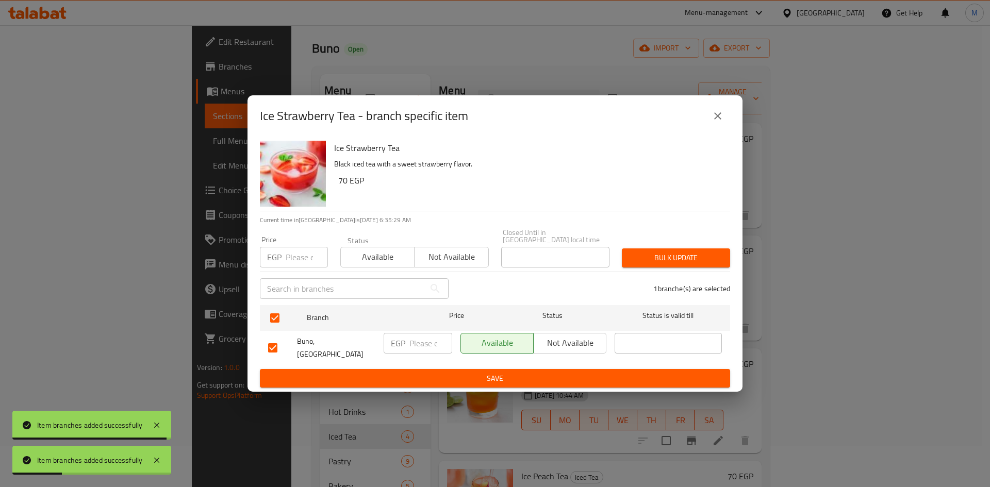
click at [296, 249] on input "number" at bounding box center [307, 257] width 42 height 21
paste input "80"
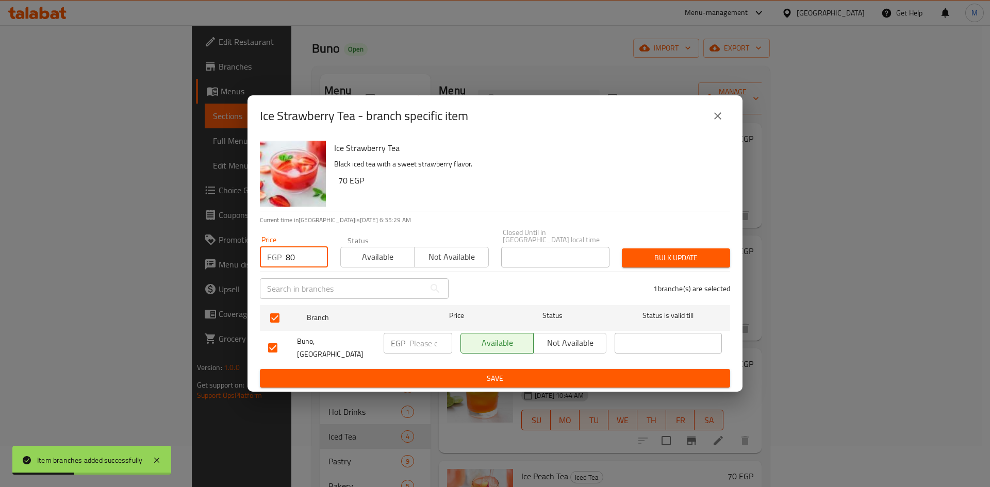
type input "80"
click at [655, 252] on span "Bulk update" at bounding box center [676, 258] width 92 height 13
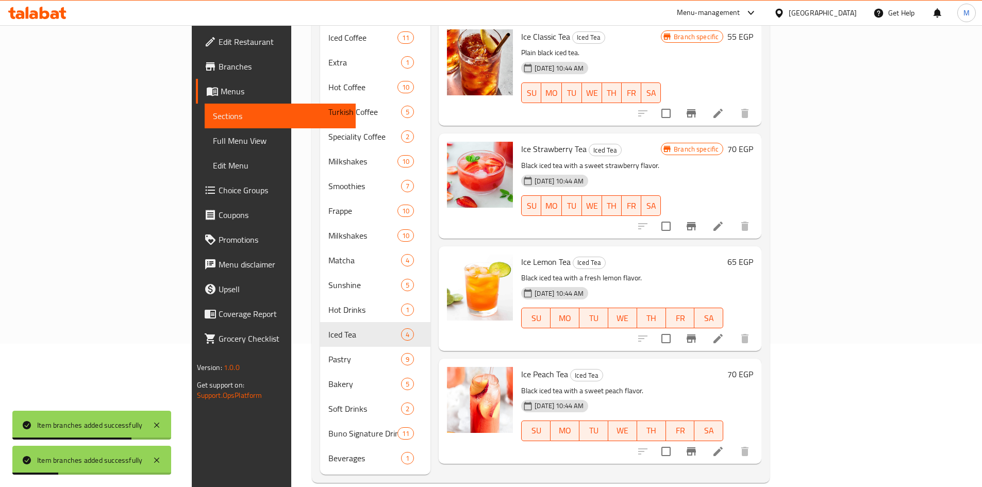
scroll to position [144, 0]
click at [698, 332] on icon "Branch-specific-item" at bounding box center [691, 338] width 12 height 12
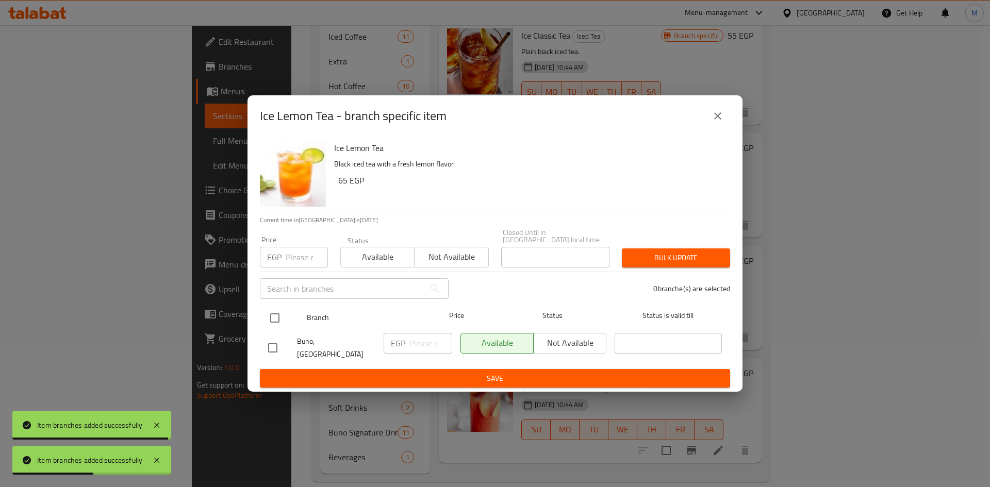
click at [273, 317] on input "checkbox" at bounding box center [275, 318] width 22 height 22
checkbox input "true"
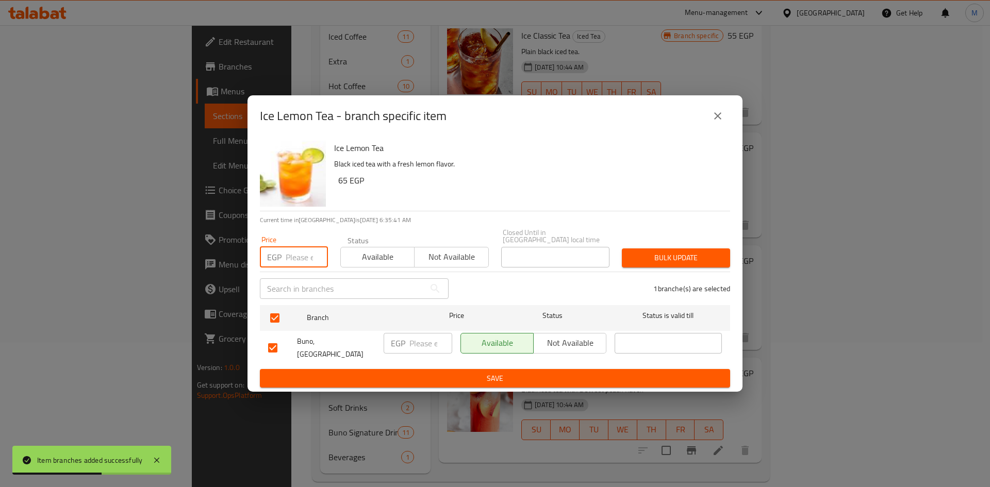
click at [292, 265] on input "number" at bounding box center [307, 257] width 42 height 21
paste input "80"
type input "80"
click at [657, 243] on div "Bulk update" at bounding box center [676, 257] width 121 height 31
click at [661, 250] on button "Bulk update" at bounding box center [676, 258] width 108 height 19
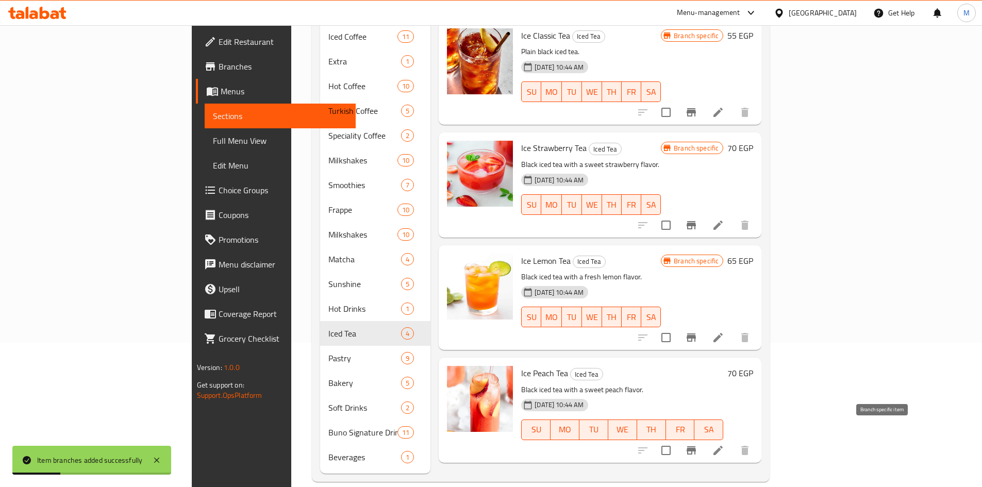
click at [696, 446] on icon "Branch-specific-item" at bounding box center [691, 450] width 9 height 8
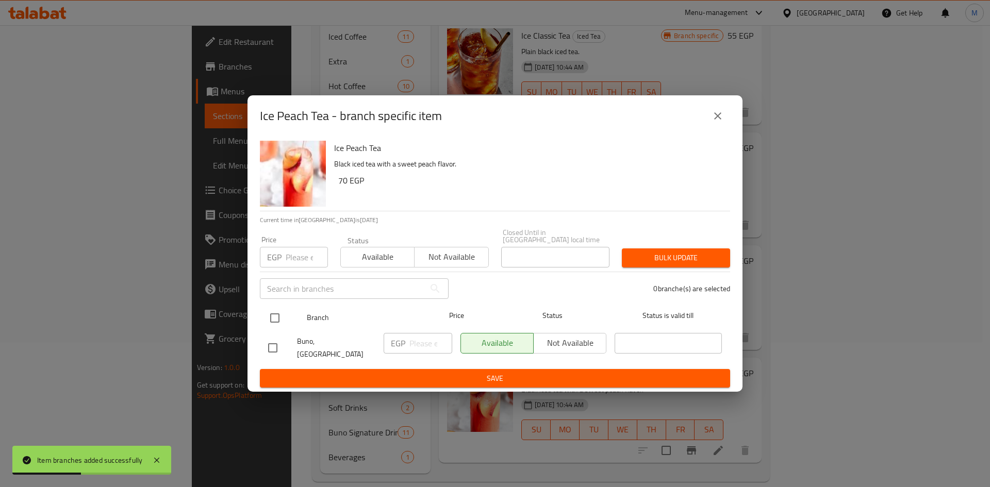
click at [276, 316] on input "checkbox" at bounding box center [275, 318] width 22 height 22
checkbox input "true"
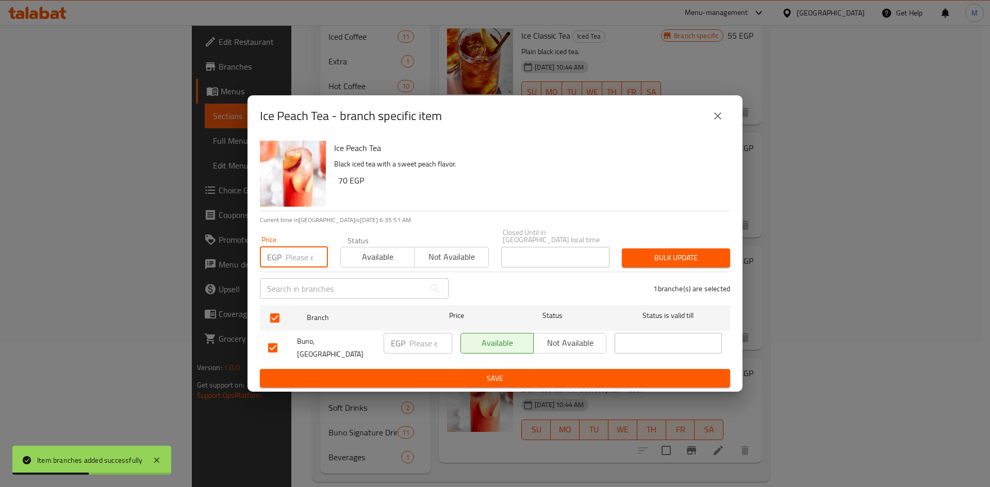
click at [288, 267] on input "number" at bounding box center [307, 257] width 42 height 21
paste input "80"
type input "80"
click at [646, 251] on button "Bulk update" at bounding box center [676, 258] width 108 height 19
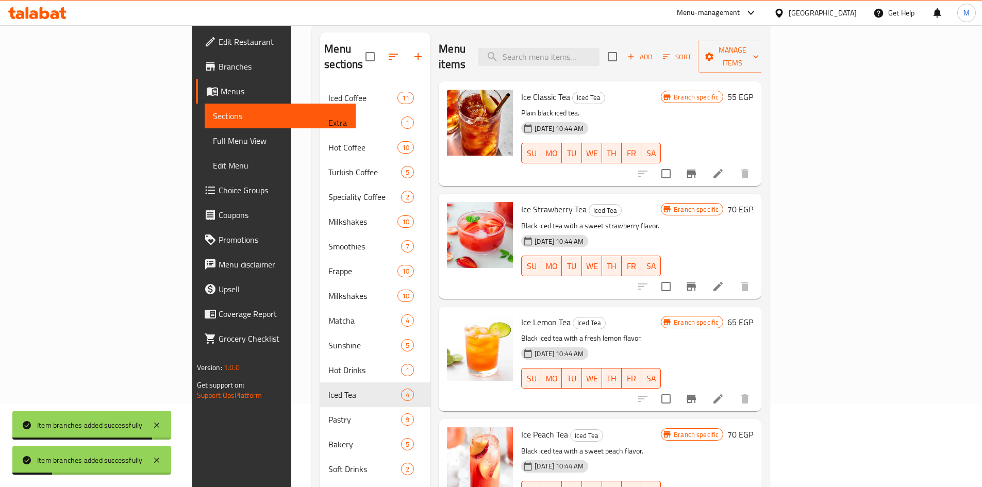
scroll to position [0, 0]
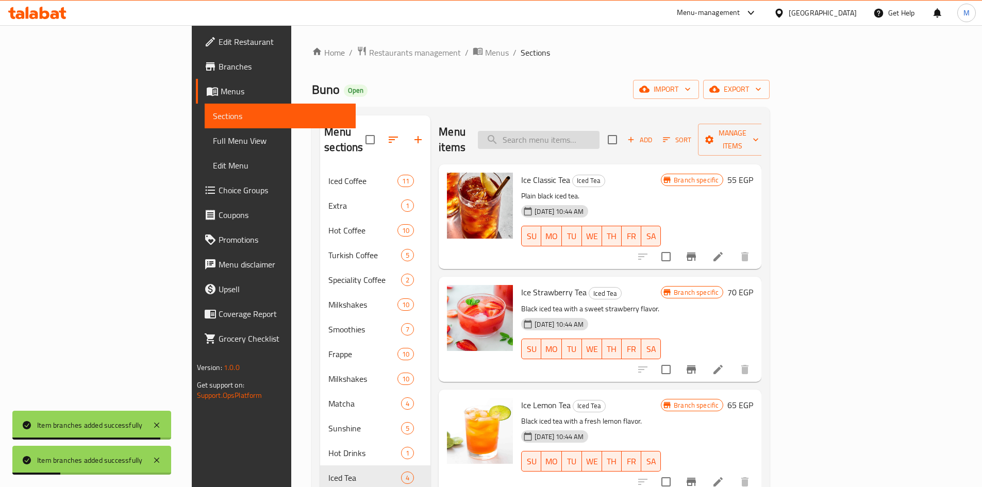
click at [600, 131] on input "search" at bounding box center [539, 140] width 122 height 18
paste input "Ice tea passion fruit"
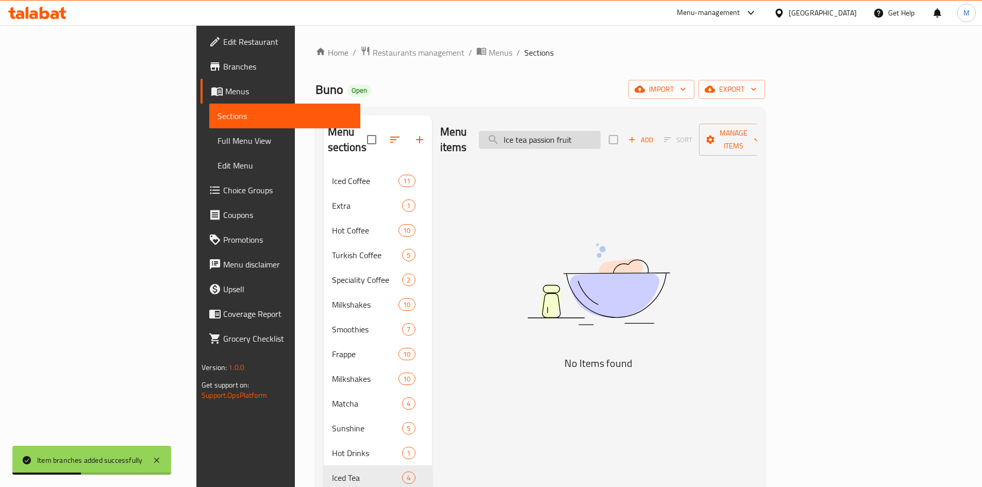
click at [601, 135] on input "Ice tea passion fruit" at bounding box center [540, 140] width 122 height 18
type input "I"
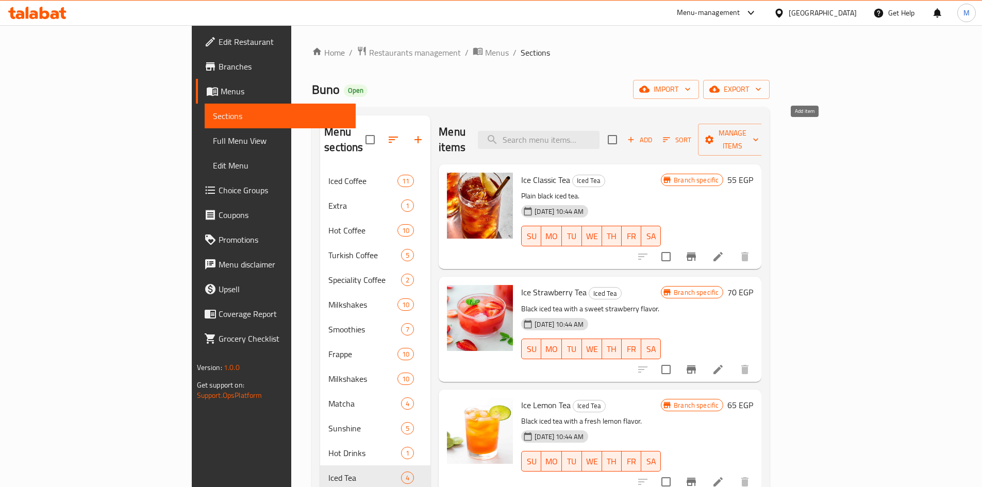
click at [654, 134] on span "Add" at bounding box center [640, 140] width 28 height 12
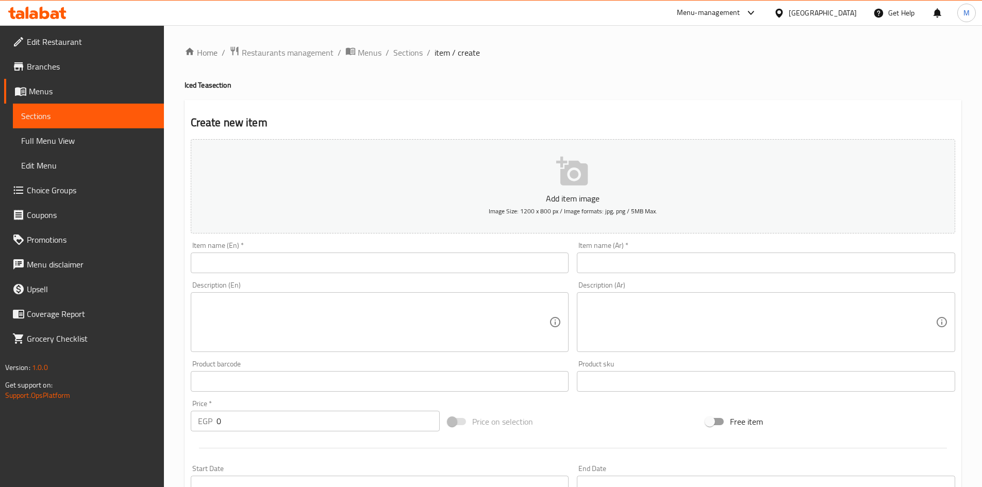
click at [307, 262] on input "text" at bounding box center [380, 263] width 378 height 21
paste input "Ice tea passion fruit"
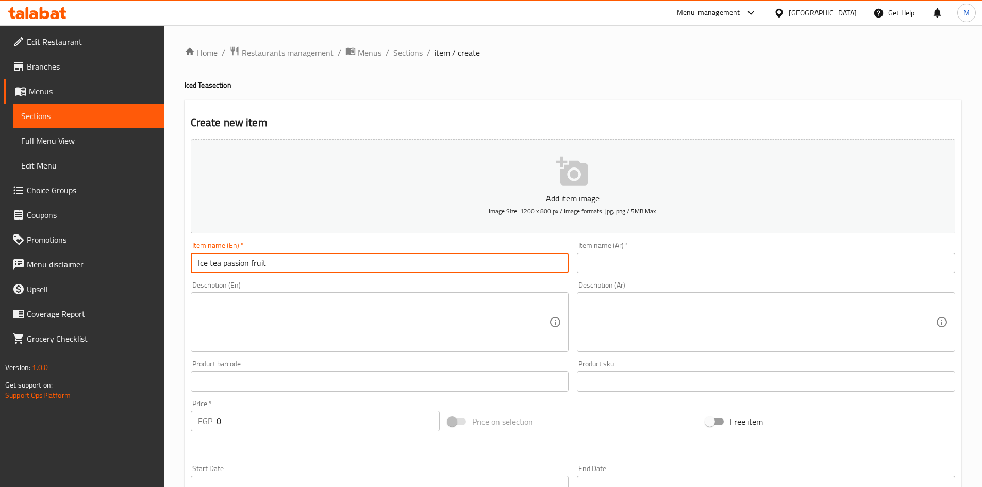
click at [254, 261] on input "Ice tea passion fruit" at bounding box center [380, 263] width 378 height 21
click at [307, 262] on input "Ice Tea Passion Fruit" at bounding box center [380, 263] width 378 height 21
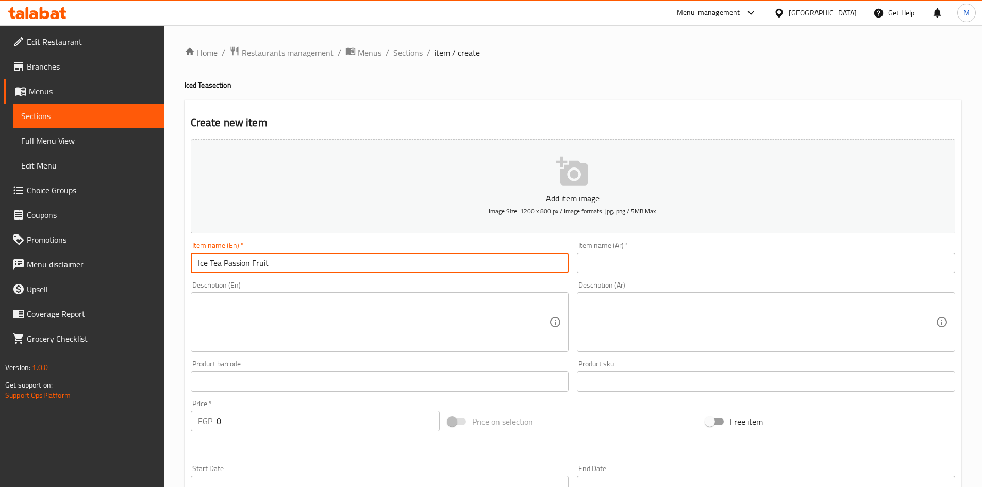
click at [307, 262] on input "Ice Tea Passion Fruit" at bounding box center [380, 263] width 378 height 21
type input "Ice Tea Passion Fruit"
click at [650, 264] on input "text" at bounding box center [766, 263] width 378 height 21
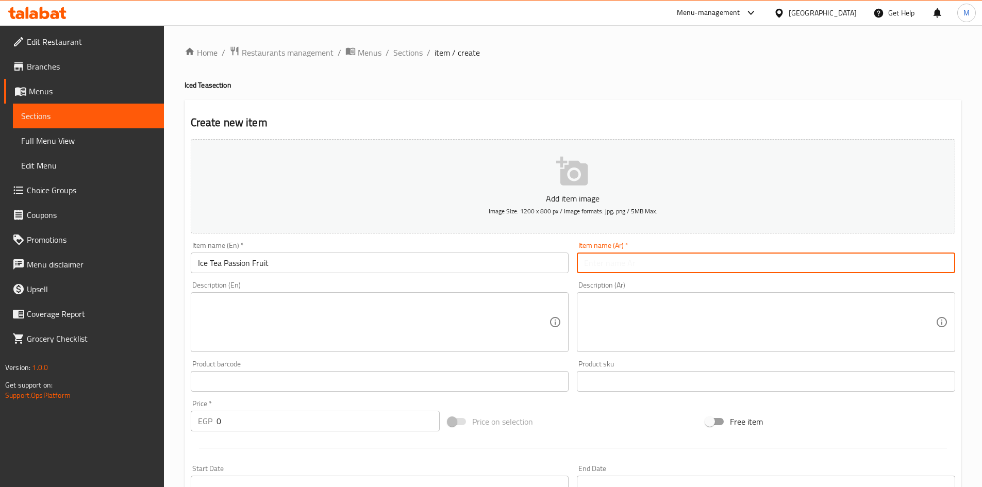
paste input "شاي مثلج بنكهة فاكهة العاطفة"
click at [905, 264] on input "شاي مثلج بنكهة فاكهة العاطفة" at bounding box center [766, 263] width 378 height 21
drag, startPoint x: 905, startPoint y: 264, endPoint x: 848, endPoint y: 264, distance: 57.2
click at [848, 264] on input "شاي مثلج بنكهة فاكهة العاطفة" at bounding box center [766, 263] width 378 height 21
type input "شاي مثلج باشن فروت"
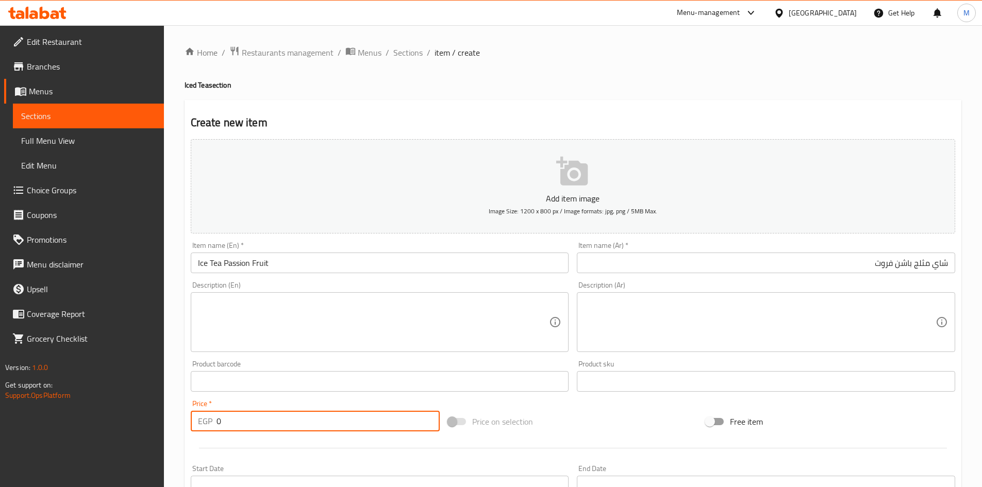
click at [299, 415] on input "0" at bounding box center [329, 421] width 224 height 21
click at [299, 414] on input "0" at bounding box center [329, 421] width 224 height 21
paste input "85"
type input "85"
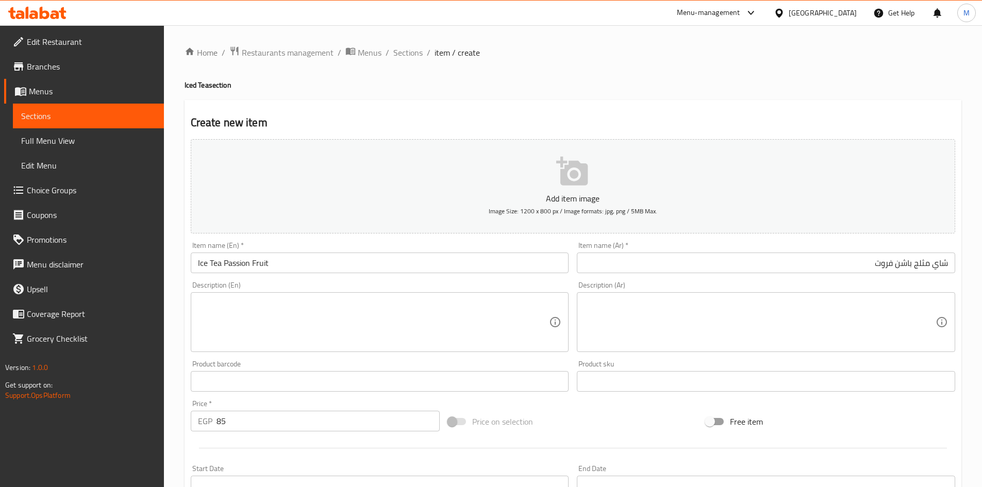
click at [299, 396] on div "Price   * EGP 85 Price *" at bounding box center [316, 416] width 258 height 40
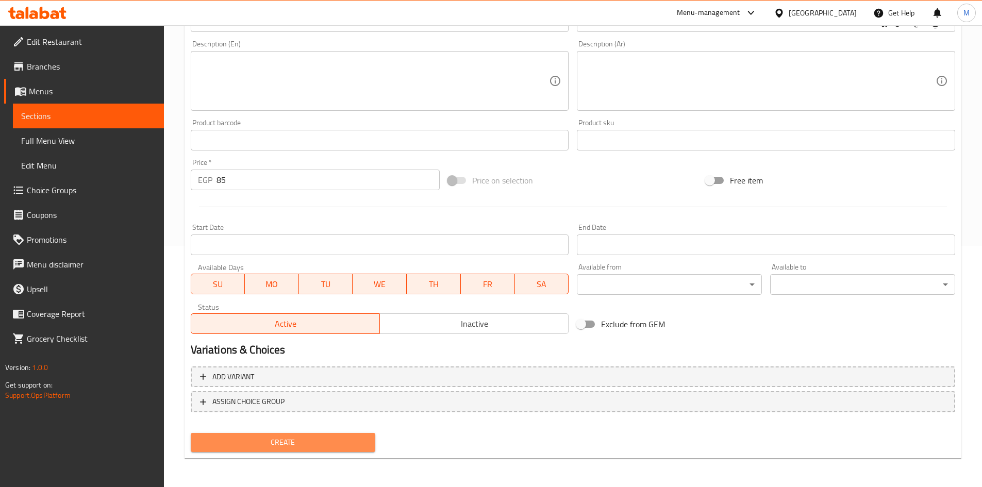
drag, startPoint x: 329, startPoint y: 448, endPoint x: 328, endPoint y: 346, distance: 101.6
click at [328, 448] on span "Create" at bounding box center [283, 442] width 169 height 13
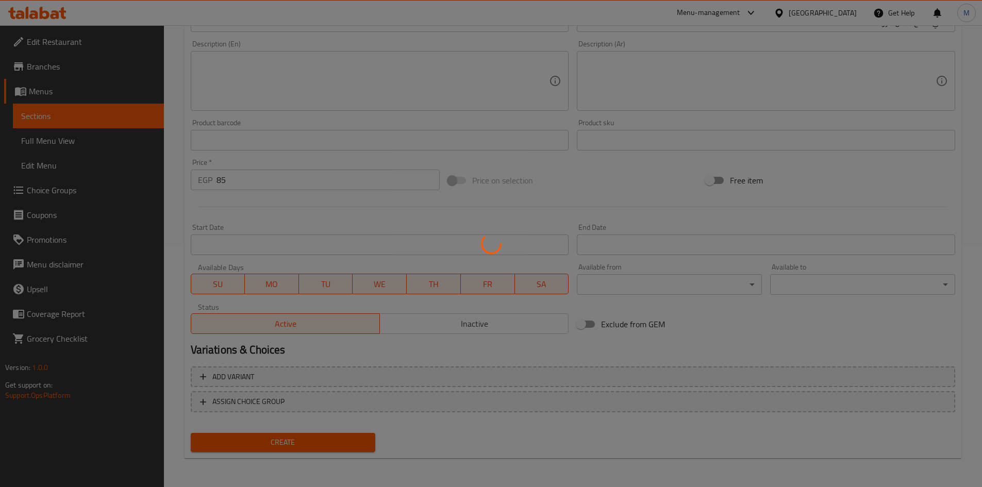
type input "0"
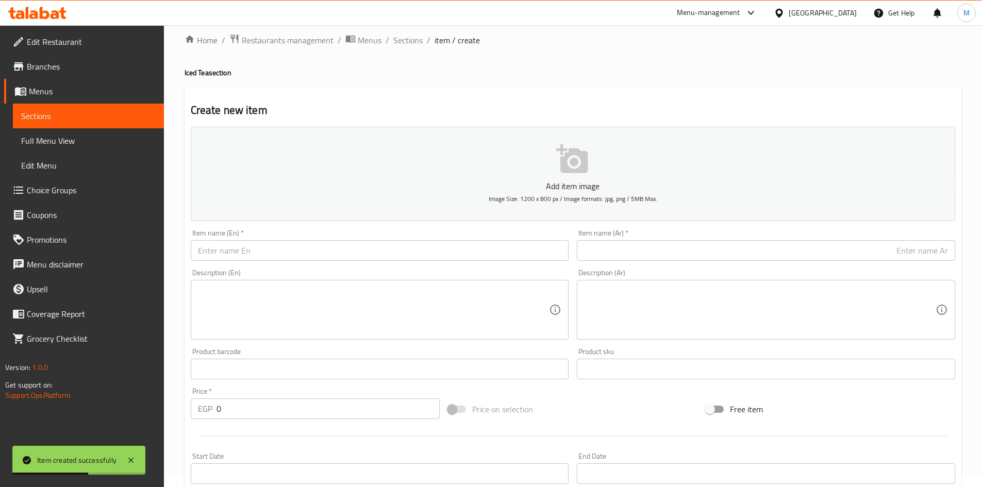
scroll to position [0, 0]
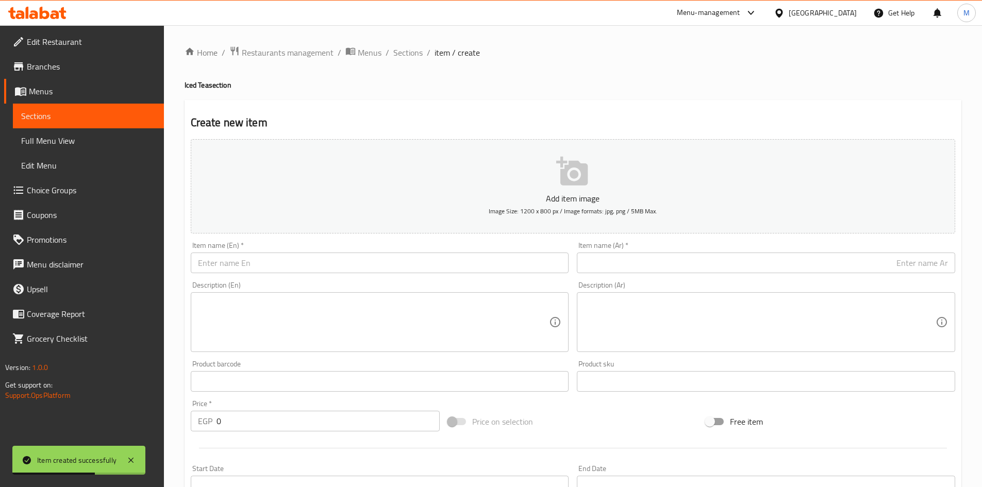
drag, startPoint x: 400, startPoint y: 56, endPoint x: 400, endPoint y: 74, distance: 18.1
click at [400, 56] on span "Sections" at bounding box center [407, 52] width 29 height 12
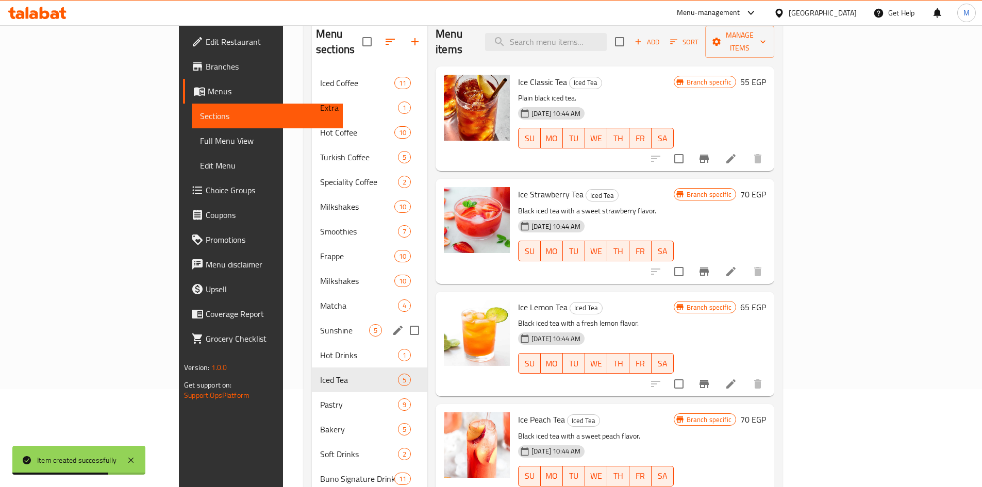
scroll to position [144, 0]
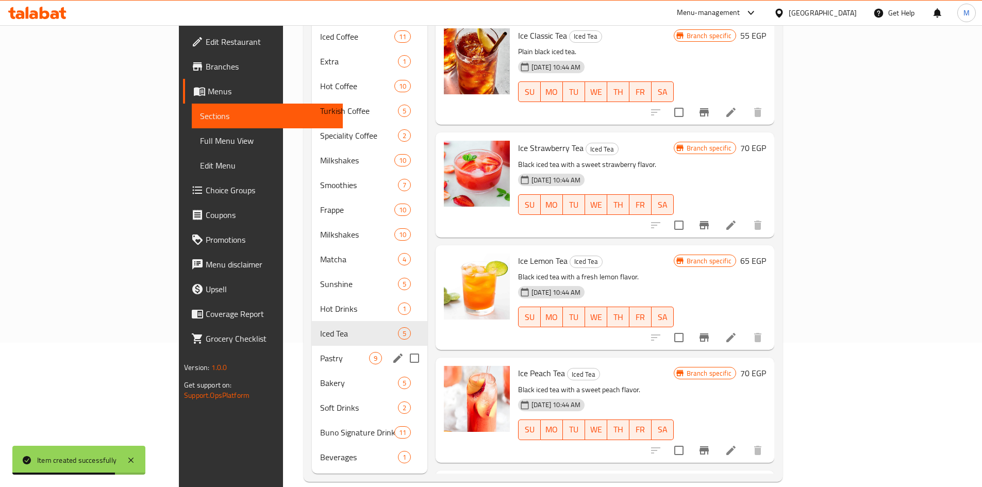
click at [320, 352] on span "Pastry" at bounding box center [344, 358] width 49 height 12
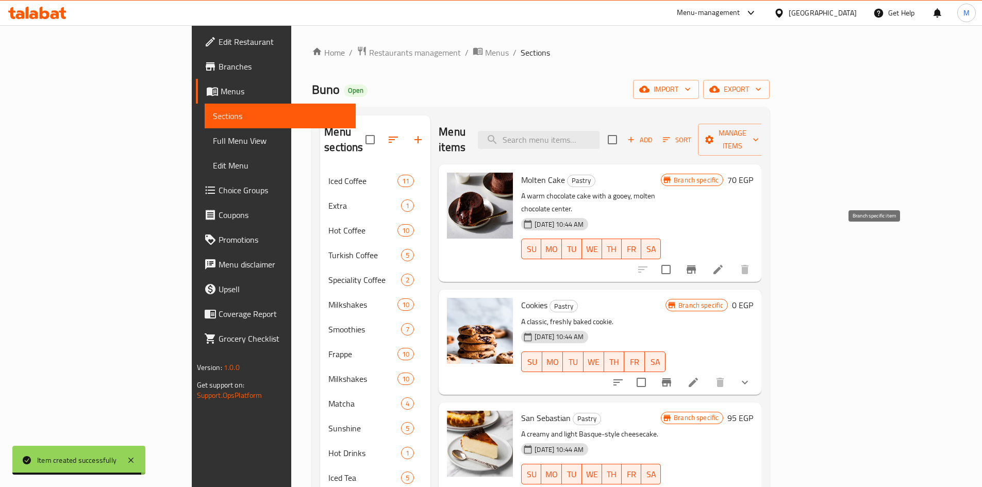
click at [698, 263] on icon "Branch-specific-item" at bounding box center [691, 269] width 12 height 12
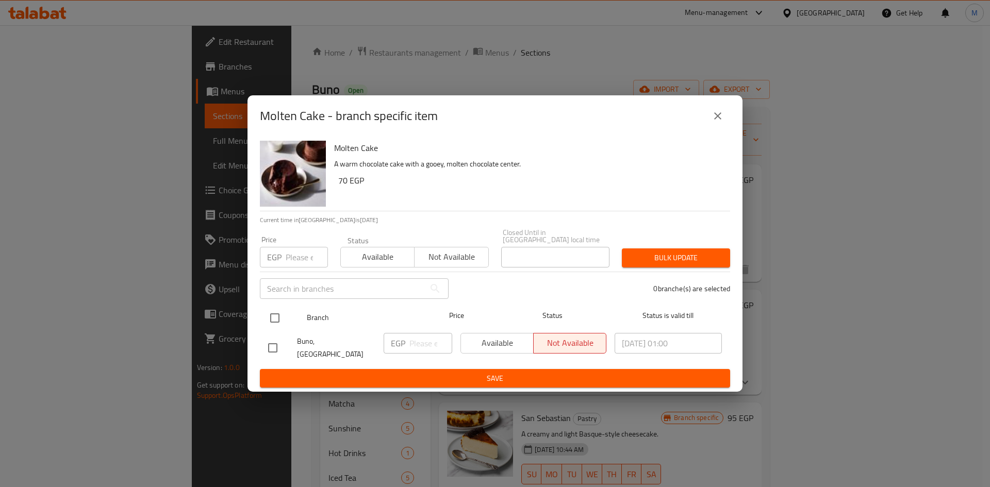
click at [276, 315] on input "checkbox" at bounding box center [275, 318] width 22 height 22
checkbox input "true"
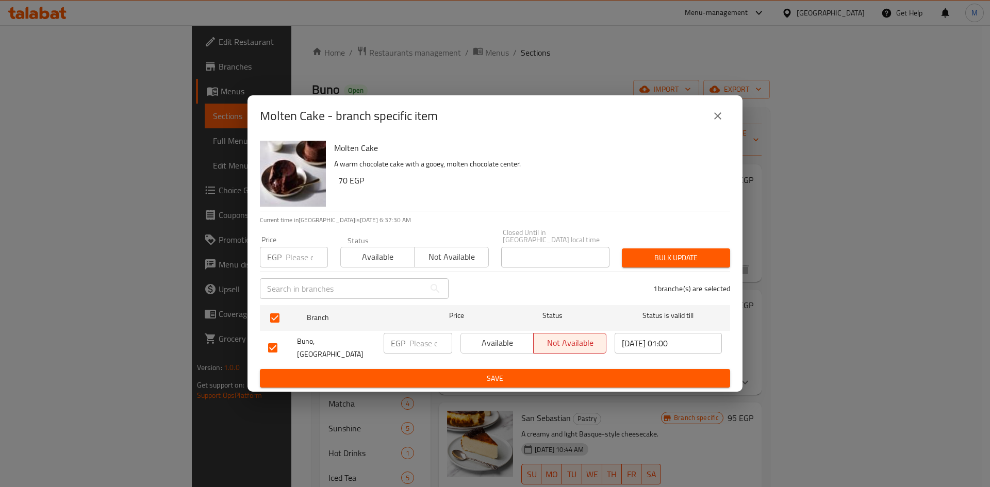
click at [308, 267] on input "number" at bounding box center [307, 257] width 42 height 21
paste input "85"
type input "85"
click at [660, 253] on span "Bulk update" at bounding box center [676, 258] width 92 height 13
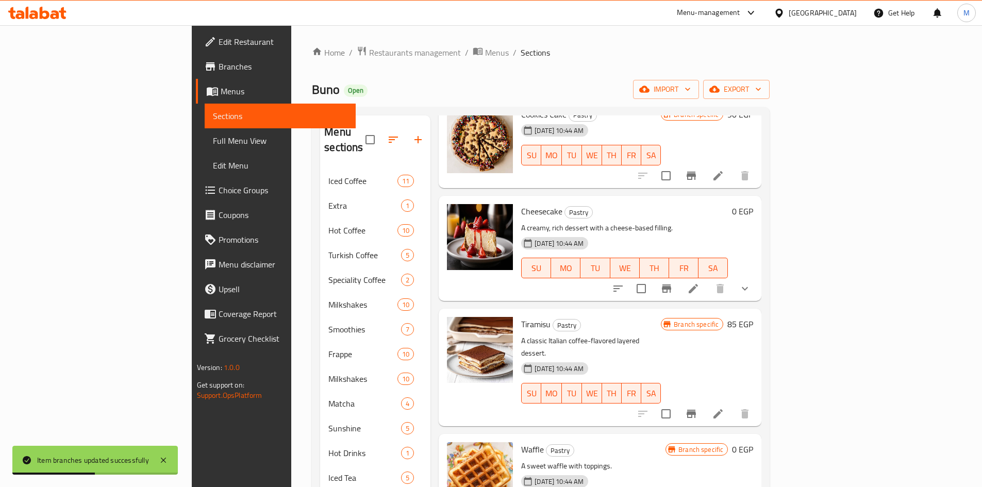
scroll to position [516, 0]
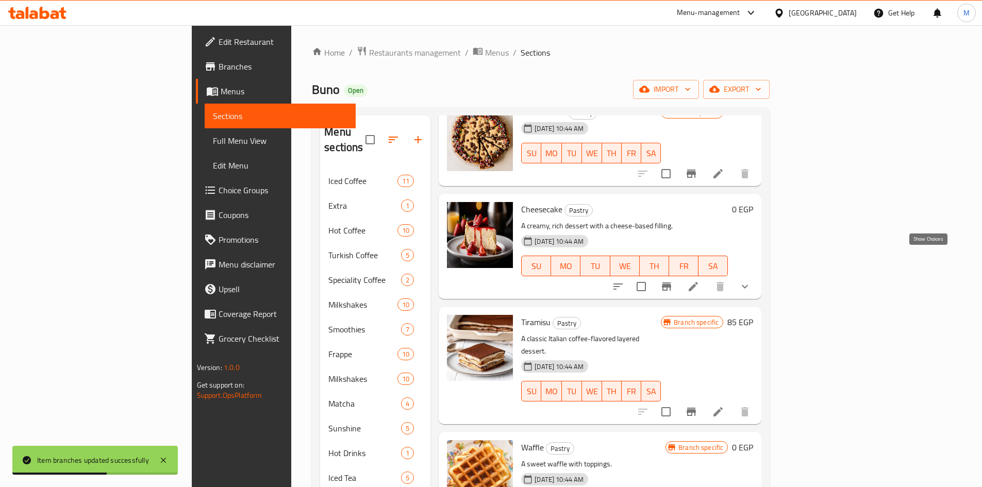
click at [751, 280] on icon "show more" at bounding box center [745, 286] width 12 height 12
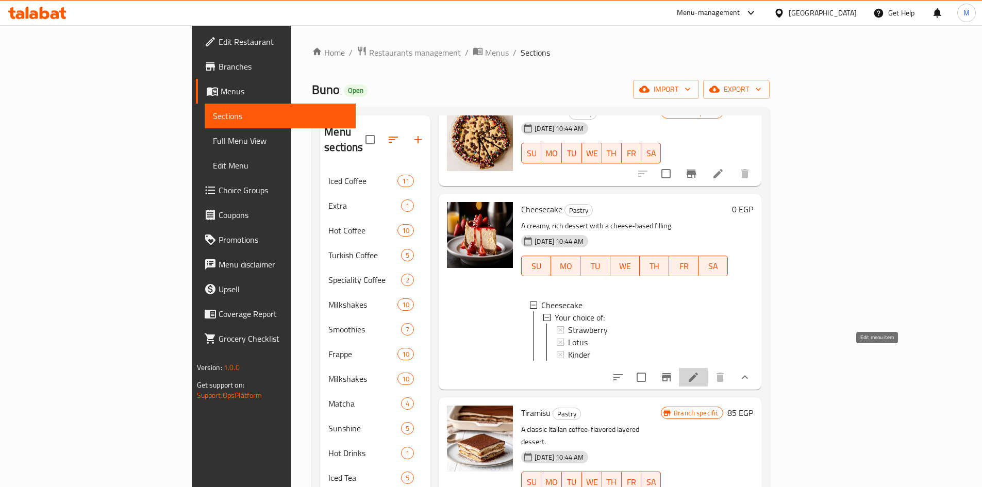
click at [700, 371] on icon at bounding box center [693, 377] width 12 height 12
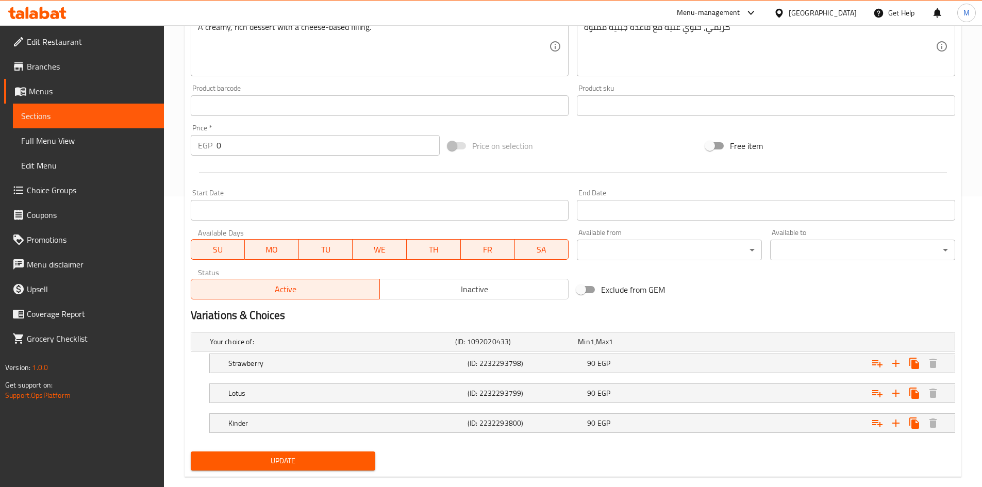
scroll to position [309, 0]
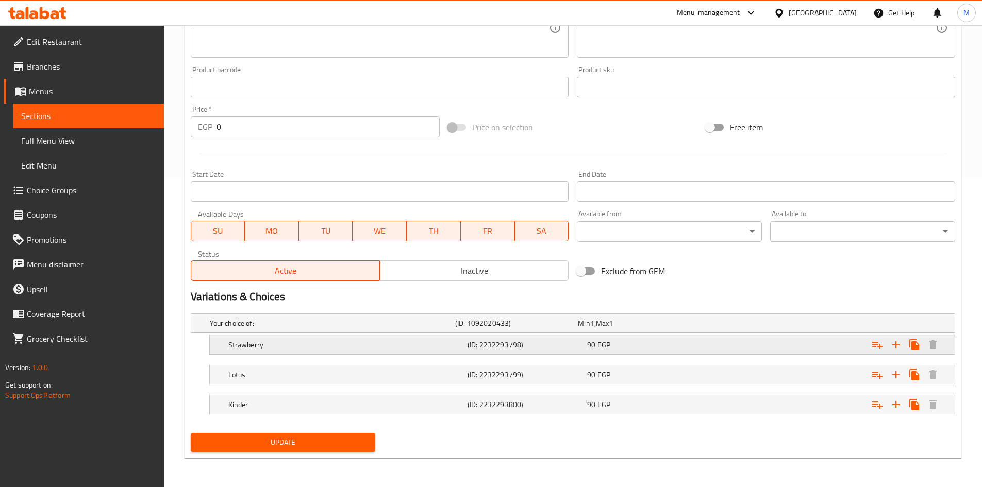
click at [270, 347] on h5 "Strawberry" at bounding box center [345, 345] width 235 height 10
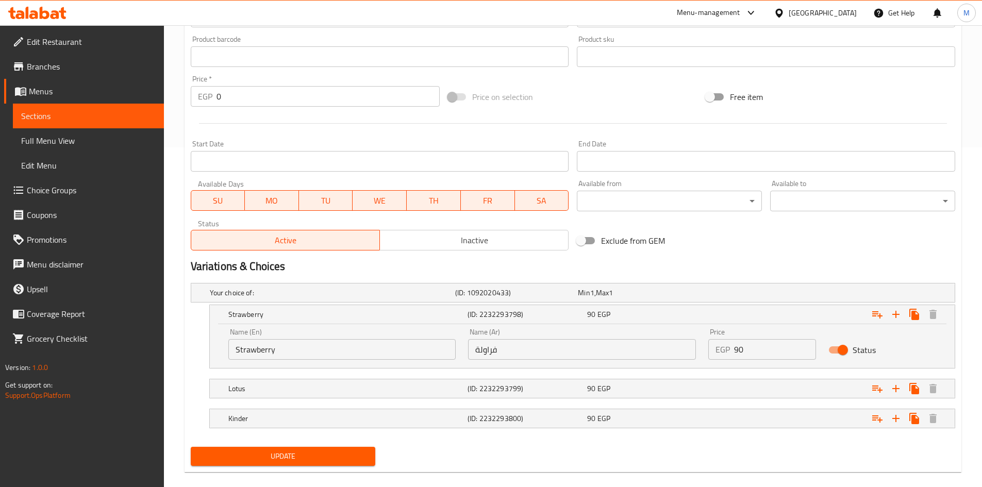
scroll to position [354, 0]
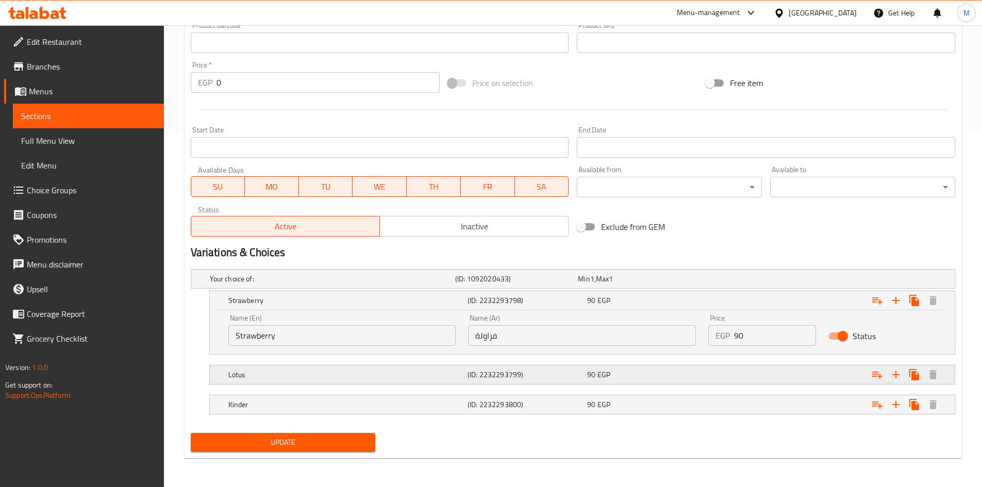
click at [406, 366] on div "Lotus (ID: 2232293799) 90 EGP" at bounding box center [585, 374] width 718 height 23
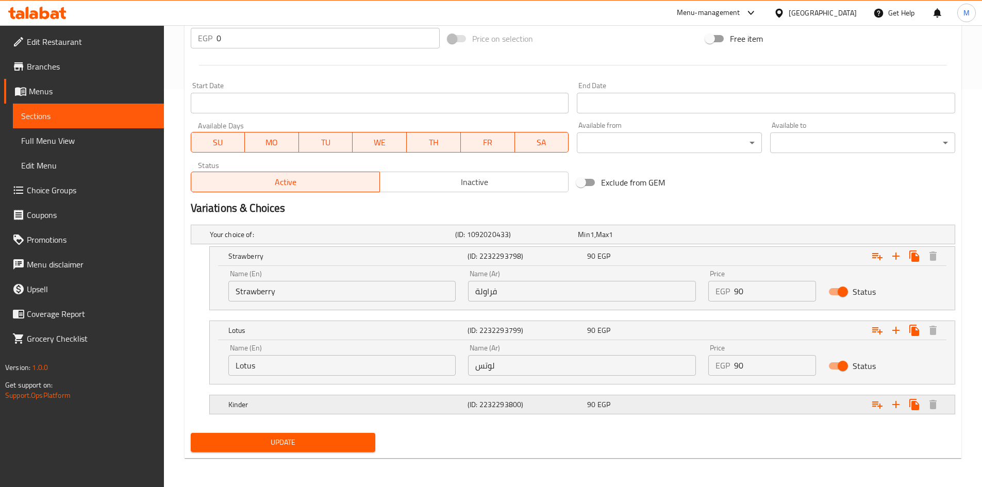
click at [399, 400] on h5 "Kinder" at bounding box center [345, 405] width 235 height 10
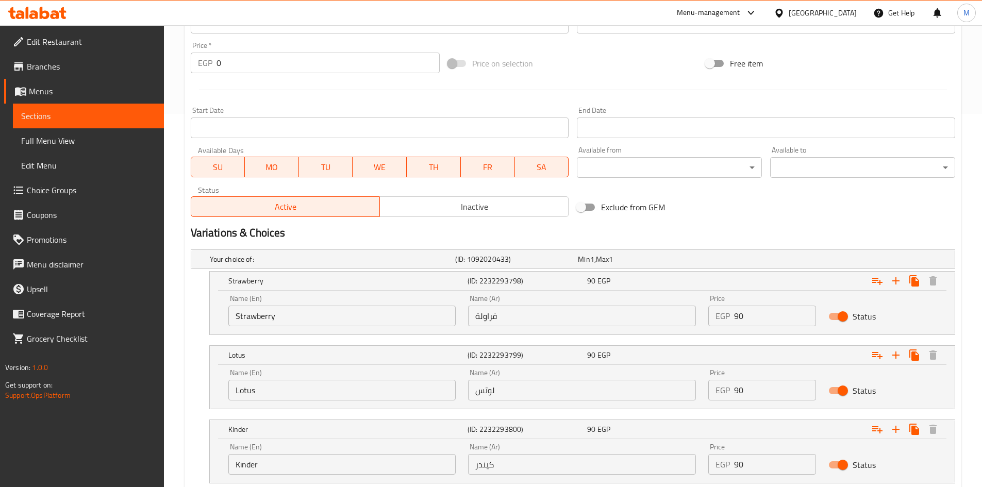
scroll to position [391, 0]
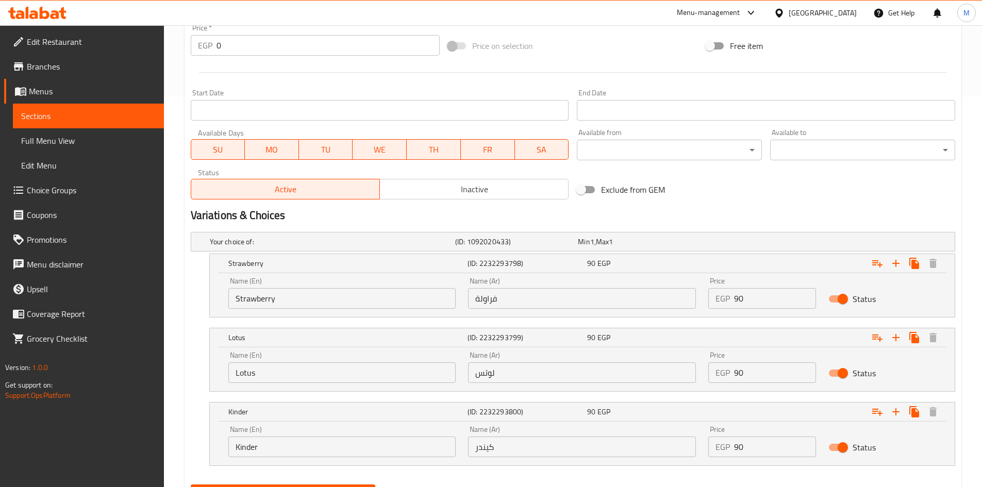
click at [320, 368] on input "Lotus" at bounding box center [342, 372] width 228 height 21
paste input "blueberry"
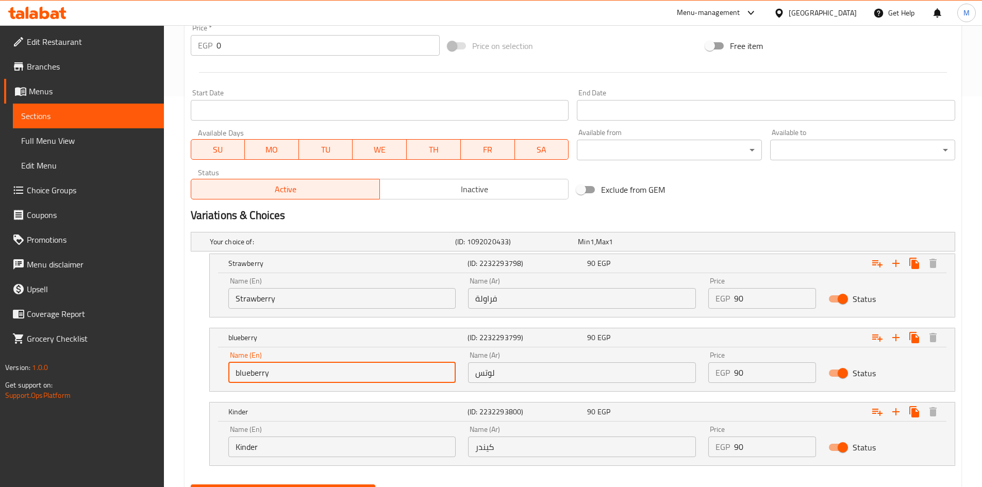
type input "blueberry"
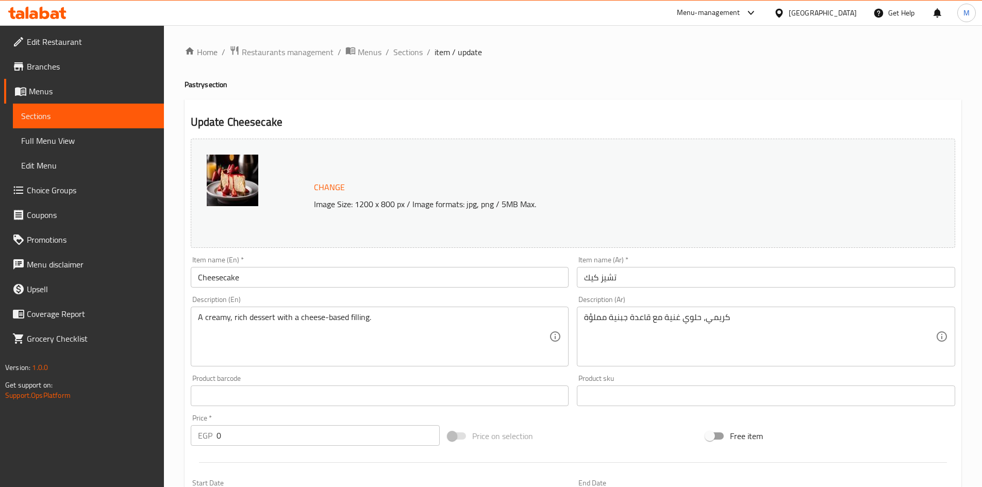
scroll to position [0, 0]
click at [193, 85] on h4 "Pastry section" at bounding box center [573, 85] width 777 height 10
copy h4 "Pastry"
click at [195, 83] on h4 "Pastry section" at bounding box center [573, 85] width 777 height 10
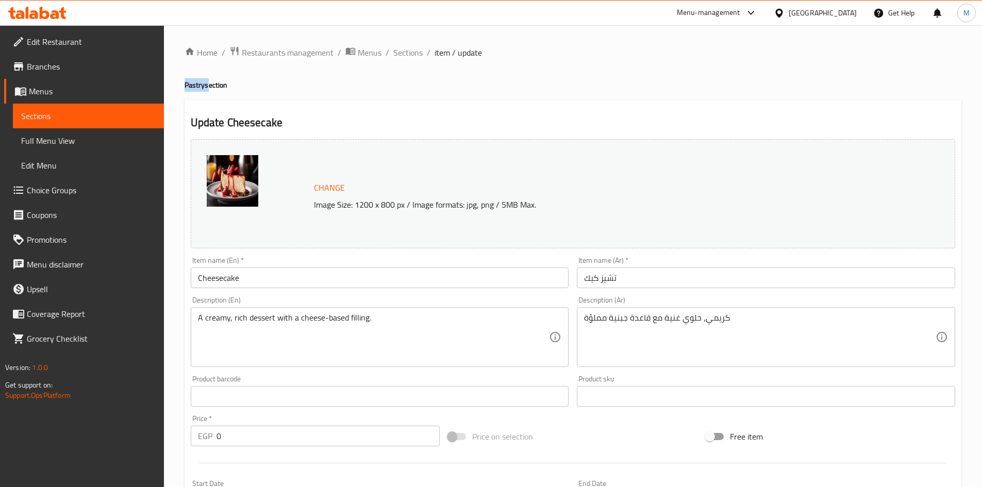
click at [195, 83] on h4 "Pastry section" at bounding box center [573, 85] width 777 height 10
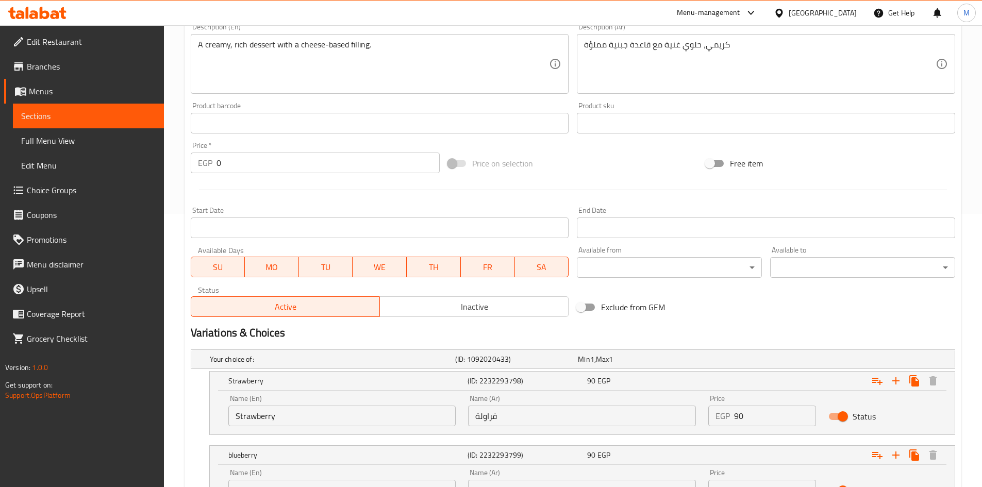
scroll to position [442, 0]
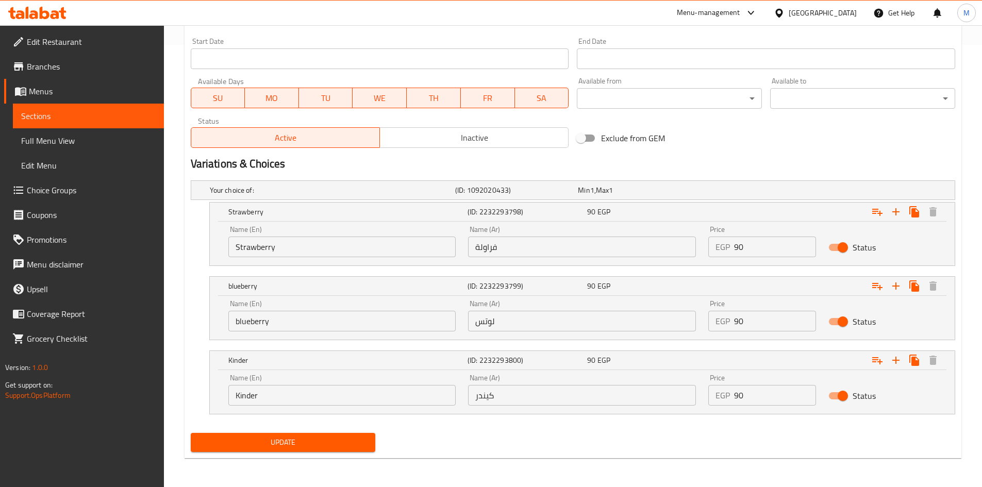
click at [266, 322] on input "blueberry" at bounding box center [342, 321] width 228 height 21
click at [561, 320] on input "لوتس" at bounding box center [582, 321] width 228 height 21
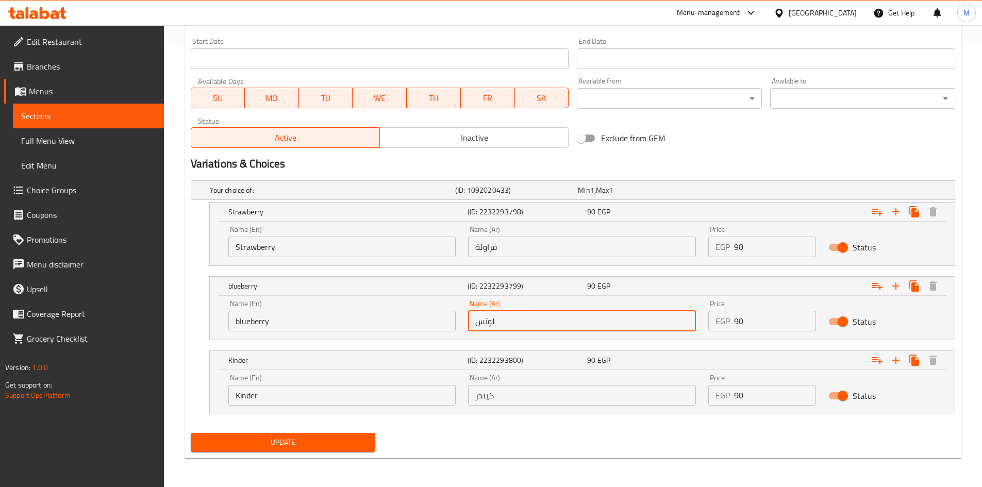
click at [561, 320] on input "لوتس" at bounding box center [582, 321] width 228 height 21
paste input "توت أزرق"
type input "توت أزرق"
click at [417, 425] on div "Your choice of: (ID: 1092020433) Min 1 , Max 1 Name (En) Your choice of: Name (…" at bounding box center [573, 302] width 773 height 253
click at [327, 448] on span "Update" at bounding box center [283, 442] width 169 height 13
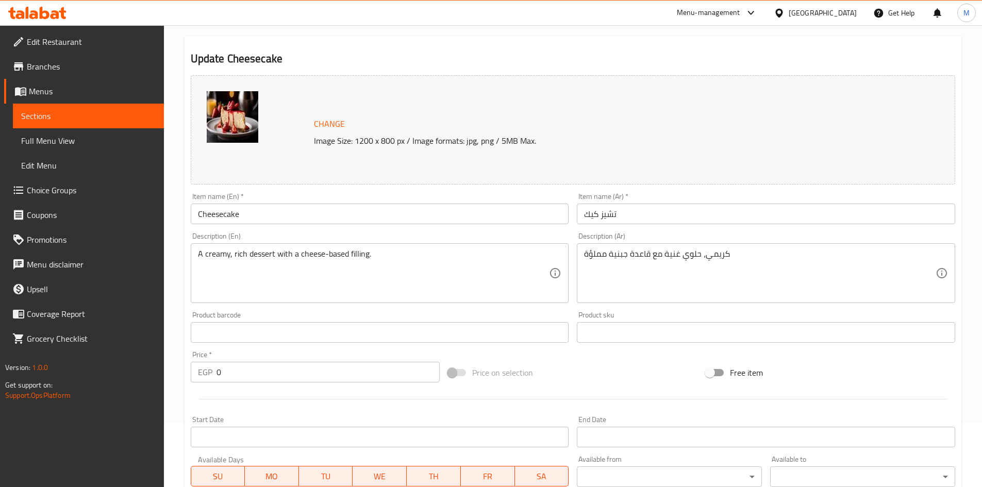
scroll to position [0, 0]
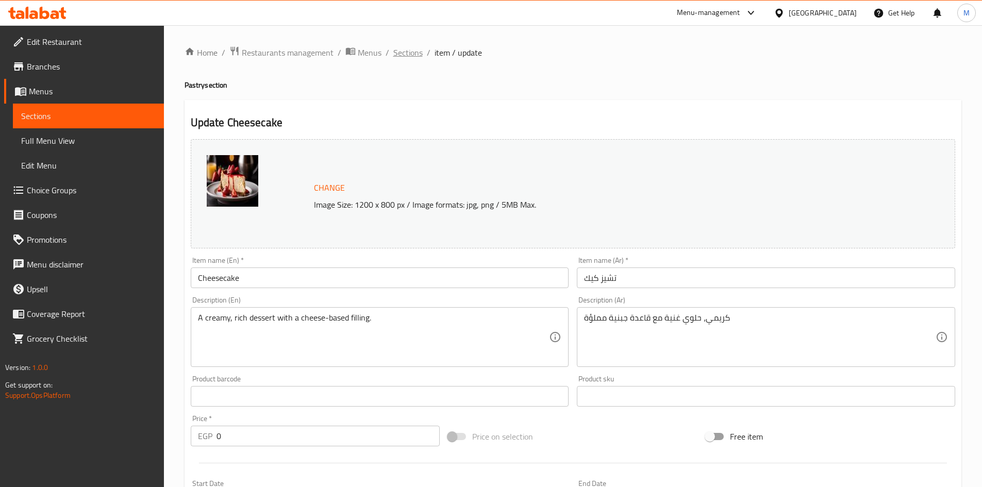
click at [403, 55] on span "Sections" at bounding box center [407, 52] width 29 height 12
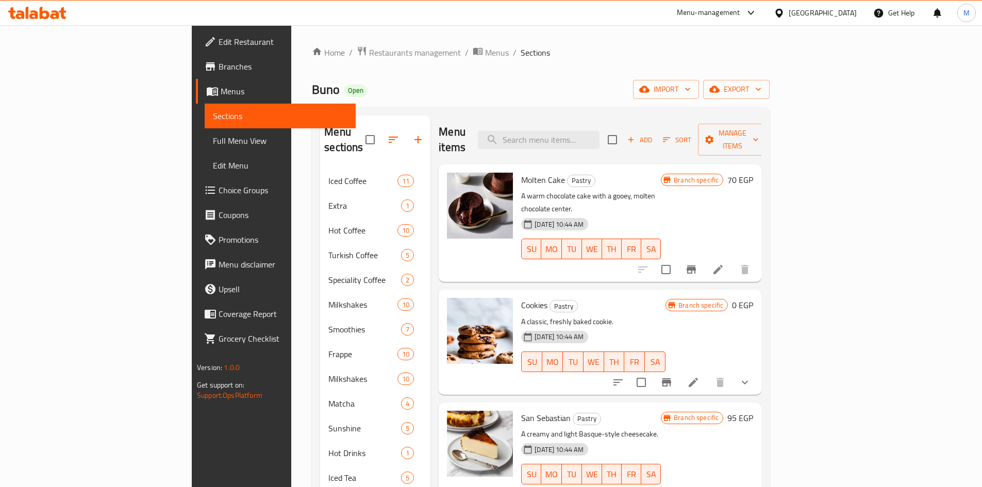
click at [494, 68] on div "Home / Restaurants management / Menus / Sections Buno Open import export Menu s…" at bounding box center [541, 336] width 458 height 581
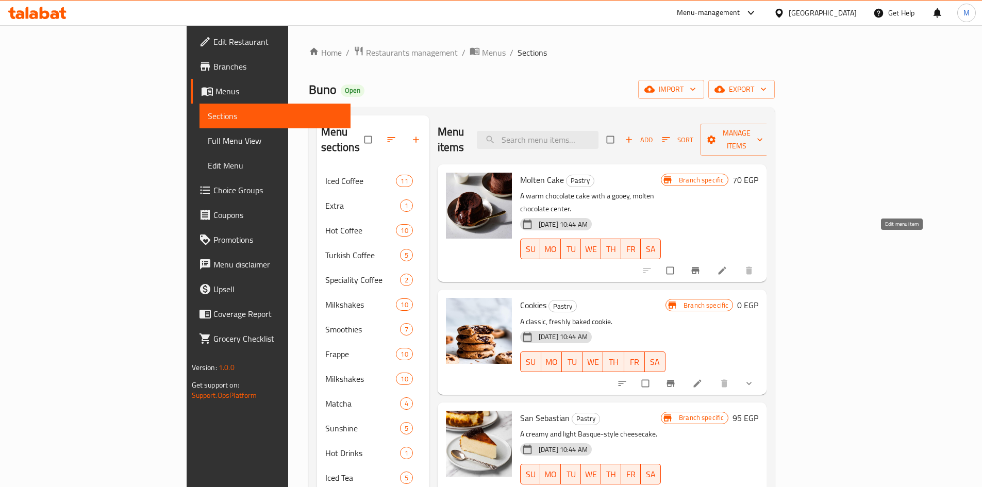
click at [726, 267] on icon at bounding box center [723, 271] width 8 height 8
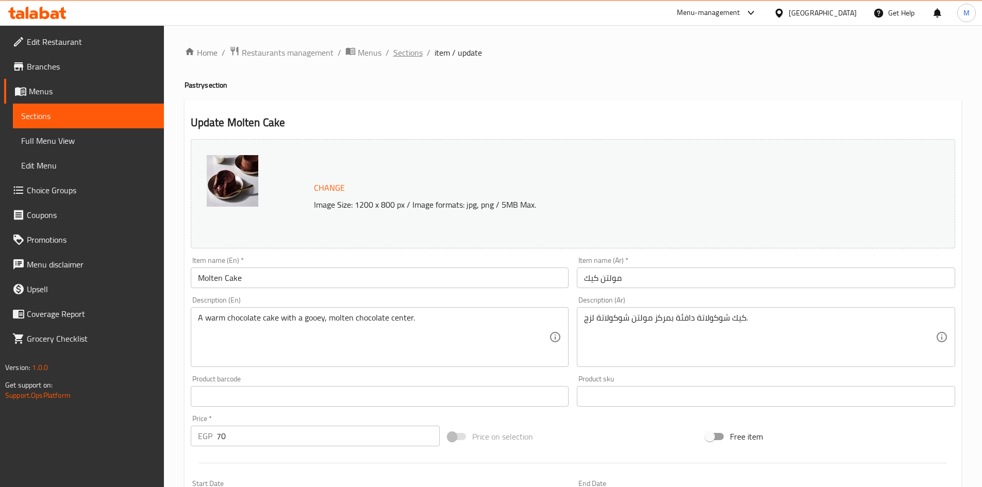
click at [401, 53] on span "Sections" at bounding box center [407, 52] width 29 height 12
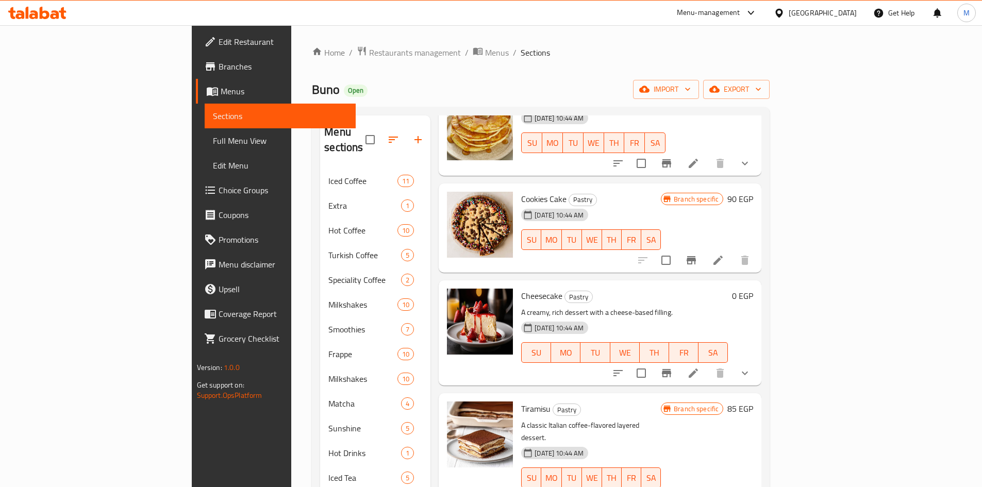
scroll to position [464, 0]
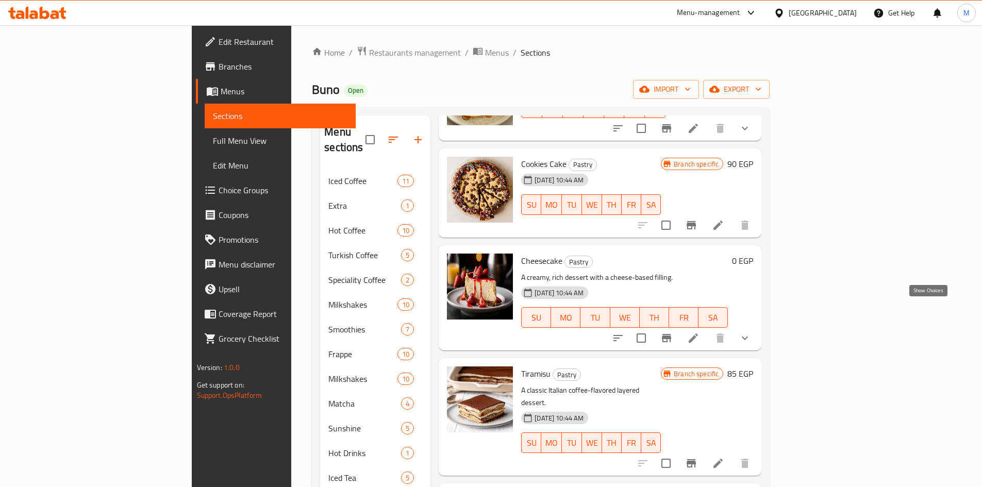
click at [751, 332] on icon "show more" at bounding box center [745, 338] width 12 height 12
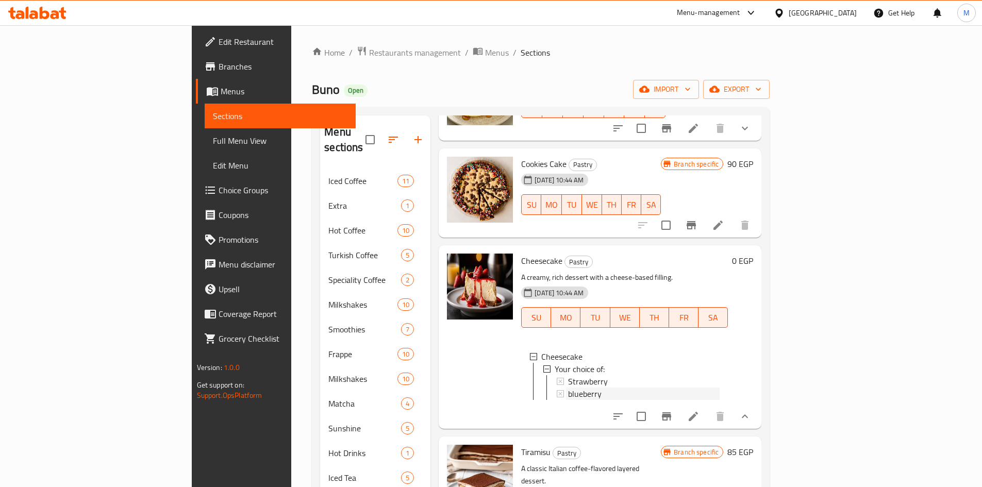
click at [568, 388] on span "blueberry" at bounding box center [585, 394] width 34 height 12
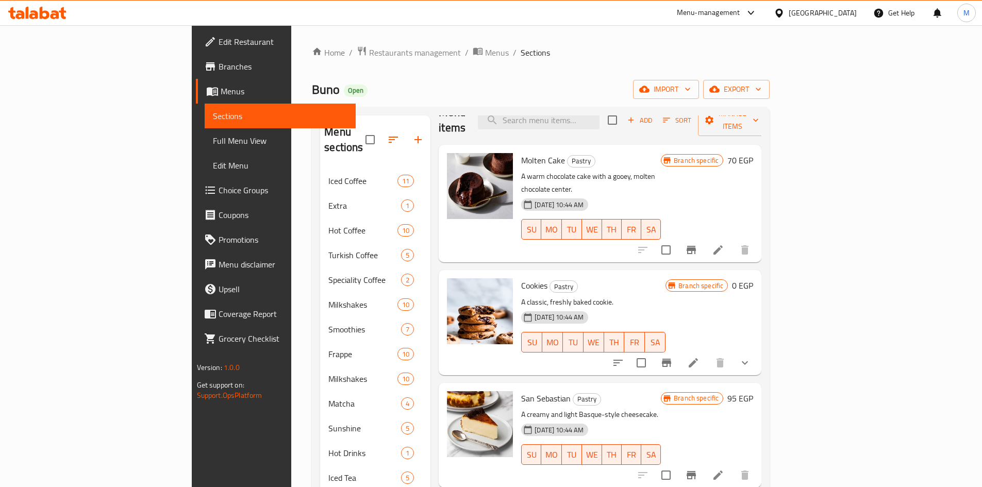
scroll to position [52, 0]
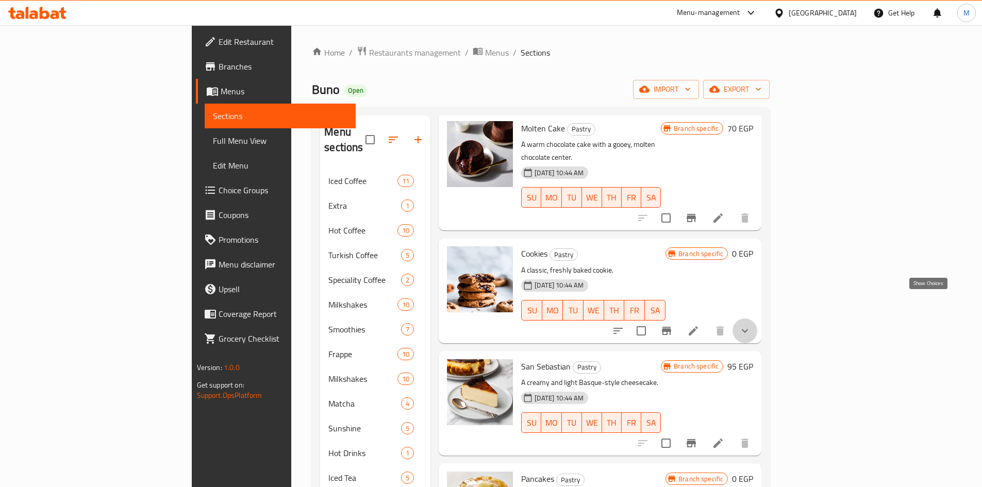
click at [751, 325] on icon "show more" at bounding box center [745, 331] width 12 height 12
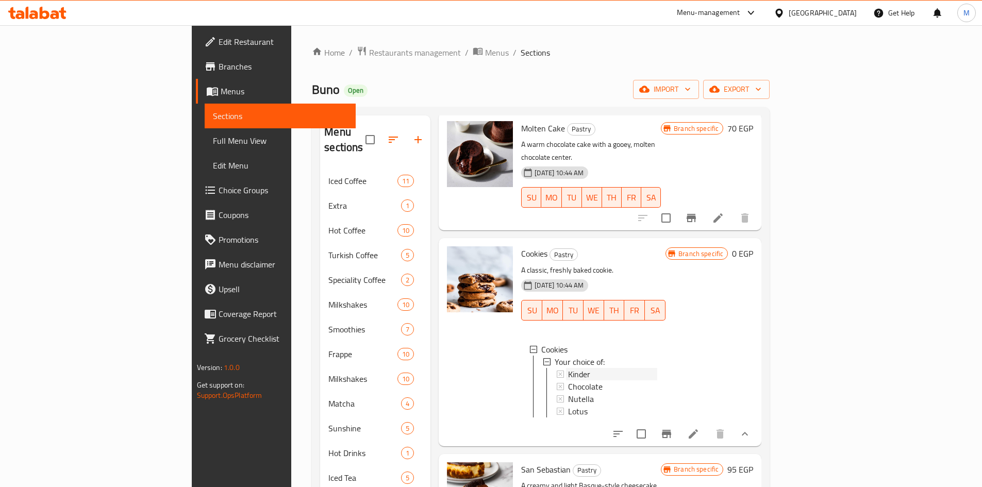
click at [568, 368] on div "Kinder" at bounding box center [612, 374] width 89 height 12
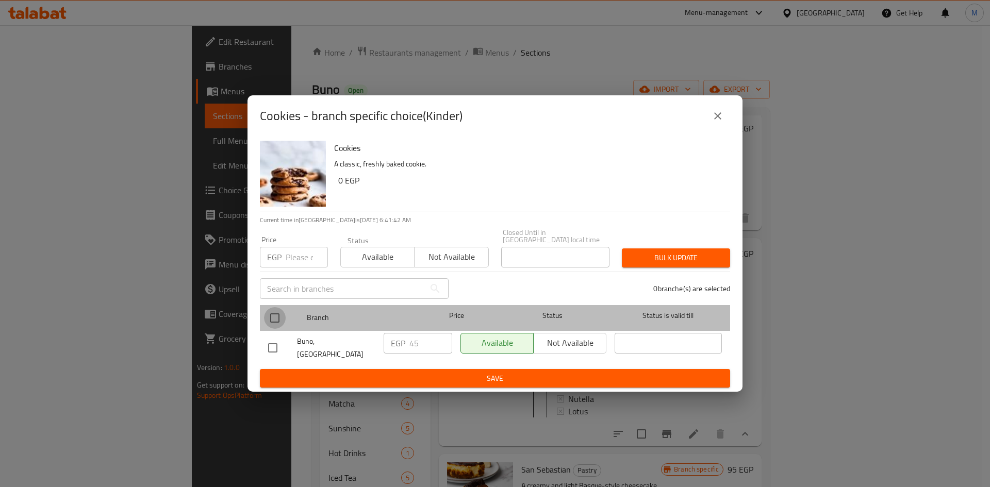
click at [276, 318] on input "checkbox" at bounding box center [275, 318] width 22 height 22
checkbox input "true"
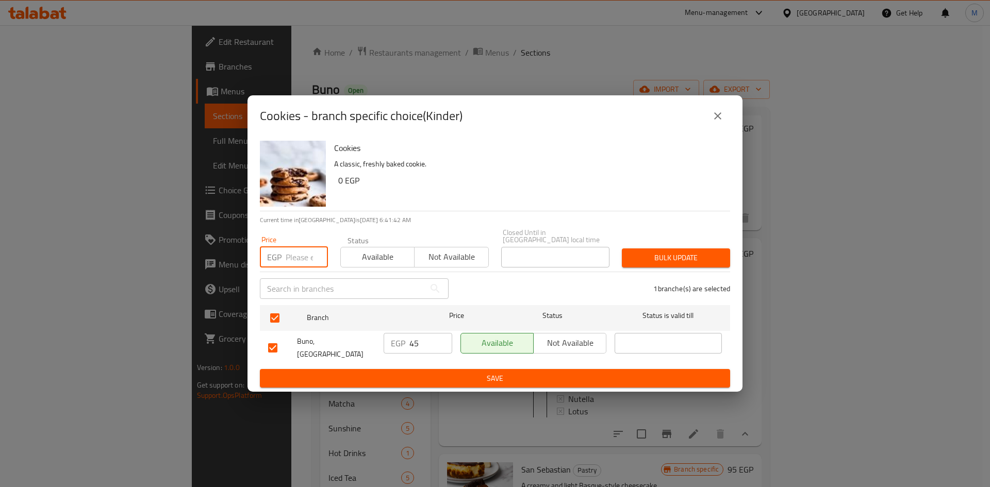
click at [297, 263] on input "number" at bounding box center [307, 257] width 42 height 21
paste input "45"
type input "45"
click at [682, 261] on span "Bulk update" at bounding box center [676, 258] width 92 height 13
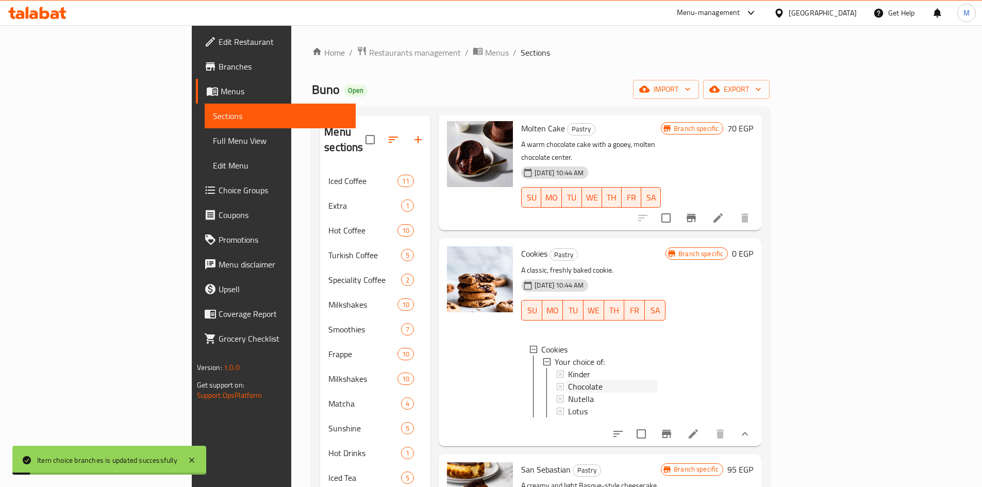
click at [568, 380] on span "Chocolate" at bounding box center [585, 386] width 35 height 12
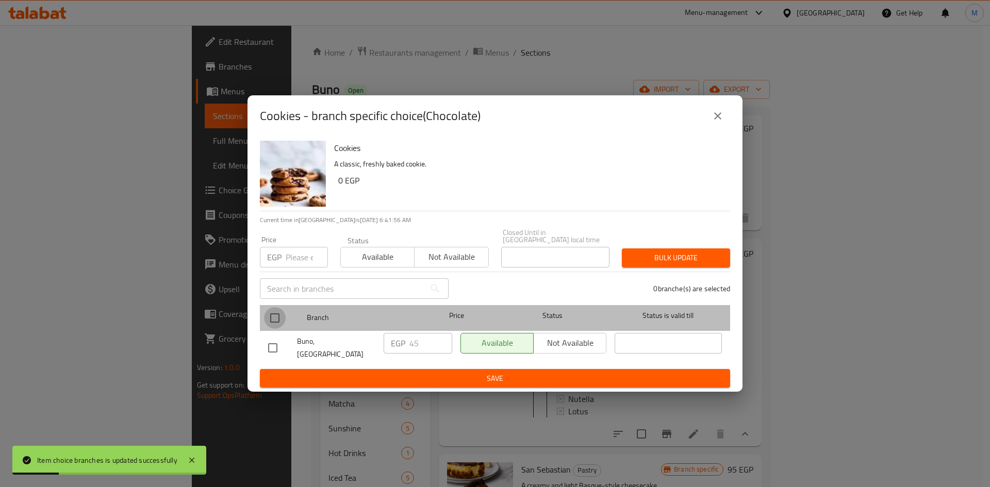
click at [279, 317] on input "checkbox" at bounding box center [275, 318] width 22 height 22
checkbox input "true"
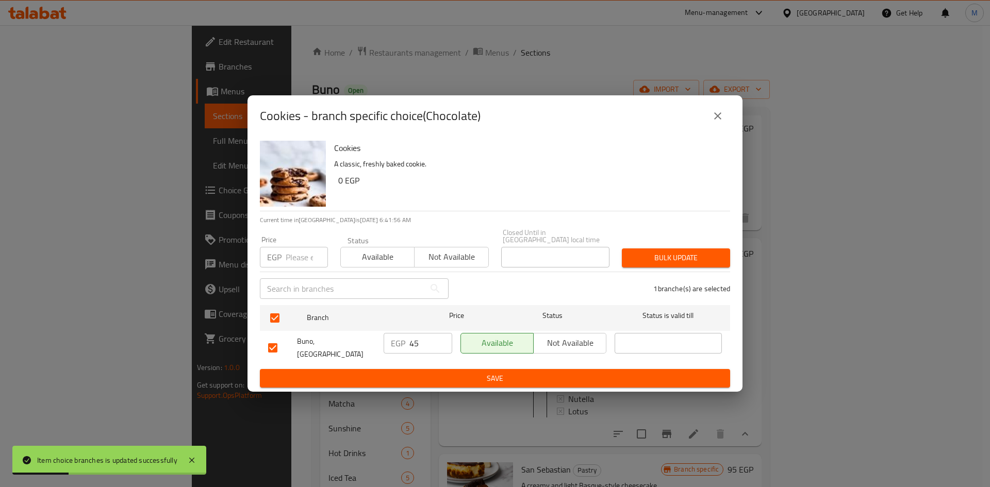
click at [302, 255] on input "number" at bounding box center [307, 257] width 42 height 21
paste input "45"
type input "45"
click at [649, 255] on span "Bulk update" at bounding box center [676, 258] width 92 height 13
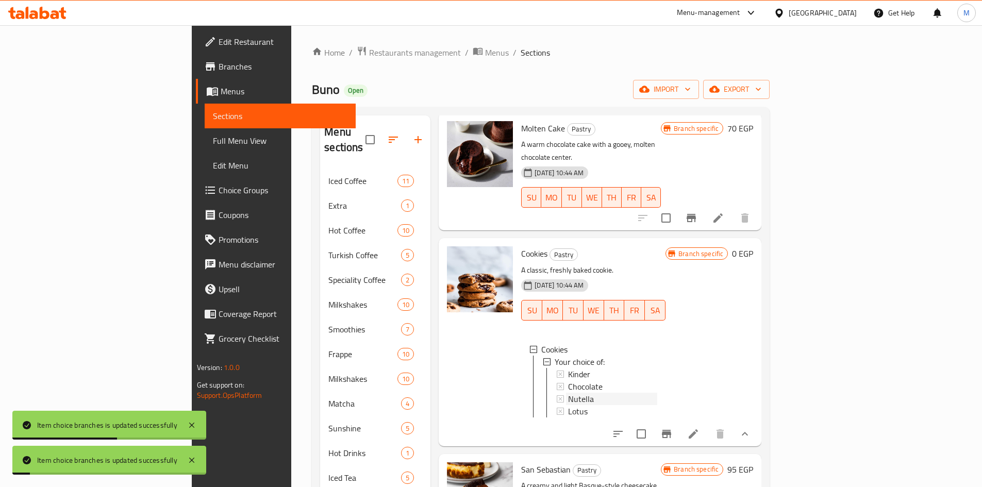
click at [568, 393] on span "Nutella" at bounding box center [581, 399] width 26 height 12
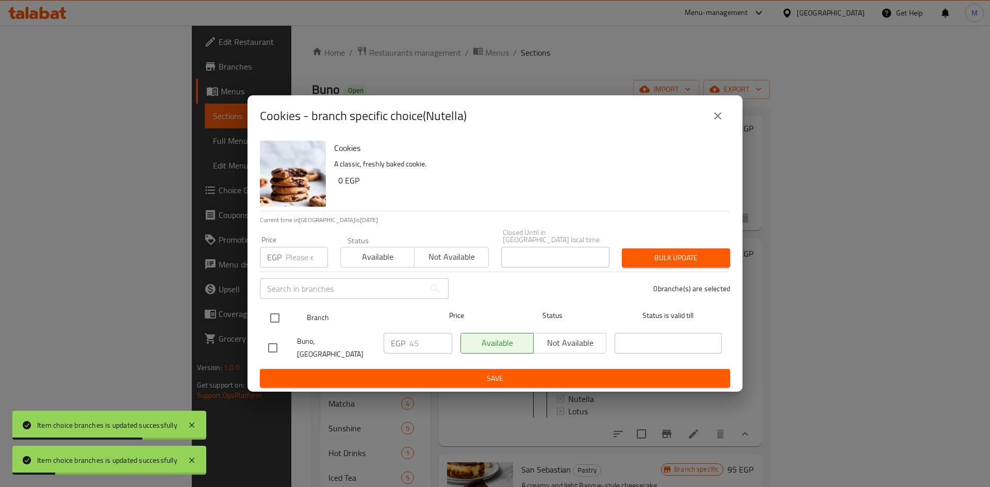
click at [272, 316] on input "checkbox" at bounding box center [275, 318] width 22 height 22
checkbox input "true"
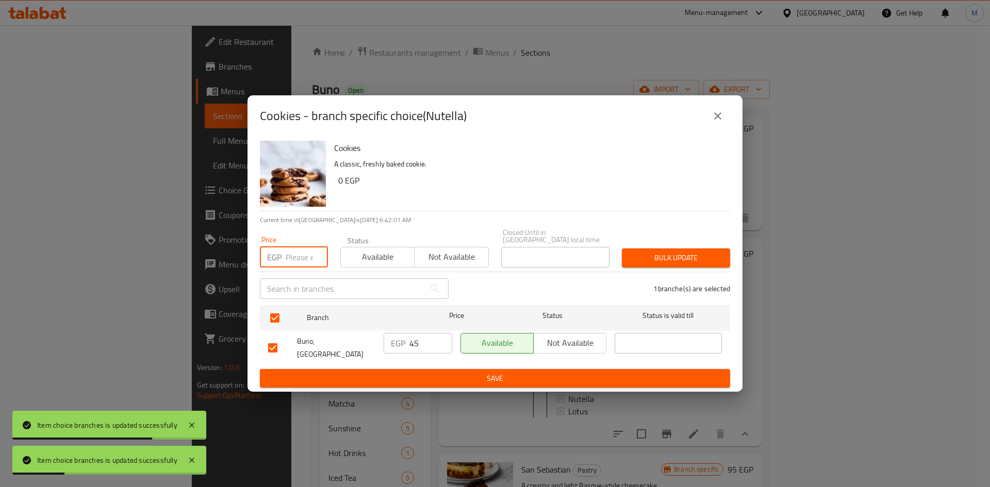
click at [294, 260] on input "number" at bounding box center [307, 257] width 42 height 21
paste input "45"
type input "45"
click at [674, 255] on span "Bulk update" at bounding box center [676, 258] width 92 height 13
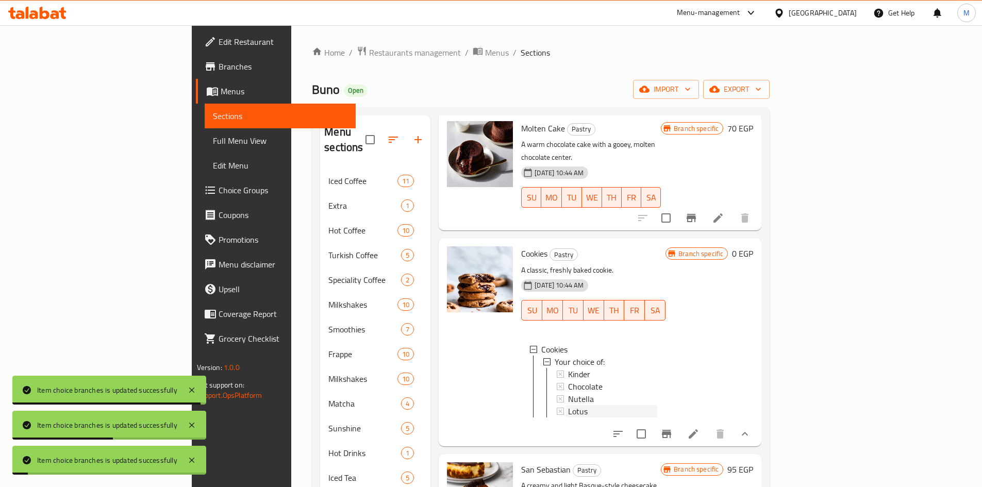
click at [568, 405] on span "Lotus" at bounding box center [578, 411] width 20 height 12
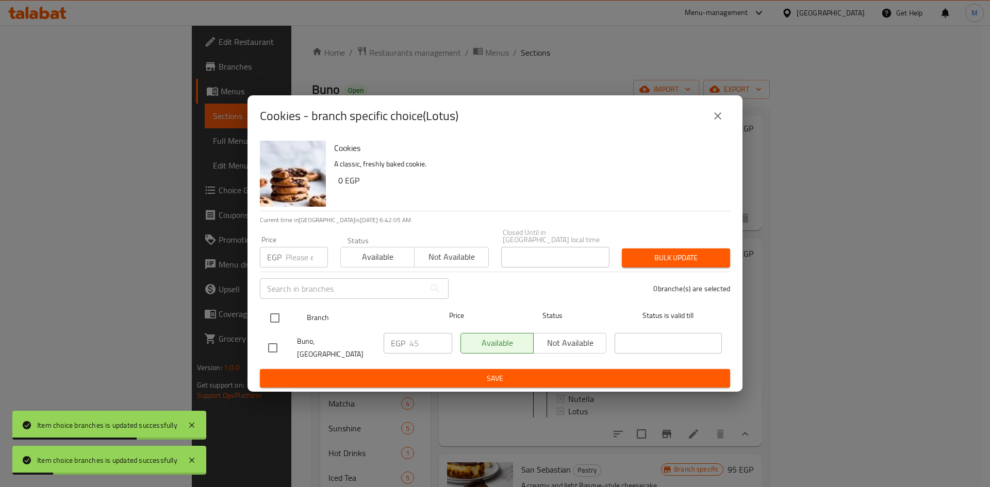
click at [280, 313] on input "checkbox" at bounding box center [275, 318] width 22 height 22
checkbox input "true"
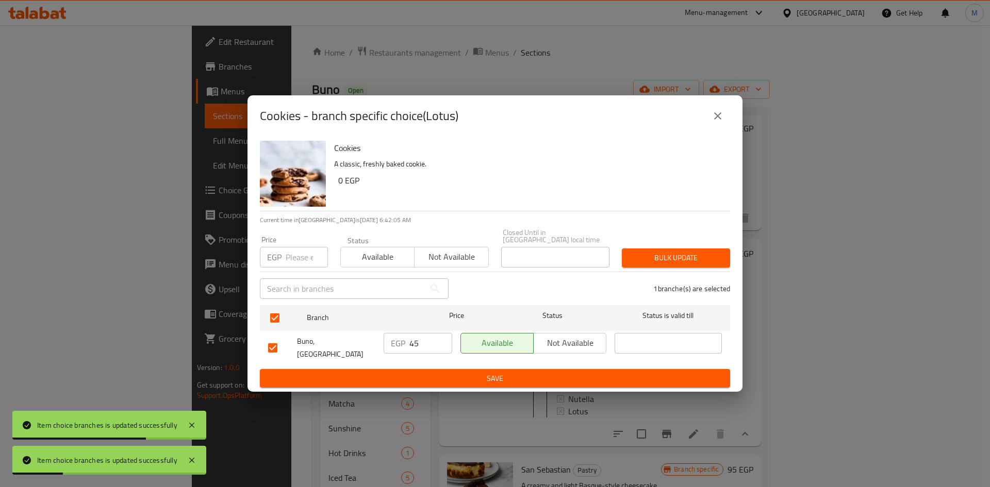
click at [294, 261] on input "number" at bounding box center [307, 257] width 42 height 21
paste input "45"
type input "45"
click at [694, 256] on span "Bulk update" at bounding box center [676, 258] width 92 height 13
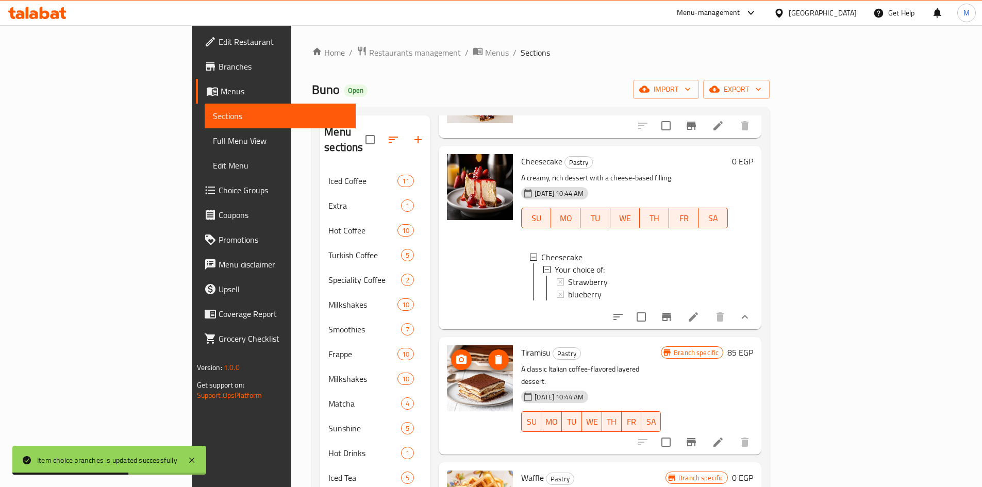
scroll to position [718, 0]
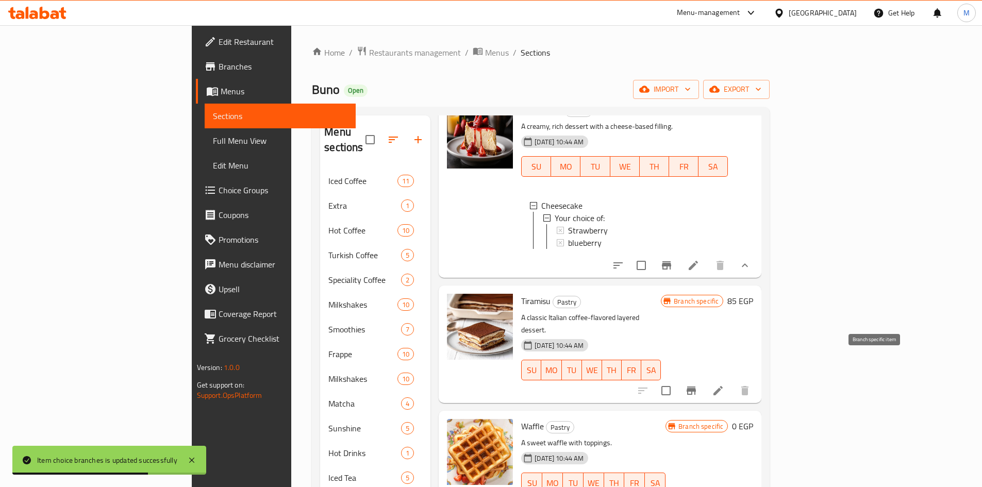
click at [696, 387] on icon "Branch-specific-item" at bounding box center [691, 391] width 9 height 8
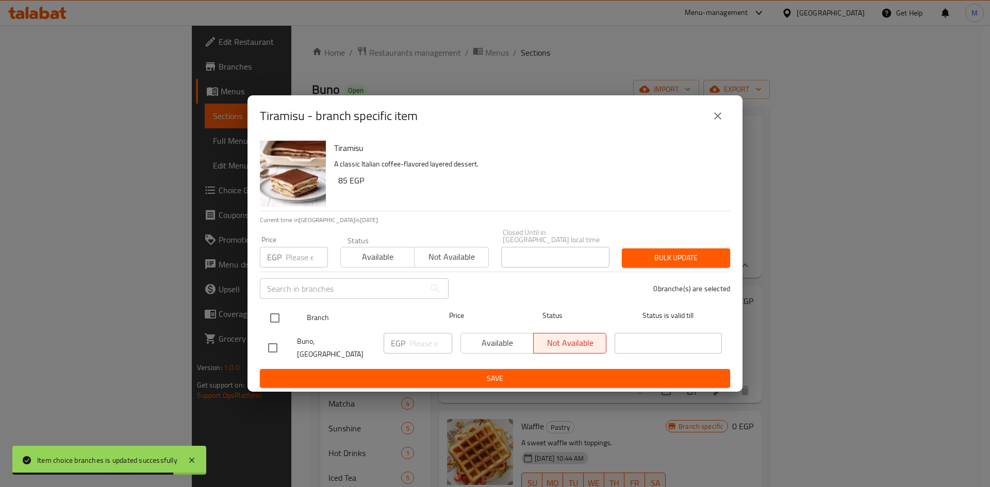
click at [278, 316] on input "checkbox" at bounding box center [275, 318] width 22 height 22
checkbox input "true"
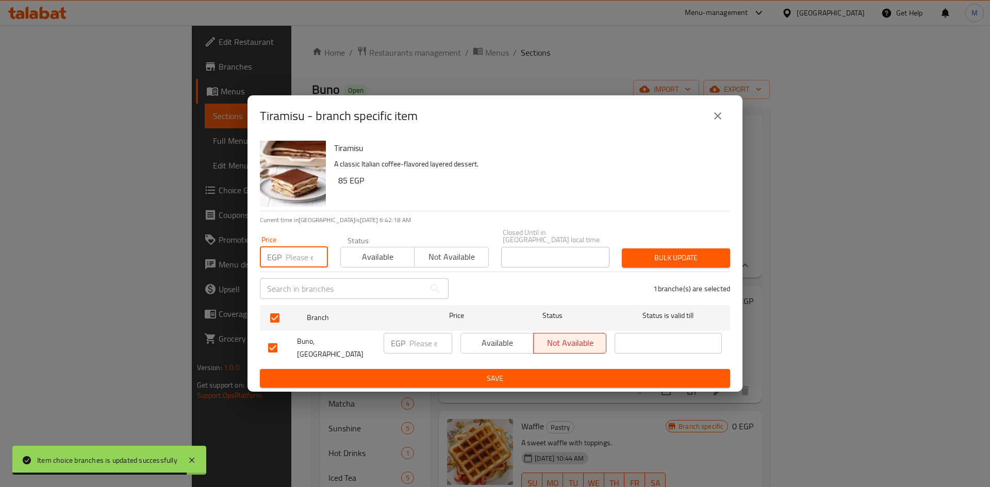
click at [300, 258] on input "number" at bounding box center [307, 257] width 42 height 21
paste input "90"
type input "90"
click at [692, 254] on span "Bulk update" at bounding box center [676, 258] width 92 height 13
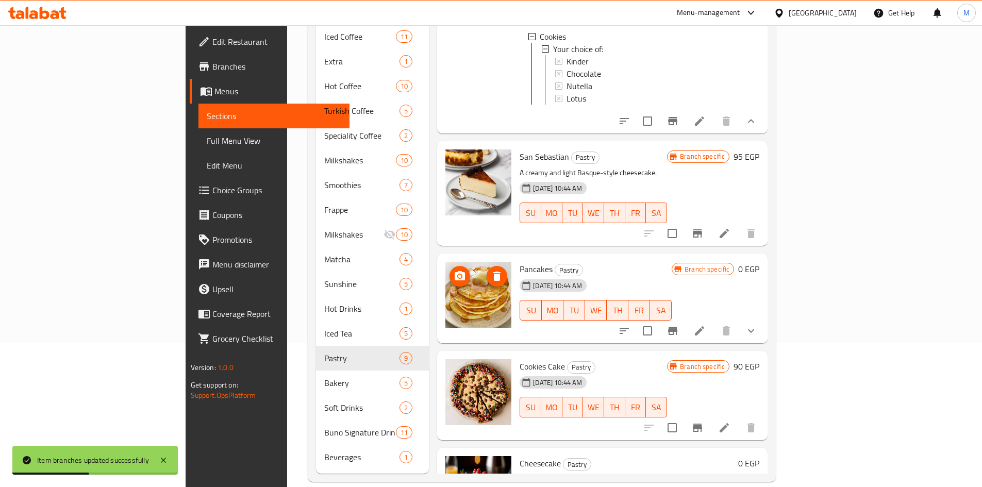
scroll to position [203, 0]
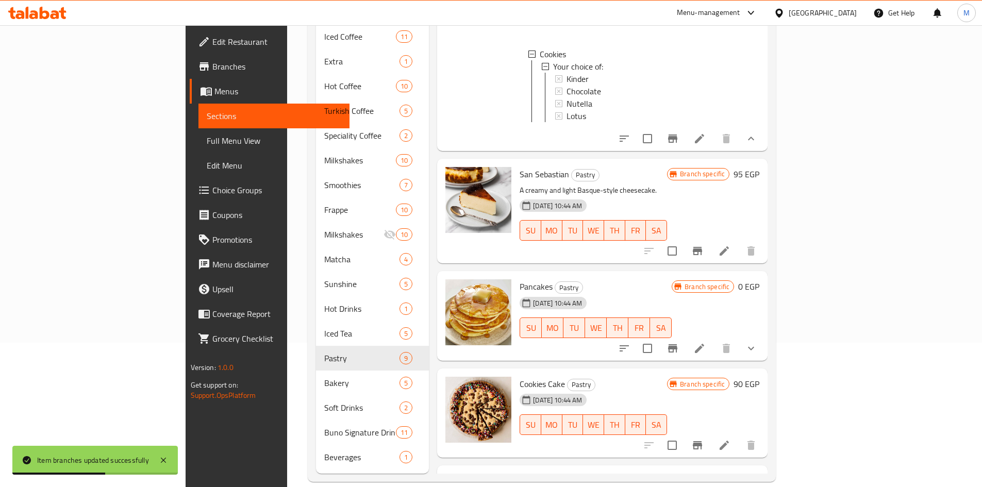
click at [702, 247] on icon "Branch-specific-item" at bounding box center [697, 251] width 9 height 8
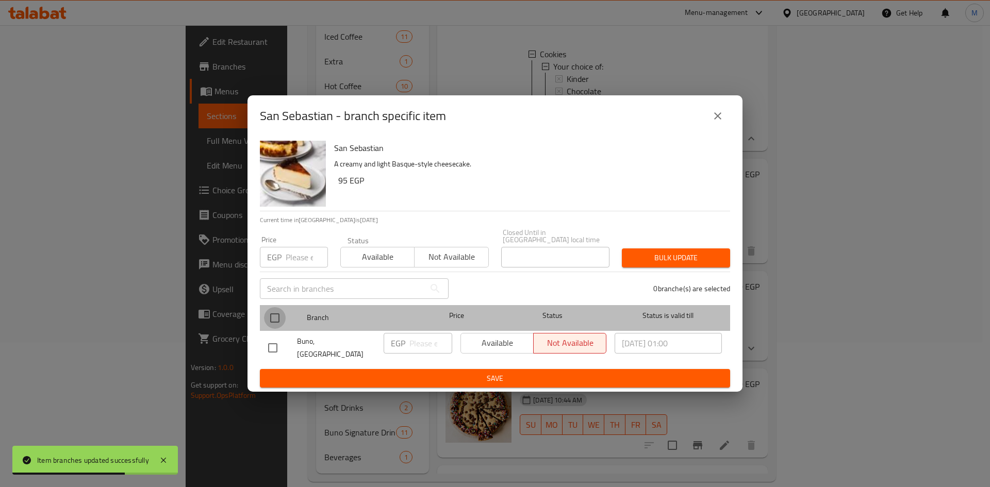
click at [276, 317] on input "checkbox" at bounding box center [275, 318] width 22 height 22
checkbox input "true"
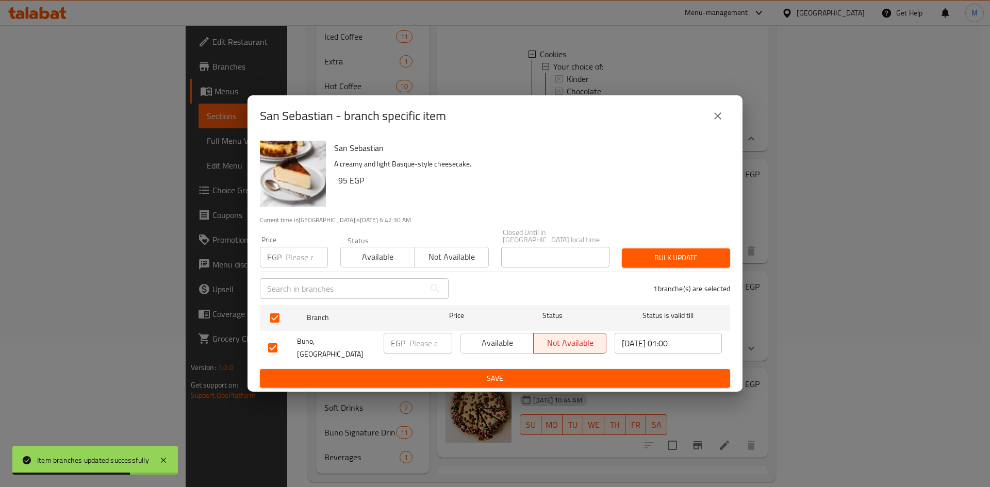
click at [299, 264] on input "number" at bounding box center [307, 257] width 42 height 21
paste input "95"
type input "95"
drag, startPoint x: 682, startPoint y: 258, endPoint x: 669, endPoint y: 254, distance: 14.0
click at [682, 258] on span "Bulk update" at bounding box center [676, 258] width 92 height 13
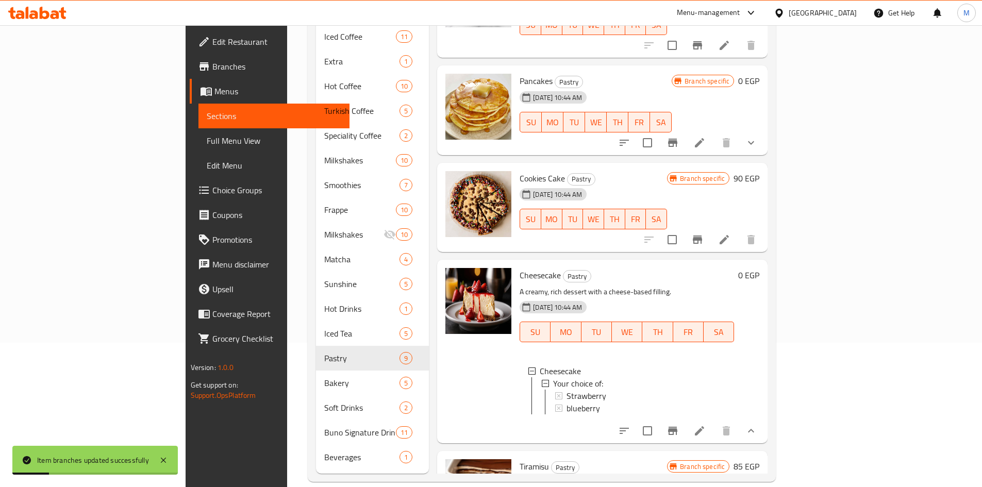
scroll to position [409, 0]
click at [704, 233] on icon "Branch-specific-item" at bounding box center [697, 239] width 12 height 12
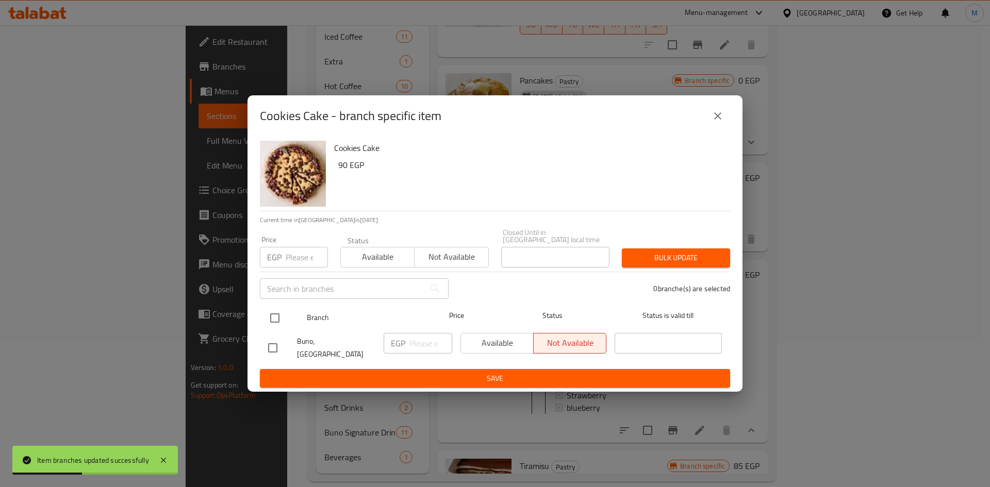
drag, startPoint x: 267, startPoint y: 321, endPoint x: 275, endPoint y: 318, distance: 8.3
click at [268, 320] on input "checkbox" at bounding box center [275, 318] width 22 height 22
checkbox input "true"
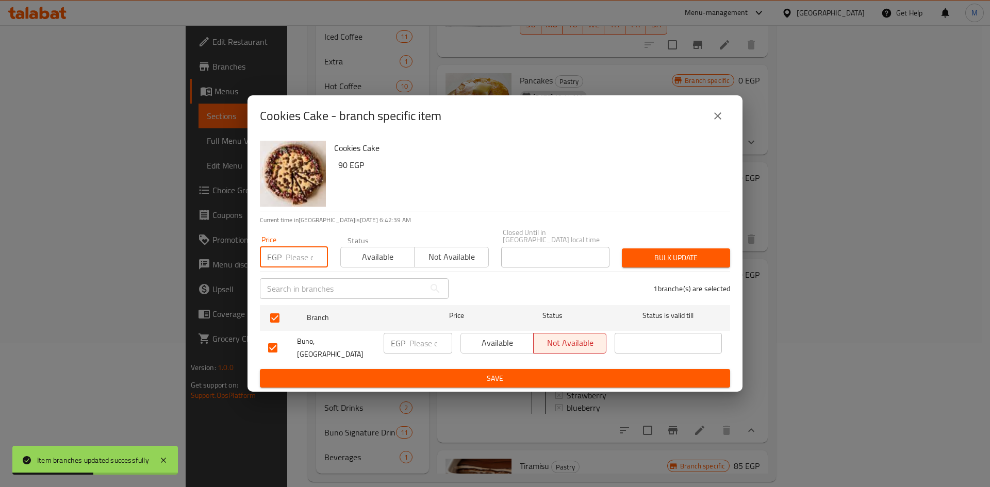
click at [295, 265] on input "number" at bounding box center [307, 257] width 42 height 21
paste input "90"
type input "90"
drag, startPoint x: 647, startPoint y: 253, endPoint x: 351, endPoint y: 134, distance: 318.5
click at [646, 253] on span "Bulk update" at bounding box center [676, 258] width 92 height 13
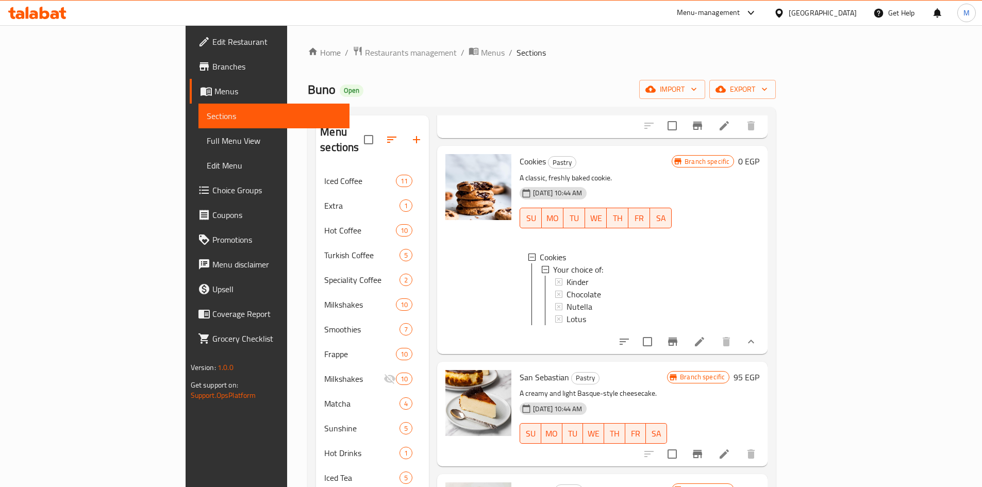
scroll to position [155, 0]
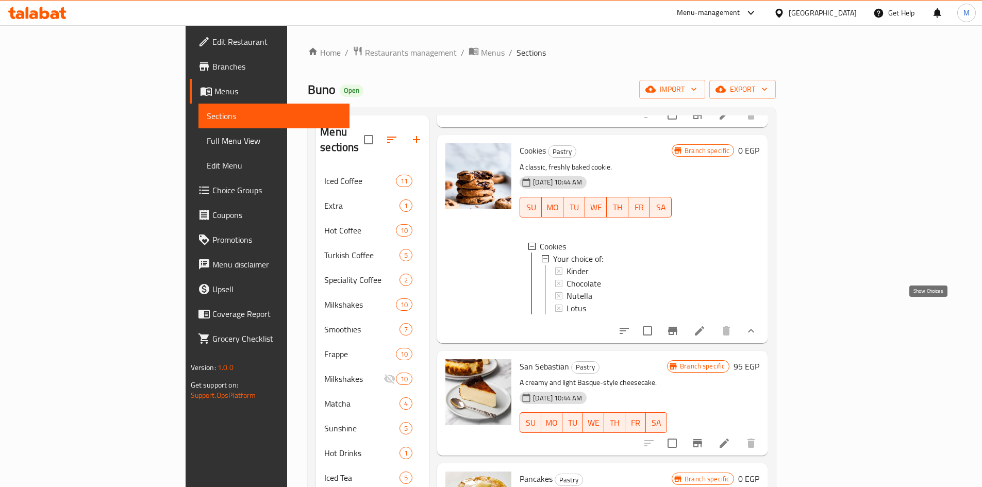
click at [757, 325] on icon "show more" at bounding box center [751, 331] width 12 height 12
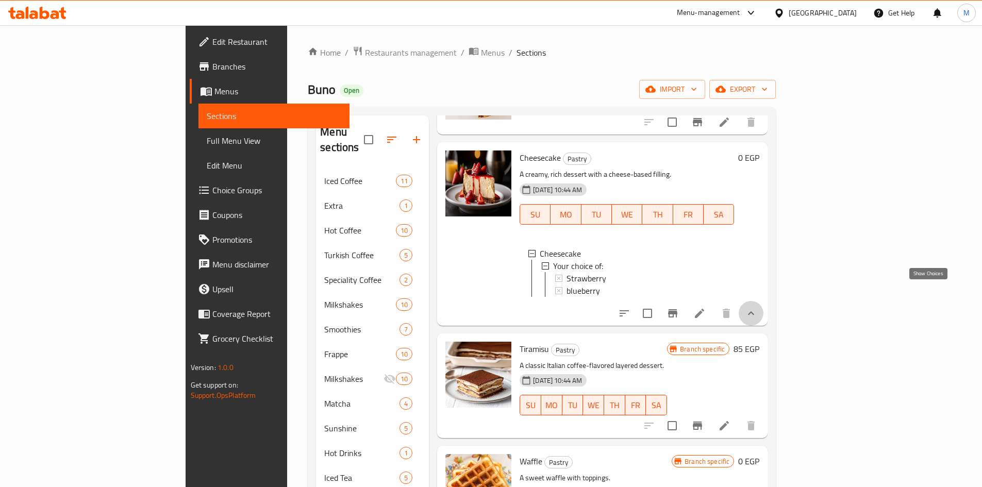
click at [757, 307] on icon "show more" at bounding box center [751, 313] width 12 height 12
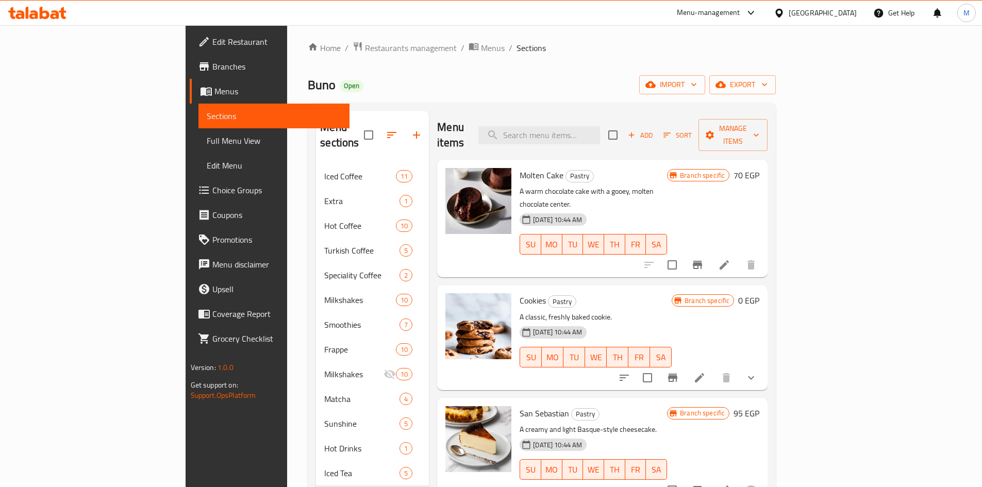
scroll to position [0, 0]
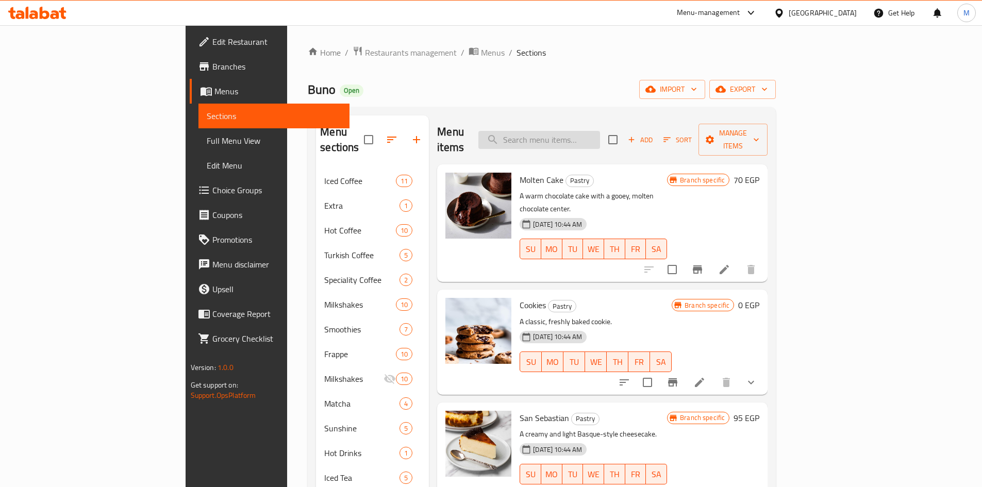
click at [600, 131] on input "search" at bounding box center [539, 140] width 122 height 18
paste input "100"
type input "100"
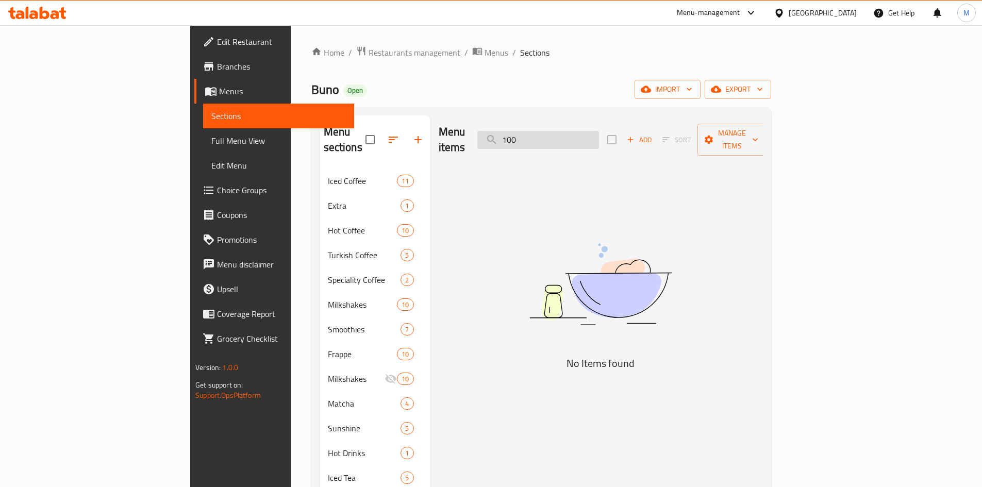
click at [599, 131] on input "100" at bounding box center [538, 140] width 122 height 18
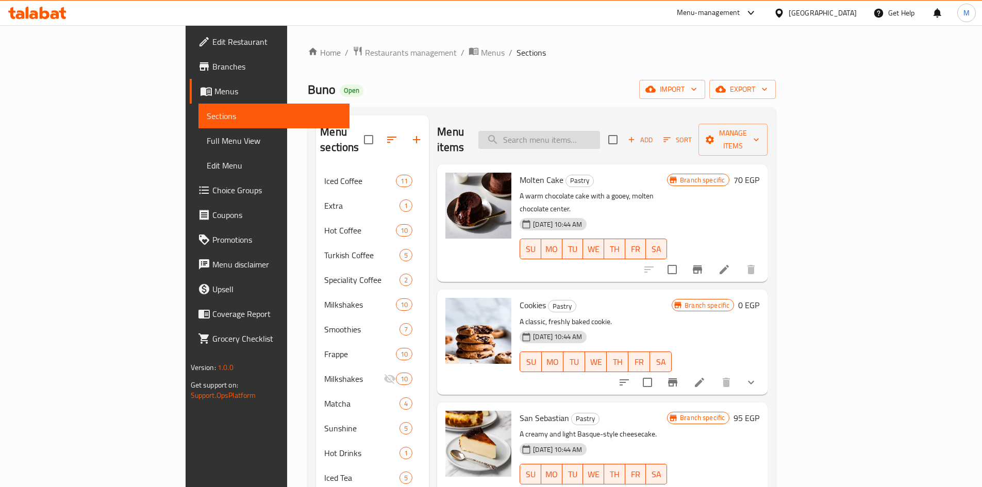
click at [587, 133] on input "search" at bounding box center [539, 140] width 122 height 18
paste input "Nutella cake"
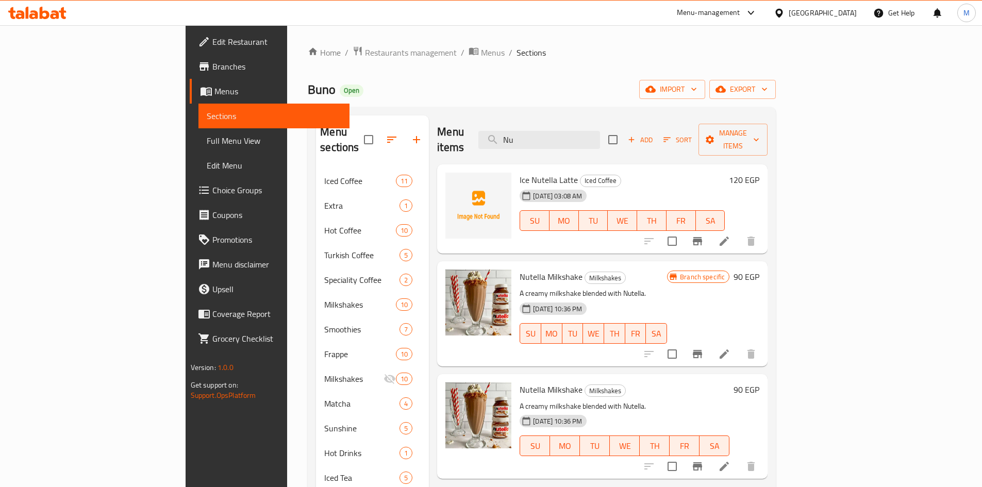
type input "N"
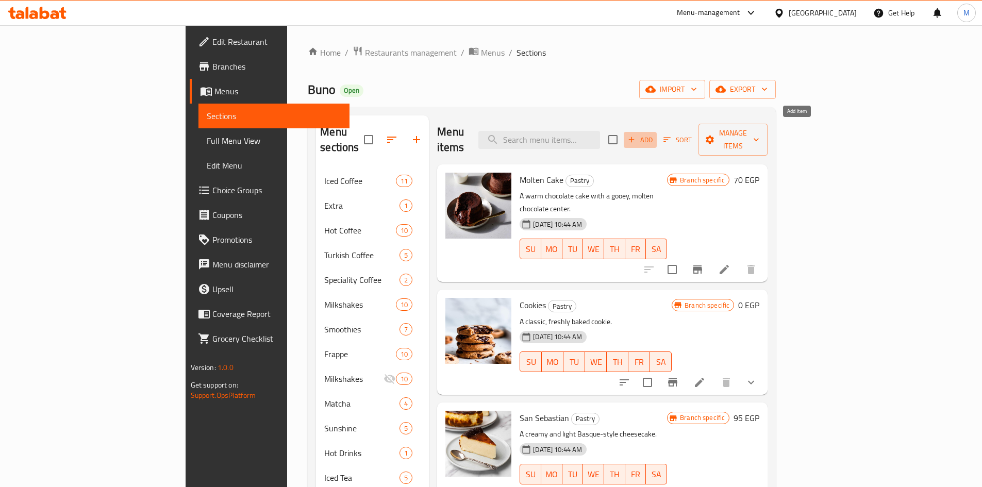
click at [654, 134] on span "Add" at bounding box center [640, 140] width 28 height 12
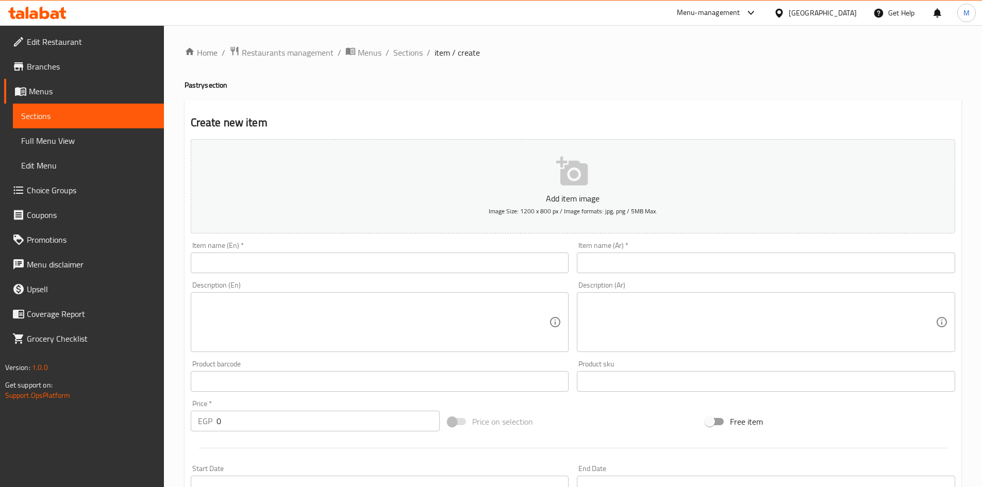
click at [374, 260] on input "text" at bounding box center [380, 263] width 378 height 21
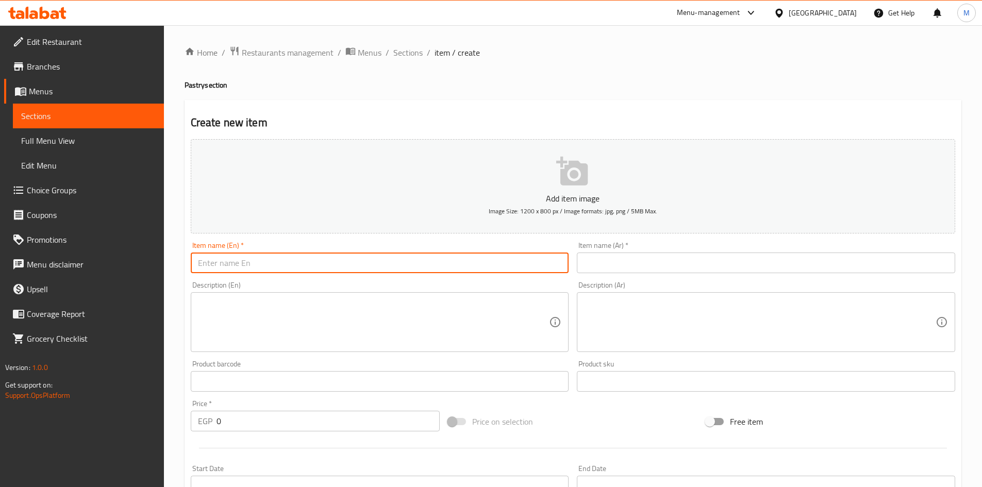
paste input "Nutella cake"
type input "Nutella cake"
click at [660, 271] on input "text" at bounding box center [766, 263] width 378 height 21
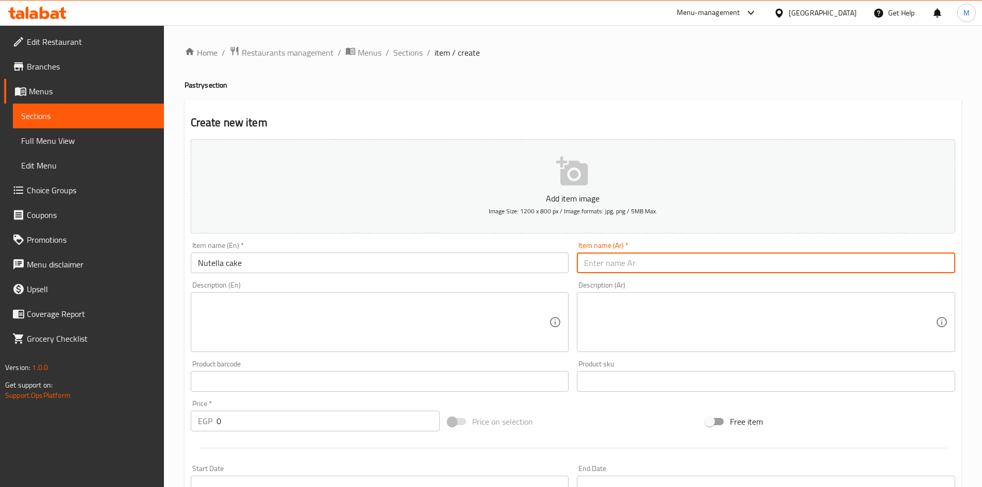
paste input "كعكة نوتيلا"
click at [617, 263] on input "كعكة نوتيلا" at bounding box center [766, 263] width 378 height 21
click at [607, 262] on input "ككة نوتيلا" at bounding box center [766, 263] width 378 height 21
click at [615, 260] on input "ككة نوتيلا" at bounding box center [766, 263] width 378 height 21
type input "كعكة نوتيلا"
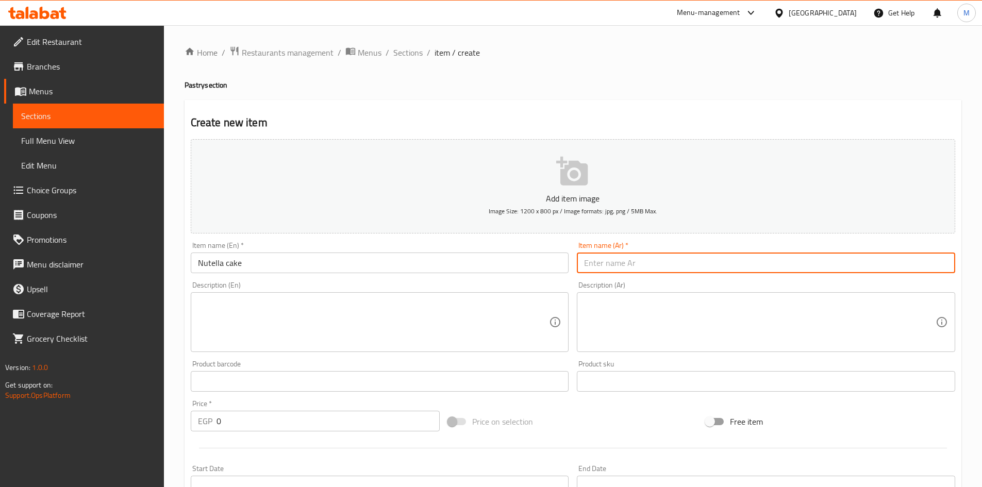
paste input "كعكة نوتيلا"
click at [618, 261] on input "كعكة نوتيلا" at bounding box center [766, 263] width 378 height 21
click at [605, 262] on input "كيكة نوتيلا" at bounding box center [766, 263] width 378 height 21
type input "كيك نوتيلا"
click at [308, 421] on input "0" at bounding box center [329, 421] width 224 height 21
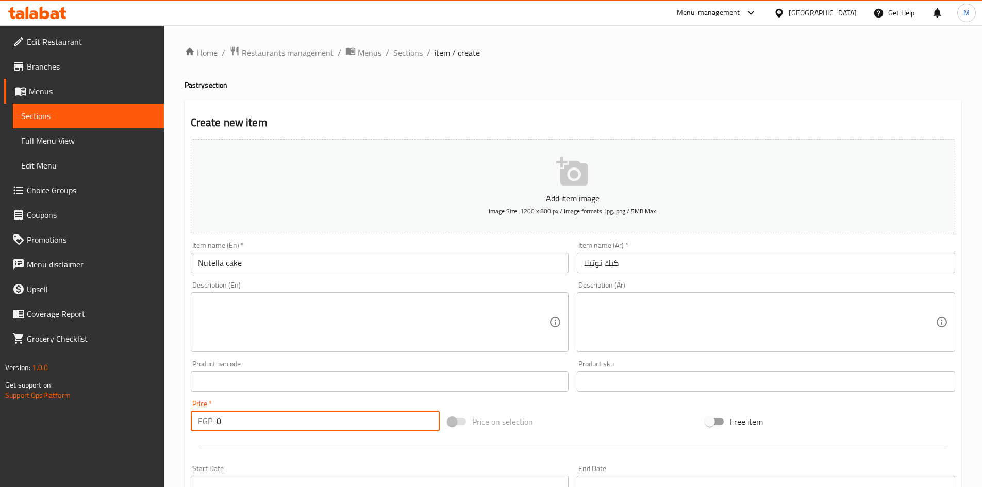
click at [308, 421] on input "0" at bounding box center [329, 421] width 224 height 21
paste input "10"
type input "100"
click at [299, 392] on input "text" at bounding box center [380, 381] width 378 height 21
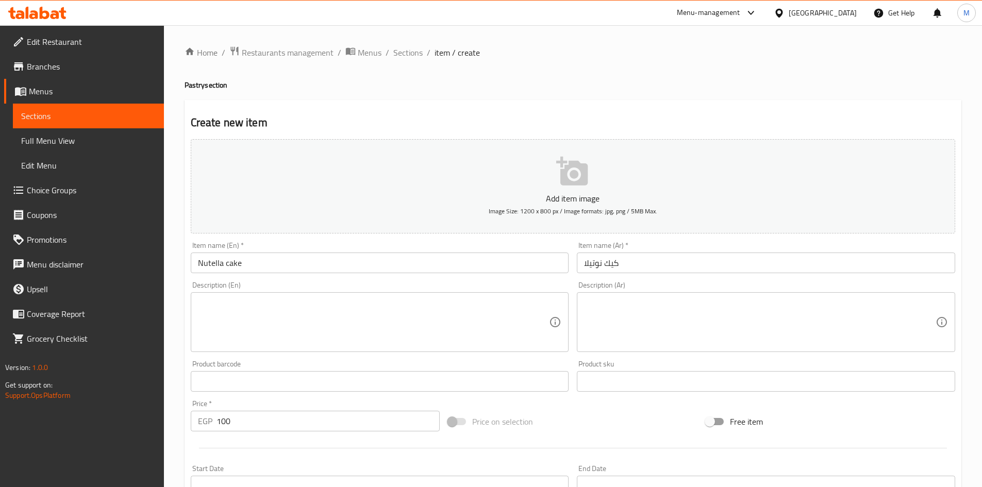
click at [182, 375] on div "Home / Restaurants management / Menus / Sections / item / create Pastry section…" at bounding box center [573, 376] width 818 height 703
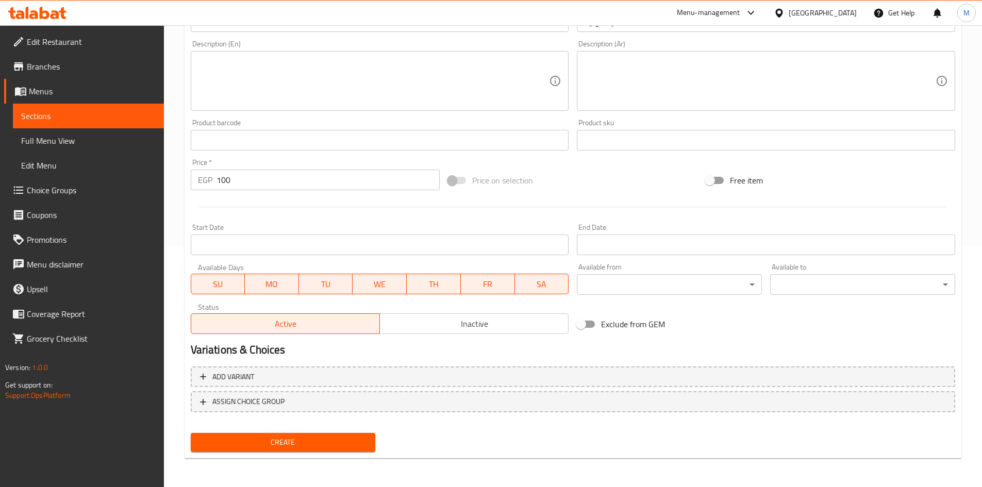
click at [251, 440] on span "Create" at bounding box center [283, 442] width 169 height 13
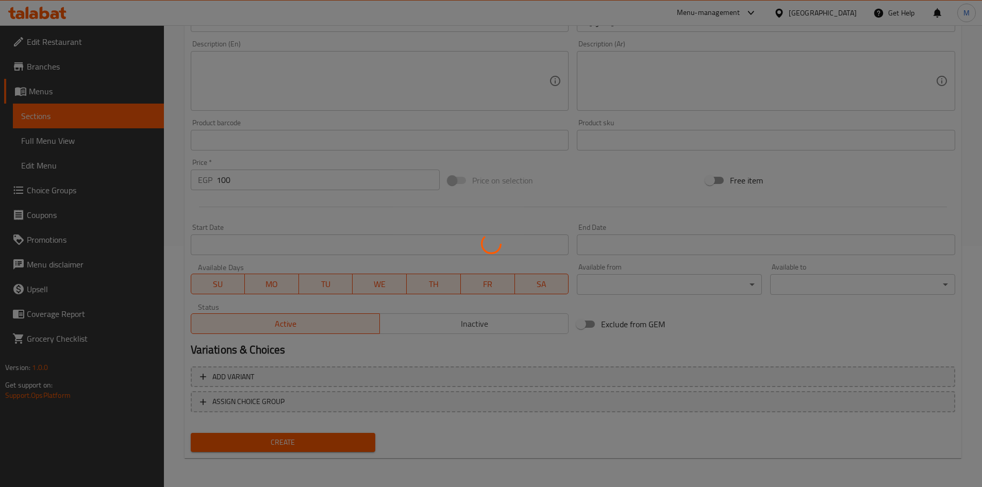
type input "0"
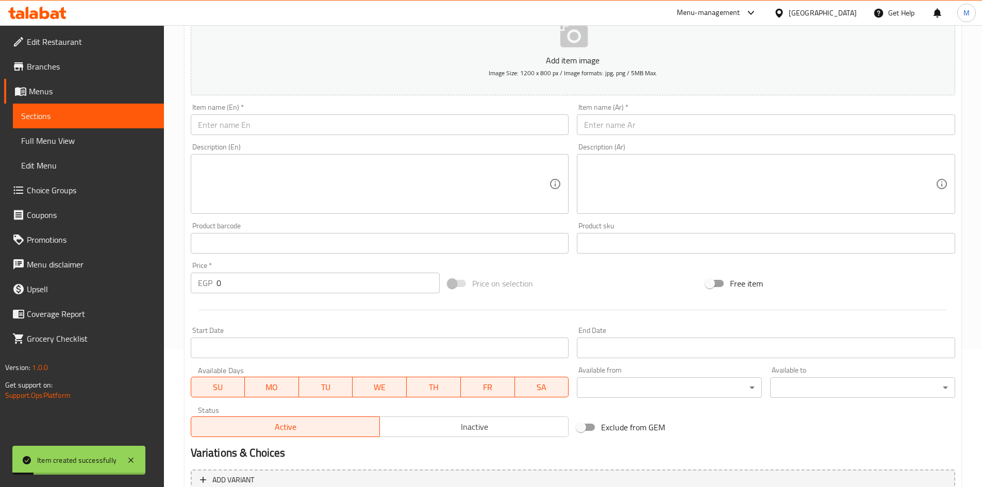
scroll to position [0, 0]
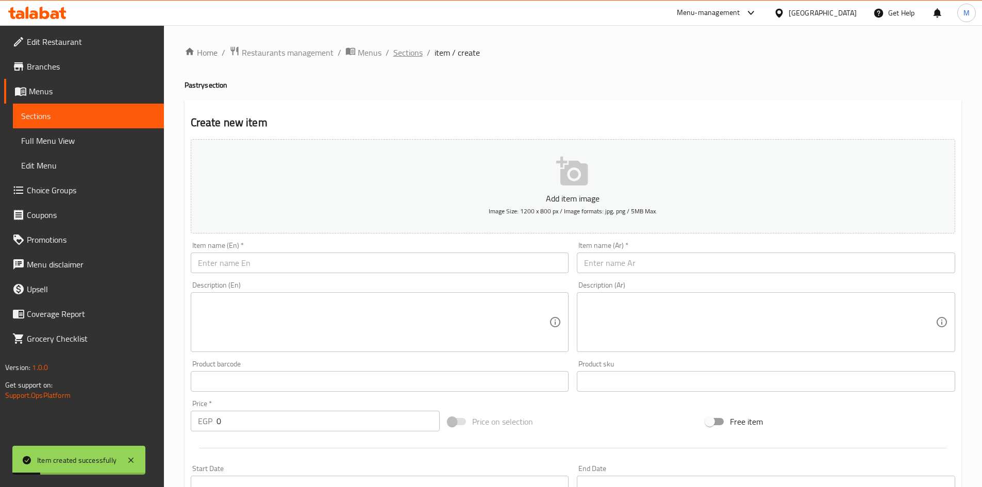
click at [412, 53] on span "Sections" at bounding box center [407, 52] width 29 height 12
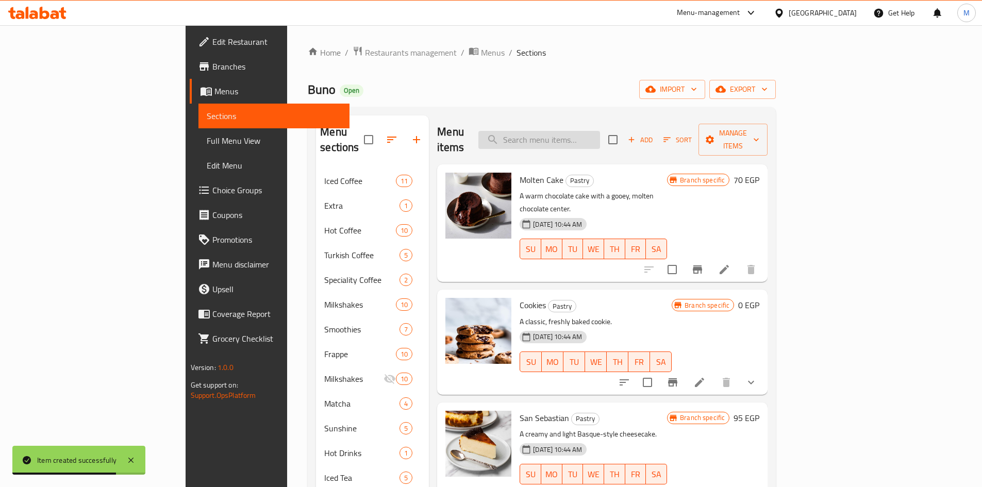
click at [593, 131] on input "search" at bounding box center [539, 140] width 122 height 18
paste input "95"
type input "95"
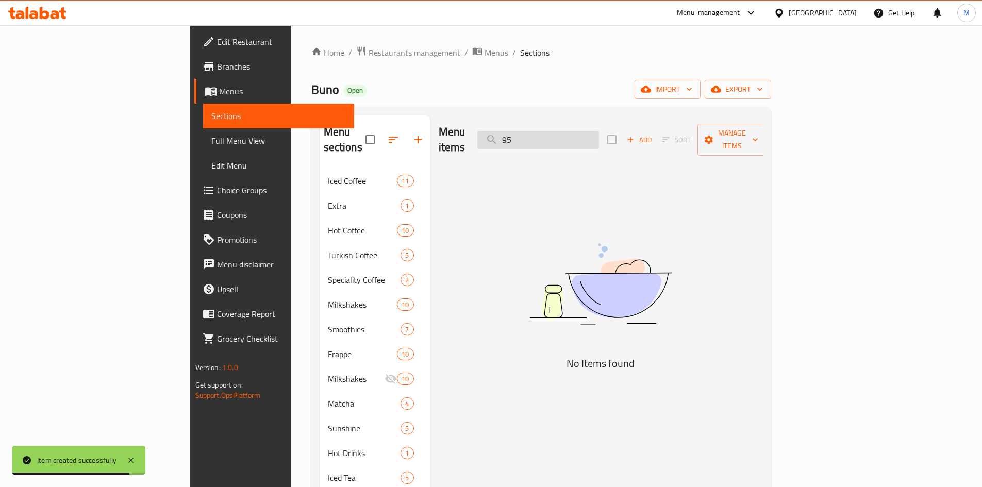
click at [599, 131] on input "95" at bounding box center [538, 140] width 122 height 18
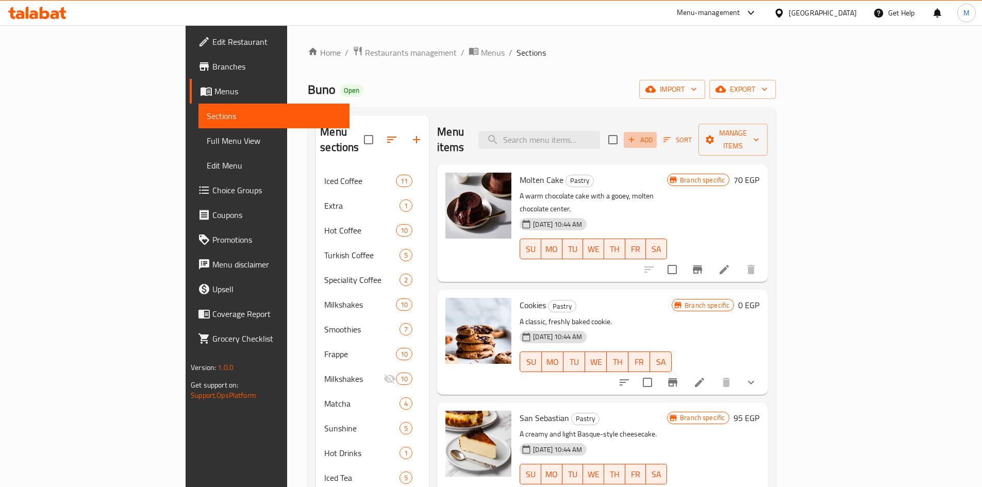
click at [657, 132] on button "Add" at bounding box center [640, 140] width 33 height 16
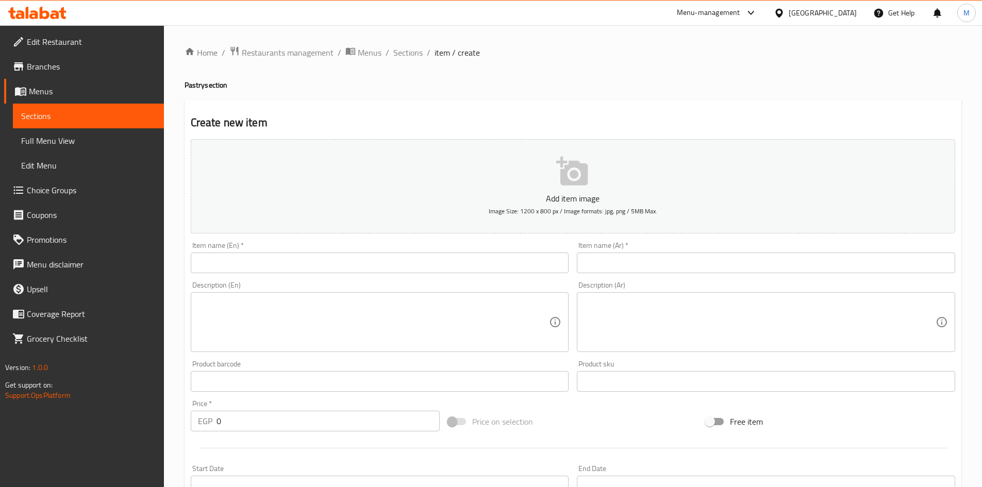
click at [494, 263] on input "text" at bounding box center [380, 263] width 378 height 21
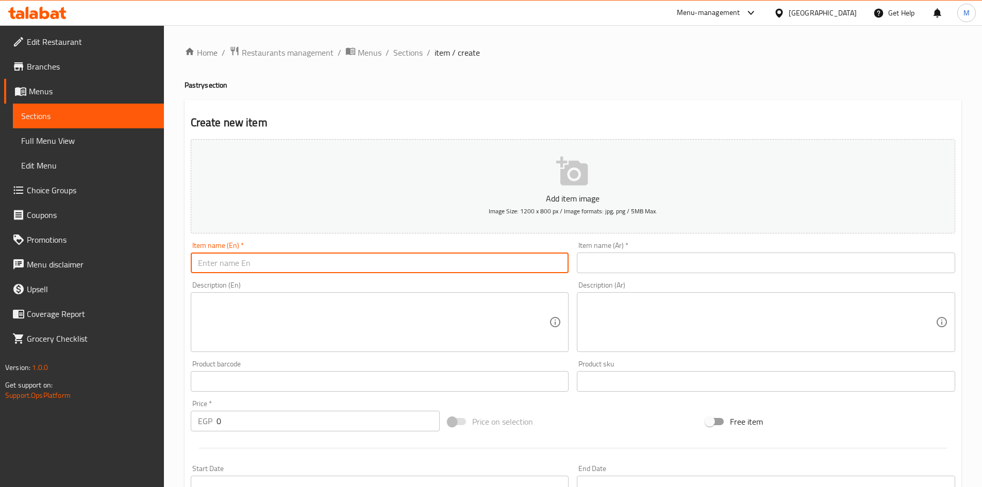
paste input "Chocolate caramel Twix tart"
type input "Chocolate caramel Twix tart"
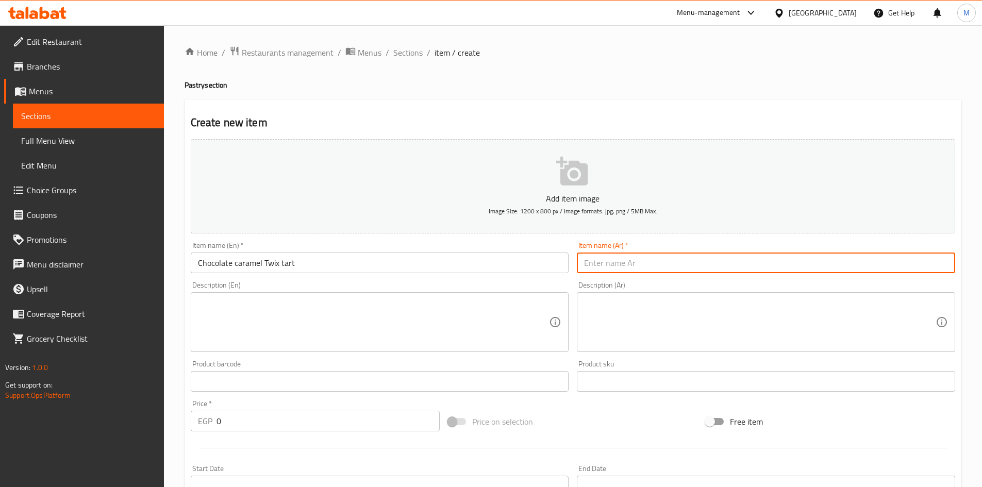
click at [693, 264] on input "text" at bounding box center [766, 263] width 378 height 21
paste input "تارت تويكس بالشوكولاتة والكراميل"
type input "تارت تويكس بالشوكولاتة والكراميل"
click at [314, 423] on input "0" at bounding box center [329, 421] width 224 height 21
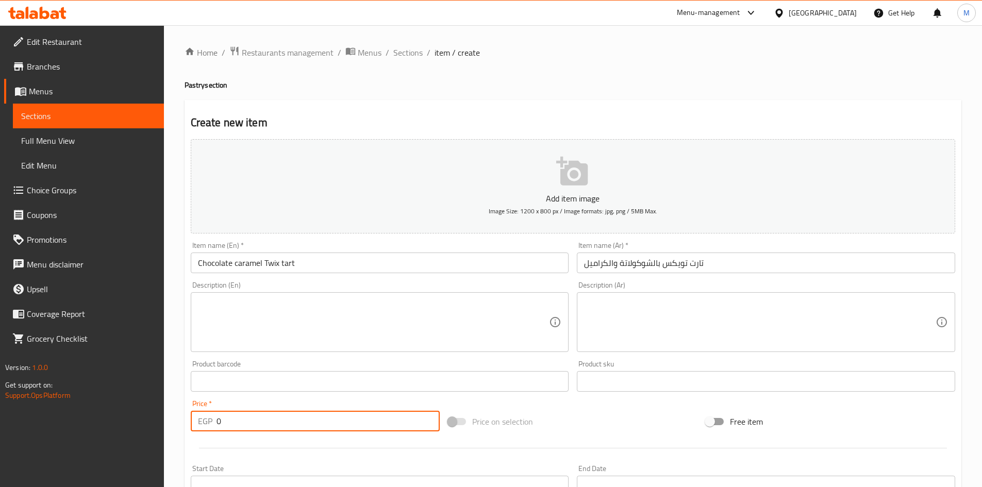
click at [314, 423] on input "0" at bounding box center [329, 421] width 224 height 21
paste input "95"
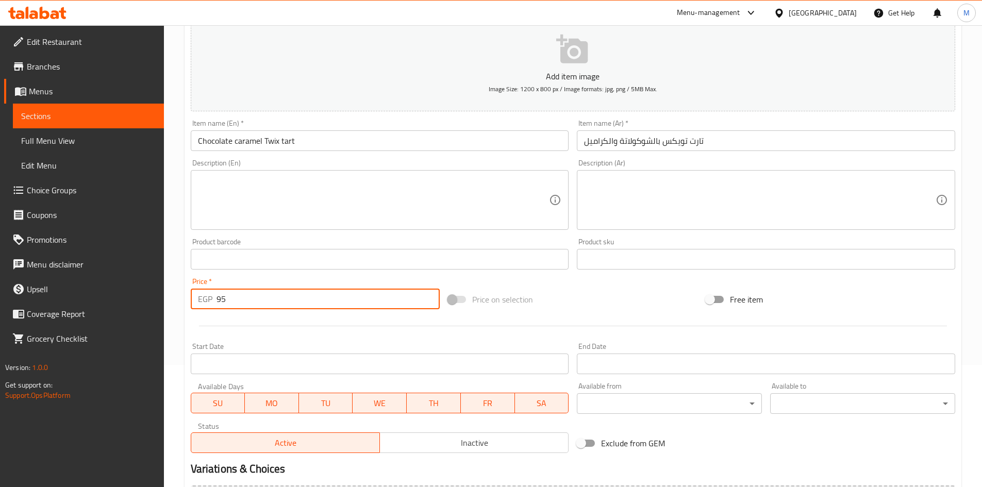
scroll to position [241, 0]
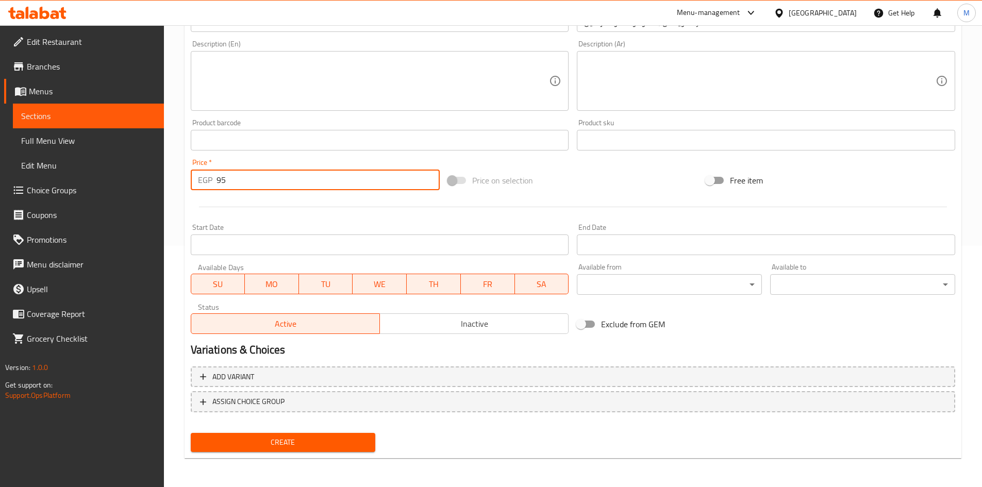
type input "95"
click at [311, 445] on span "Create" at bounding box center [283, 442] width 169 height 13
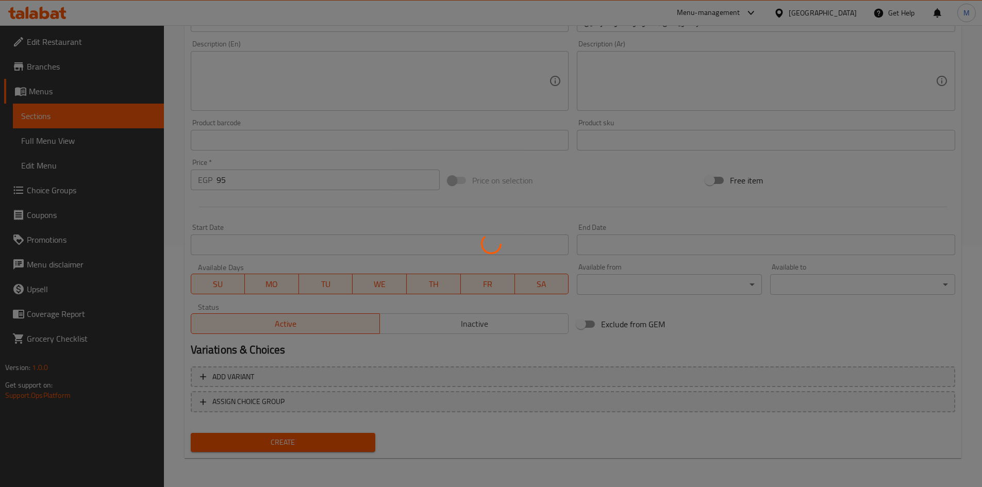
type input "0"
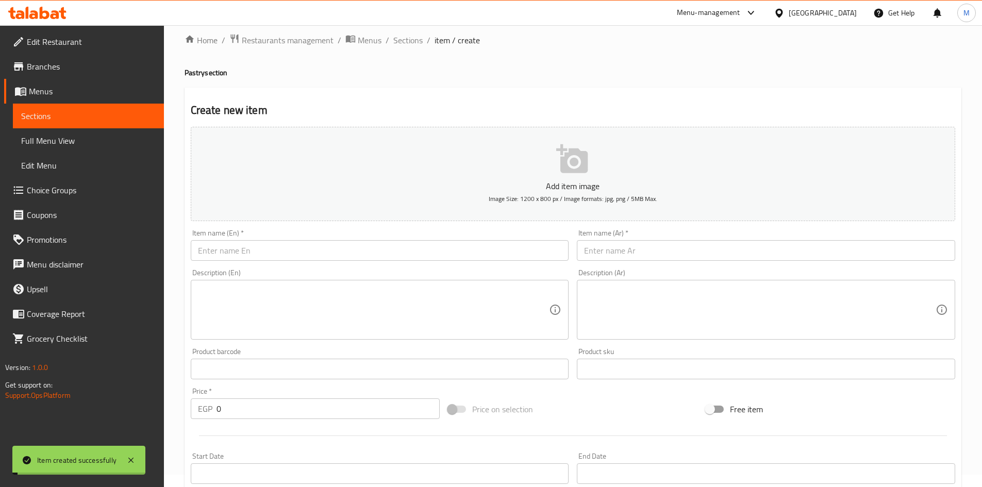
scroll to position [0, 0]
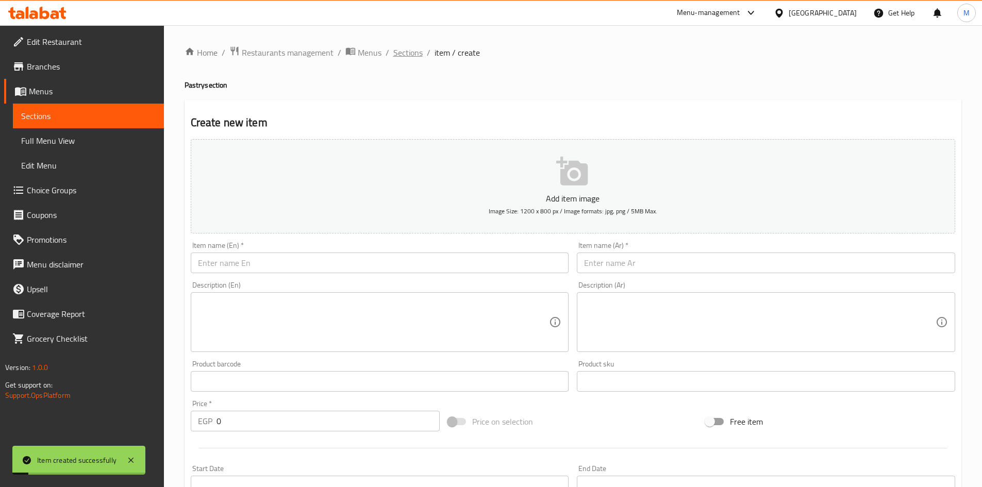
click at [416, 54] on span "Sections" at bounding box center [407, 52] width 29 height 12
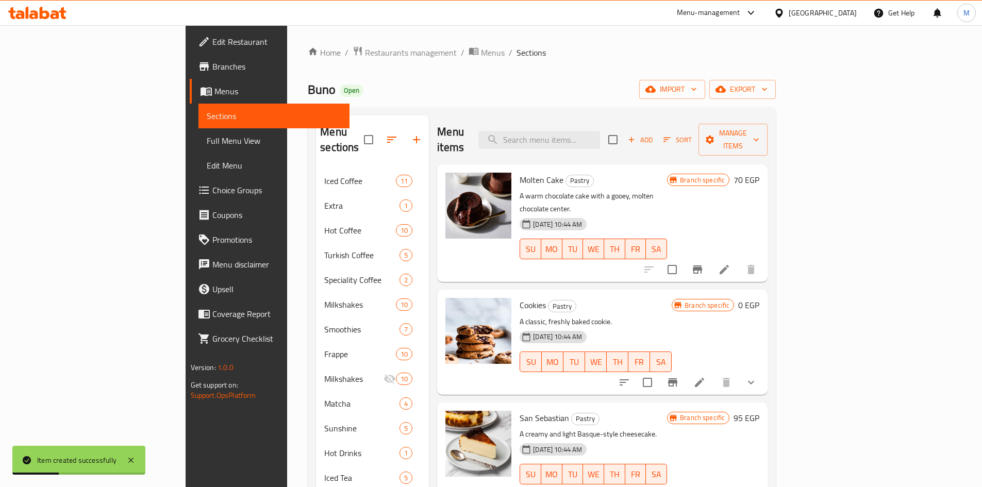
click at [611, 142] on div "Menu items Add Sort Manage items" at bounding box center [602, 139] width 330 height 49
click at [600, 131] on input "search" at bounding box center [539, 140] width 122 height 18
paste input "Fudge cake"
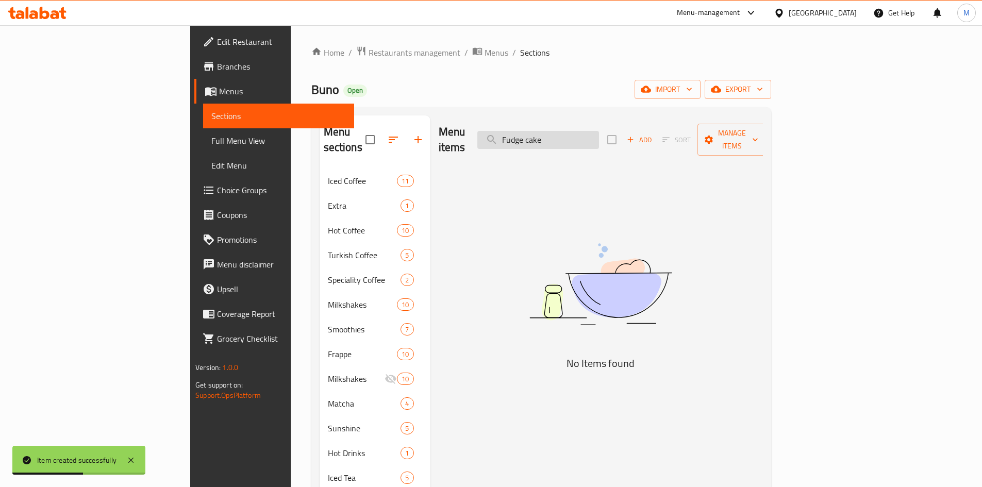
click at [599, 133] on input "Fudge cake" at bounding box center [538, 140] width 122 height 18
type input "F"
click at [653, 134] on span "Add" at bounding box center [639, 140] width 28 height 12
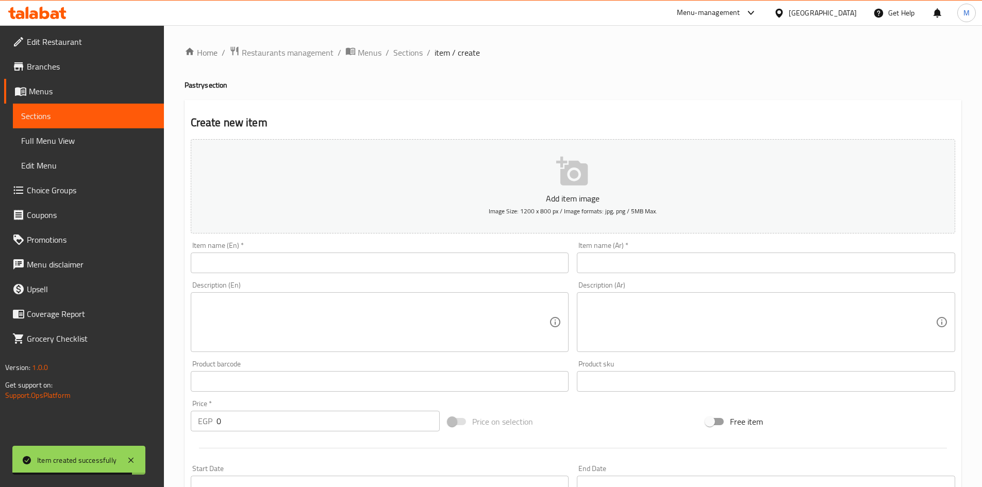
click at [379, 260] on input "text" at bounding box center [380, 263] width 378 height 21
paste input "Fudge cake"
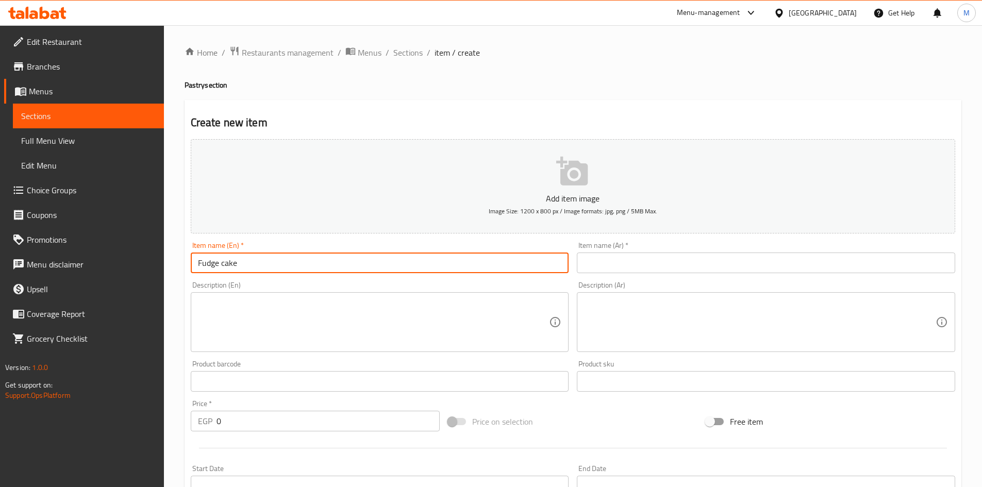
type input "Fudge cake"
click at [697, 264] on input "text" at bounding box center [766, 263] width 378 height 21
paste input "كعكة فادج"
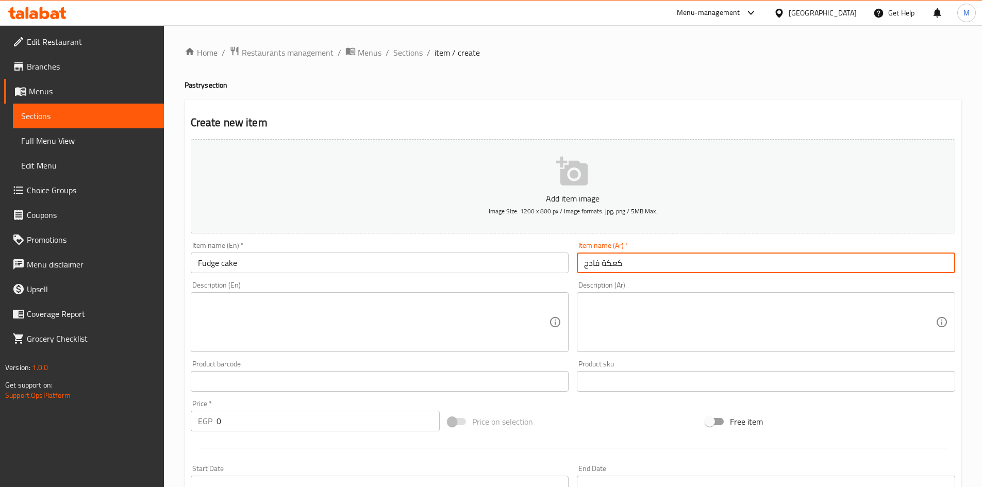
click at [616, 267] on input "كعكة فادج" at bounding box center [766, 263] width 378 height 21
click at [603, 263] on input "كيكة فادج" at bounding box center [766, 263] width 378 height 21
type input "كيك فادج"
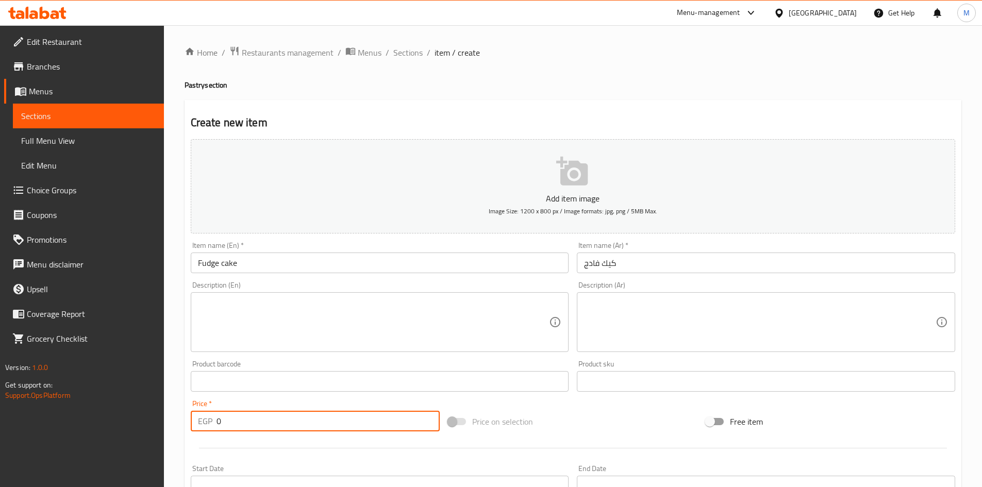
click at [349, 412] on input "0" at bounding box center [329, 421] width 224 height 21
paste input "10"
type input "100"
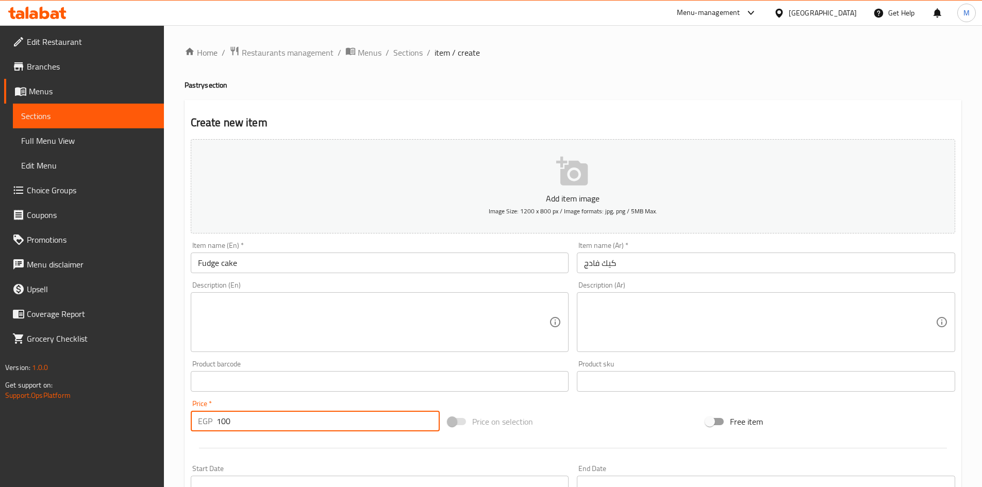
click at [339, 401] on div "Price   * EGP 100 Price *" at bounding box center [316, 415] width 250 height 31
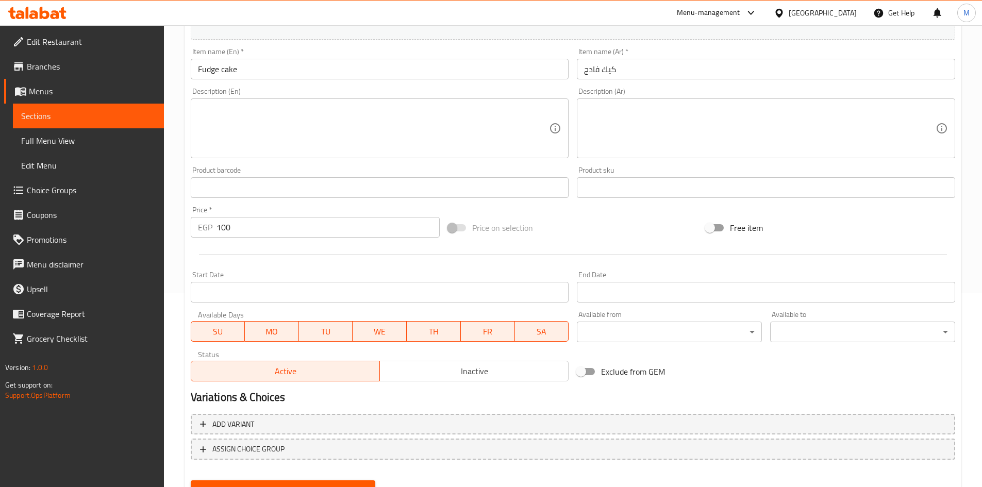
scroll to position [241, 0]
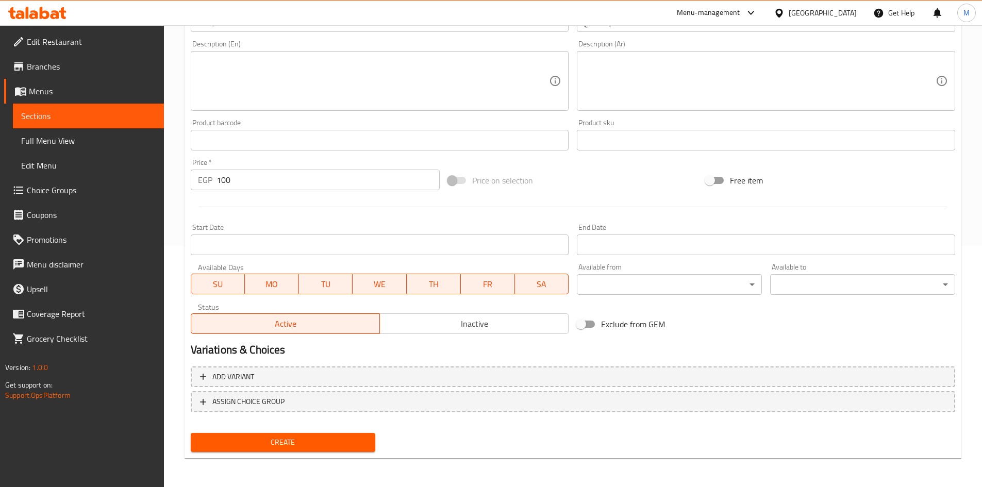
click at [345, 436] on button "Create" at bounding box center [283, 442] width 185 height 19
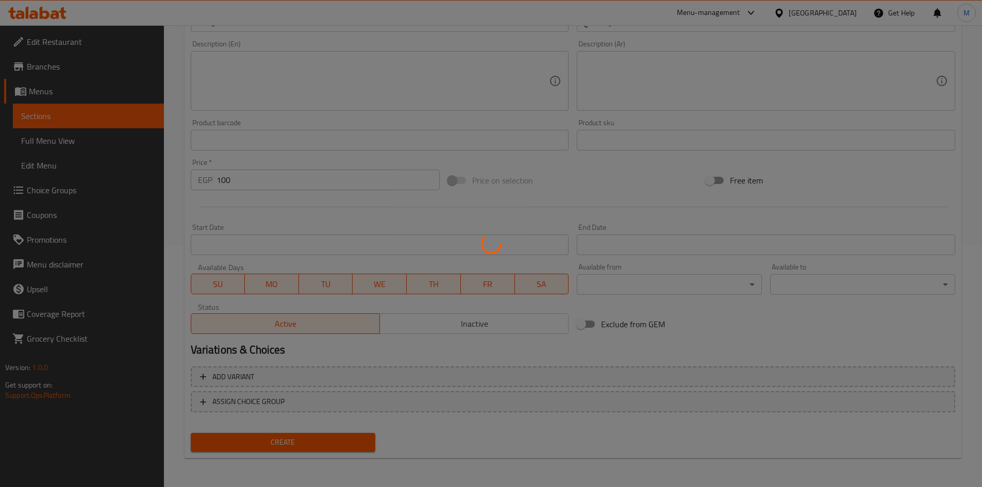
type input "0"
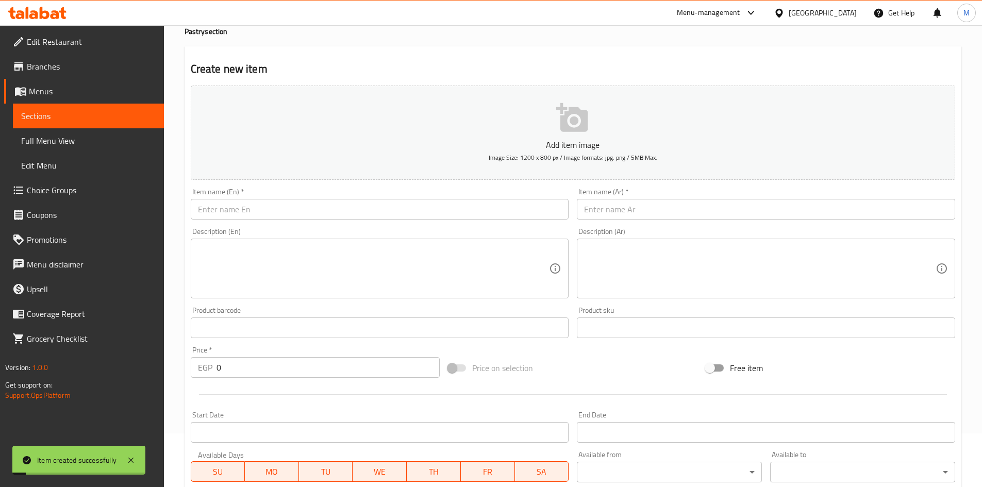
scroll to position [0, 0]
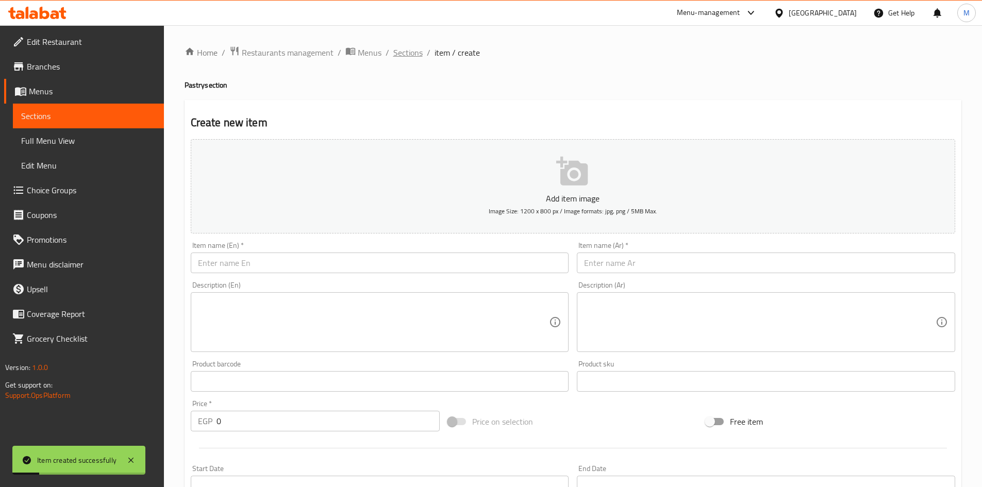
click at [408, 58] on span "Sections" at bounding box center [407, 52] width 29 height 12
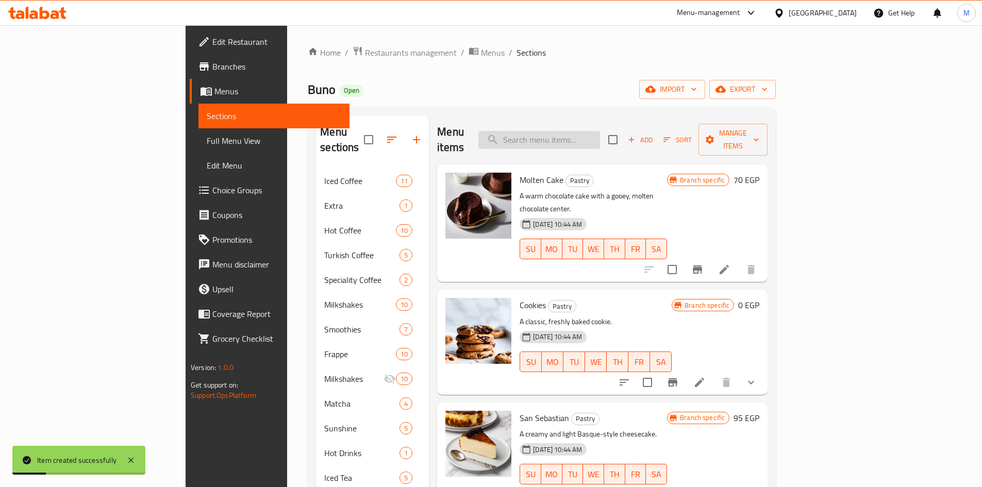
click at [587, 133] on input "search" at bounding box center [539, 140] width 122 height 18
paste input "Red velvet cake"
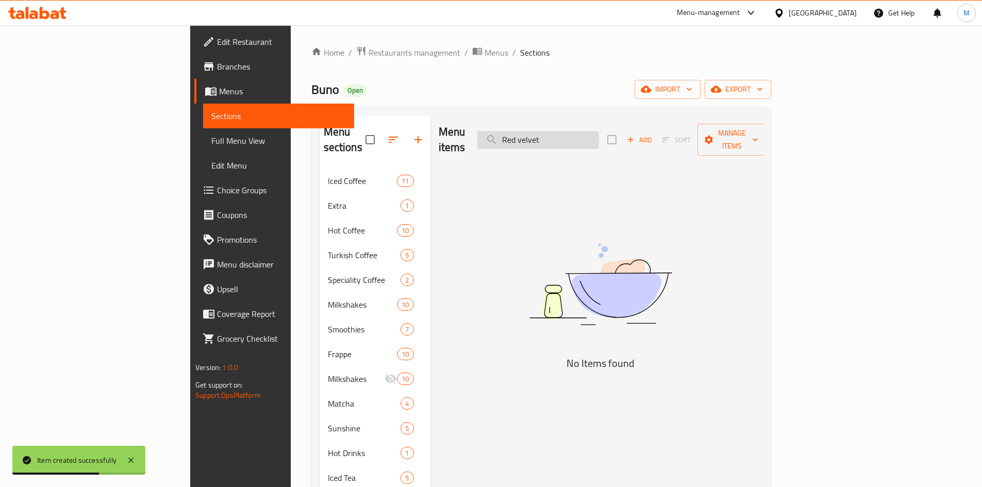
click at [599, 132] on input "Red velvet" at bounding box center [538, 140] width 122 height 18
click at [599, 133] on input "Red velvet" at bounding box center [538, 140] width 122 height 18
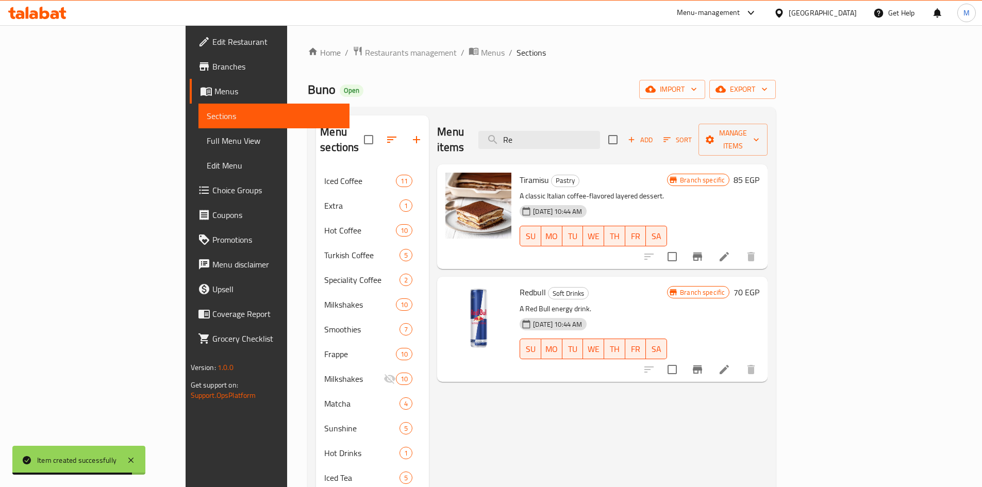
type input "R"
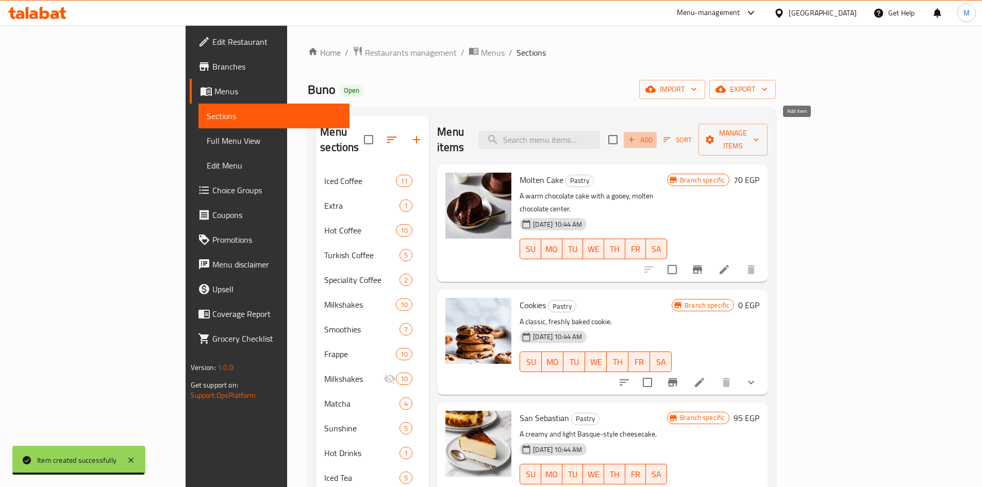
click at [654, 136] on span "Add" at bounding box center [640, 140] width 28 height 12
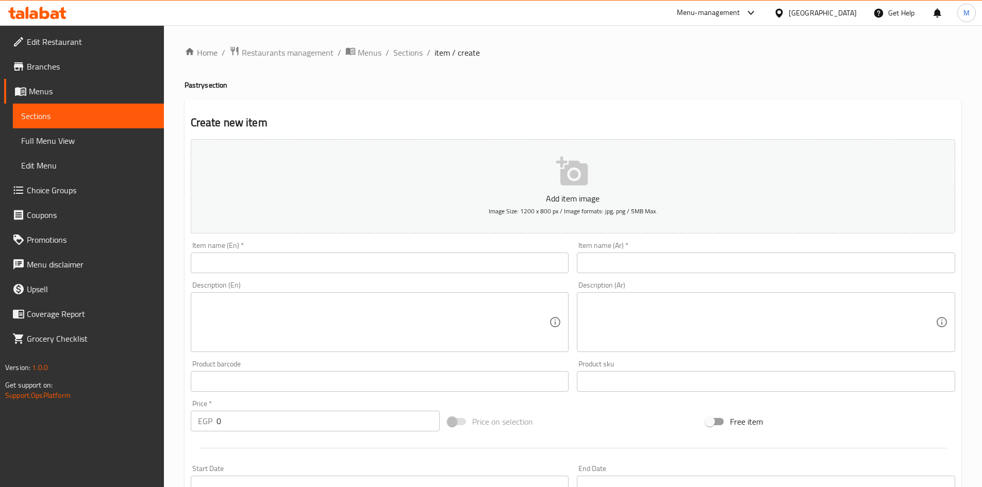
click at [425, 259] on input "text" at bounding box center [380, 263] width 378 height 21
paste input "Red velvet cake"
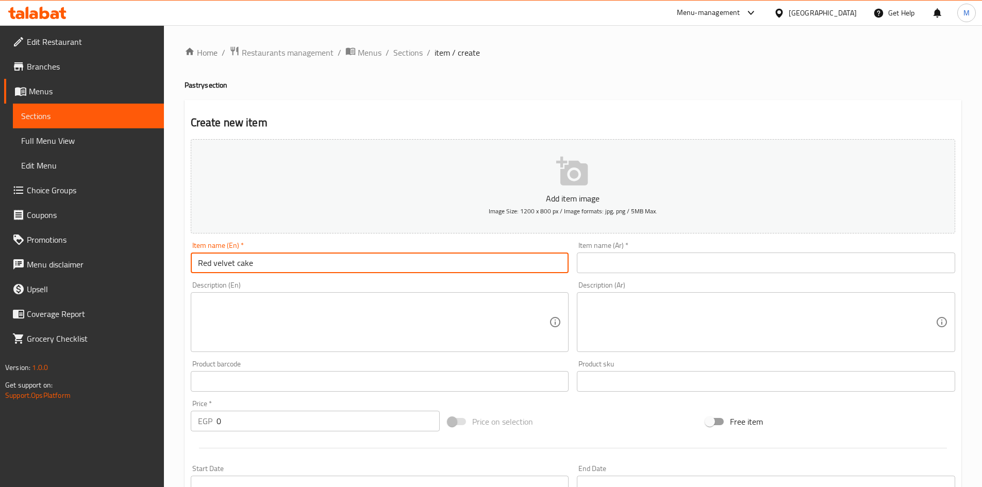
type input "Red velvet cake"
click at [653, 256] on input "text" at bounding box center [766, 263] width 378 height 21
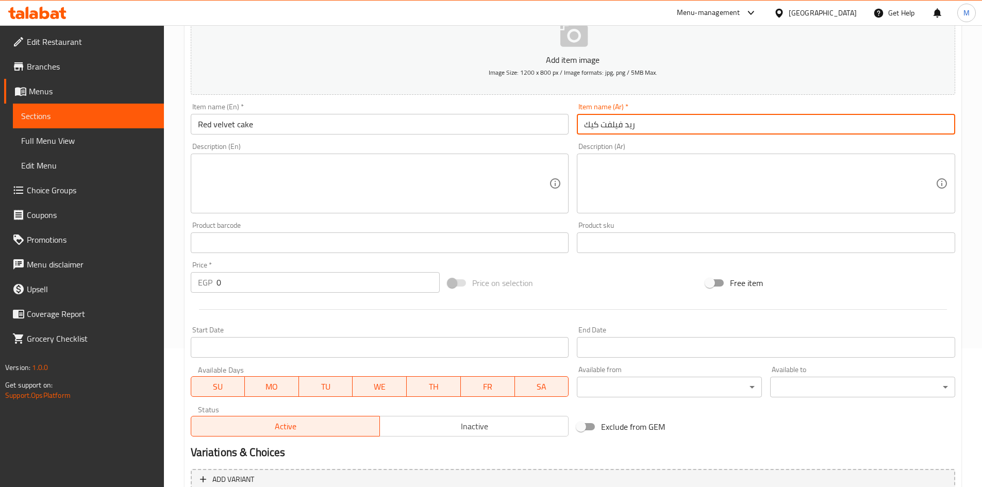
scroll to position [155, 0]
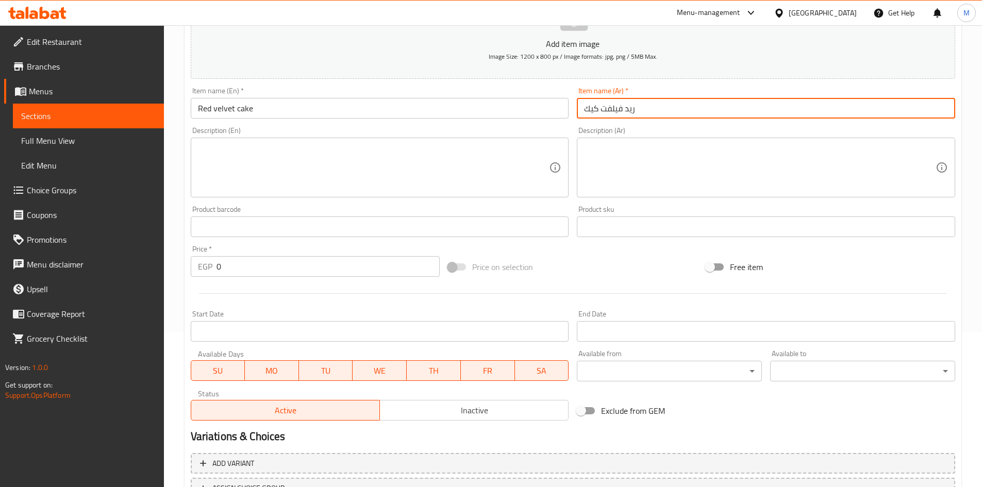
type input "ريد فيلفت كيك"
click at [283, 266] on input "0" at bounding box center [329, 266] width 224 height 21
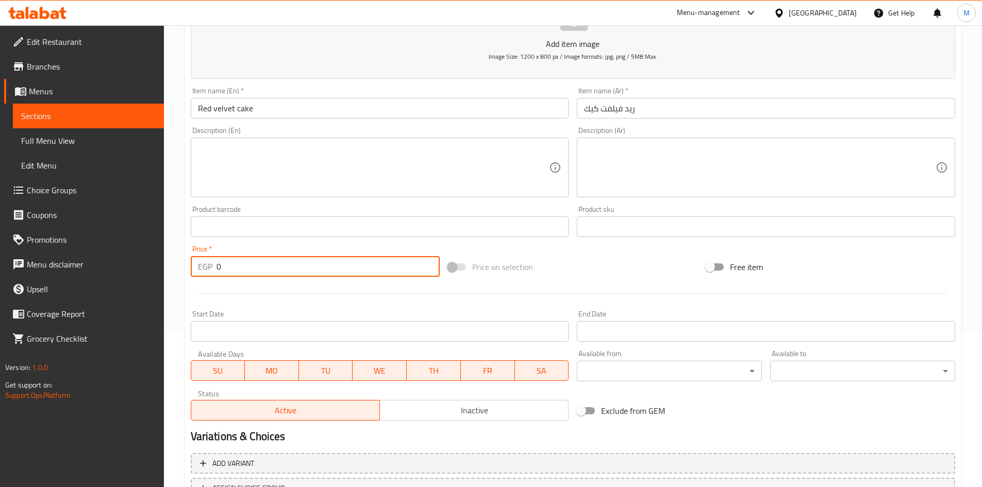
click at [283, 266] on input "0" at bounding box center [329, 266] width 224 height 21
paste input "95"
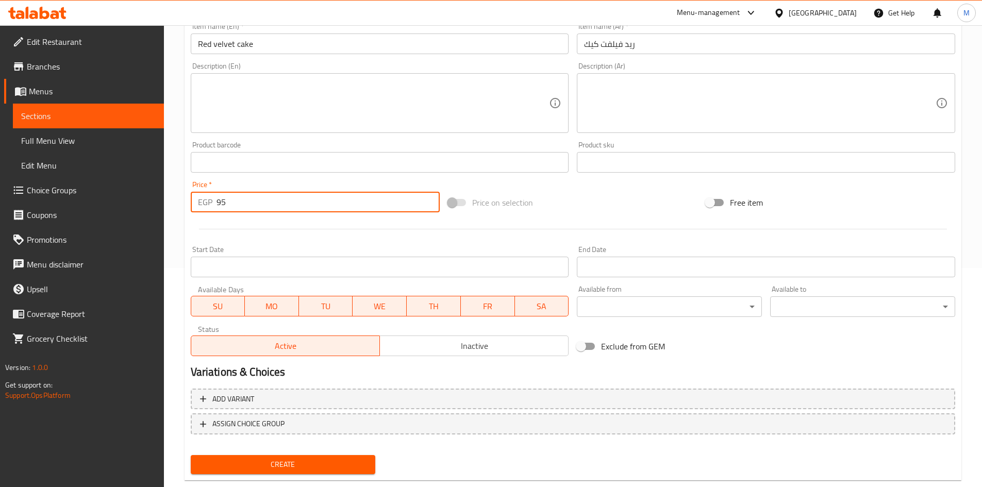
scroll to position [241, 0]
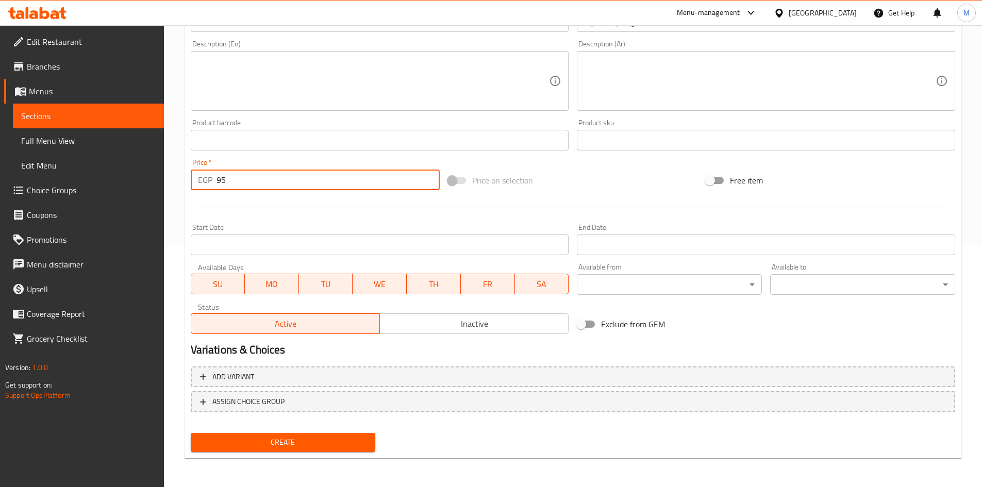
type input "95"
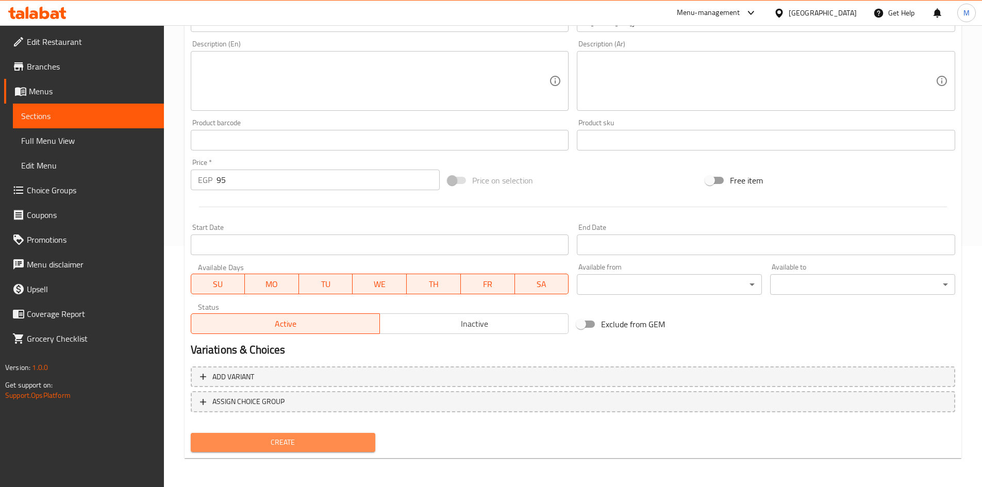
click at [295, 437] on span "Create" at bounding box center [283, 442] width 169 height 13
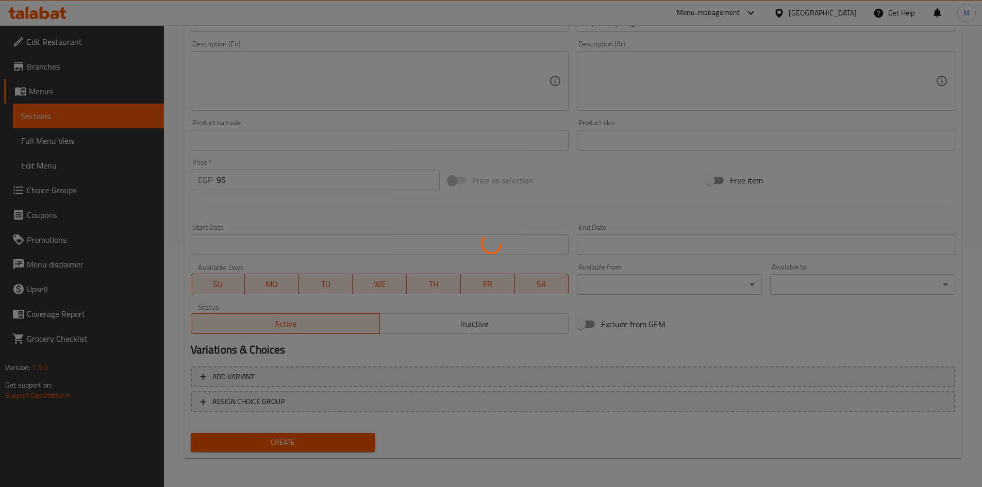
type input "0"
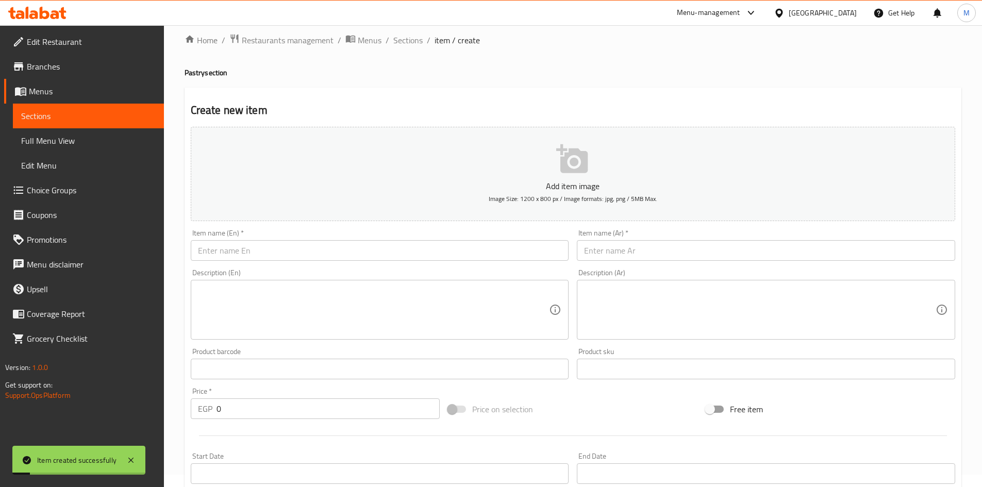
scroll to position [0, 0]
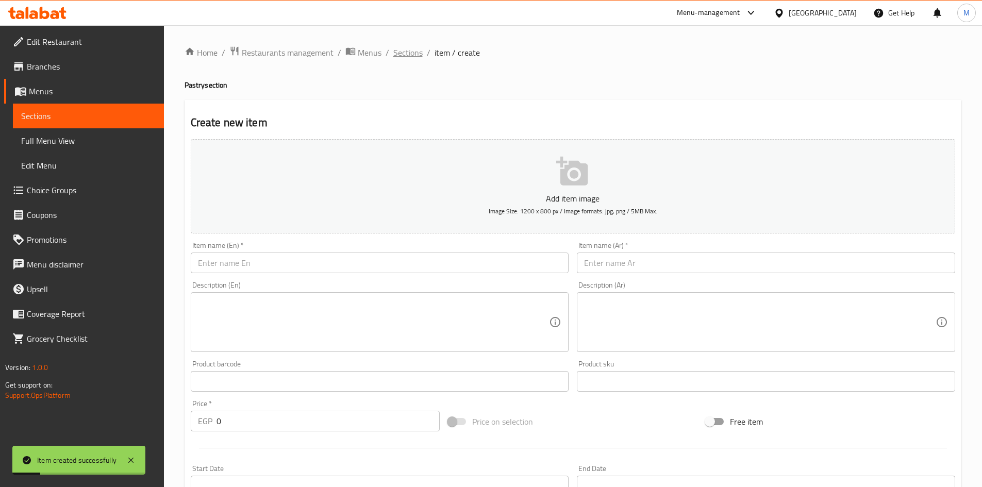
click at [409, 52] on span "Sections" at bounding box center [407, 52] width 29 height 12
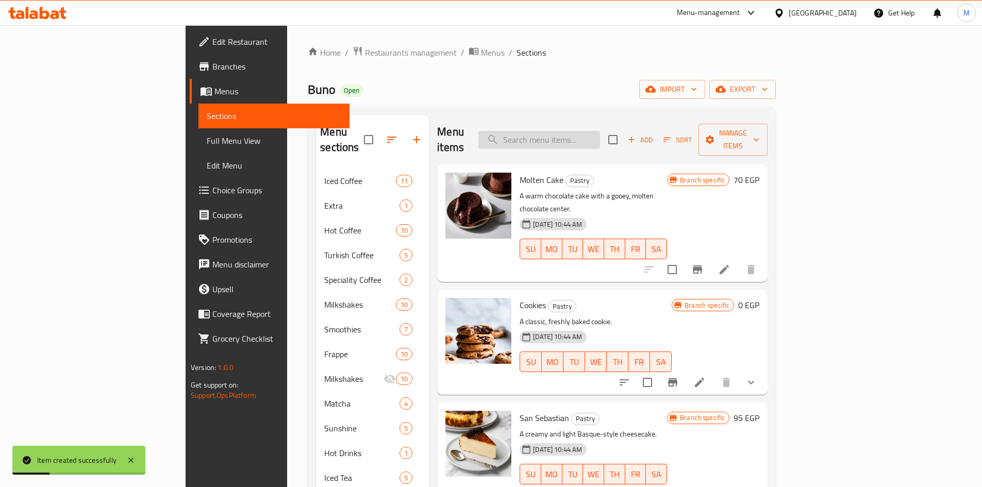
click at [588, 131] on input "search" at bounding box center [539, 140] width 122 height 18
paste input "Kunafa pistachio"
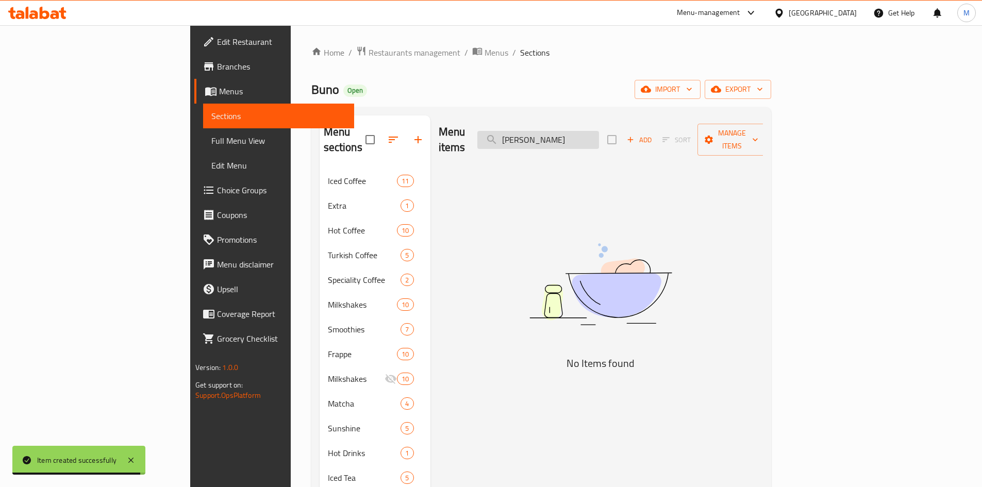
click at [591, 131] on input "[PERSON_NAME]" at bounding box center [538, 140] width 122 height 18
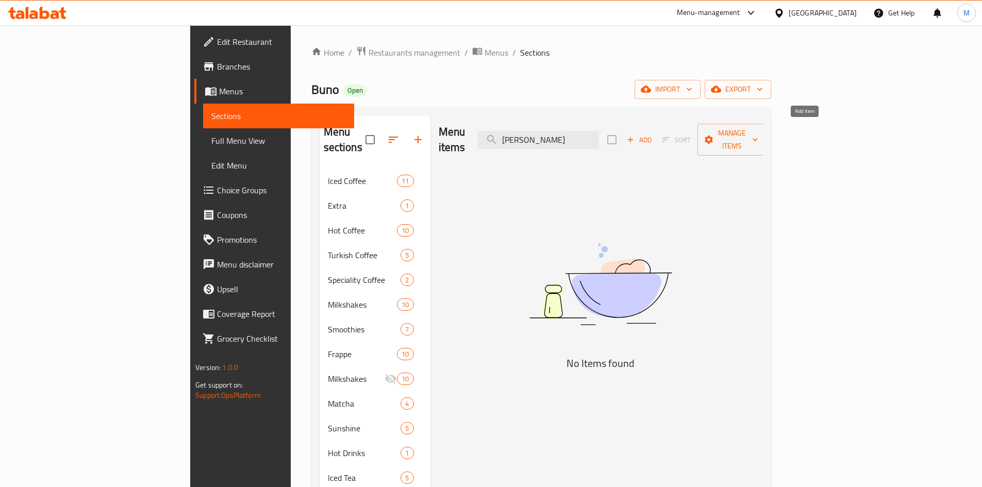
type input "[PERSON_NAME]"
click at [653, 134] on span "Add" at bounding box center [639, 140] width 28 height 12
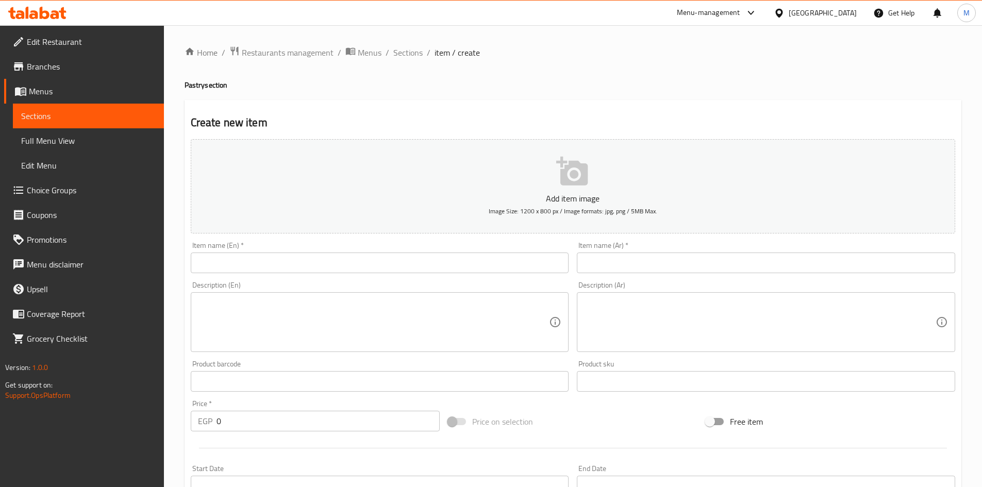
click at [343, 272] on input "text" at bounding box center [380, 263] width 378 height 21
paste input "Kunafa pistachio"
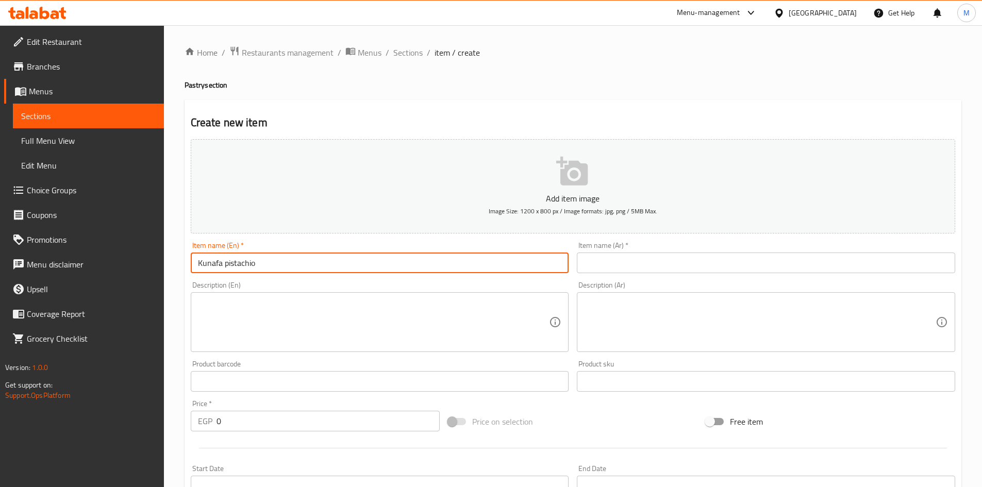
click at [309, 254] on input "Kunafa pistachio" at bounding box center [380, 263] width 378 height 21
click at [309, 255] on input "Kunafa pistachio" at bounding box center [380, 263] width 378 height 21
type input "[PERSON_NAME]"
click at [698, 254] on input "text" at bounding box center [766, 263] width 378 height 21
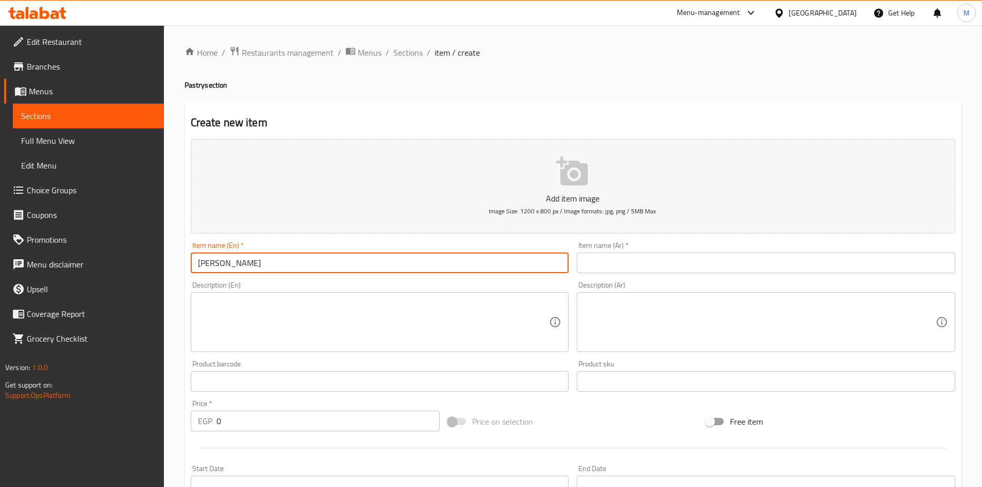
paste input "كنافة بالفستق"
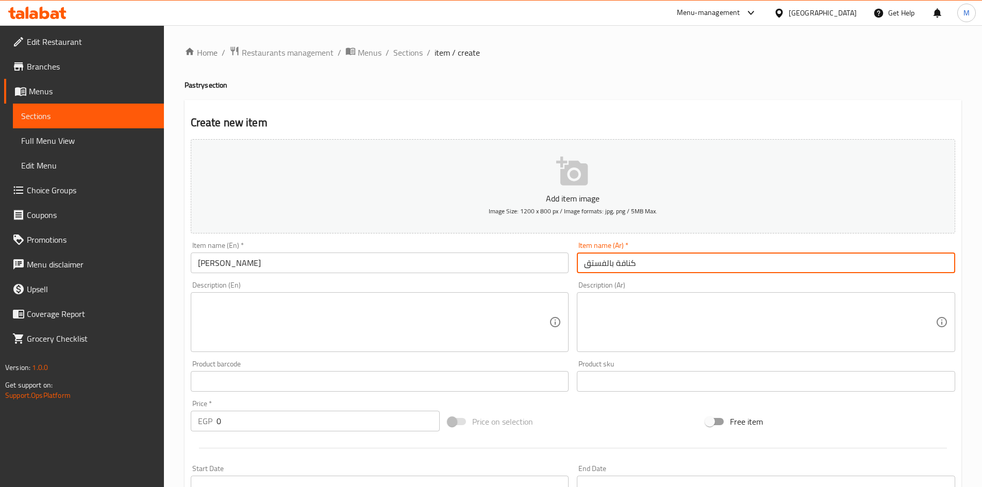
drag, startPoint x: 607, startPoint y: 261, endPoint x: 614, endPoint y: 261, distance: 6.2
click at [614, 261] on input "كنافة بالفستق" at bounding box center [766, 263] width 378 height 21
type input "كنافة فستق"
click at [311, 418] on input "0" at bounding box center [329, 421] width 224 height 21
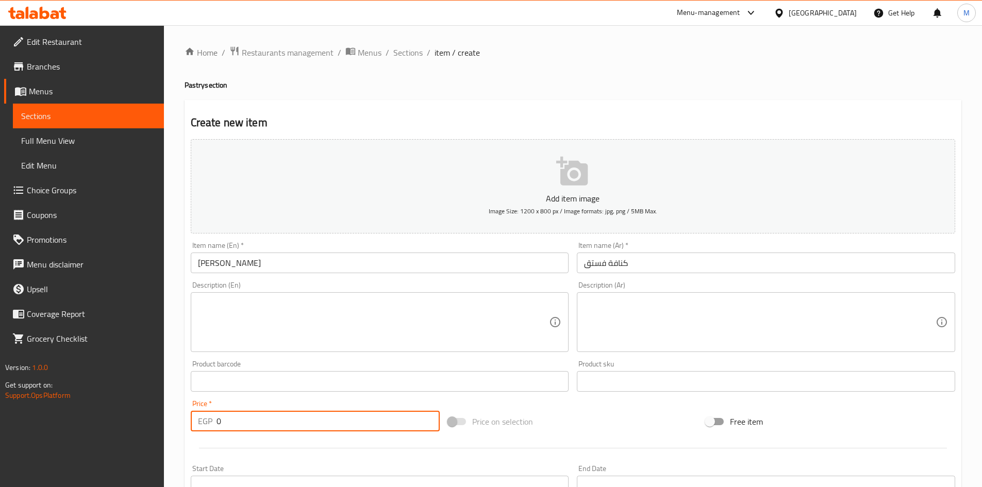
click at [311, 418] on input "0" at bounding box center [329, 421] width 224 height 21
paste input "11"
type input "110"
click at [305, 395] on div "Product barcode Product barcode" at bounding box center [380, 376] width 387 height 40
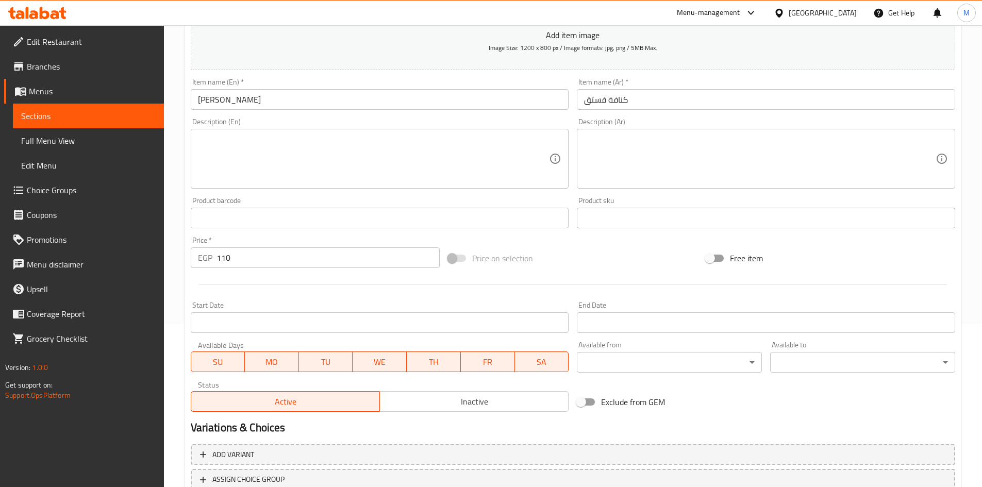
scroll to position [241, 0]
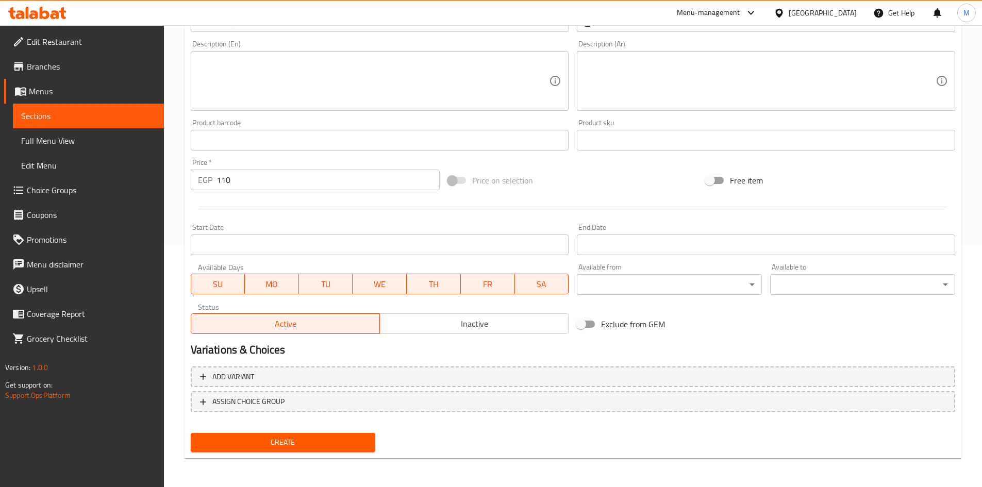
click at [324, 435] on button "Create" at bounding box center [283, 442] width 185 height 19
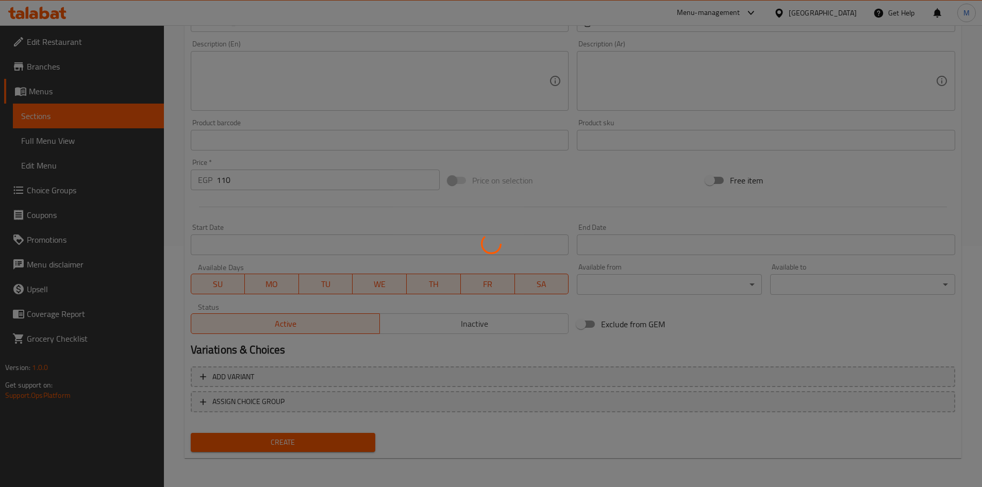
type input "0"
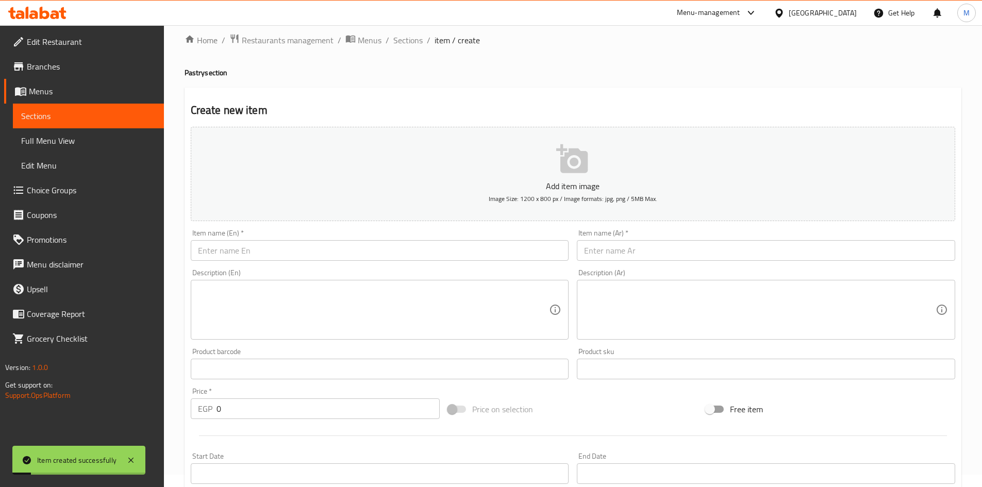
scroll to position [0, 0]
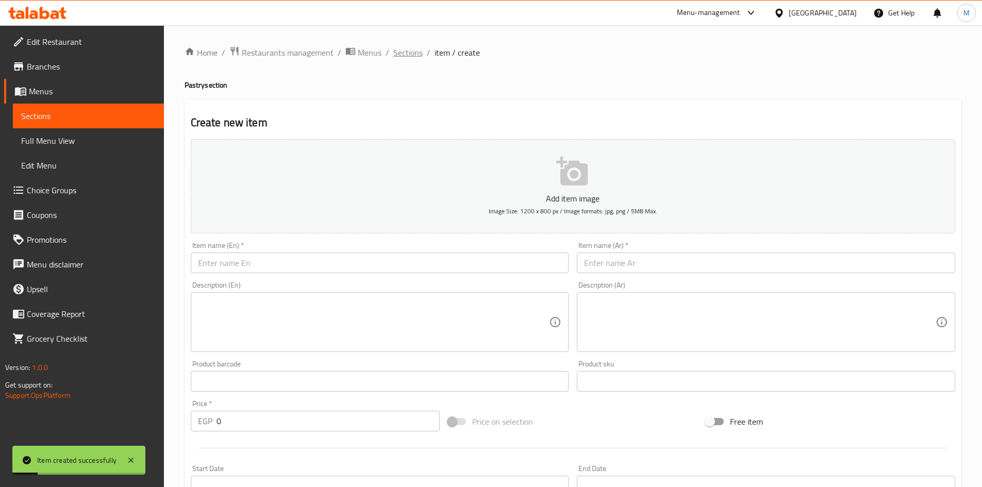
click at [409, 54] on span "Sections" at bounding box center [407, 52] width 29 height 12
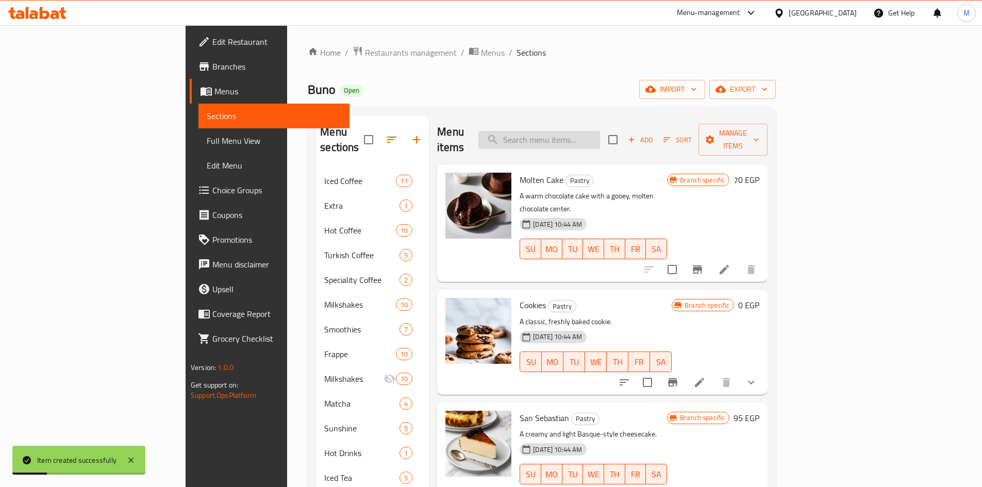
click at [579, 133] on input "search" at bounding box center [539, 140] width 122 height 18
paste input "Cookies cake"
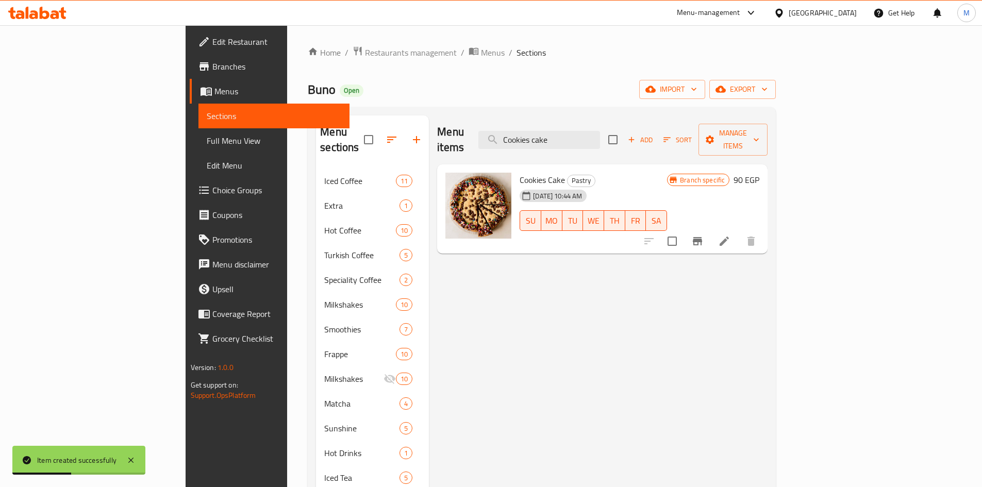
type input "Cookies cake"
click at [702, 237] on icon "Branch-specific-item" at bounding box center [697, 241] width 9 height 8
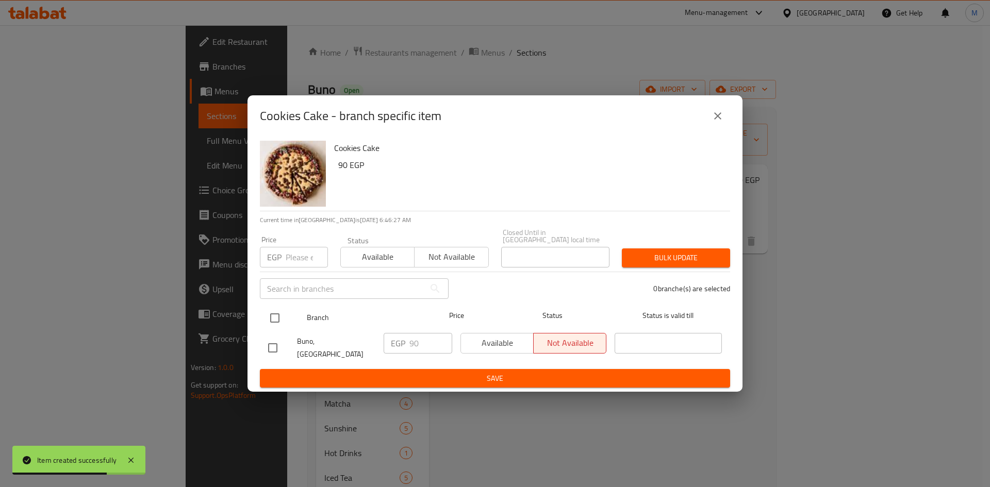
click at [273, 316] on input "checkbox" at bounding box center [275, 318] width 22 height 22
checkbox input "true"
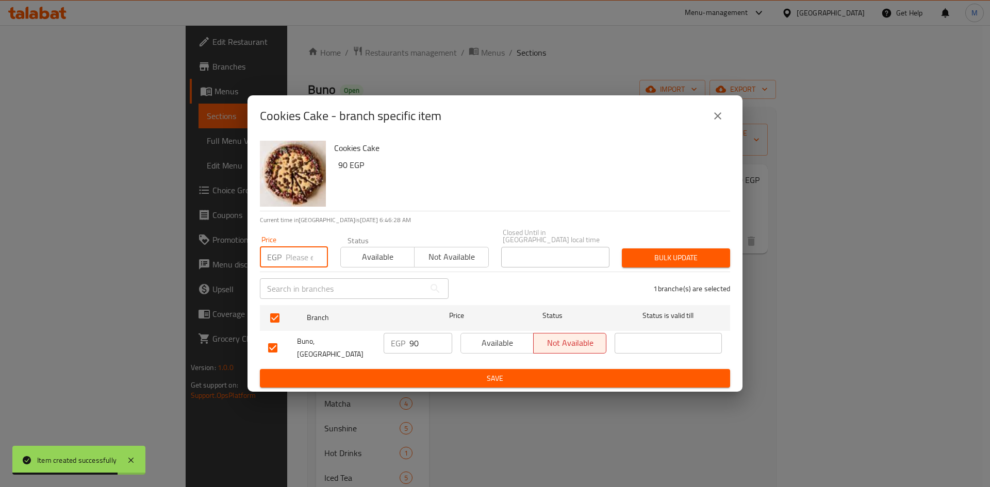
click at [290, 257] on input "number" at bounding box center [307, 257] width 42 height 21
paste input "90"
type input "90"
drag, startPoint x: 642, startPoint y: 262, endPoint x: 622, endPoint y: 253, distance: 21.7
click at [641, 262] on span "Bulk update" at bounding box center [676, 258] width 92 height 13
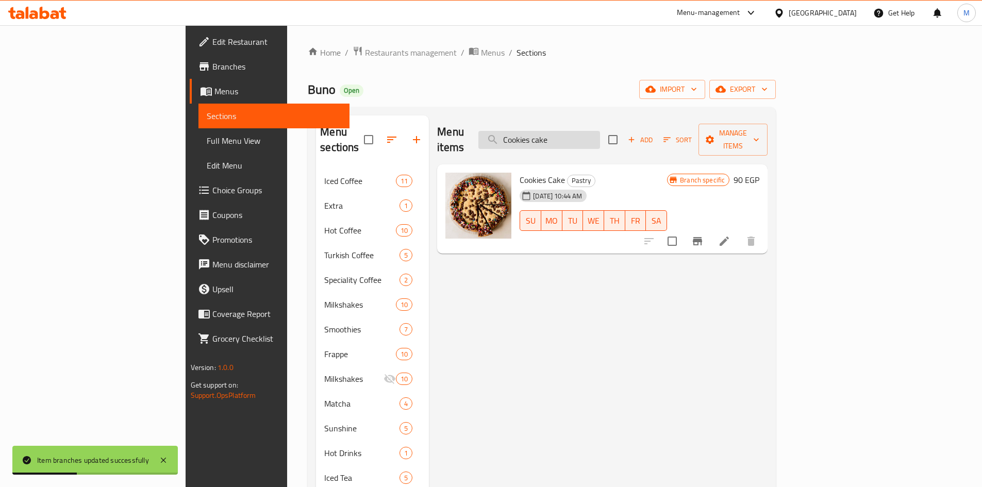
click at [600, 136] on input "Cookies cake" at bounding box center [539, 140] width 122 height 18
paste input "heese"
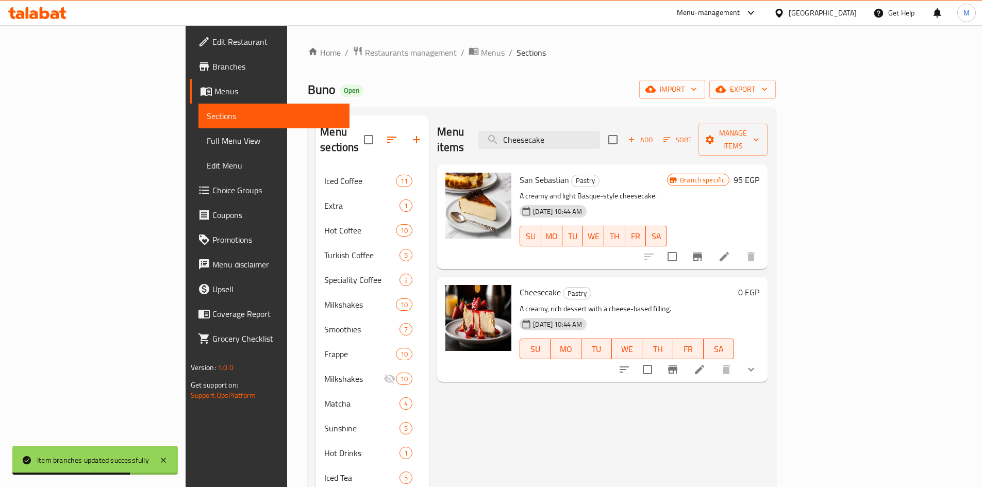
type input "Cheesecake"
click at [757, 363] on icon "show more" at bounding box center [751, 369] width 12 height 12
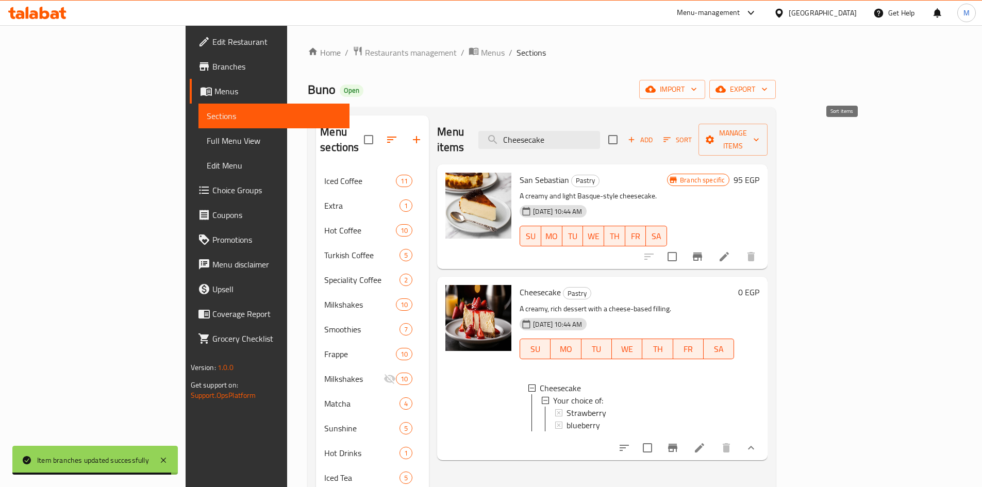
click at [654, 134] on span "Add" at bounding box center [640, 140] width 28 height 12
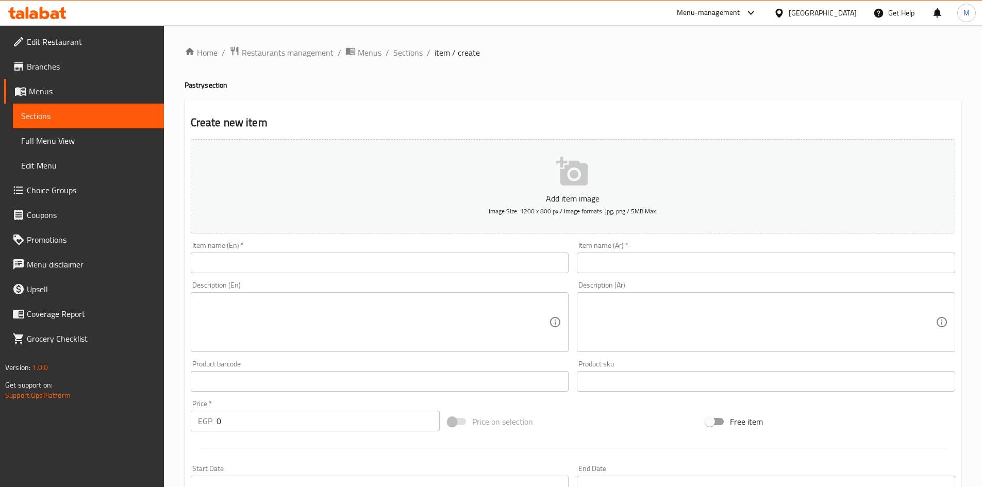
drag, startPoint x: 426, startPoint y: 253, endPoint x: 422, endPoint y: 261, distance: 8.8
click at [426, 254] on div "Item name (En)   * Item name (En) *" at bounding box center [380, 257] width 378 height 31
click at [421, 262] on input "text" at bounding box center [380, 263] width 378 height 21
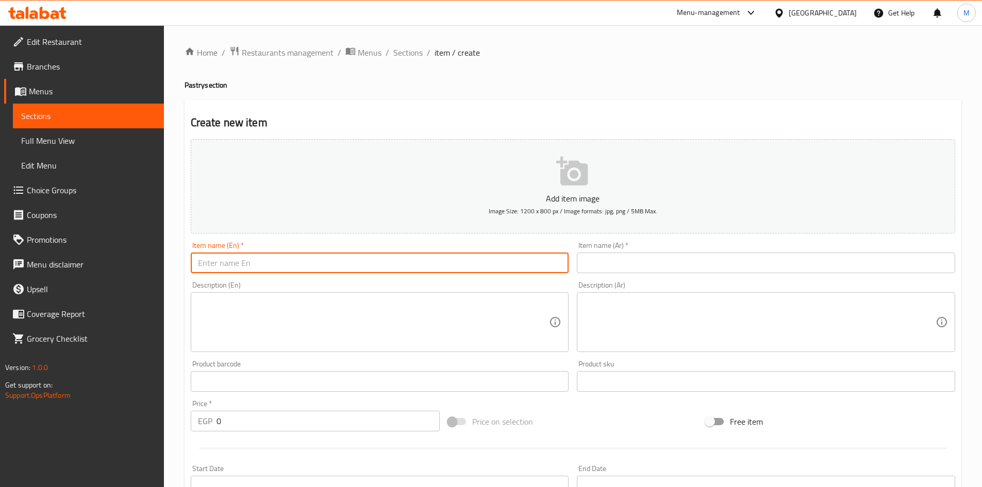
paste input "Cheesecake"
type input "Cheesecake"
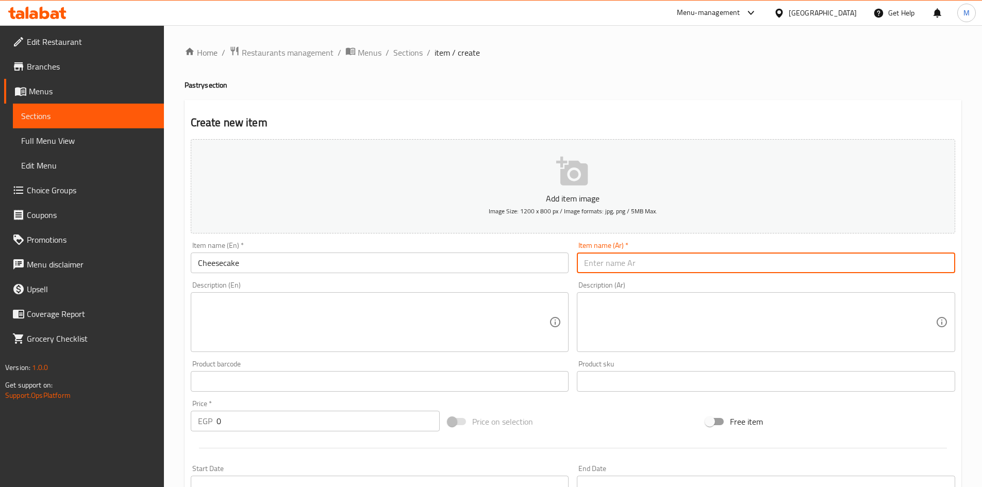
click at [608, 264] on input "text" at bounding box center [766, 263] width 378 height 21
click at [681, 258] on input "text" at bounding box center [766, 263] width 378 height 21
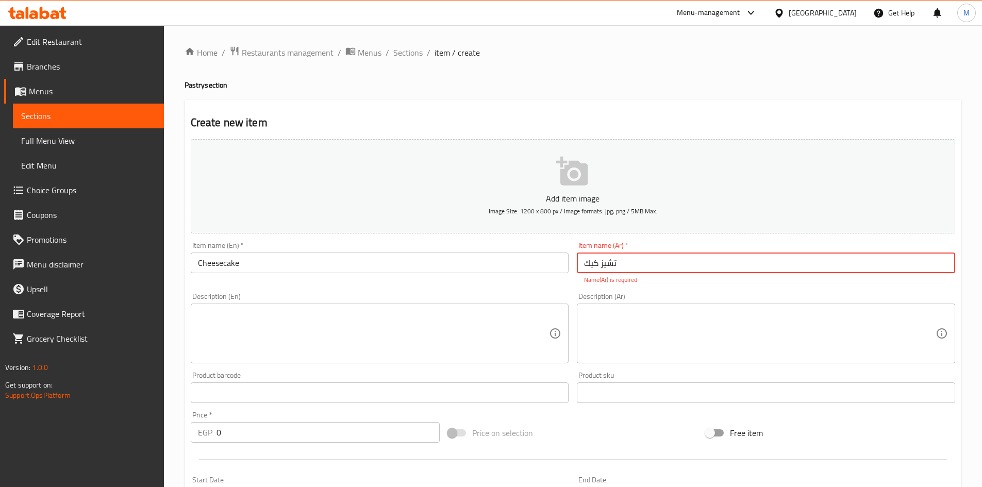
type input "تشيز كيك"
click at [578, 286] on div "Add item image Image Size: 1200 x 800 px / Image formats: jpg, png / 5MB Max. I…" at bounding box center [573, 363] width 773 height 456
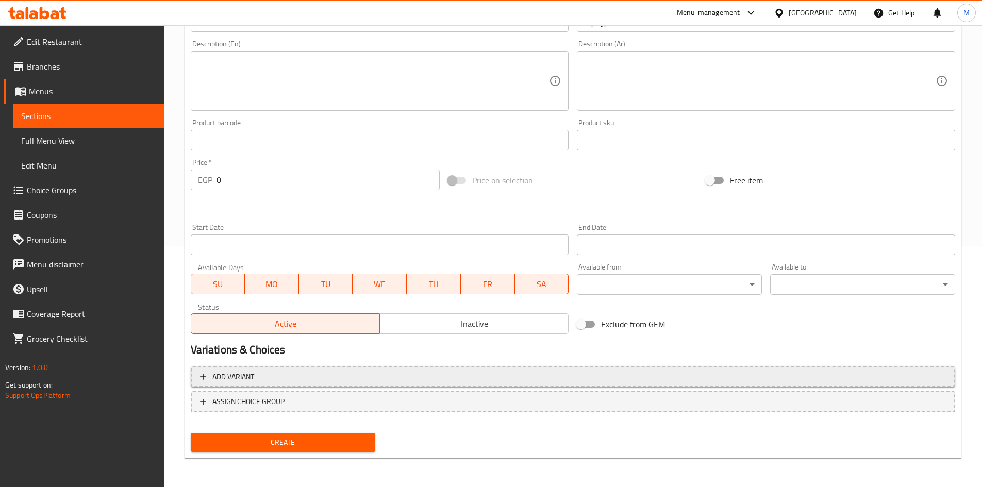
click at [398, 368] on button "Add variant" at bounding box center [573, 377] width 765 height 21
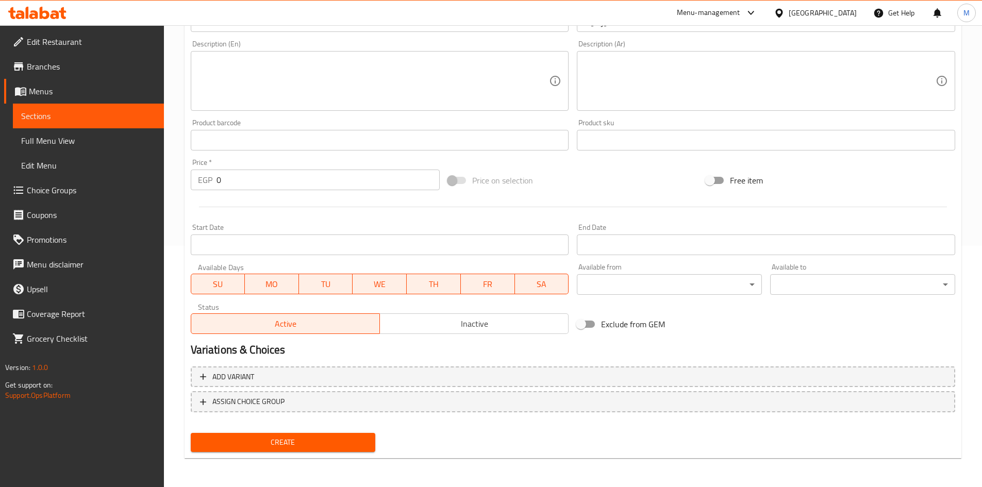
scroll to position [235, 0]
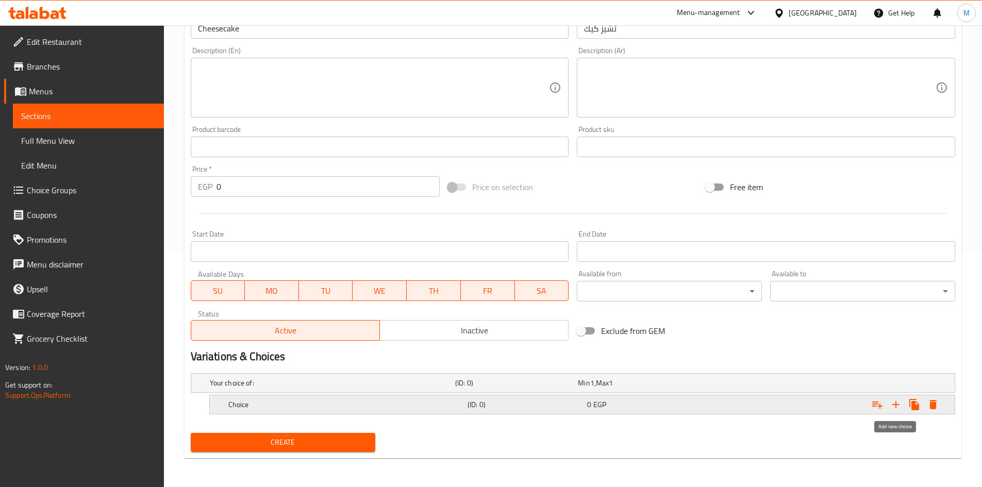
click at [893, 403] on icon "Expand" at bounding box center [896, 405] width 12 height 12
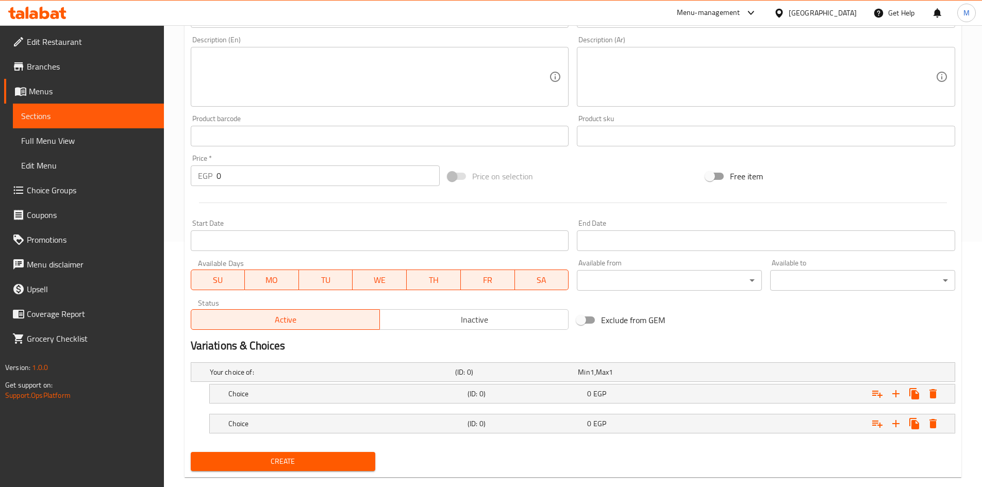
scroll to position [264, 0]
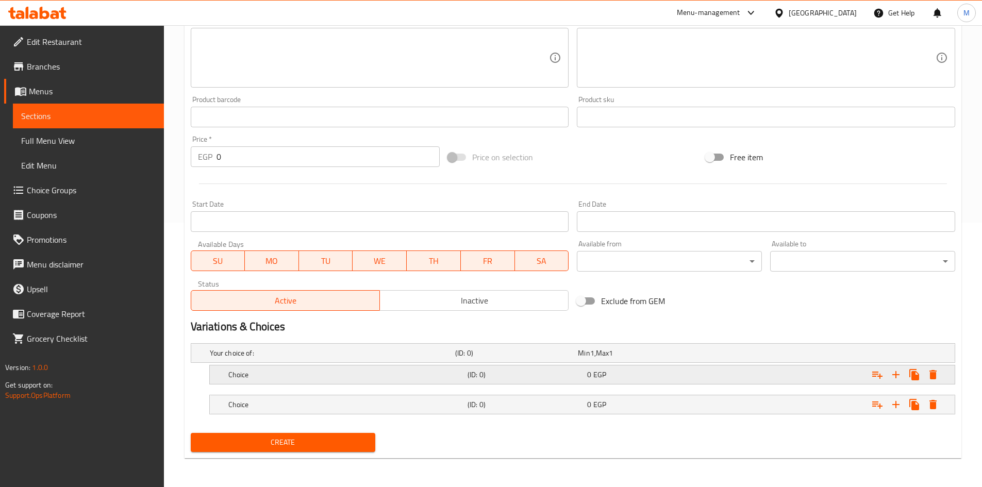
click at [353, 378] on h5 "Choice" at bounding box center [345, 375] width 235 height 10
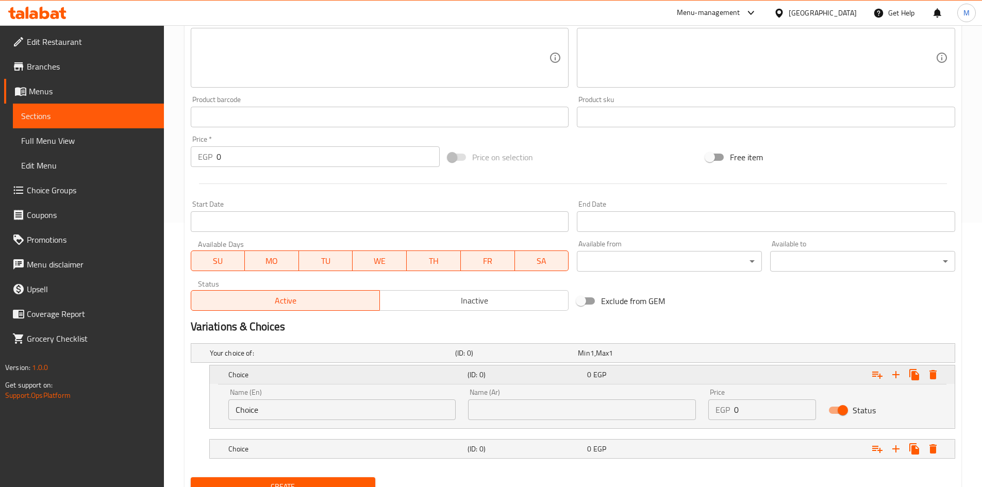
click at [353, 377] on h5 "Choice" at bounding box center [345, 375] width 235 height 10
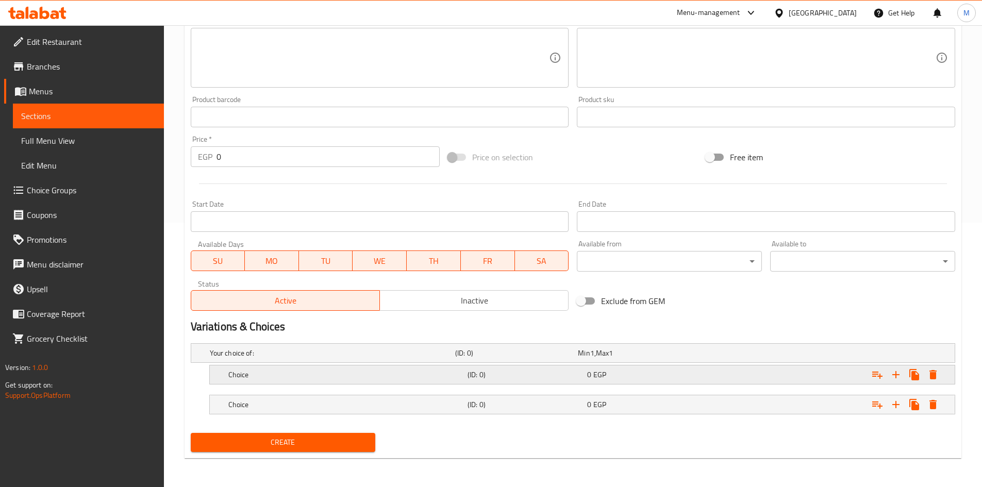
click at [328, 374] on h5 "Choice" at bounding box center [345, 375] width 235 height 10
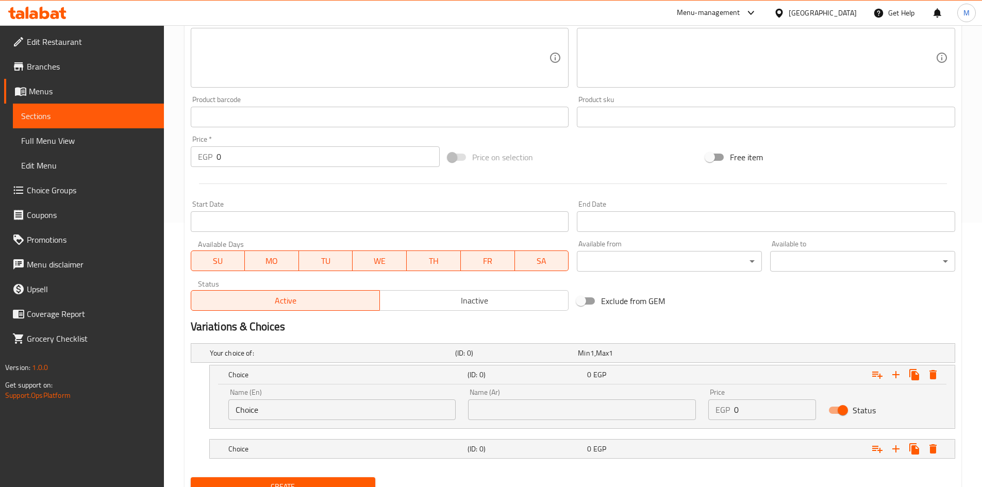
click at [317, 410] on input "Choice" at bounding box center [342, 410] width 228 height 21
click at [319, 410] on input "kinder" at bounding box center [342, 410] width 228 height 21
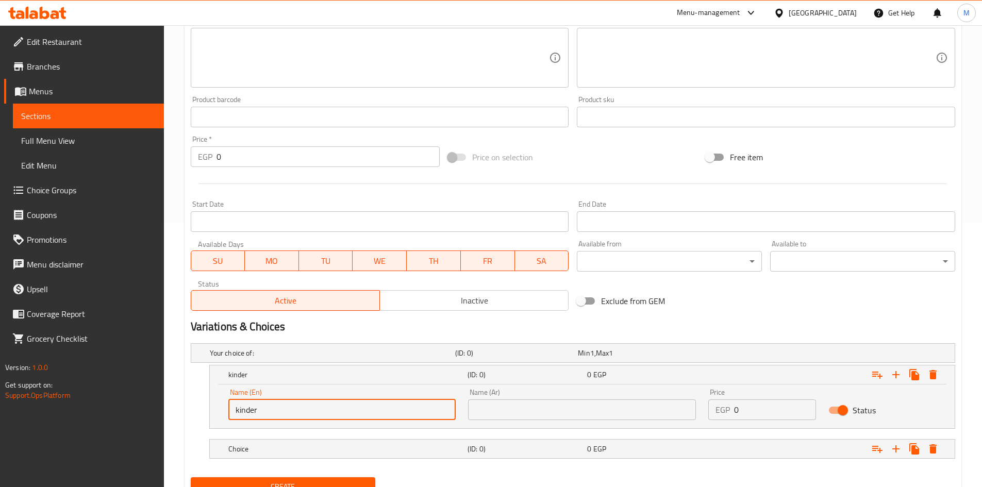
click at [319, 410] on input "kinder" at bounding box center [342, 410] width 228 height 21
type input "Kinder"
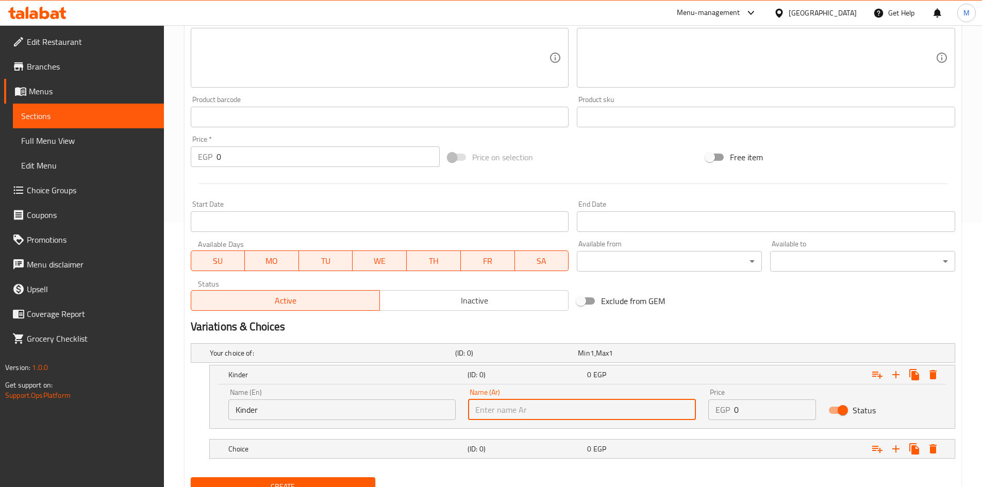
click at [511, 406] on input "text" at bounding box center [582, 410] width 228 height 21
type input "كيندر"
click at [750, 422] on div "Price EGP 0 Price" at bounding box center [762, 405] width 120 height 44
click at [754, 411] on input "0" at bounding box center [775, 410] width 82 height 21
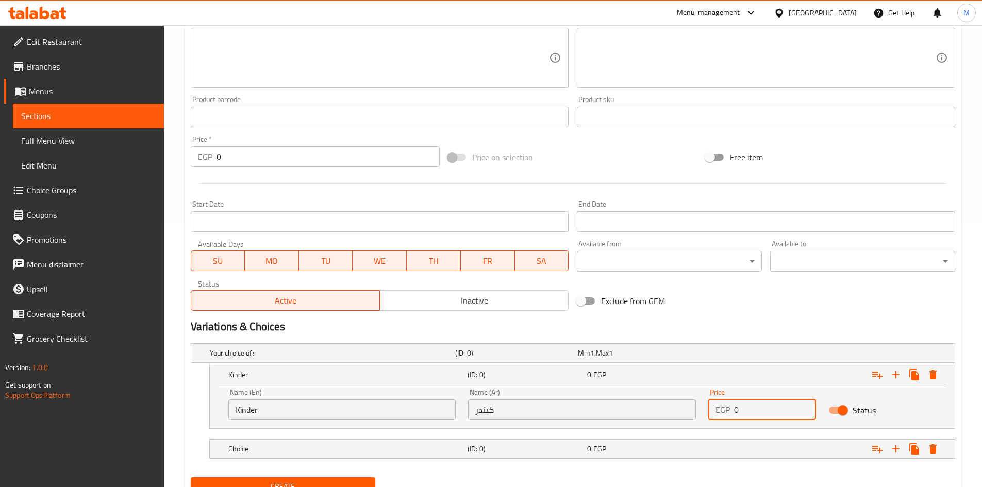
click at [754, 411] on input "0" at bounding box center [775, 410] width 82 height 21
click at [755, 411] on input "0" at bounding box center [775, 410] width 82 height 21
type input "110"
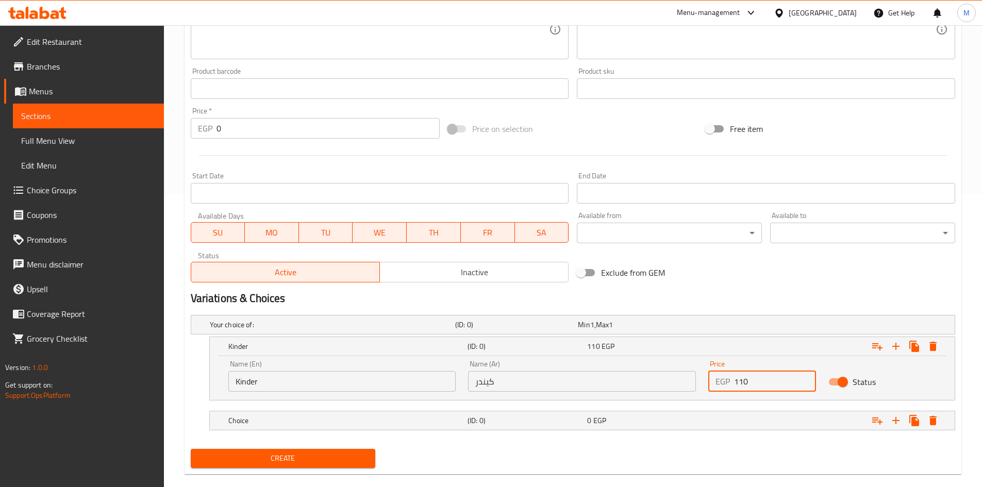
scroll to position [309, 0]
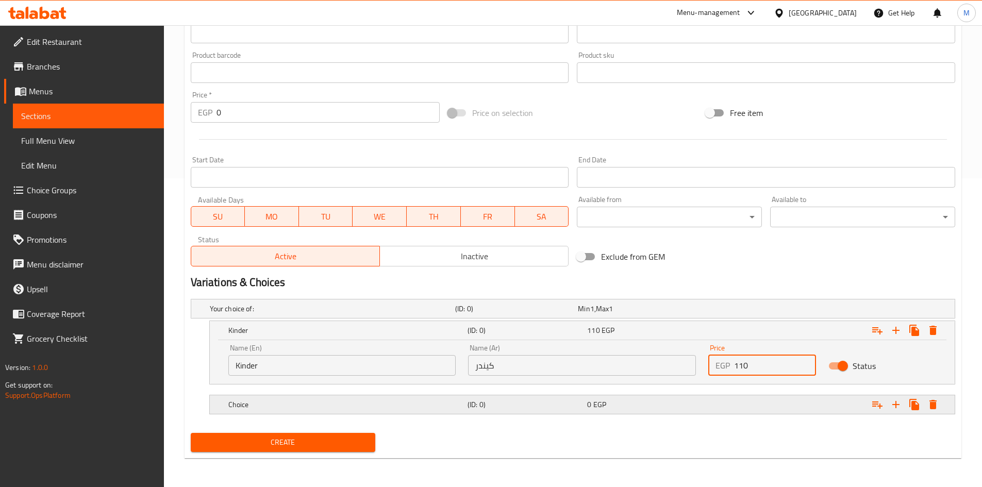
click at [277, 403] on h5 "Choice" at bounding box center [345, 405] width 235 height 10
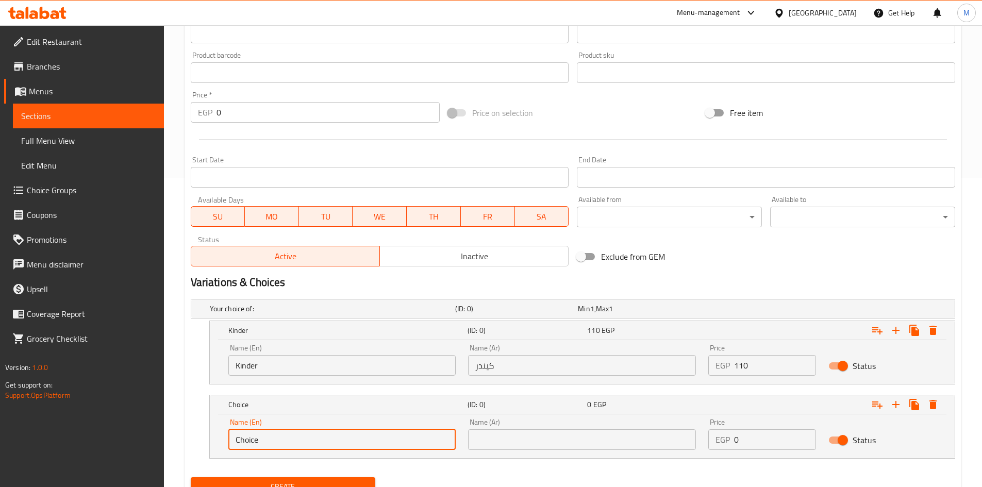
click at [279, 439] on input "Choice" at bounding box center [342, 439] width 228 height 21
paste input "lotus"
click at [276, 438] on input "lotus" at bounding box center [342, 439] width 228 height 21
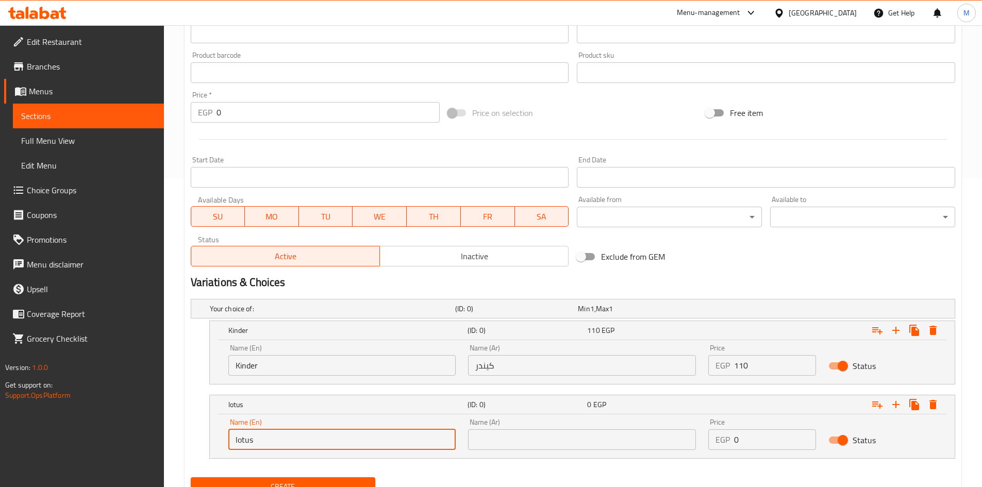
click at [276, 438] on input "lotus" at bounding box center [342, 439] width 228 height 21
click at [283, 439] on input "Lotus" at bounding box center [342, 439] width 228 height 21
type input "Lotus"
click at [576, 444] on input "text" at bounding box center [582, 439] width 228 height 21
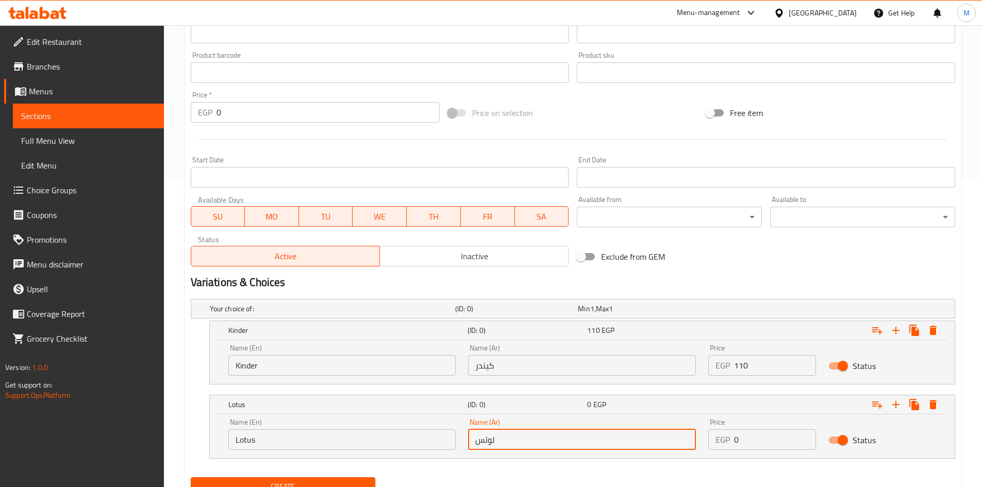
type input "لوتس"
click at [763, 435] on input "0" at bounding box center [775, 439] width 82 height 21
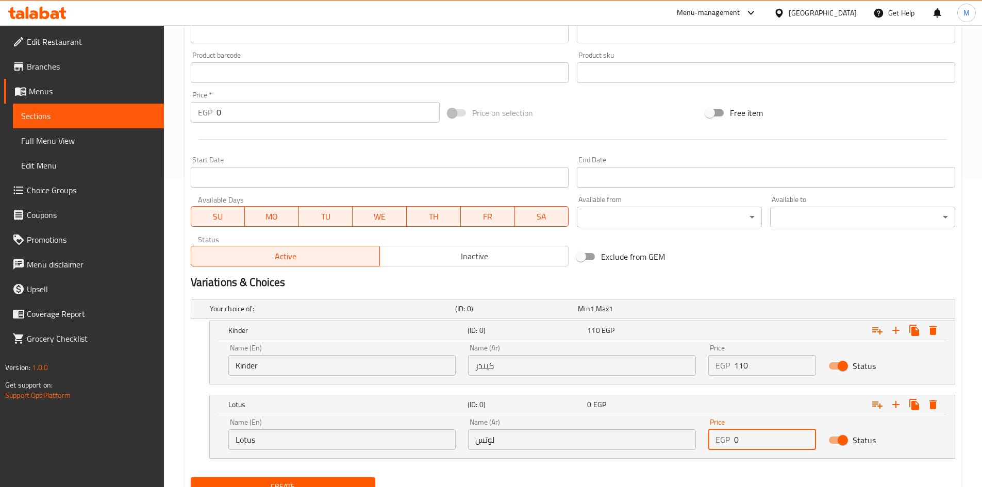
click at [763, 435] on input "0" at bounding box center [775, 439] width 82 height 21
type input "110"
click at [616, 470] on div "Your choice of: (ID: 0) Min 1 , Max 1 Name (En) Your choice of: Name (En) Name …" at bounding box center [573, 384] width 773 height 178
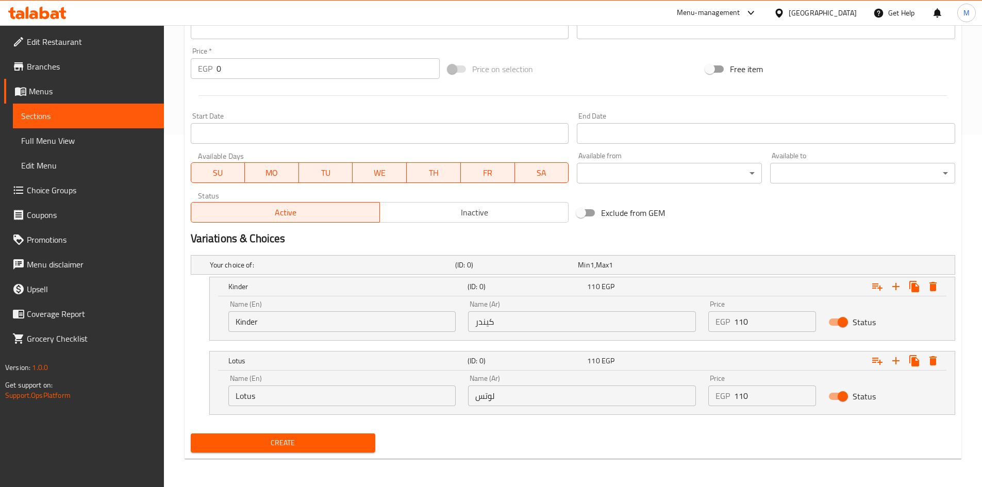
scroll to position [353, 0]
click at [330, 439] on span "Create" at bounding box center [283, 442] width 169 height 13
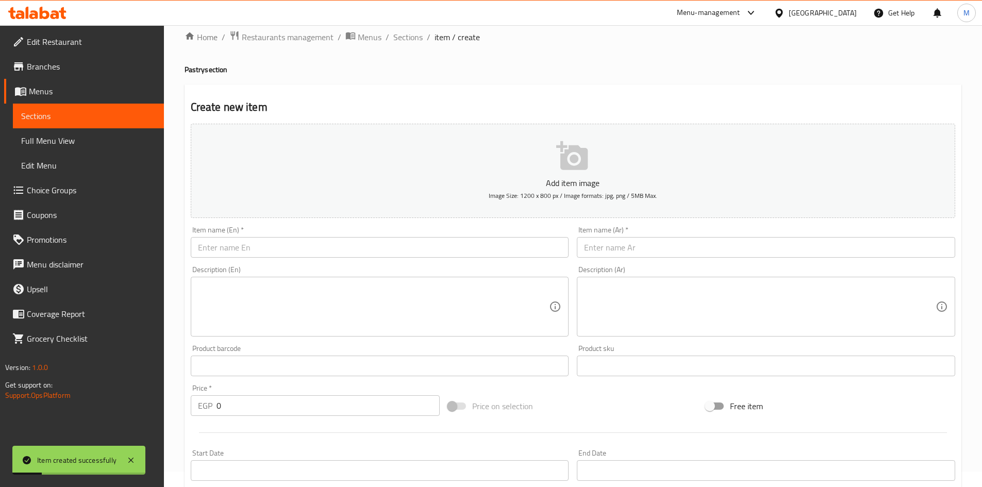
scroll to position [0, 0]
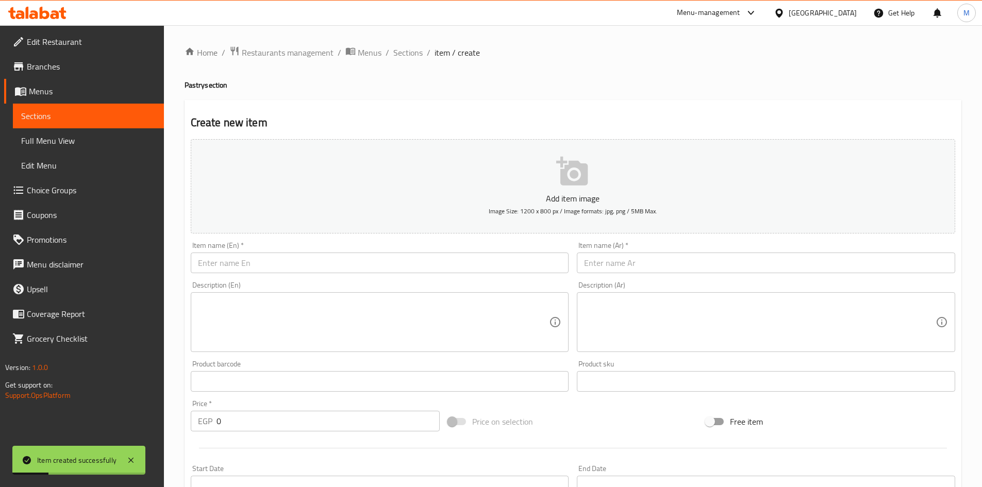
drag, startPoint x: 411, startPoint y: 46, endPoint x: 428, endPoint y: 62, distance: 23.3
click at [411, 46] on span "Sections" at bounding box center [407, 52] width 29 height 12
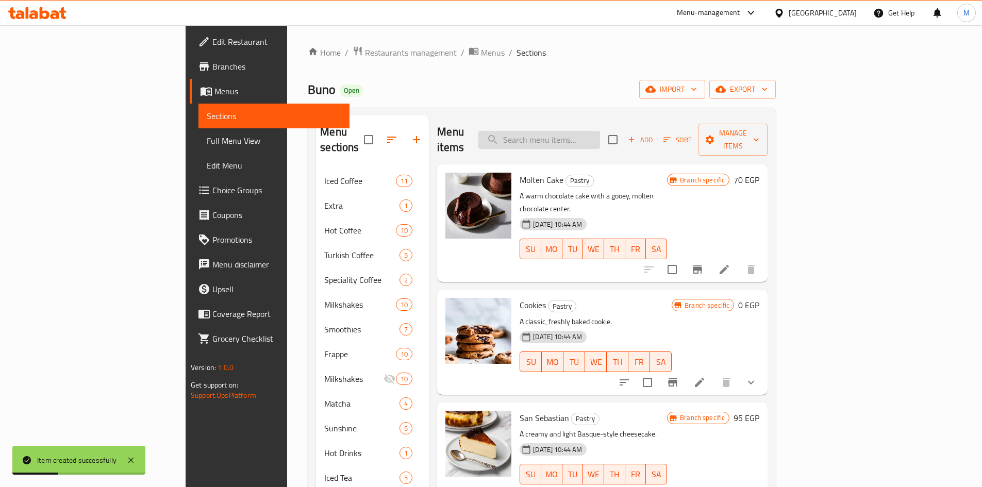
click at [600, 134] on input "search" at bounding box center [539, 140] width 122 height 18
paste input "Cheesecake pistachio"
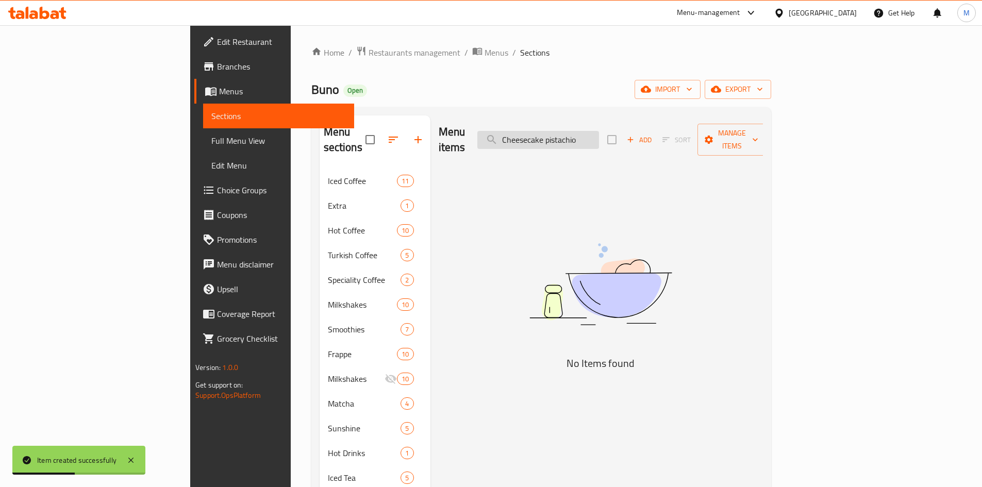
click at [599, 133] on input "Cheesecake pistachio" at bounding box center [538, 140] width 122 height 18
type input "pistachio"
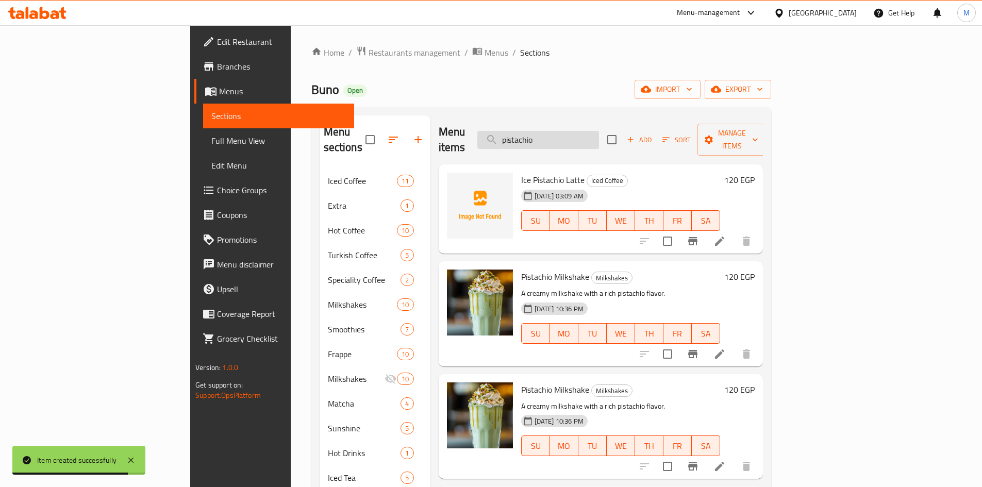
click at [597, 131] on input "pistachio" at bounding box center [538, 140] width 122 height 18
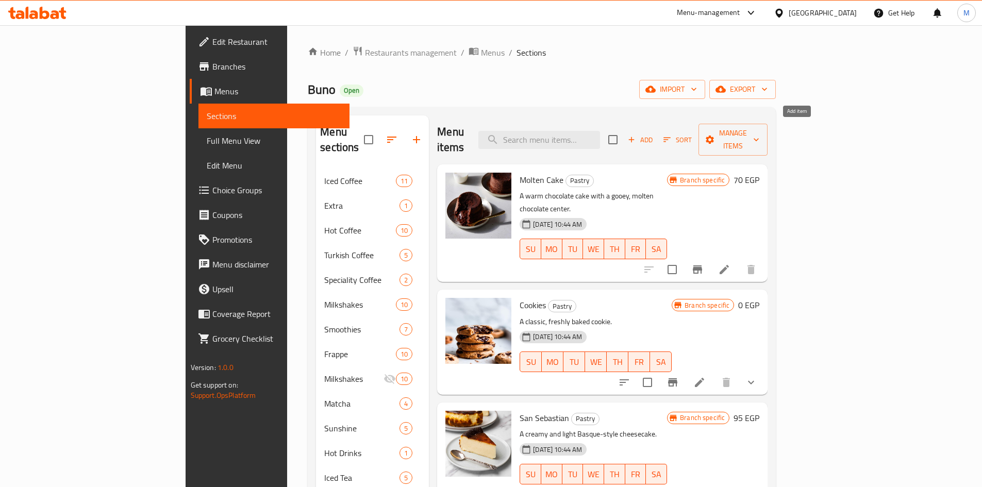
click at [654, 134] on span "Add" at bounding box center [640, 140] width 28 height 12
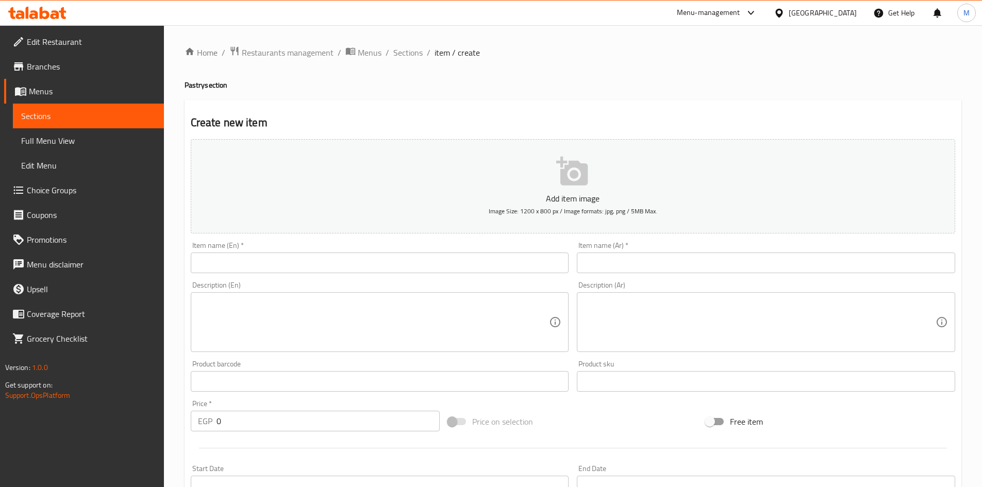
click at [391, 269] on input "text" at bounding box center [380, 263] width 378 height 21
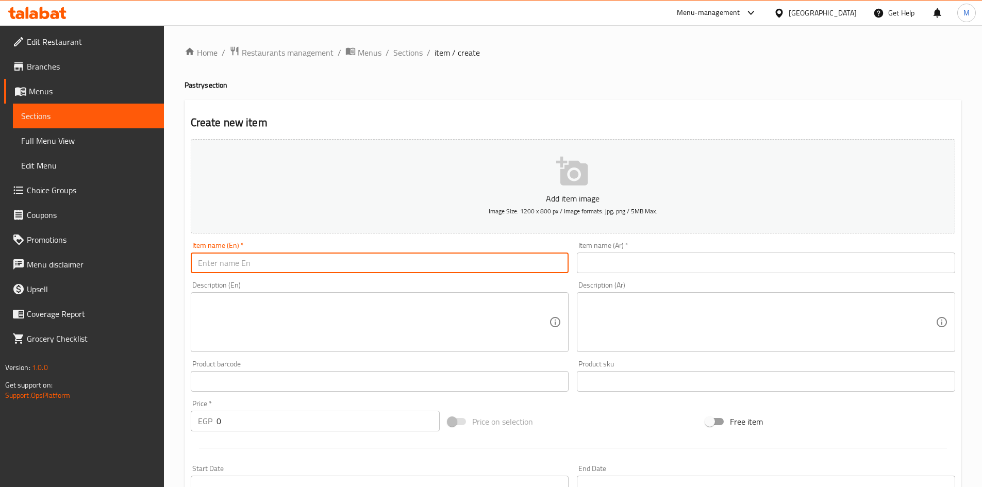
paste input "Cheesecake pistachio"
click at [302, 264] on input "Cheesecake pistachio" at bounding box center [380, 263] width 378 height 21
click at [316, 264] on input "Cheesecake Pistachio" at bounding box center [380, 263] width 378 height 21
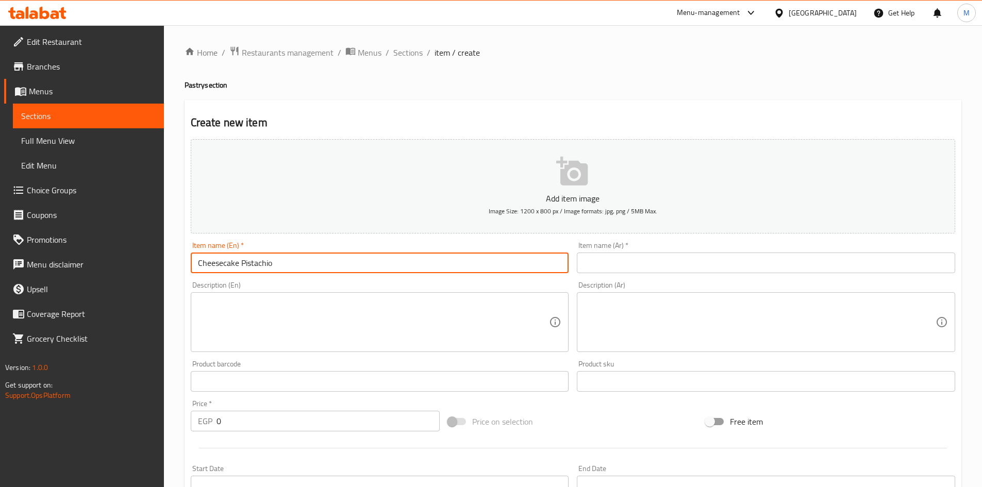
type input "Cheesecake Pistachio"
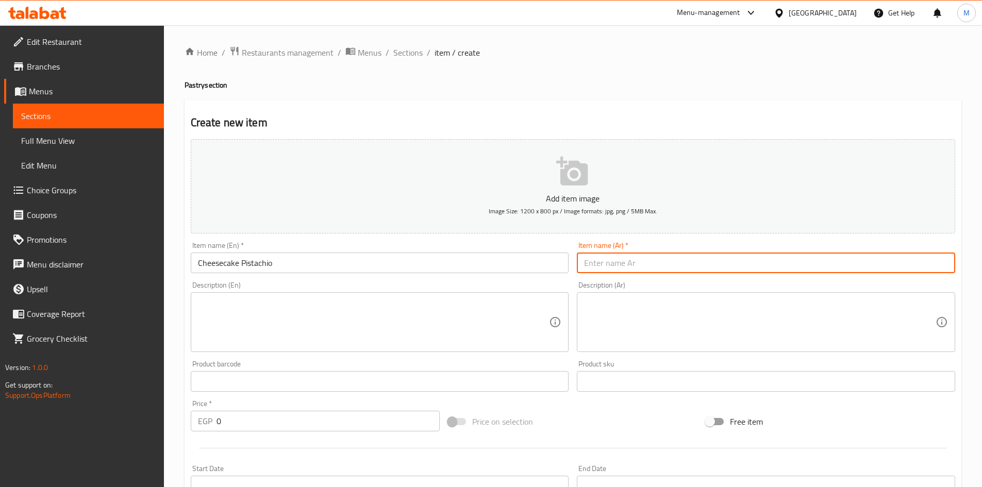
click at [758, 262] on input "text" at bounding box center [766, 263] width 378 height 21
paste input "تشيز كيك بالفستق"
click at [607, 264] on input "تشيز كيك بالفستق" at bounding box center [766, 263] width 378 height 21
type input "تشيز كيك فستق"
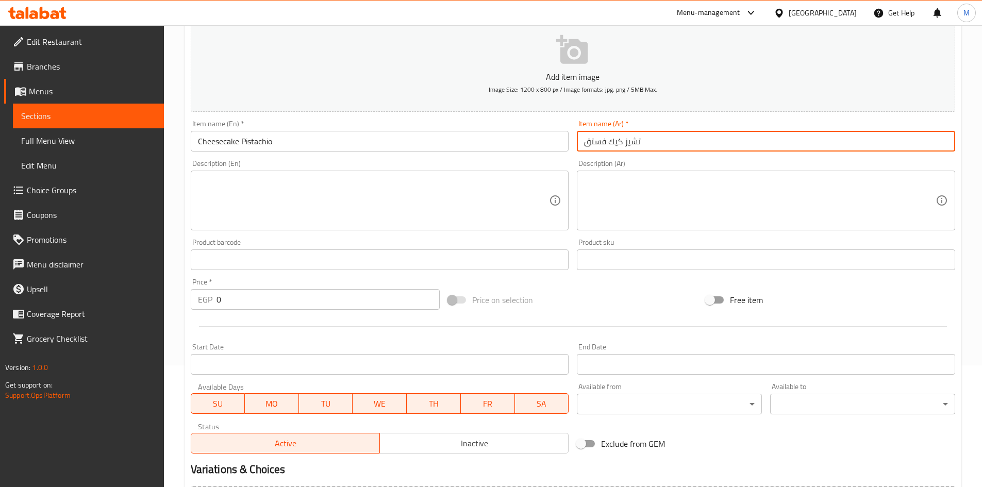
scroll to position [155, 0]
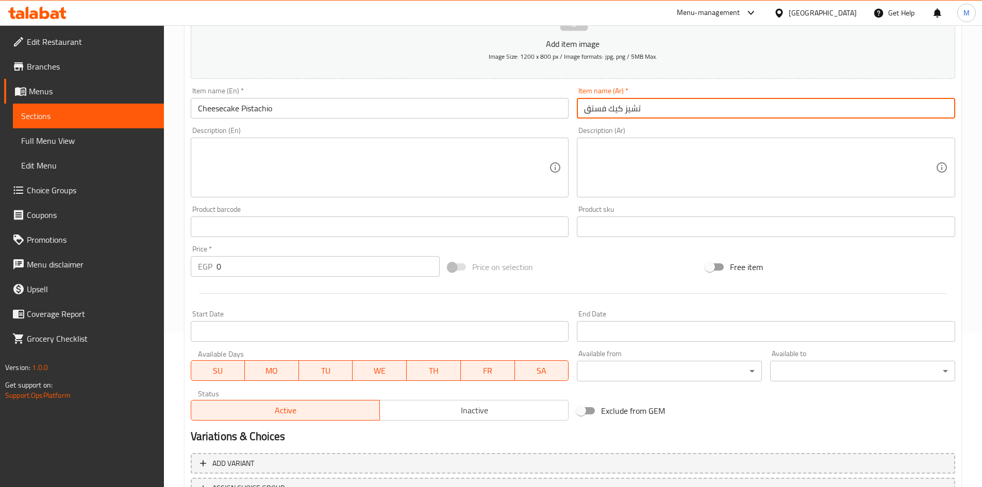
click at [279, 270] on input "0" at bounding box center [329, 266] width 224 height 21
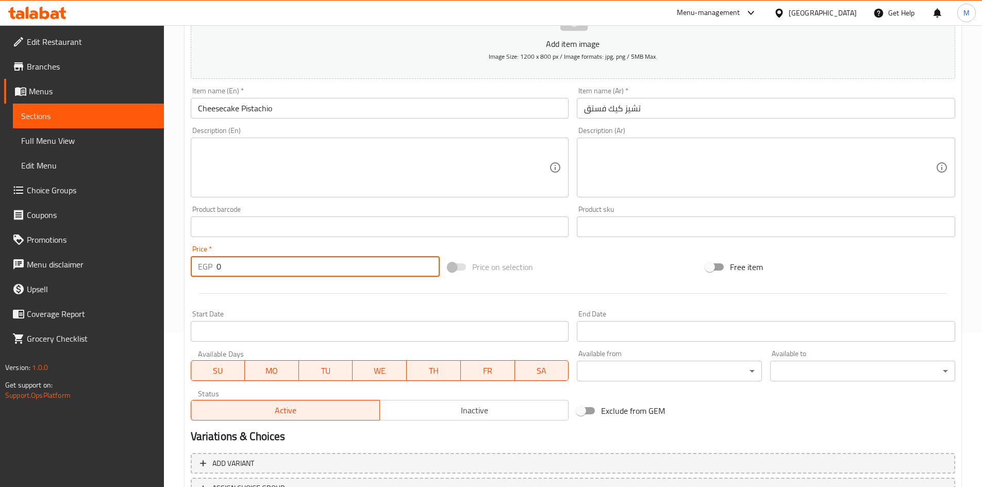
click at [279, 270] on input "0" at bounding box center [329, 266] width 224 height 21
drag, startPoint x: 279, startPoint y: 270, endPoint x: 199, endPoint y: 275, distance: 80.6
click at [279, 270] on input "0" at bounding box center [329, 266] width 224 height 21
paste input "12"
type input "120"
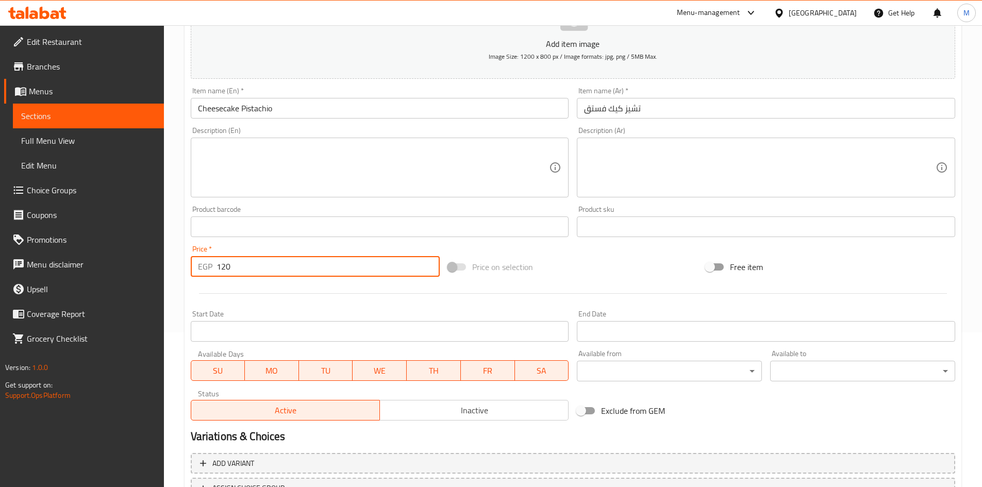
click at [179, 290] on div "Home / Restaurants management / Menus / Sections / item / create Pastry section…" at bounding box center [573, 222] width 818 height 703
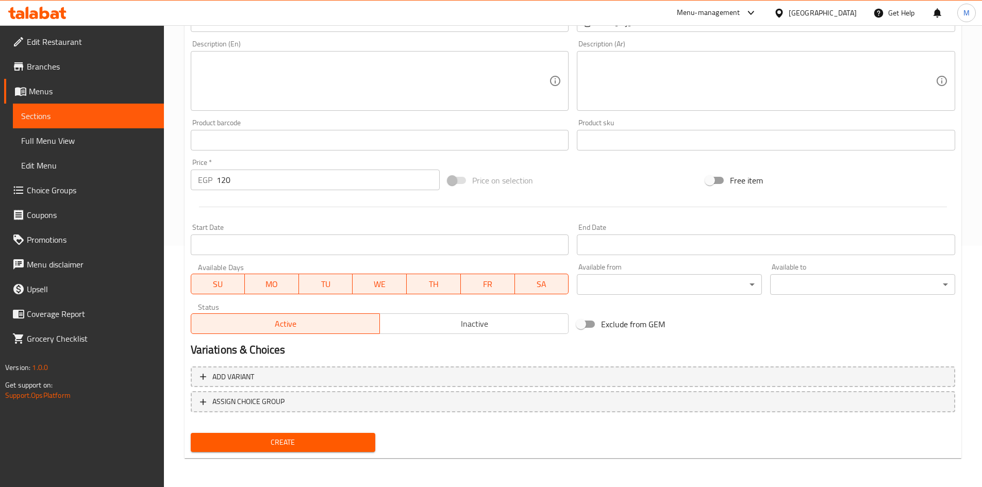
click at [280, 436] on span "Create" at bounding box center [283, 442] width 169 height 13
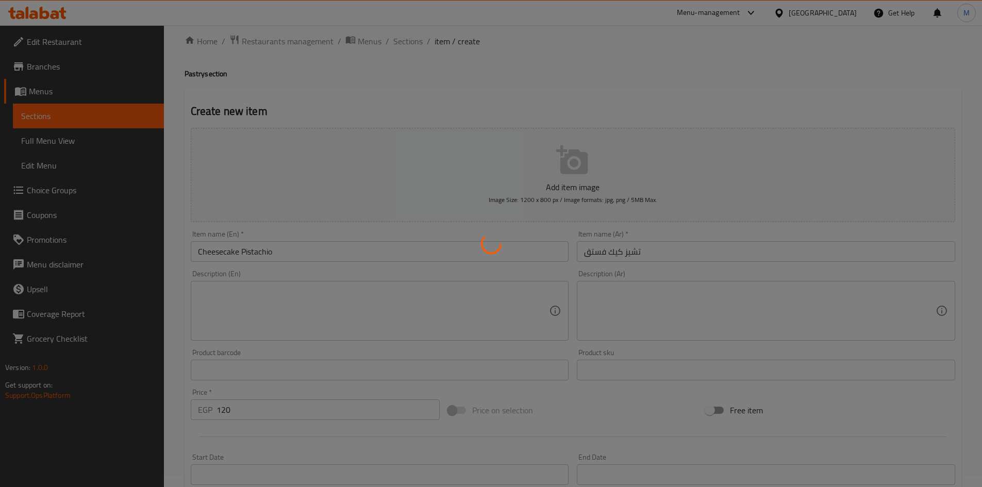
scroll to position [0, 0]
type input "0"
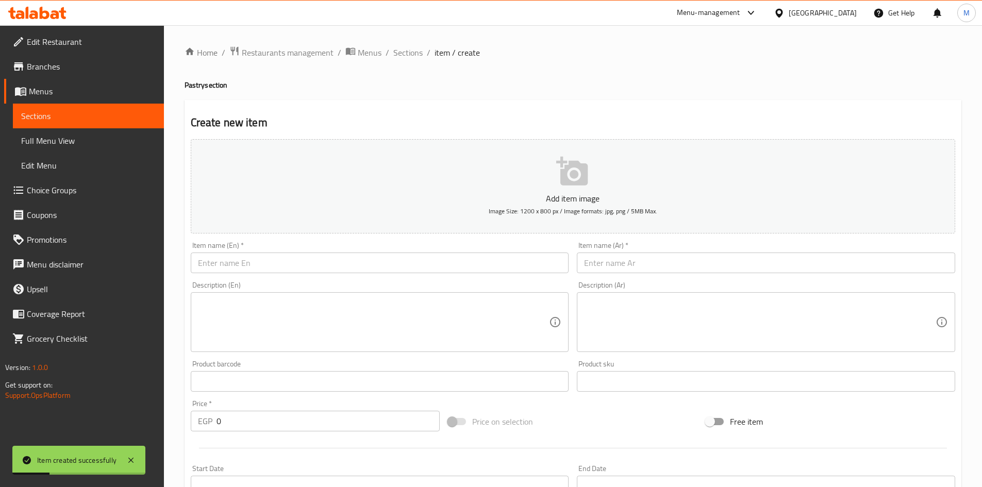
drag, startPoint x: 410, startPoint y: 46, endPoint x: 423, endPoint y: 63, distance: 20.9
click at [410, 47] on span "Sections" at bounding box center [407, 52] width 29 height 12
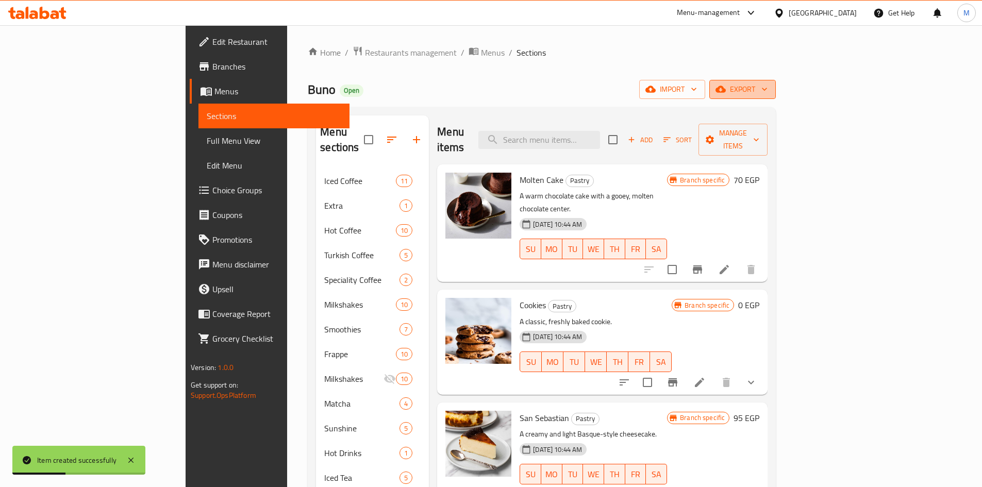
click at [768, 84] on span "export" at bounding box center [743, 89] width 50 height 13
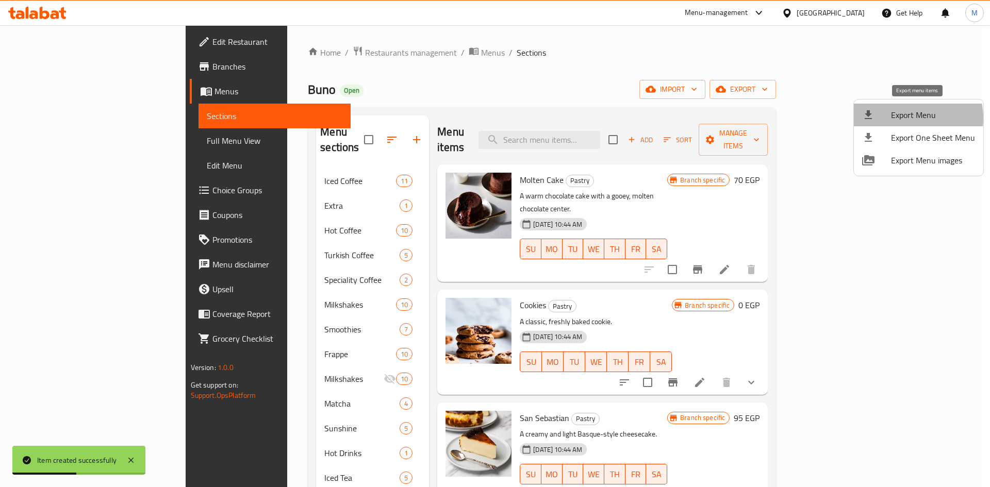
click at [902, 118] on span "Export Menu" at bounding box center [933, 115] width 84 height 12
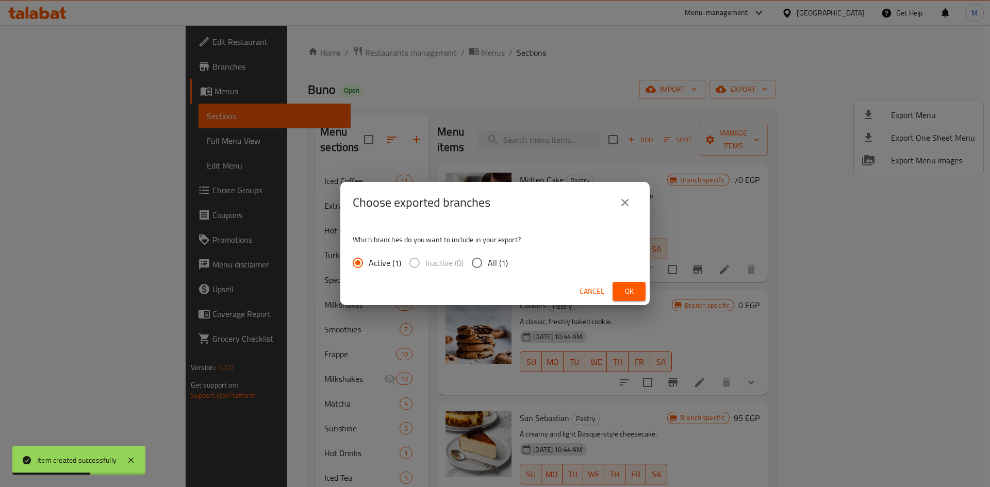
click at [473, 263] on input "All (1)" at bounding box center [477, 263] width 22 height 22
radio input "true"
click at [628, 298] on button "Ok" at bounding box center [628, 291] width 33 height 19
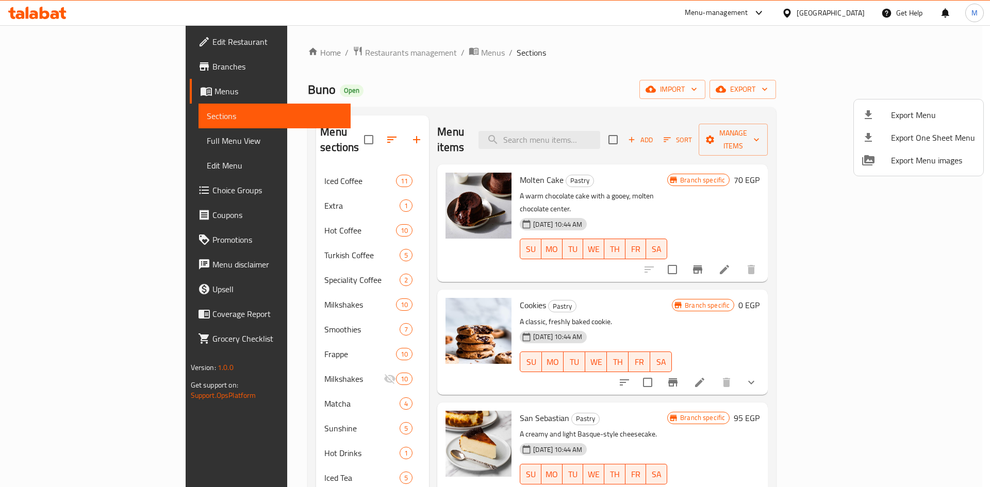
click at [217, 313] on div at bounding box center [495, 243] width 990 height 487
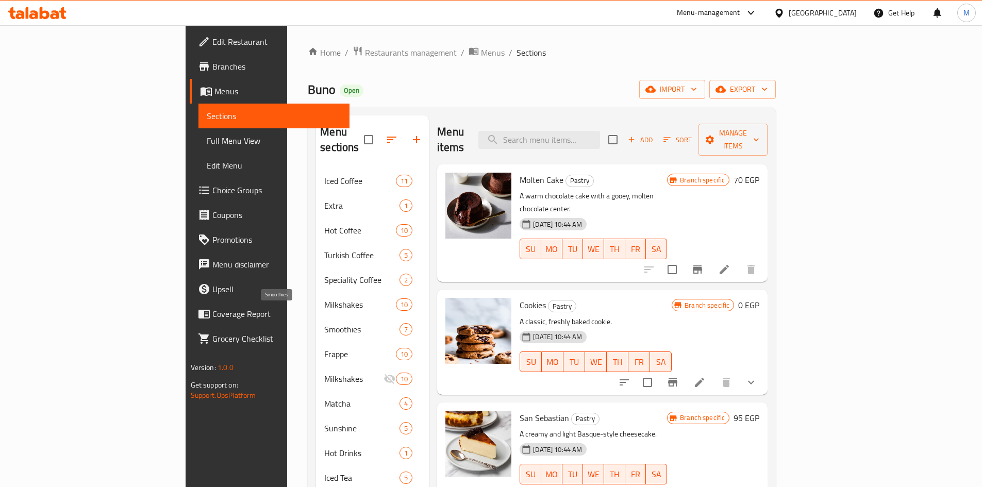
click at [324, 323] on span "Smoothies" at bounding box center [361, 329] width 75 height 12
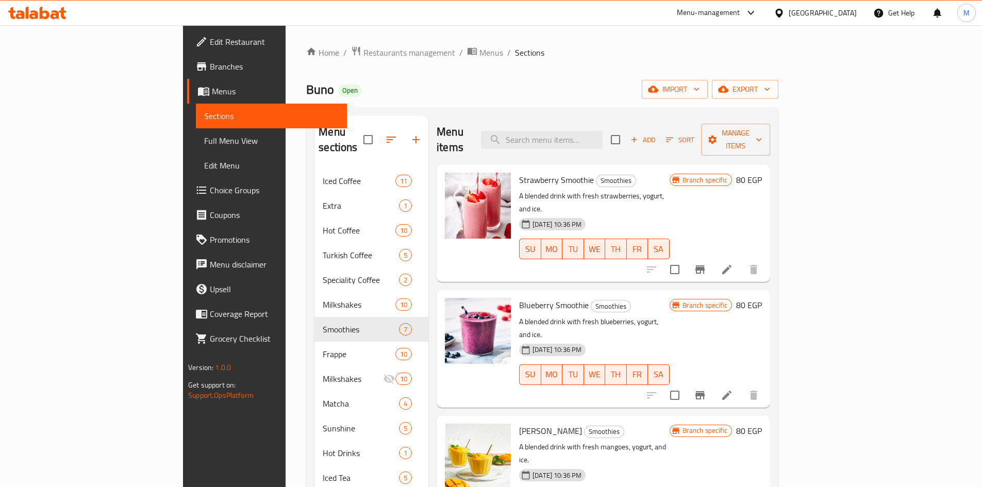
click at [574, 173] on h6 "Strawberry Smoothie Smoothies" at bounding box center [594, 180] width 151 height 14
click at [597, 175] on span "Smoothies" at bounding box center [616, 181] width 39 height 12
copy span "Smoothies"
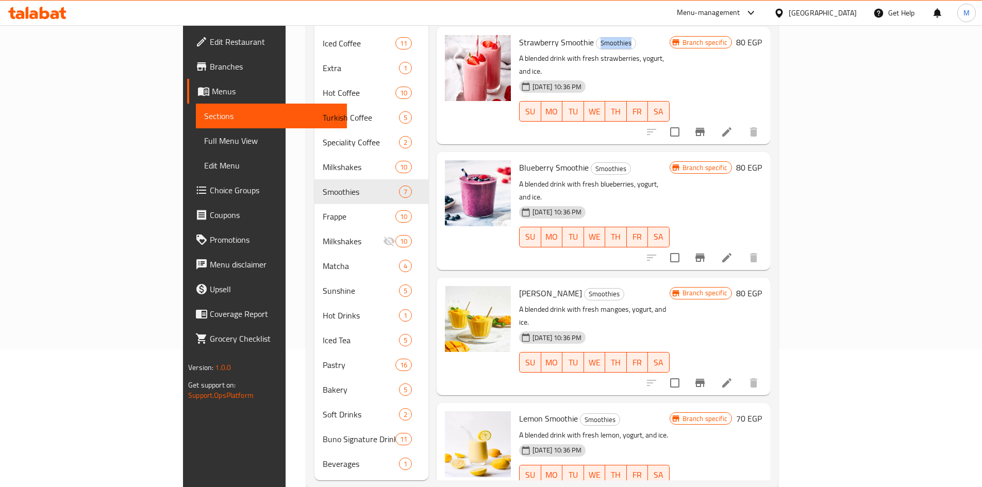
scroll to position [144, 0]
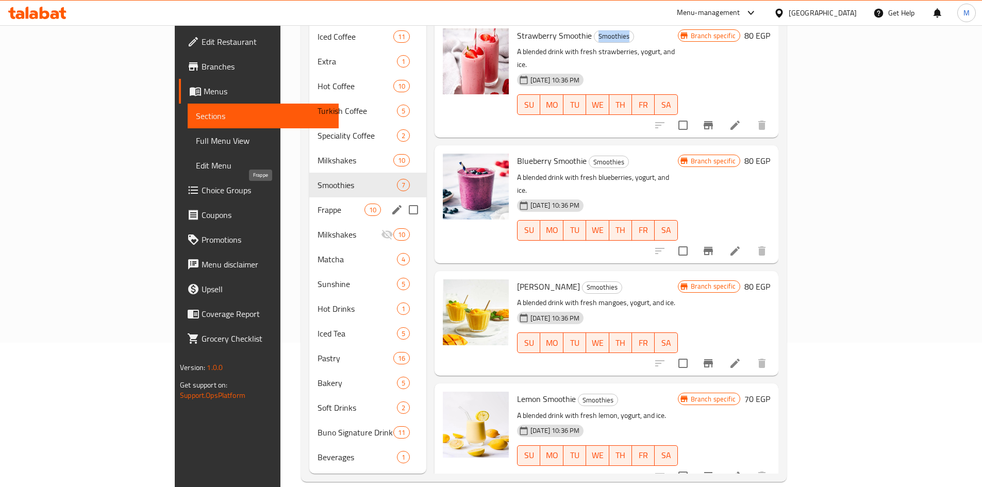
click at [318, 204] on span "Frappe" at bounding box center [341, 210] width 47 height 12
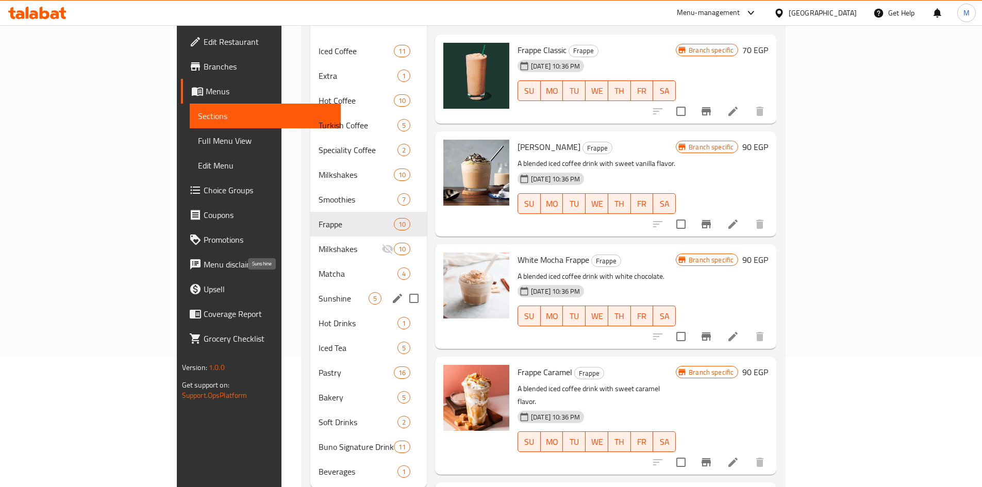
scroll to position [144, 0]
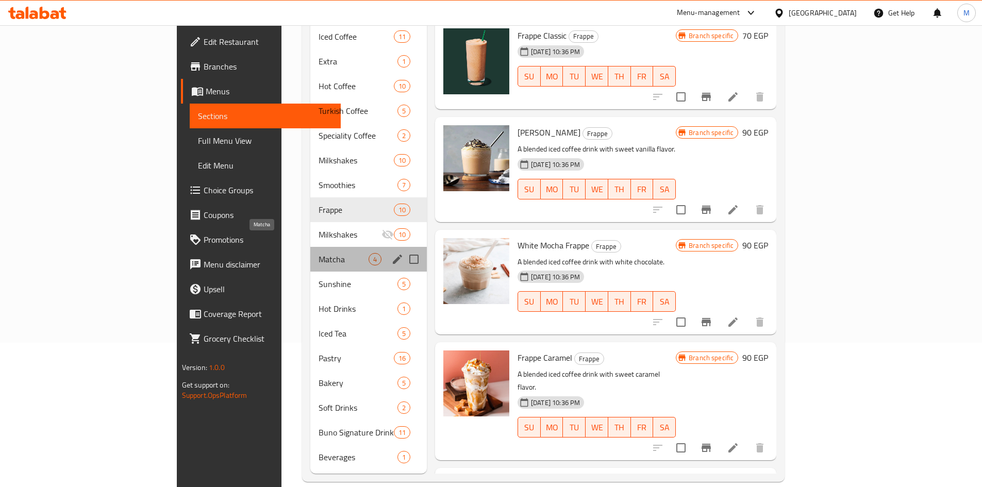
click at [319, 253] on span "Matcha" at bounding box center [344, 259] width 50 height 12
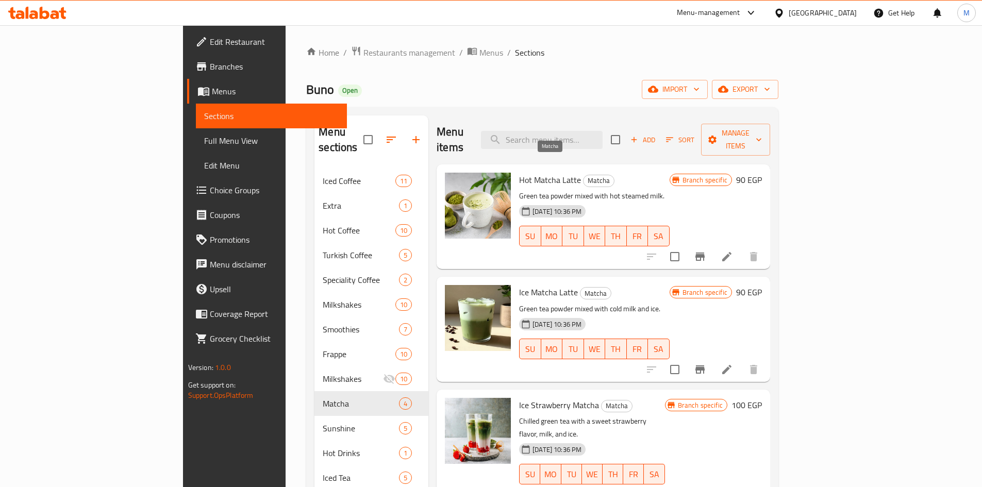
click at [584, 175] on span "Matcha" at bounding box center [599, 181] width 30 height 12
copy span "Matcha"
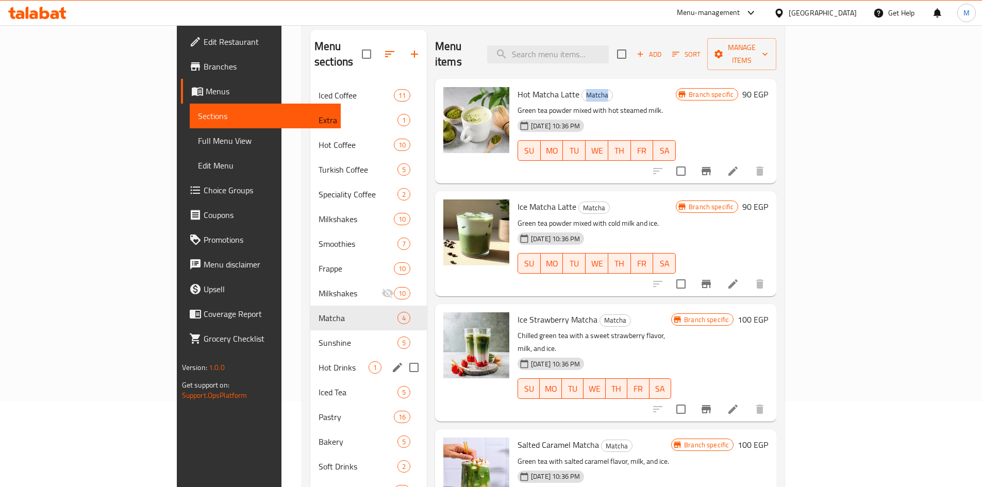
scroll to position [103, 0]
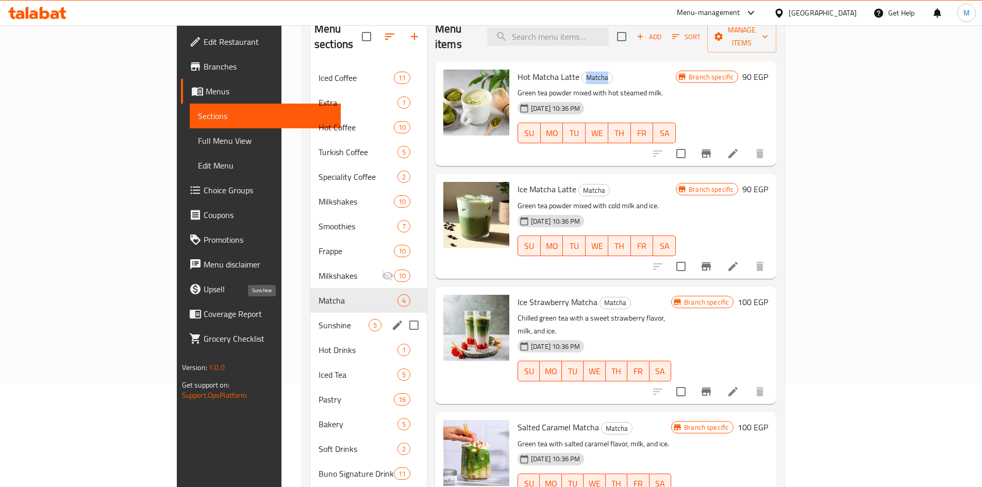
click at [319, 319] on span "Sunshine" at bounding box center [344, 325] width 50 height 12
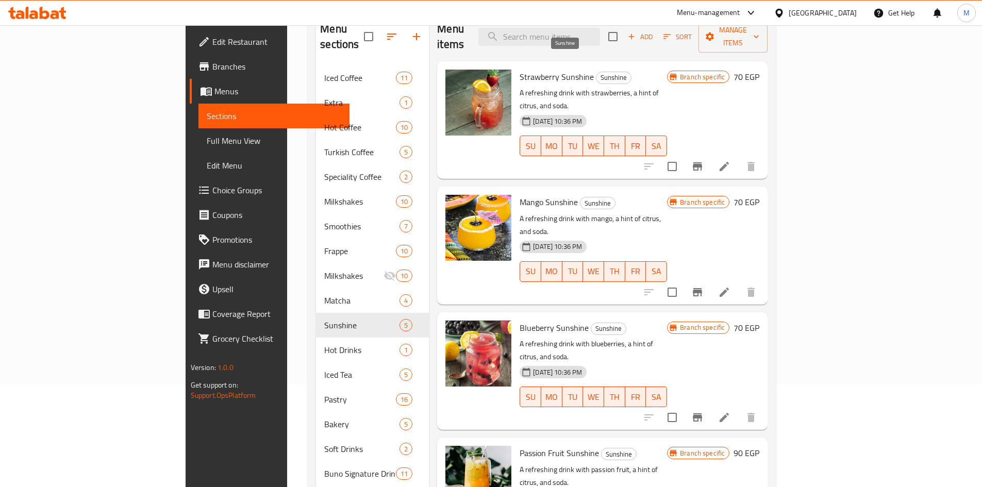
click at [597, 72] on span "Sunshine" at bounding box center [614, 78] width 35 height 12
copy span "Sunshine"
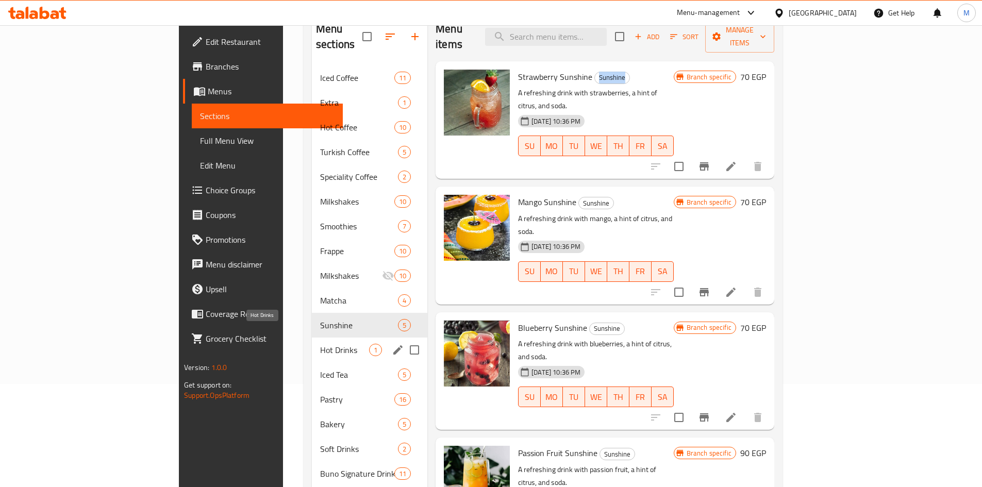
click at [320, 344] on span "Hot Drinks" at bounding box center [344, 350] width 49 height 12
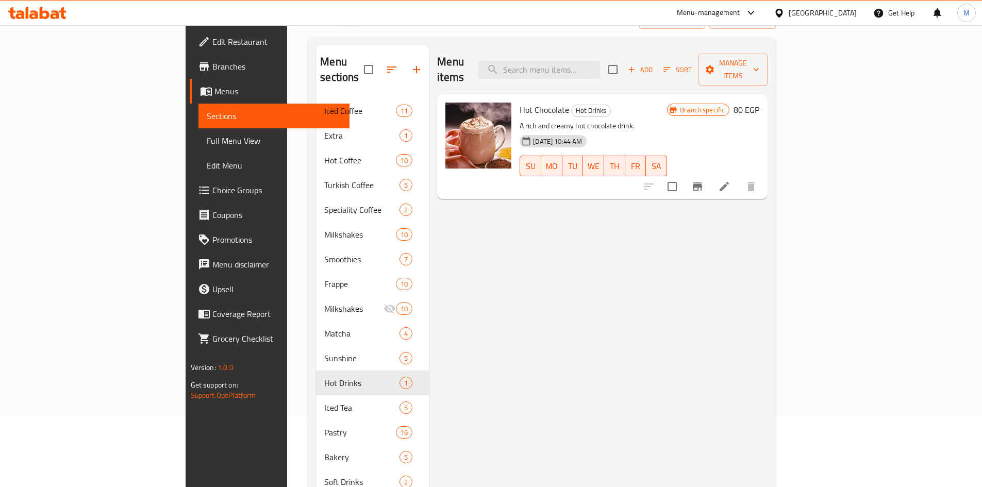
scroll to position [52, 0]
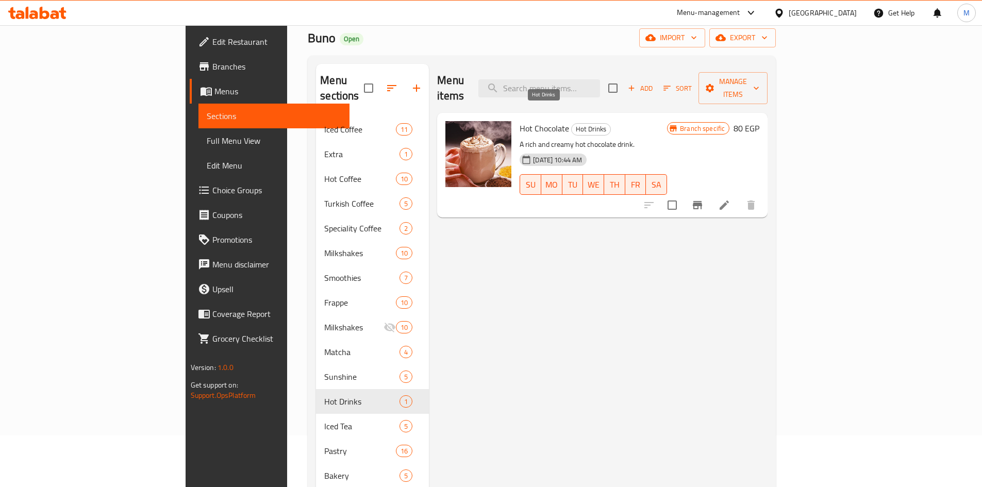
click at [572, 123] on span "Hot Drinks" at bounding box center [591, 129] width 39 height 12
copy span "Hot Drinks"
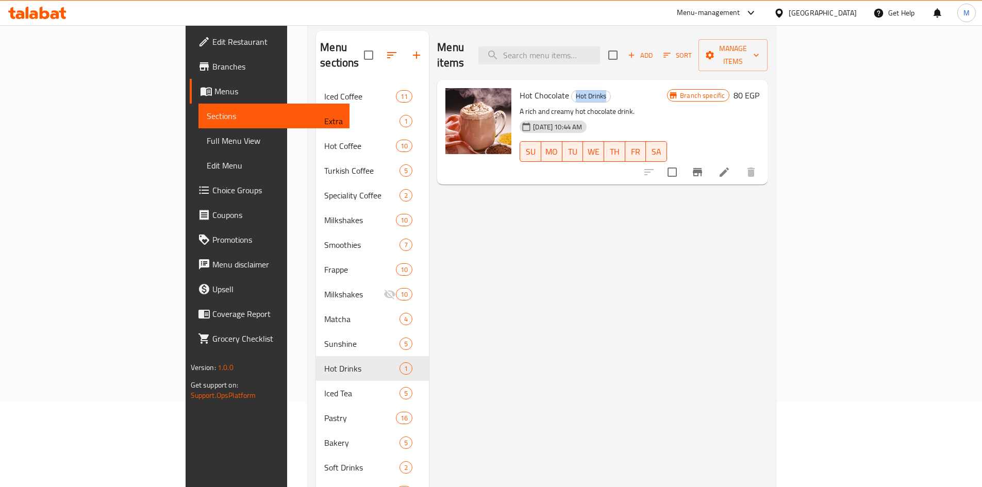
scroll to position [144, 0]
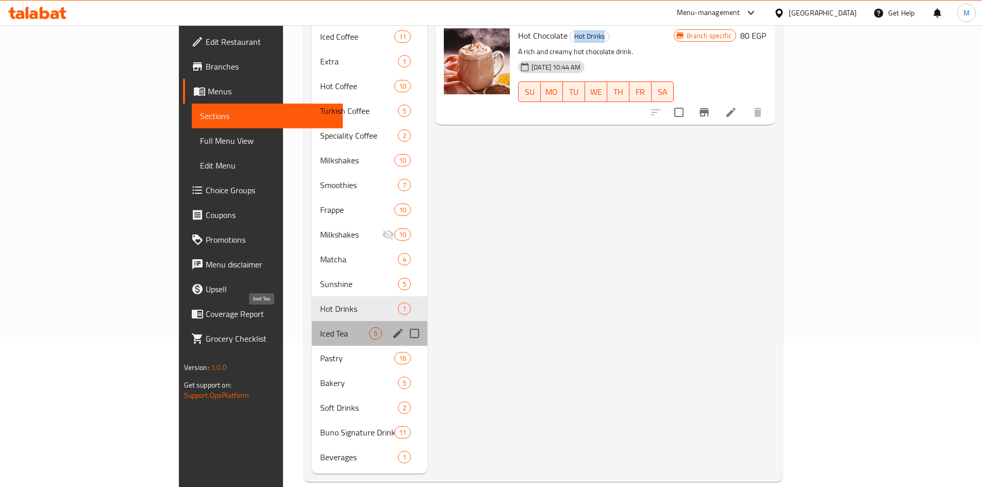
click at [320, 327] on span "Iced Tea" at bounding box center [344, 333] width 49 height 12
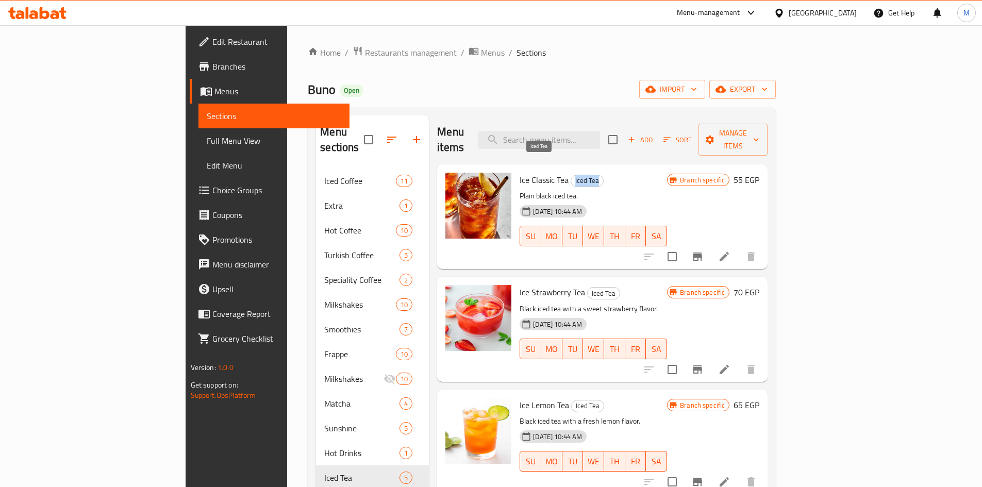
drag, startPoint x: 528, startPoint y: 165, endPoint x: 552, endPoint y: 164, distance: 23.8
click at [571, 175] on span "Iced Tea" at bounding box center [587, 181] width 32 height 12
copy span "Iced Tea"
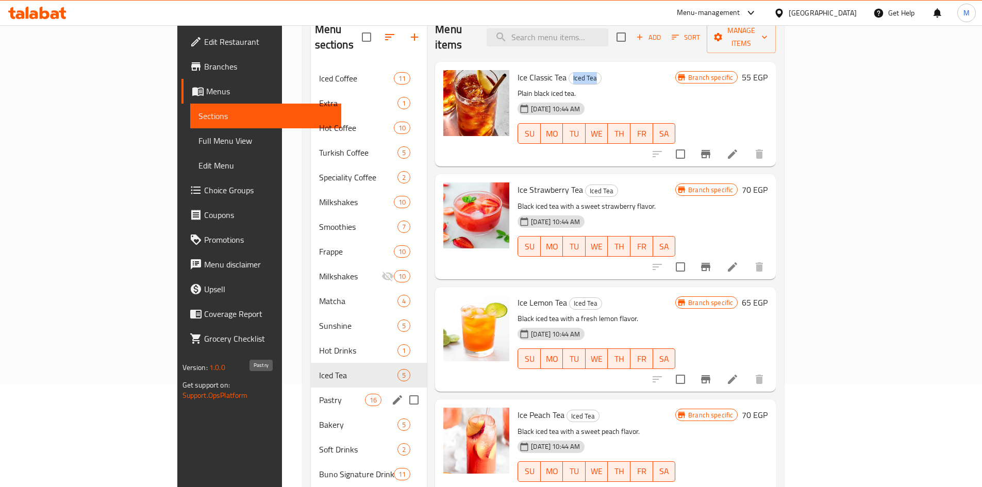
scroll to position [144, 0]
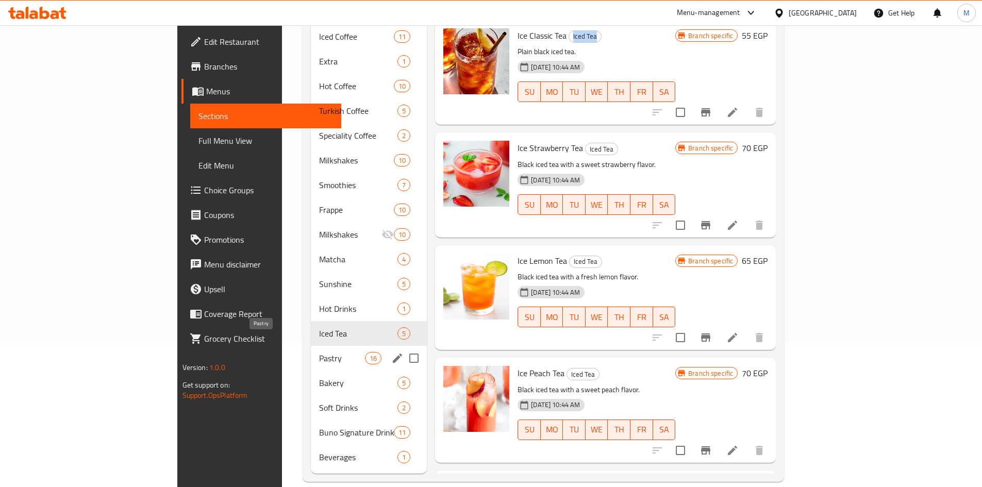
click at [319, 352] on span "Pastry" at bounding box center [342, 358] width 46 height 12
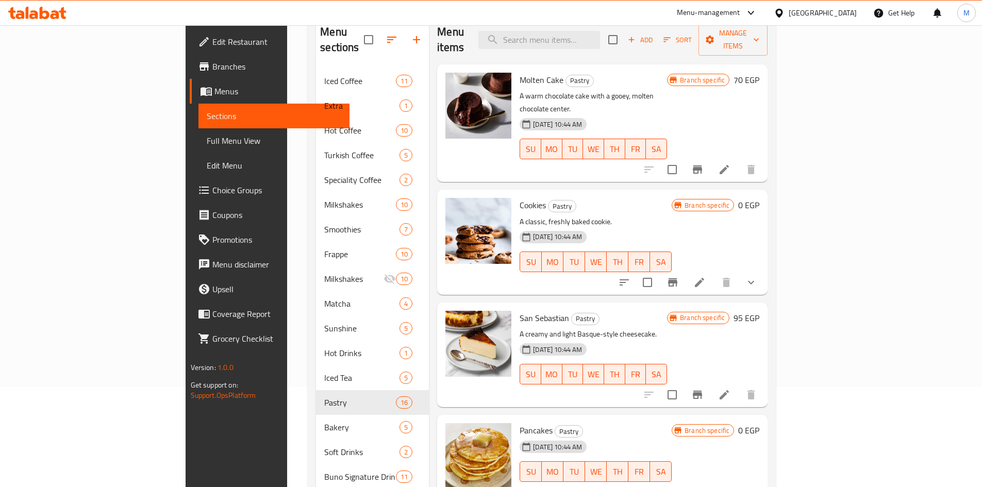
scroll to position [41, 0]
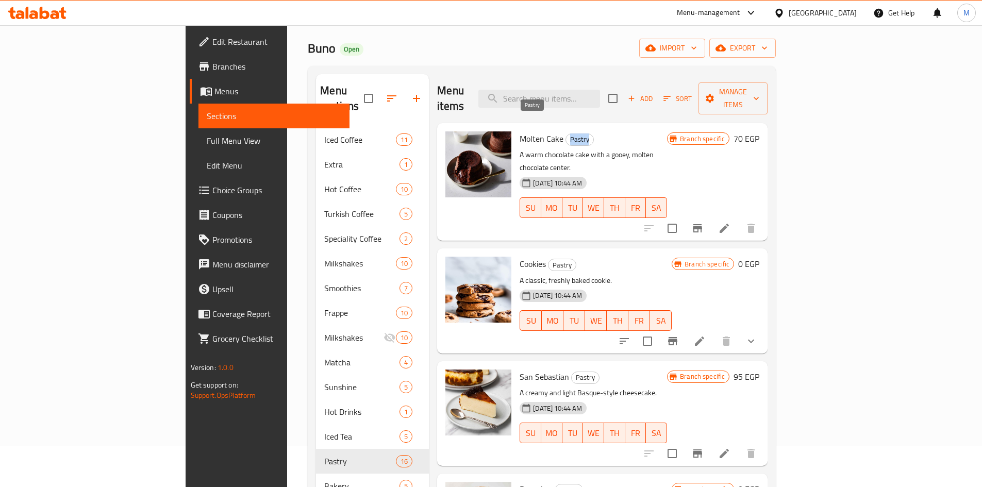
drag, startPoint x: 523, startPoint y: 124, endPoint x: 541, endPoint y: 124, distance: 18.0
click at [566, 134] on span "Pastry" at bounding box center [579, 140] width 27 height 12
copy span "Pastry"
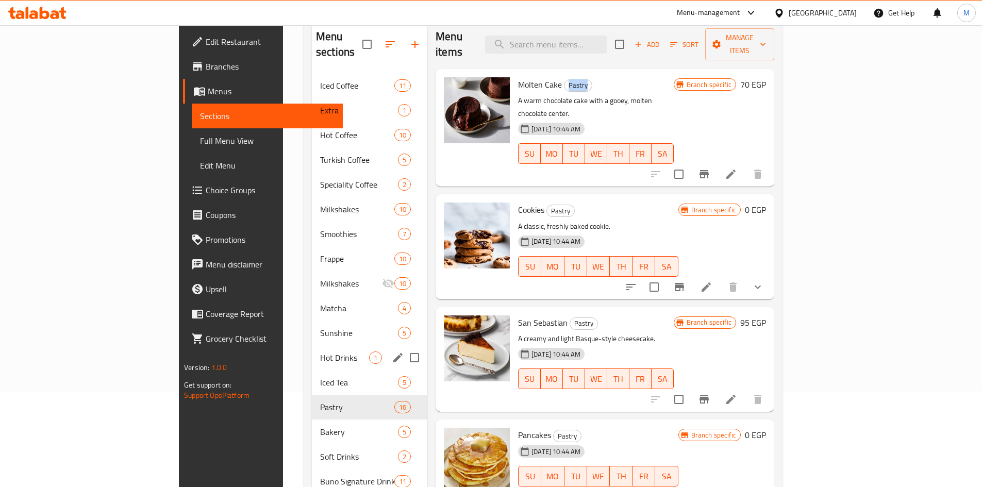
scroll to position [144, 0]
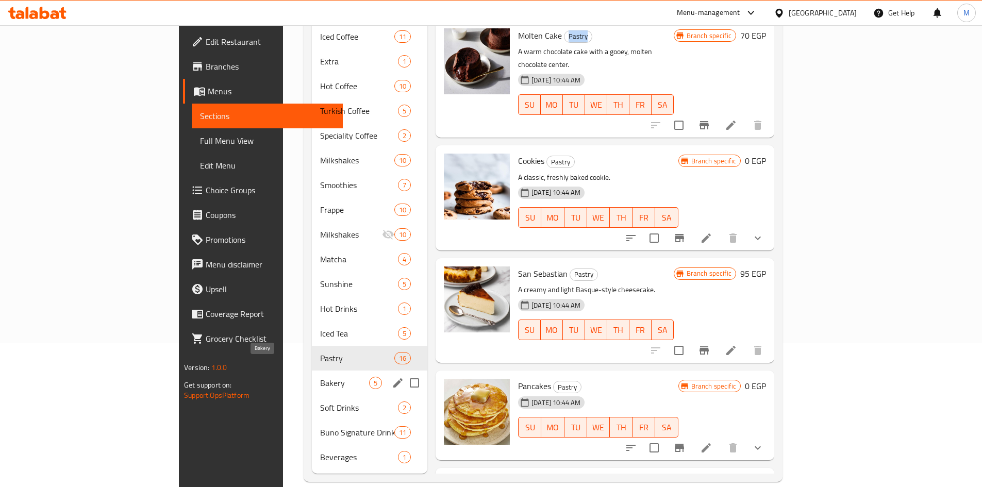
click at [320, 377] on span "Bakery" at bounding box center [344, 383] width 49 height 12
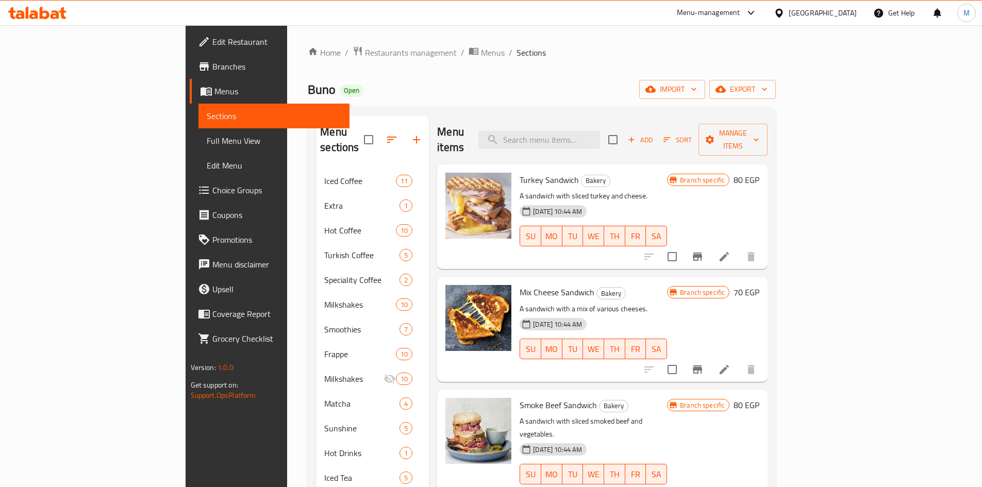
drag, startPoint x: 536, startPoint y: 170, endPoint x: 560, endPoint y: 157, distance: 27.4
click at [560, 173] on h6 "Turkey Sandwich Bakery" at bounding box center [593, 180] width 147 height 14
drag, startPoint x: 554, startPoint y: 167, endPoint x: 544, endPoint y: 167, distance: 9.8
click at [582, 175] on span "Bakery" at bounding box center [596, 181] width 28 height 12
drag, startPoint x: 538, startPoint y: 167, endPoint x: 446, endPoint y: 131, distance: 98.4
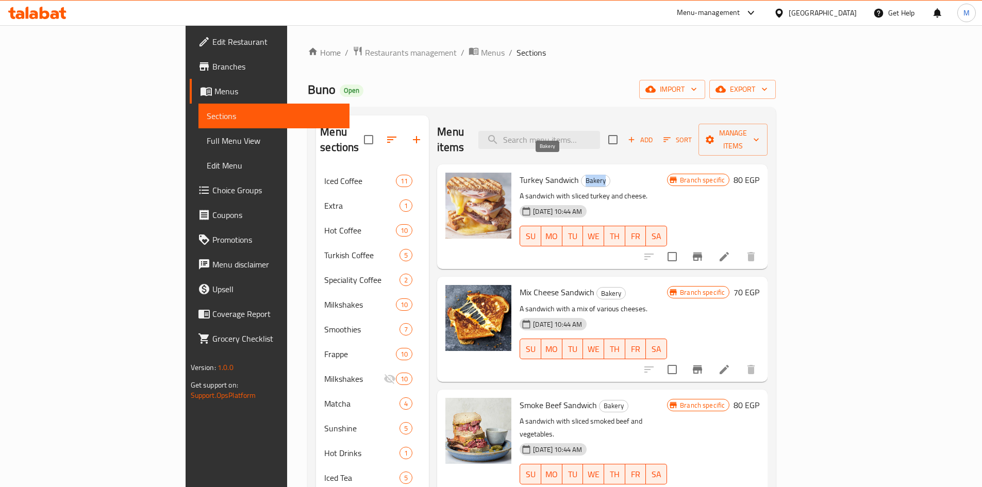
click at [582, 175] on span "Bakery" at bounding box center [596, 181] width 28 height 12
copy span "Bakery"
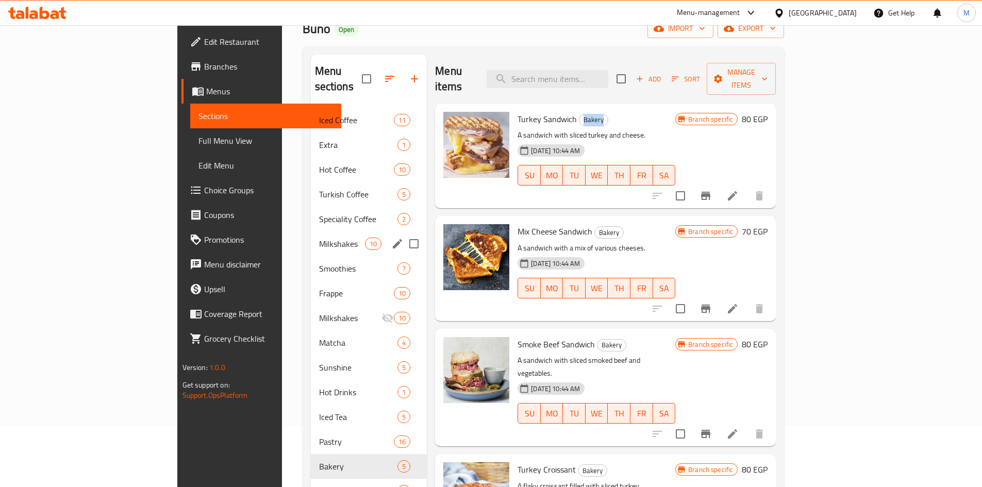
scroll to position [144, 0]
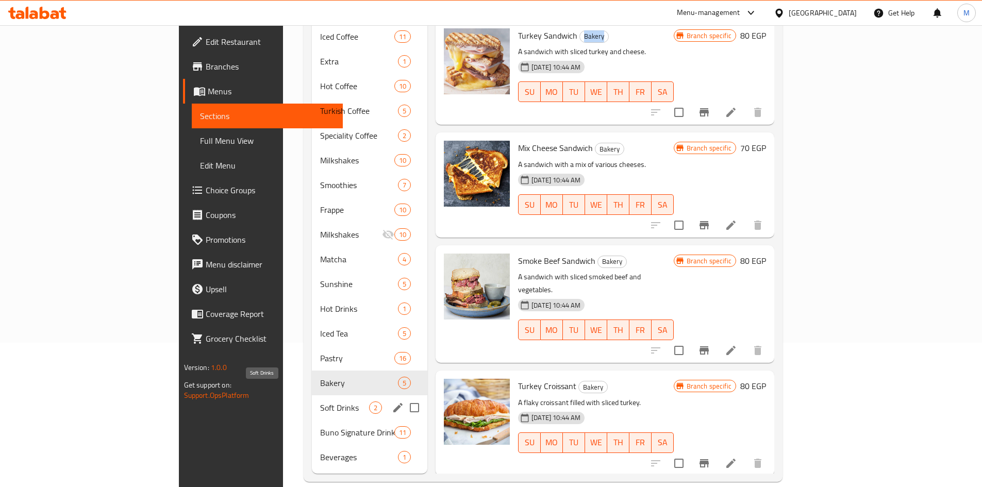
click at [320, 402] on span "Soft Drinks" at bounding box center [344, 408] width 49 height 12
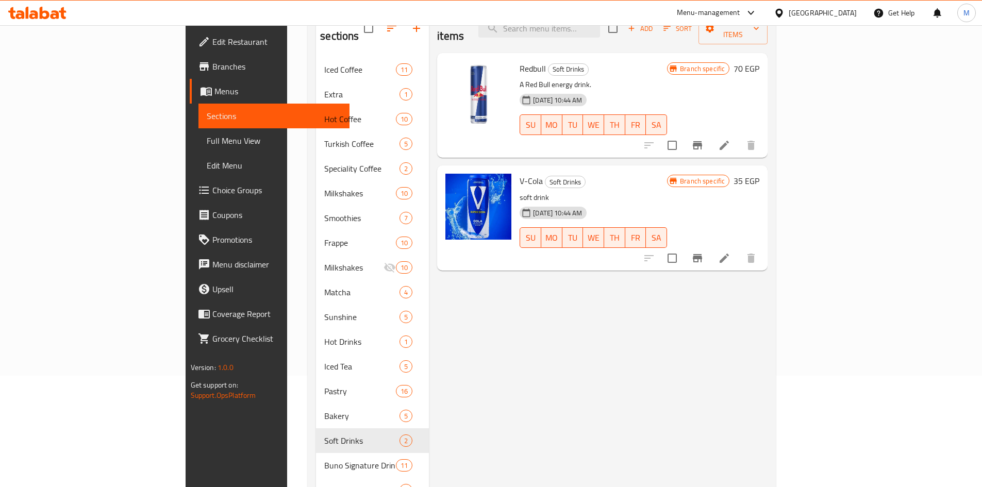
scroll to position [93, 0]
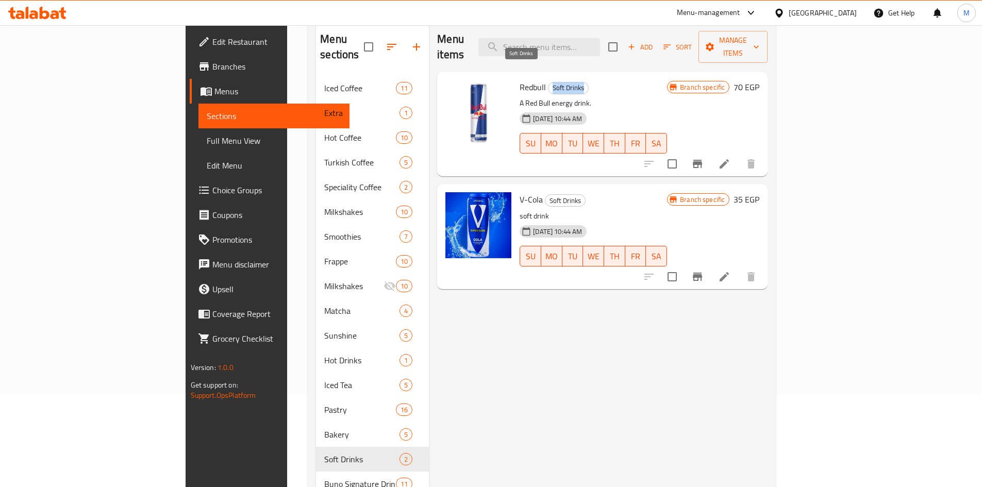
drag, startPoint x: 514, startPoint y: 72, endPoint x: 542, endPoint y: 68, distance: 28.7
click at [542, 80] on h6 "Redbull Soft Drinks" at bounding box center [593, 87] width 147 height 14
copy span "Soft Drinks"
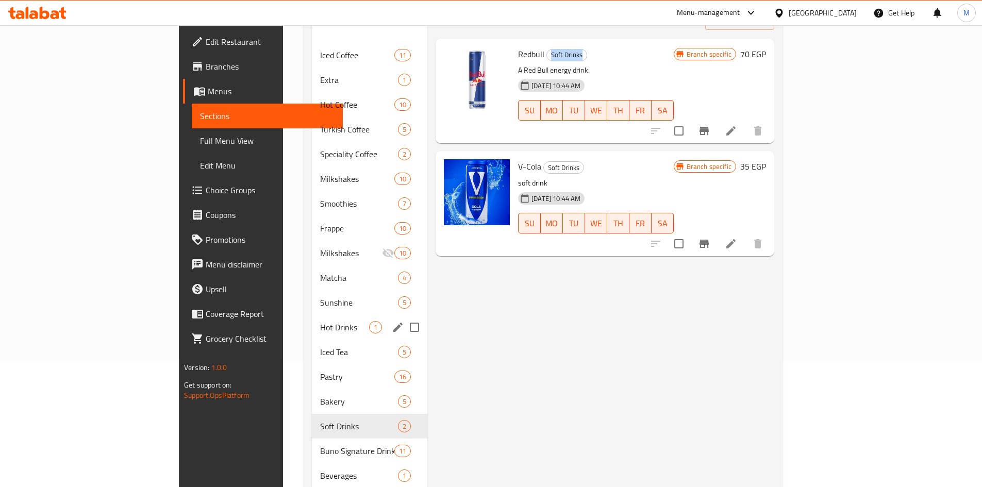
scroll to position [144, 0]
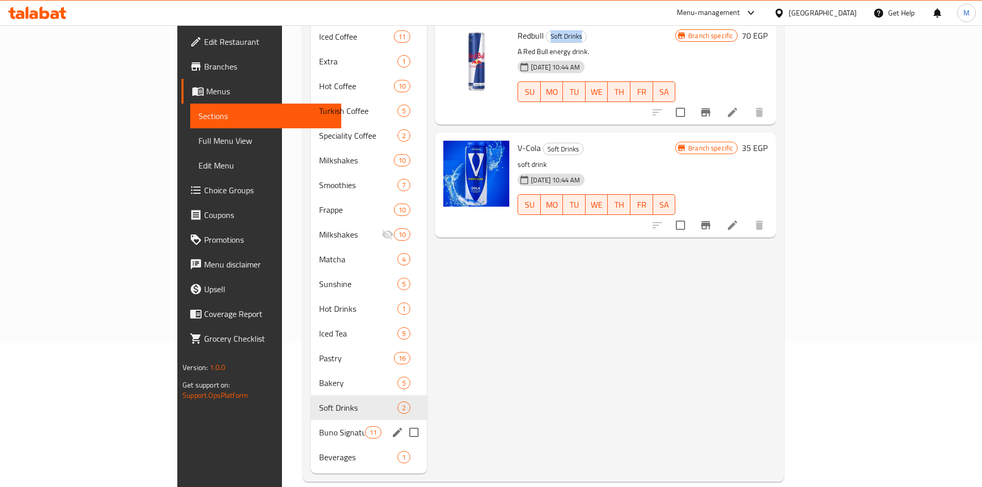
drag, startPoint x: 259, startPoint y: 412, endPoint x: 272, endPoint y: 398, distance: 19.0
click at [319, 426] on span "Buno Signature Drinks" at bounding box center [342, 432] width 46 height 12
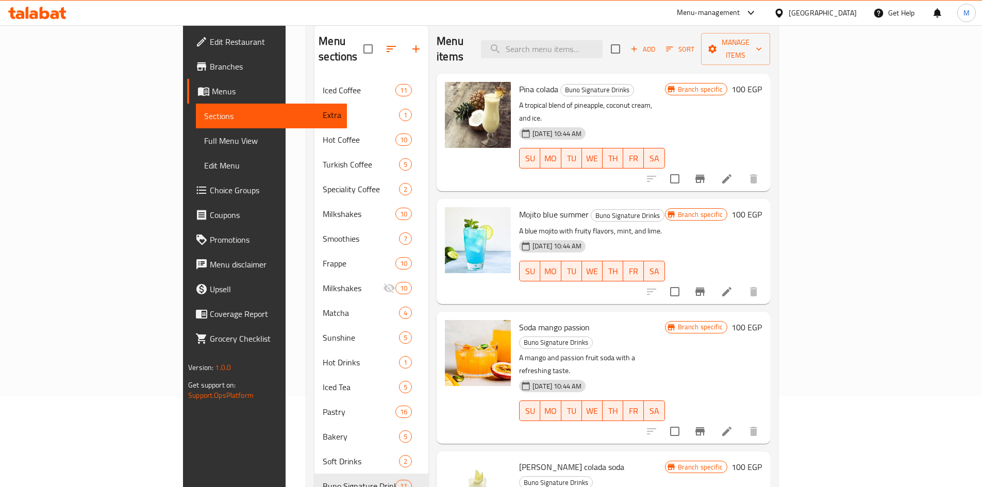
scroll to position [41, 0]
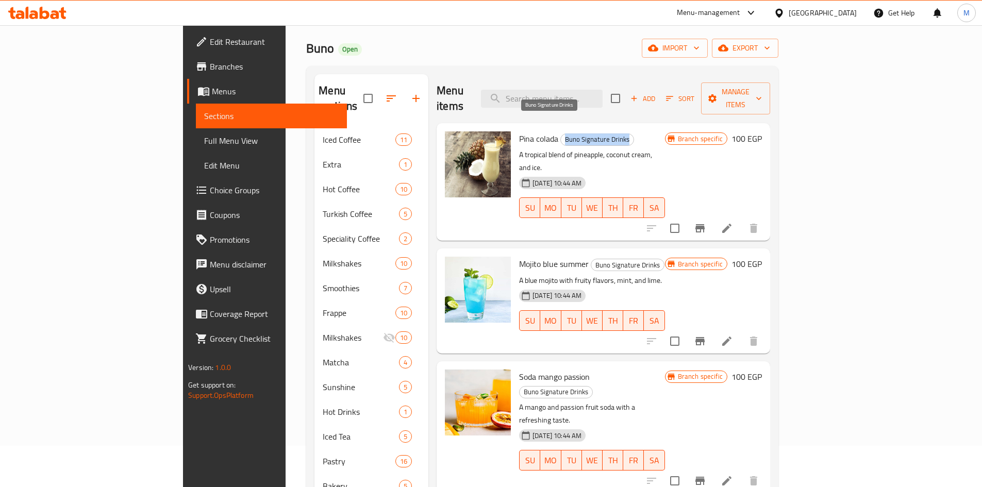
drag, startPoint x: 519, startPoint y: 124, endPoint x: 583, endPoint y: 121, distance: 63.5
click at [583, 134] on span "Buno Signature Drinks" at bounding box center [597, 140] width 73 height 12
copy span "Buno Signature Drinks"
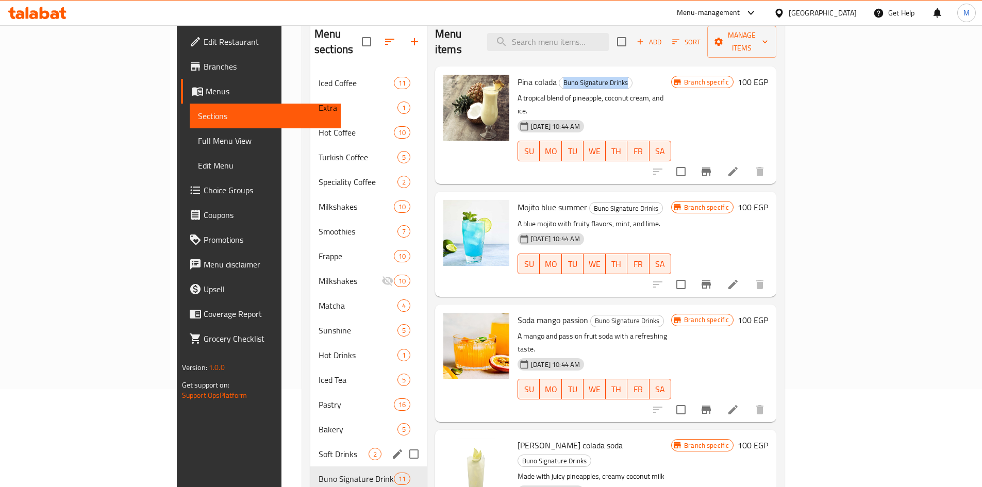
scroll to position [144, 0]
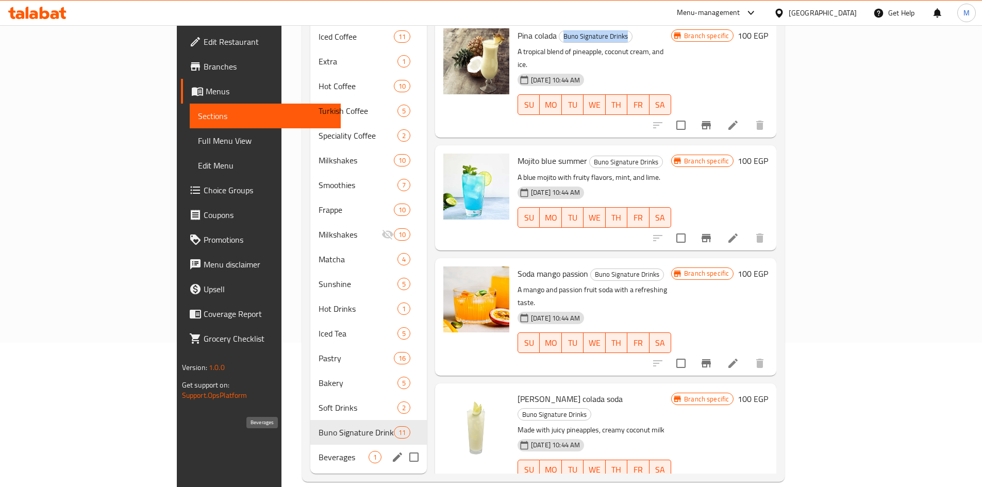
click at [319, 451] on span "Beverages" at bounding box center [344, 457] width 50 height 12
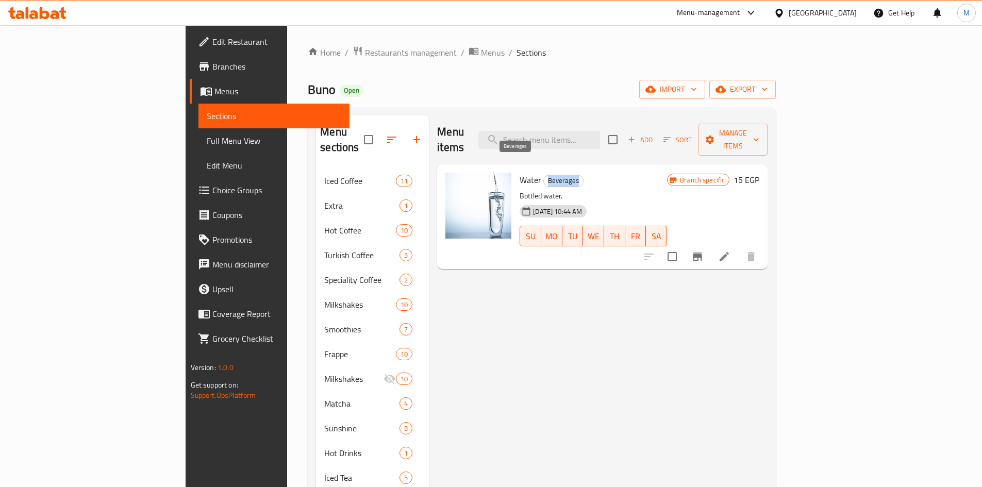
drag, startPoint x: 504, startPoint y: 168, endPoint x: 534, endPoint y: 166, distance: 30.0
click at [544, 175] on span "Beverages" at bounding box center [563, 181] width 39 height 12
copy span "Beverages"
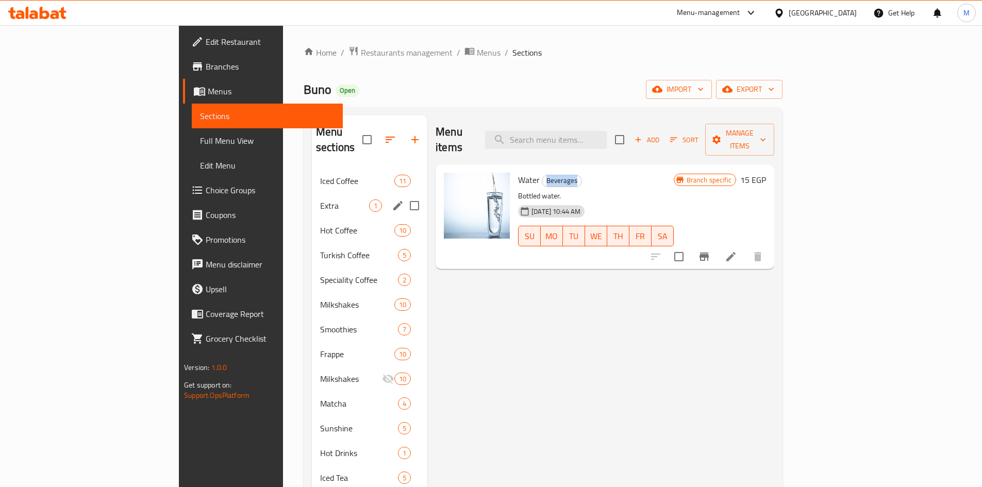
click at [312, 196] on div "Extra 1" at bounding box center [369, 205] width 115 height 25
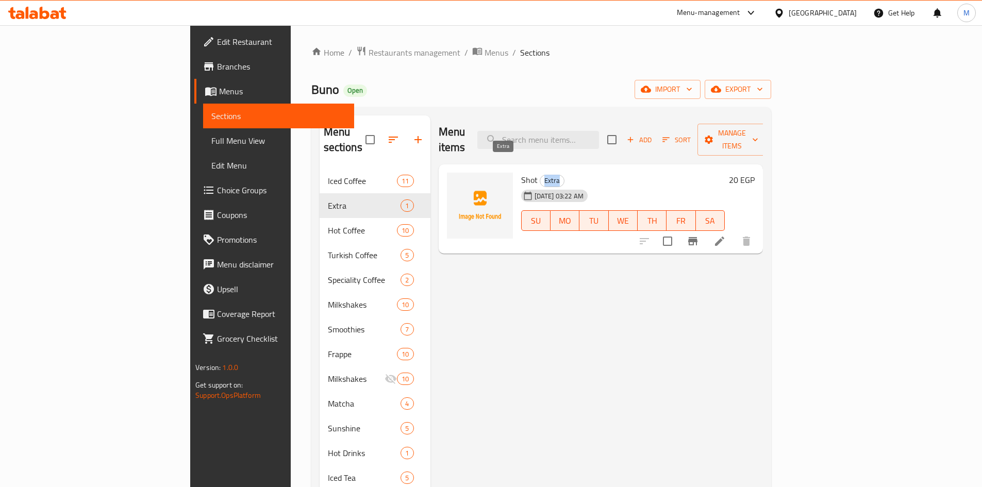
drag, startPoint x: 496, startPoint y: 165, endPoint x: 515, endPoint y: 158, distance: 19.6
click at [521, 173] on h6 "Shot Extra" at bounding box center [623, 180] width 204 height 14
drag, startPoint x: 45, startPoint y: 65, endPoint x: 106, endPoint y: 129, distance: 88.6
click at [217, 65] on span "Branches" at bounding box center [281, 66] width 129 height 12
